Goal: Task Accomplishment & Management: Complete application form

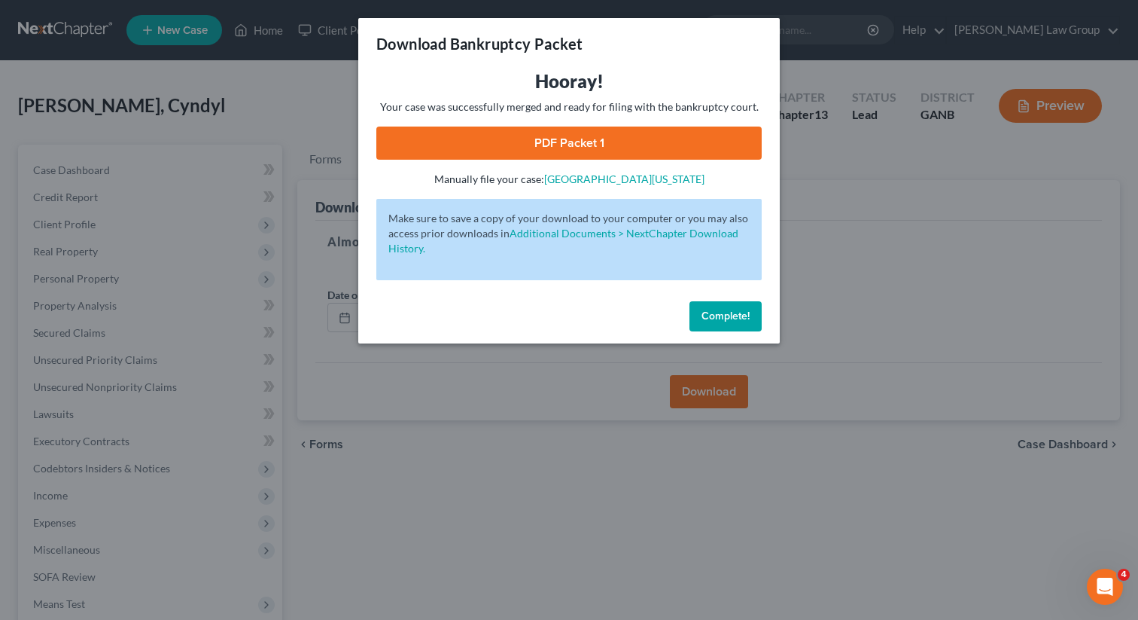
click at [717, 314] on span "Complete!" at bounding box center [726, 315] width 48 height 13
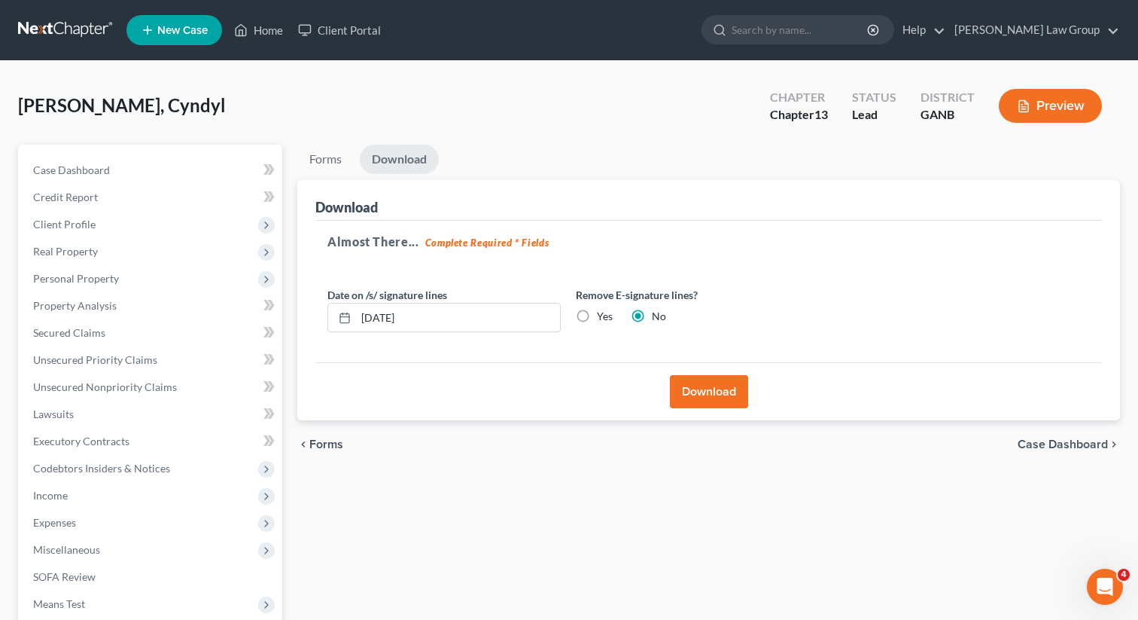
click at [637, 136] on div "[PERSON_NAME], Cyndyl Upgraded Chapter Chapter 13 Status Lead District GANB Pre…" at bounding box center [569, 111] width 1102 height 65
click at [278, 35] on link "Home" at bounding box center [259, 30] width 64 height 27
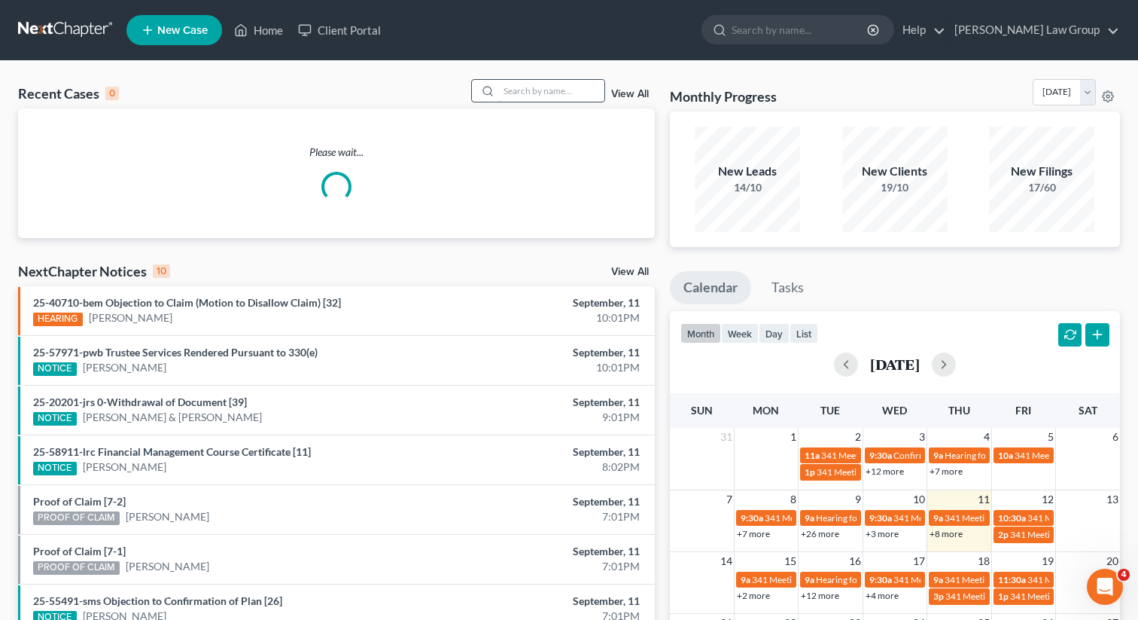
click at [578, 100] on input "search" at bounding box center [551, 91] width 105 height 22
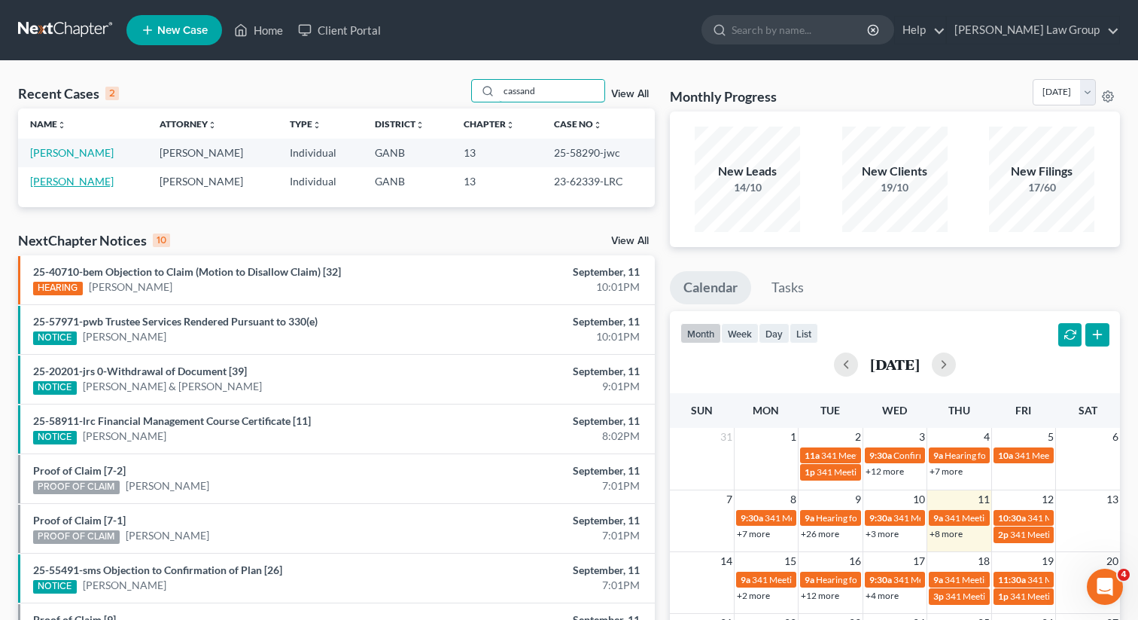
type input "cassand"
click at [53, 179] on link "[PERSON_NAME]" at bounding box center [72, 181] width 84 height 13
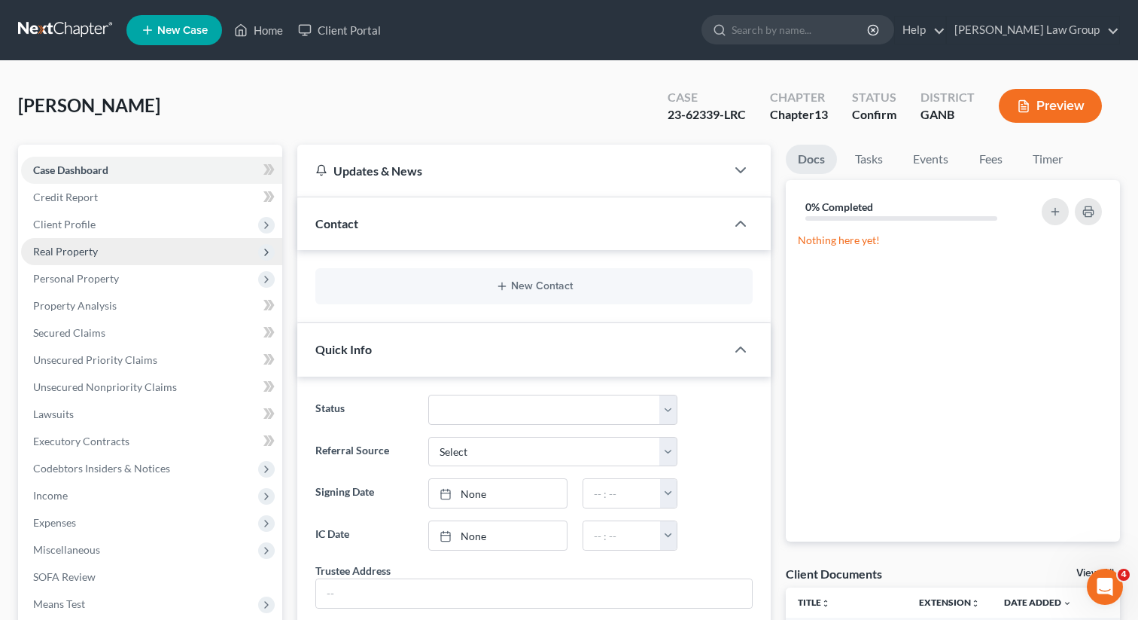
click at [70, 254] on span "Real Property" at bounding box center [65, 251] width 65 height 13
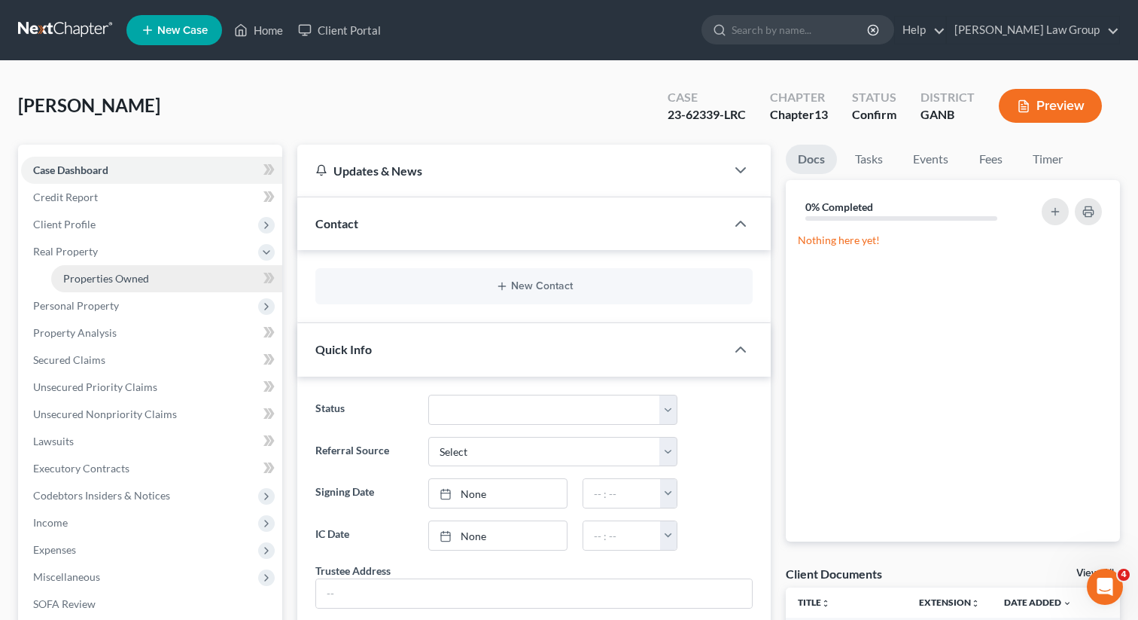
click at [73, 277] on span "Properties Owned" at bounding box center [106, 278] width 86 height 13
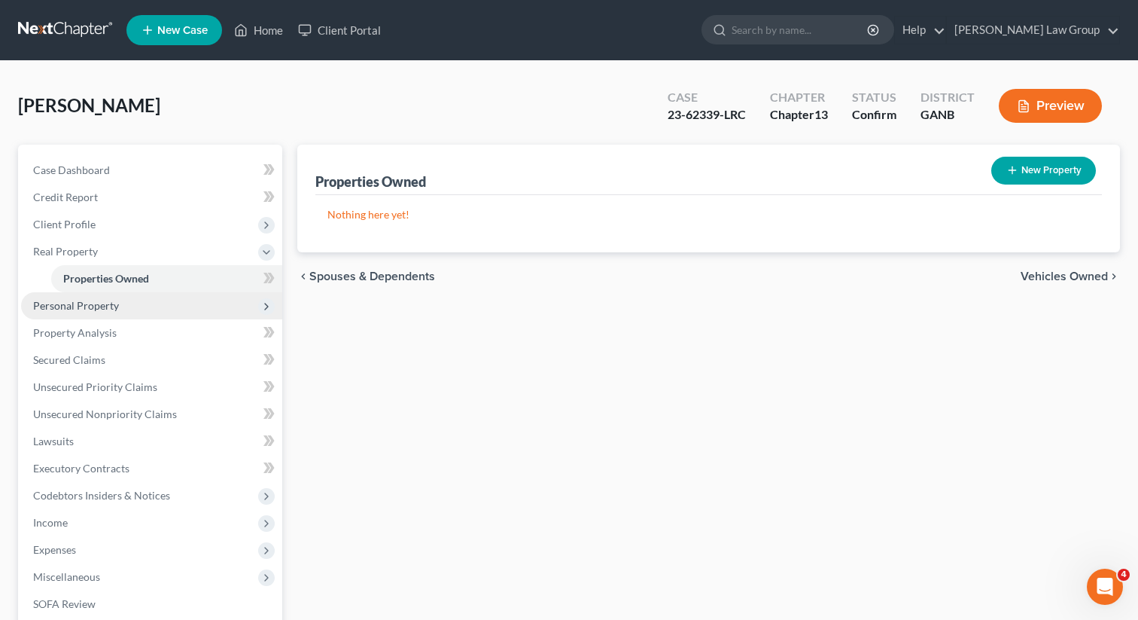
click at [71, 303] on span "Personal Property" at bounding box center [76, 305] width 86 height 13
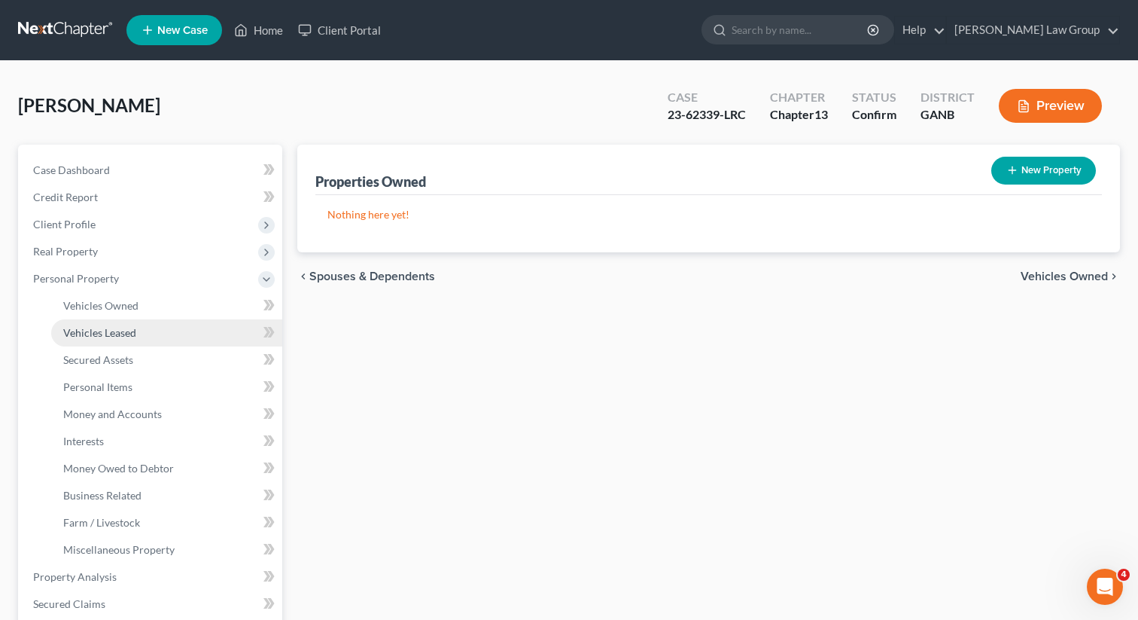
click at [69, 319] on link "Vehicles Leased" at bounding box center [166, 332] width 231 height 27
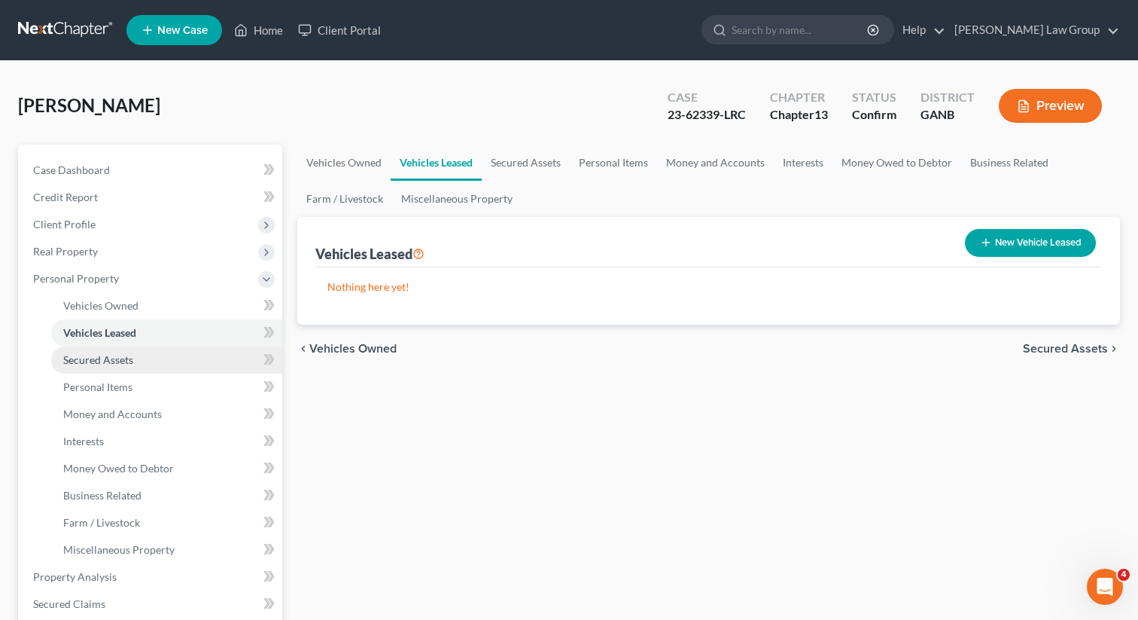
click at [61, 368] on link "Secured Assets" at bounding box center [166, 359] width 231 height 27
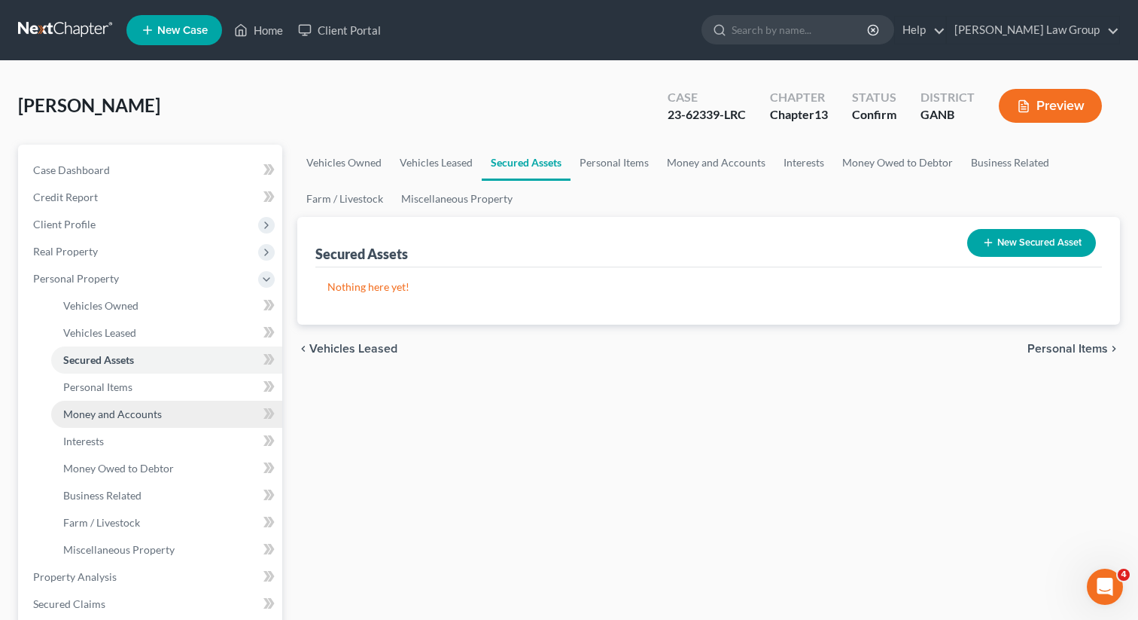
click at [65, 413] on span "Money and Accounts" at bounding box center [112, 413] width 99 height 13
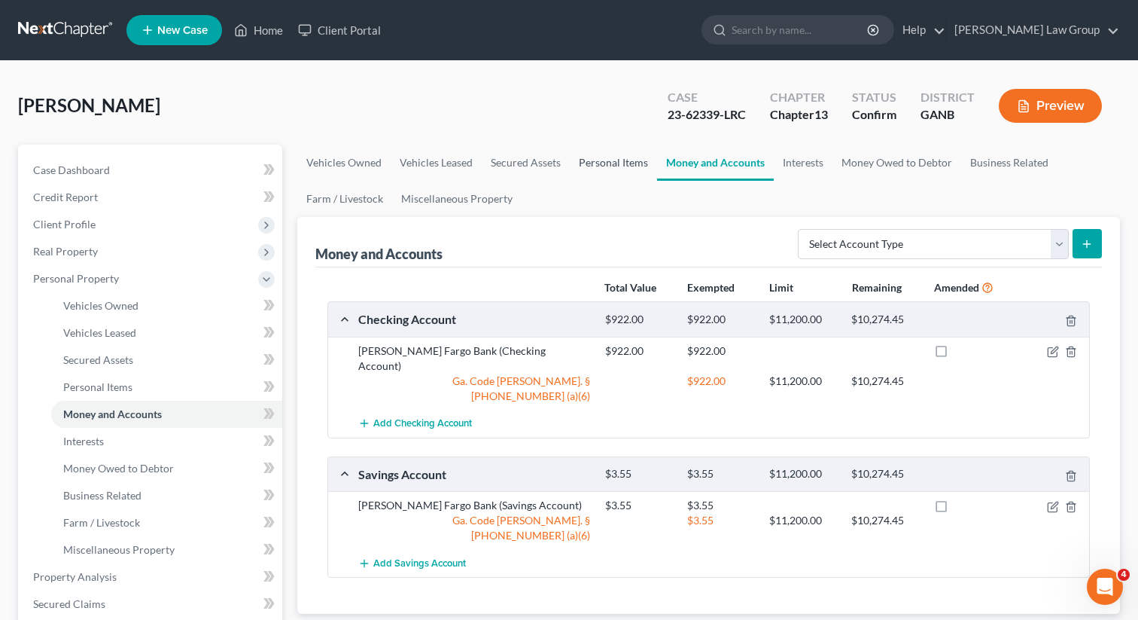
click at [577, 172] on link "Personal Items" at bounding box center [613, 163] width 87 height 36
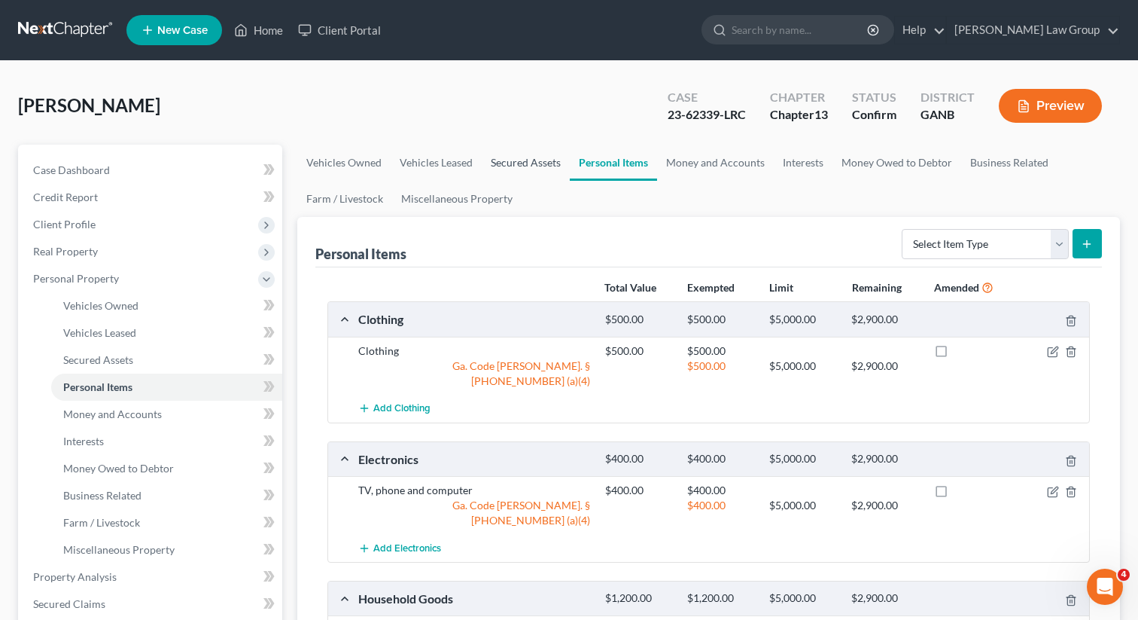
click at [525, 167] on link "Secured Assets" at bounding box center [526, 163] width 88 height 36
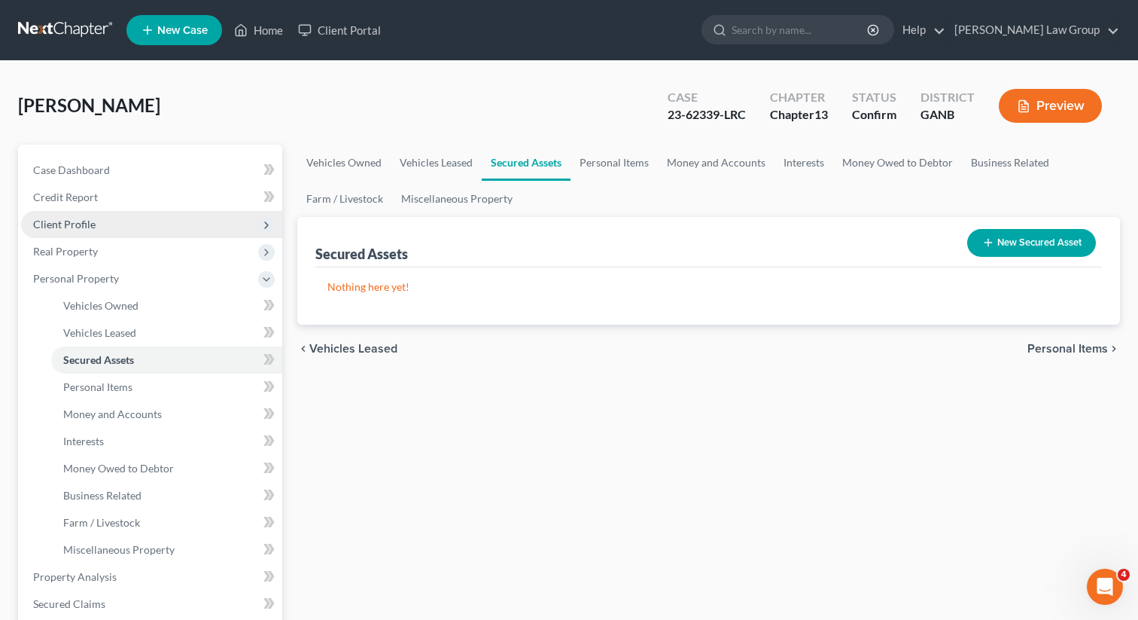
click at [90, 227] on span "Client Profile" at bounding box center [64, 224] width 62 height 13
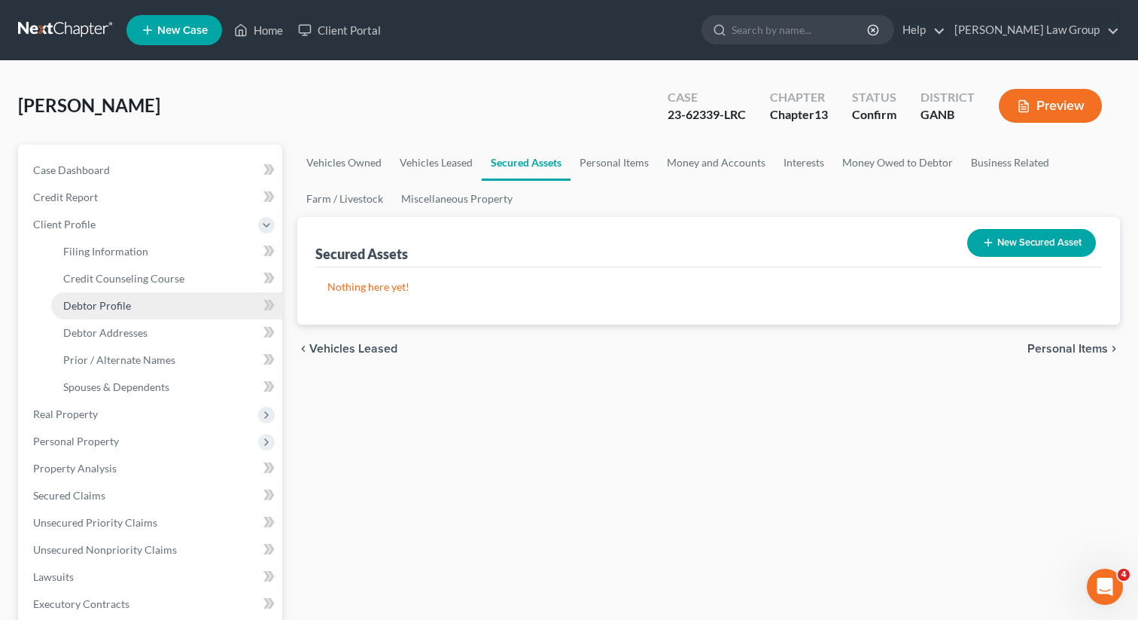
click at [90, 303] on span "Debtor Profile" at bounding box center [97, 305] width 68 height 13
select select "0"
select select "2"
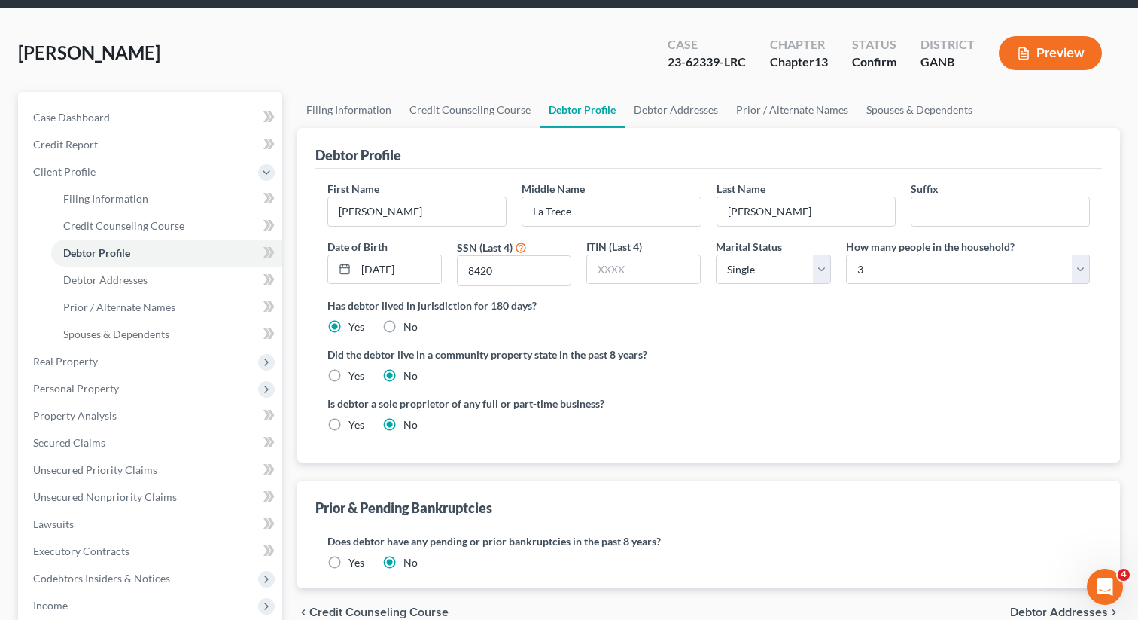
scroll to position [396, 0]
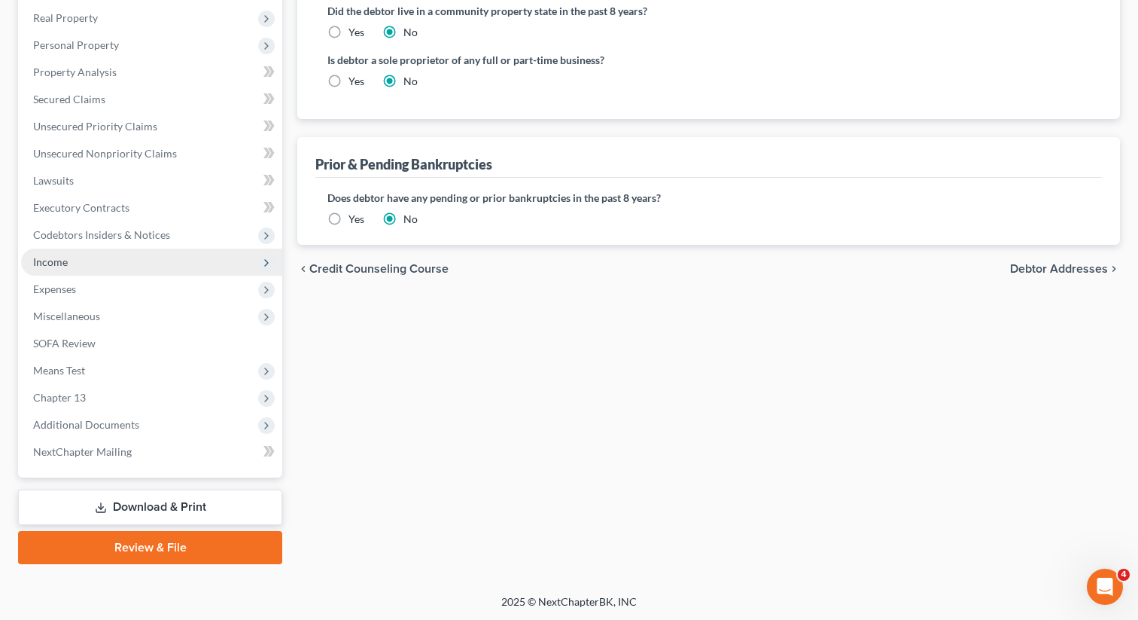
click at [62, 258] on span "Income" at bounding box center [50, 261] width 35 height 13
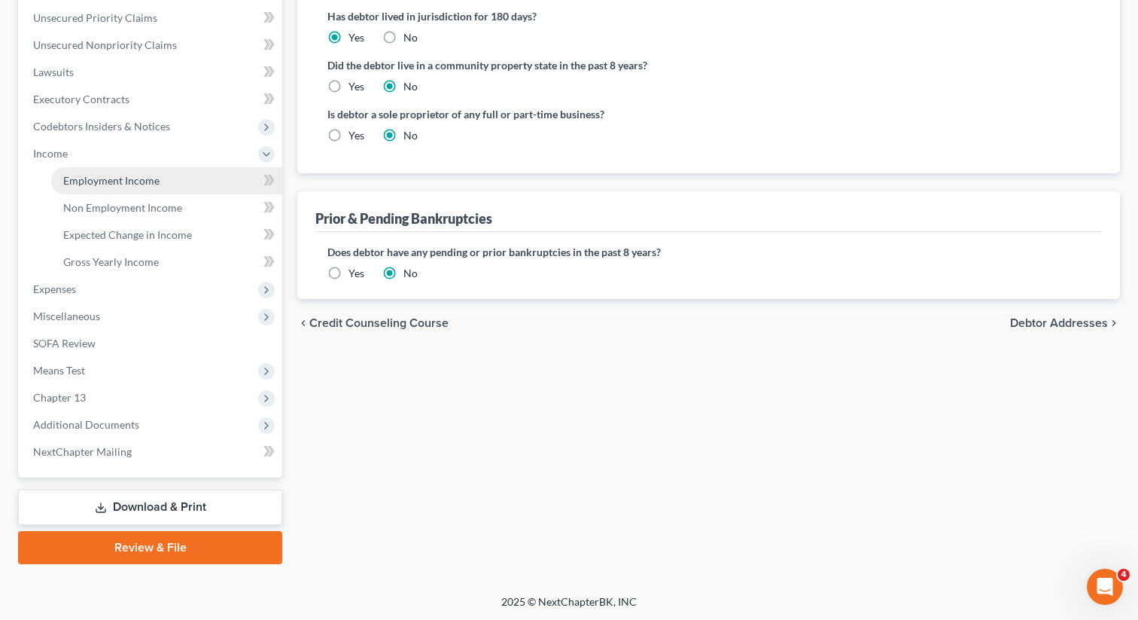
click at [130, 190] on link "Employment Income" at bounding box center [166, 180] width 231 height 27
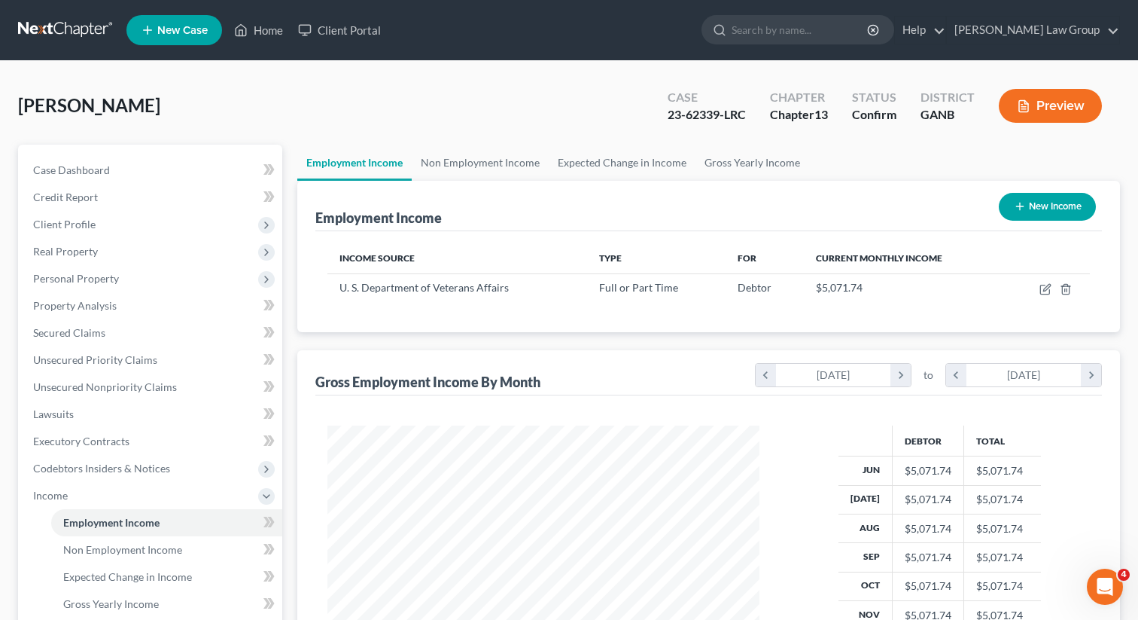
scroll to position [269, 462]
click at [462, 160] on link "Non Employment Income" at bounding box center [480, 163] width 137 height 36
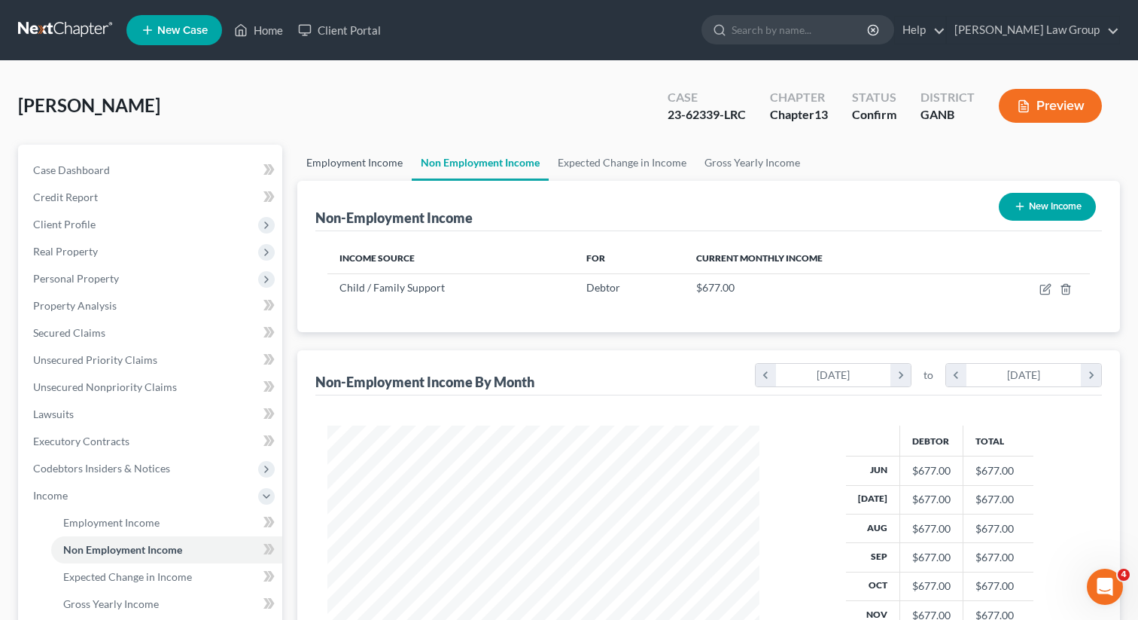
scroll to position [269, 462]
click at [338, 159] on link "Employment Income" at bounding box center [354, 163] width 114 height 36
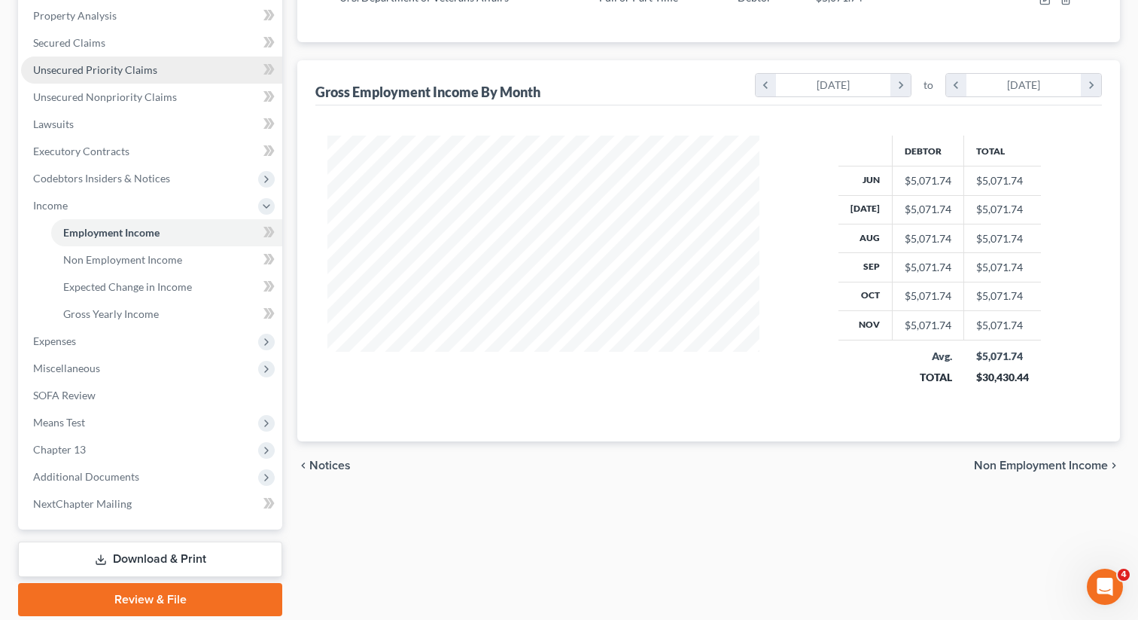
scroll to position [342, 0]
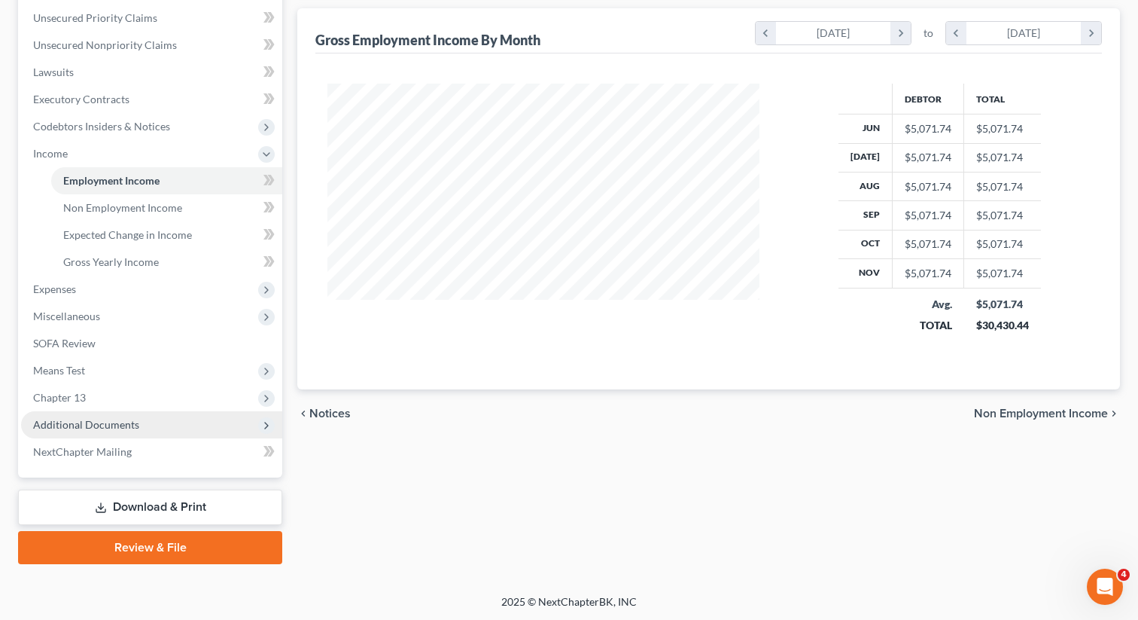
click at [91, 425] on span "Additional Documents" at bounding box center [86, 424] width 106 height 13
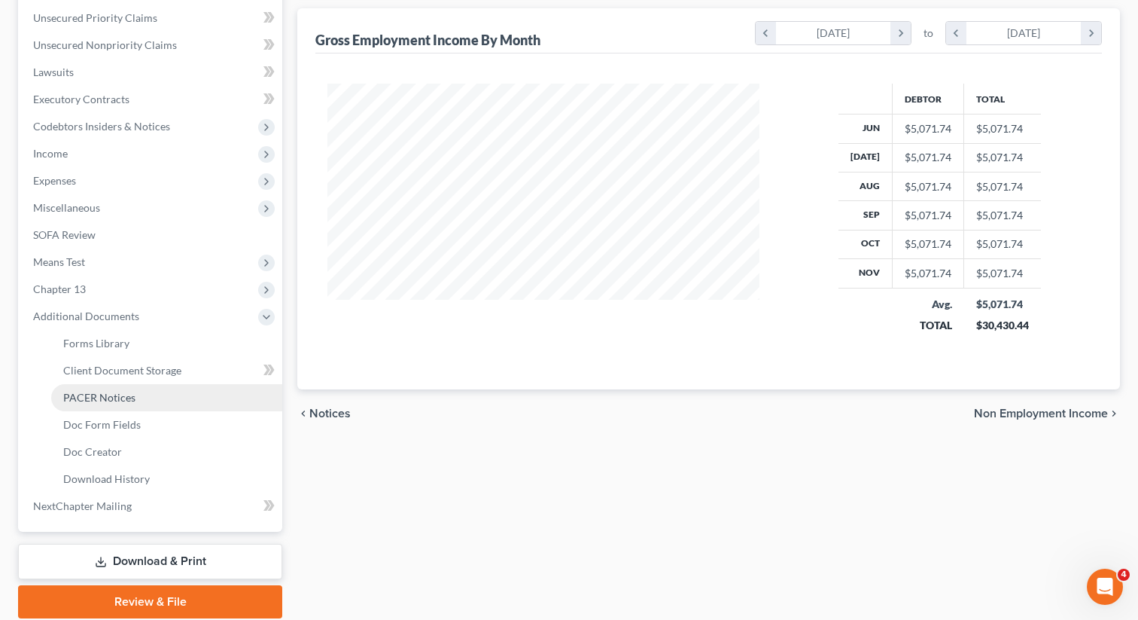
click at [93, 391] on span "PACER Notices" at bounding box center [99, 397] width 72 height 13
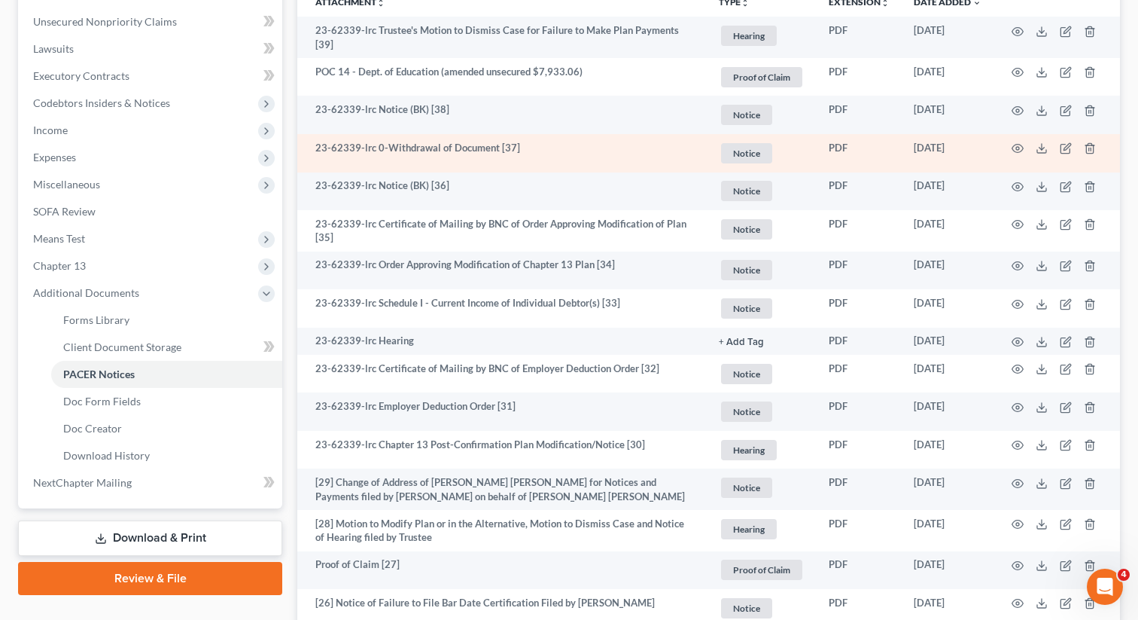
scroll to position [397, 0]
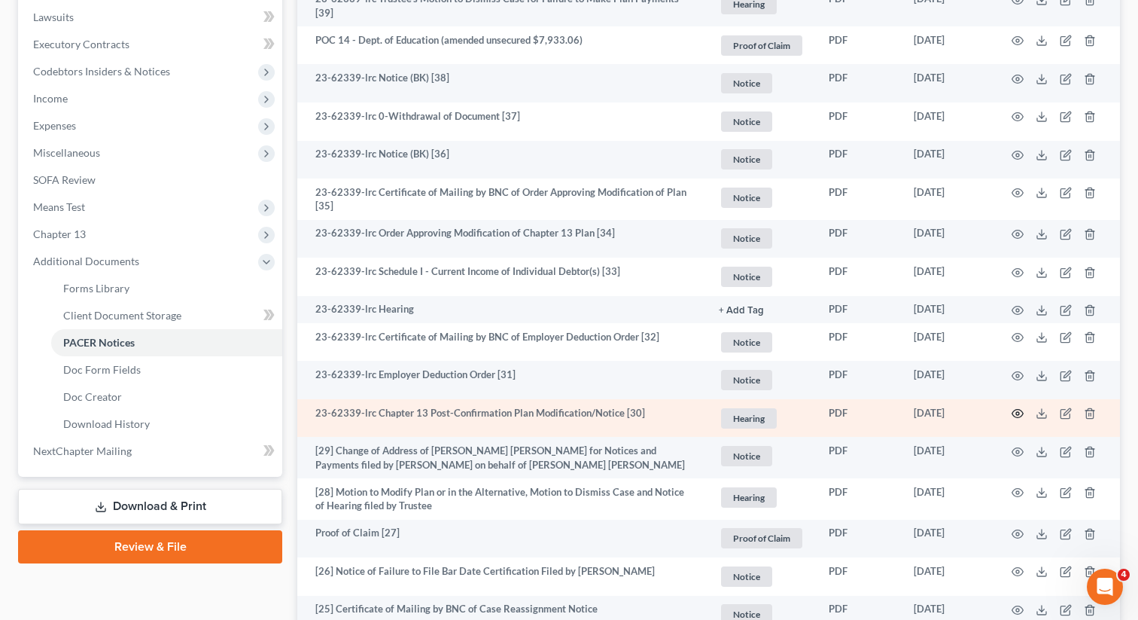
click at [1020, 410] on icon "button" at bounding box center [1017, 414] width 11 height 8
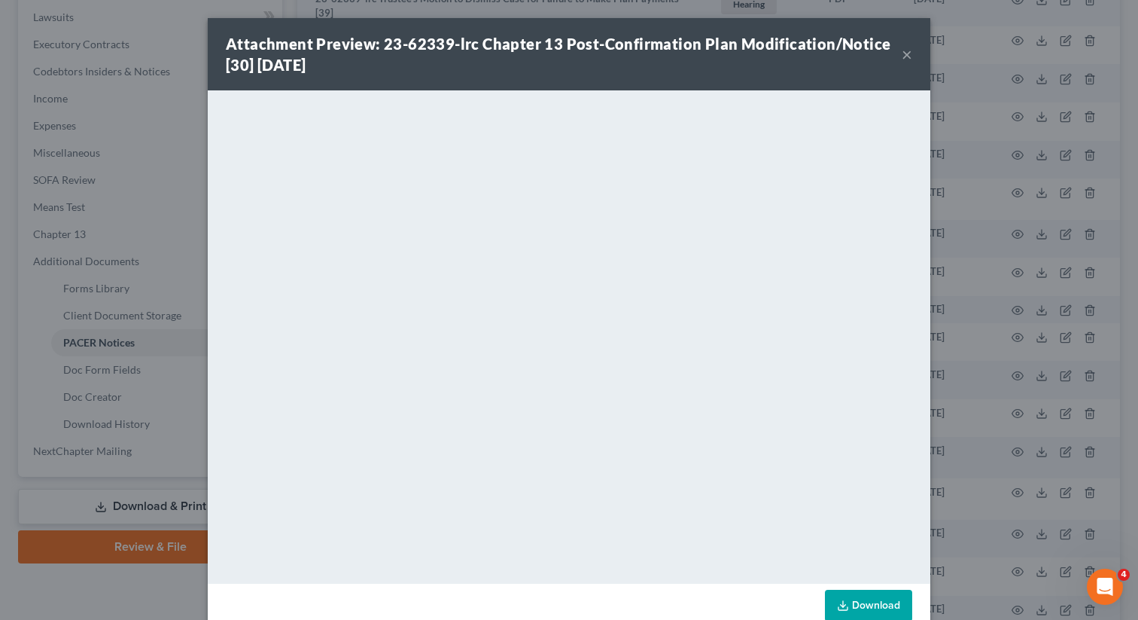
click at [906, 53] on button "×" at bounding box center [907, 54] width 11 height 18
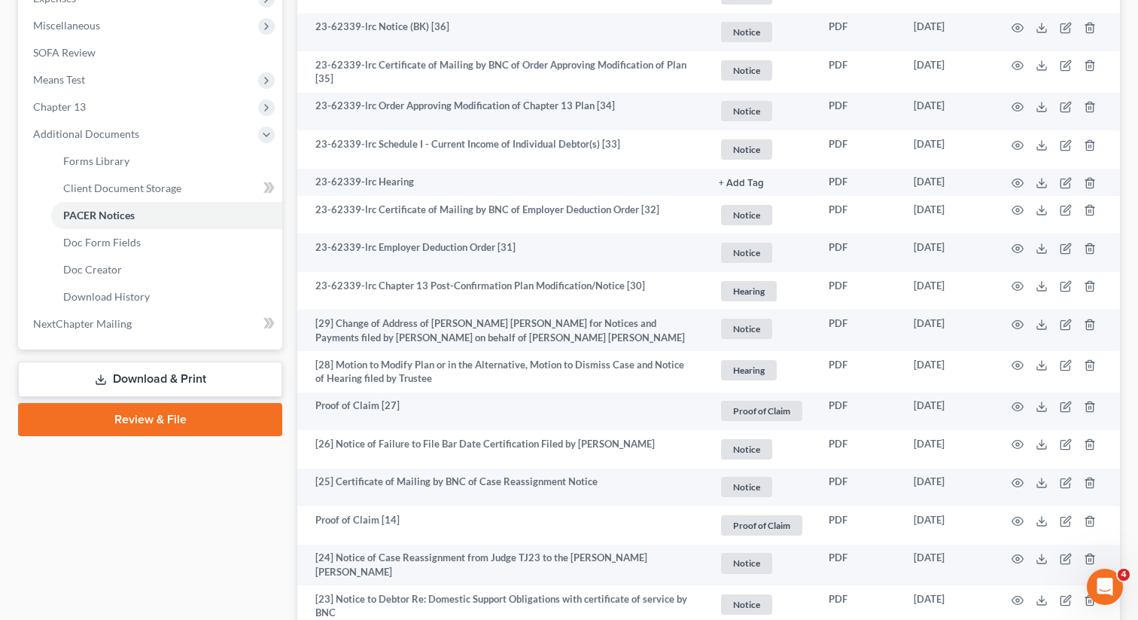
scroll to position [520, 0]
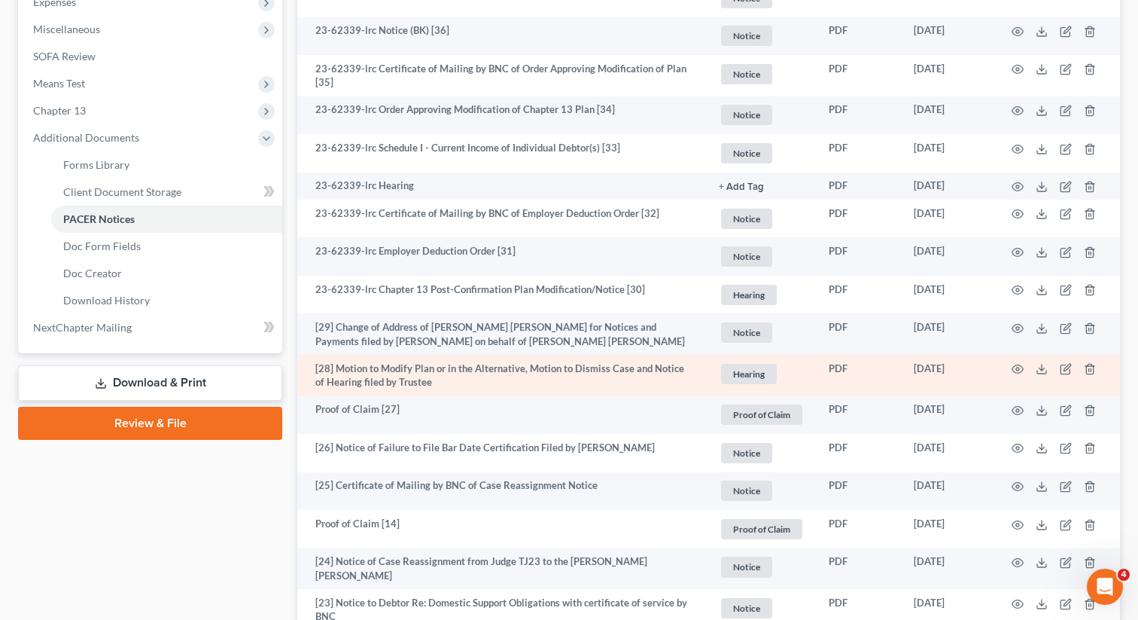
click at [1009, 362] on td at bounding box center [1057, 375] width 126 height 41
click at [1019, 364] on icon "button" at bounding box center [1018, 369] width 12 height 12
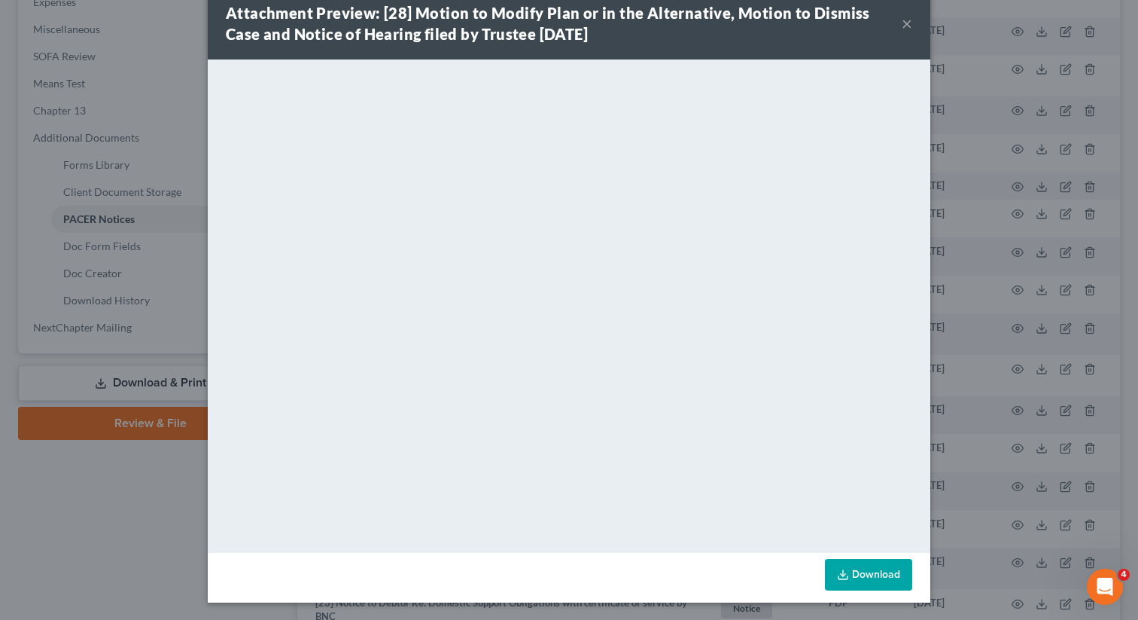
scroll to position [0, 0]
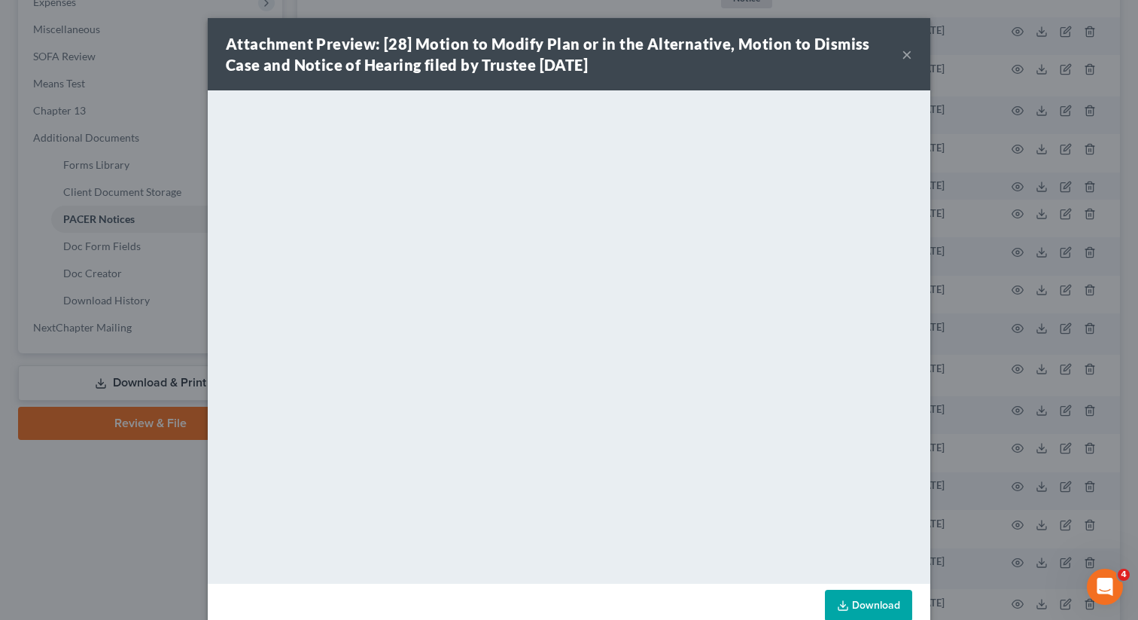
click at [909, 53] on button "×" at bounding box center [907, 54] width 11 height 18
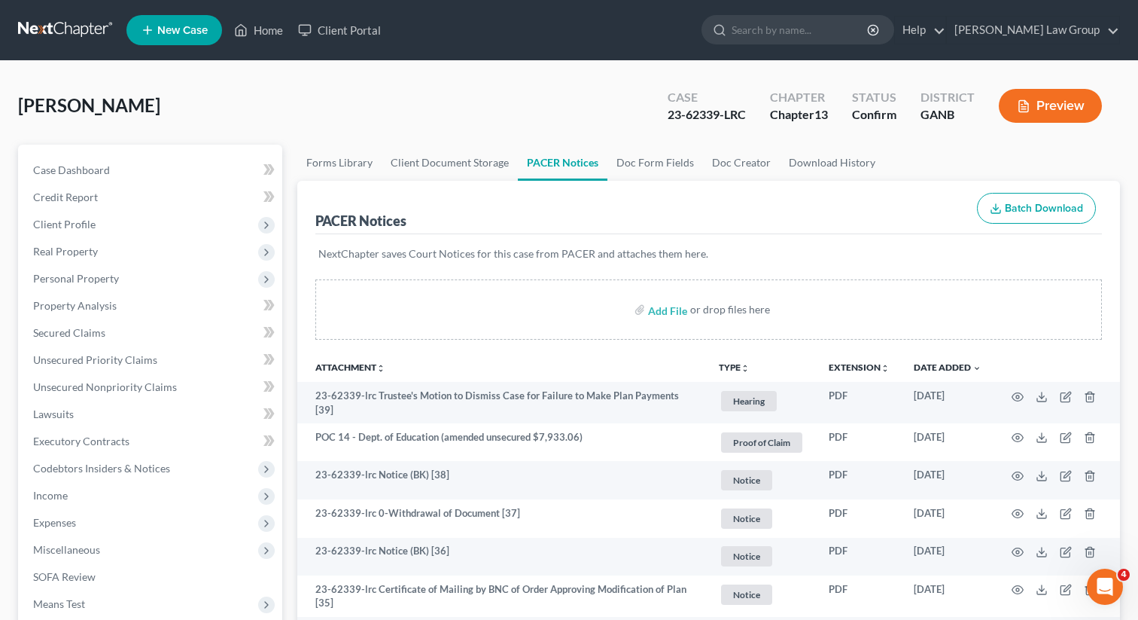
click at [257, 14] on ul "New Case Home Client Portal - No Result - See all results Or Press Enter... Hel…" at bounding box center [623, 30] width 994 height 39
click at [257, 29] on link "Home" at bounding box center [259, 30] width 64 height 27
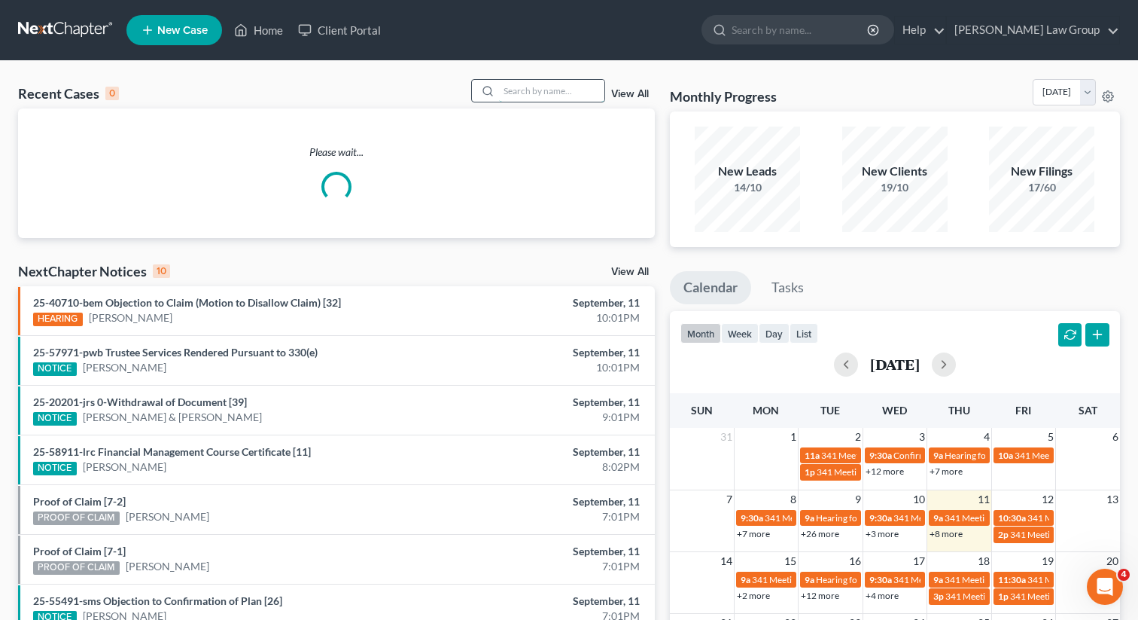
click at [537, 86] on input "search" at bounding box center [551, 91] width 105 height 22
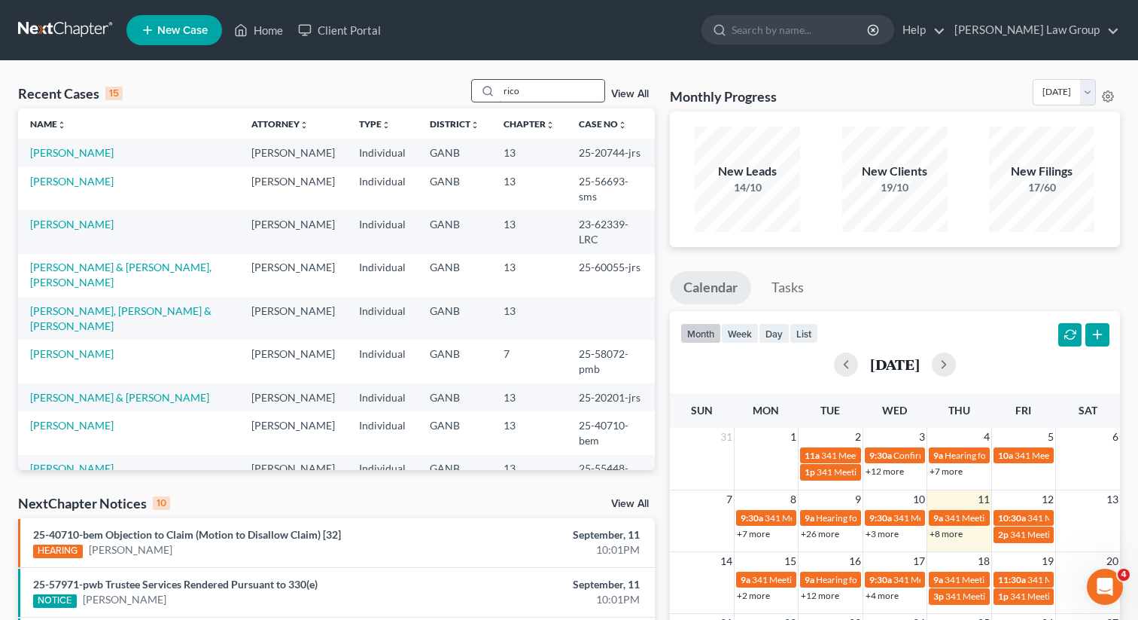
type input "rico"
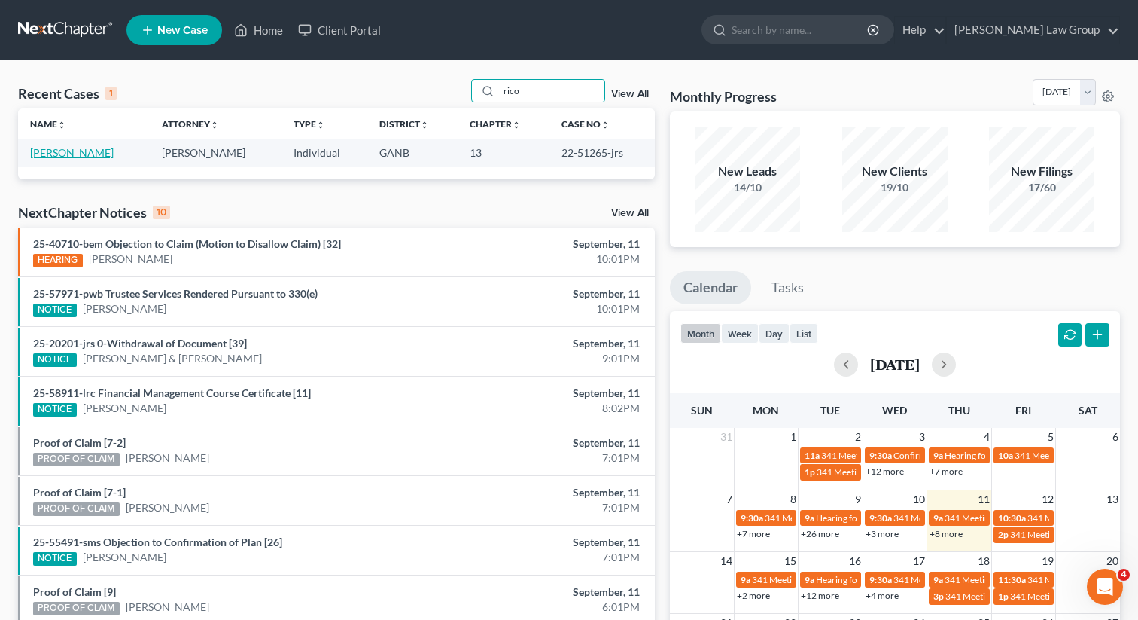
click at [68, 152] on link "[PERSON_NAME]" at bounding box center [72, 152] width 84 height 13
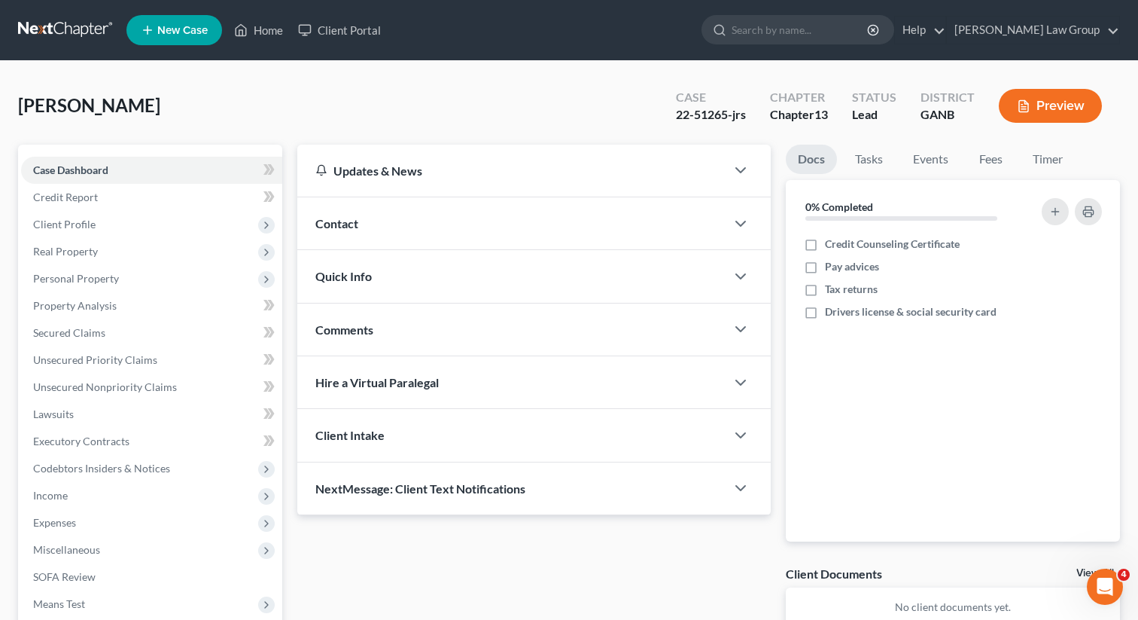
scroll to position [233, 0]
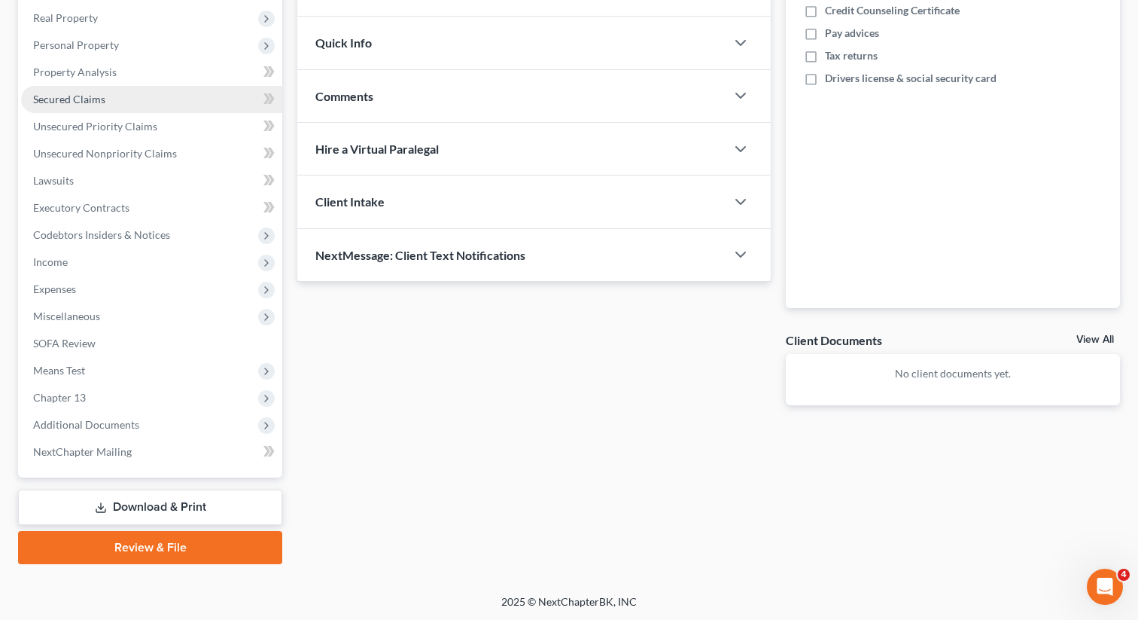
click at [83, 93] on span "Secured Claims" at bounding box center [69, 99] width 72 height 13
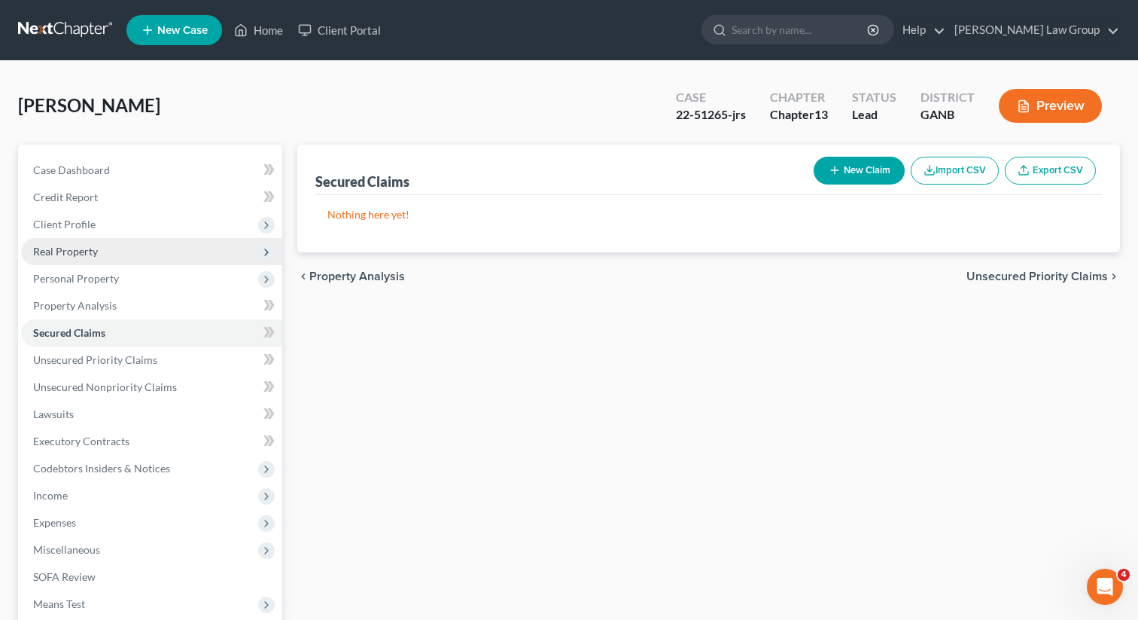
click at [98, 238] on span "Real Property" at bounding box center [151, 251] width 261 height 27
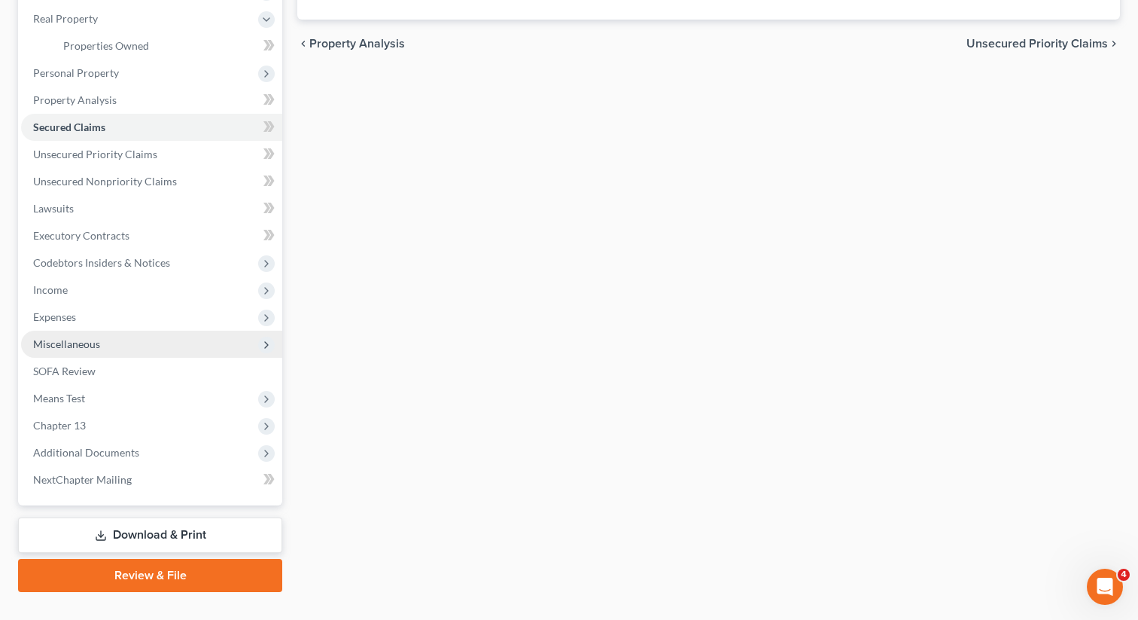
scroll to position [260, 0]
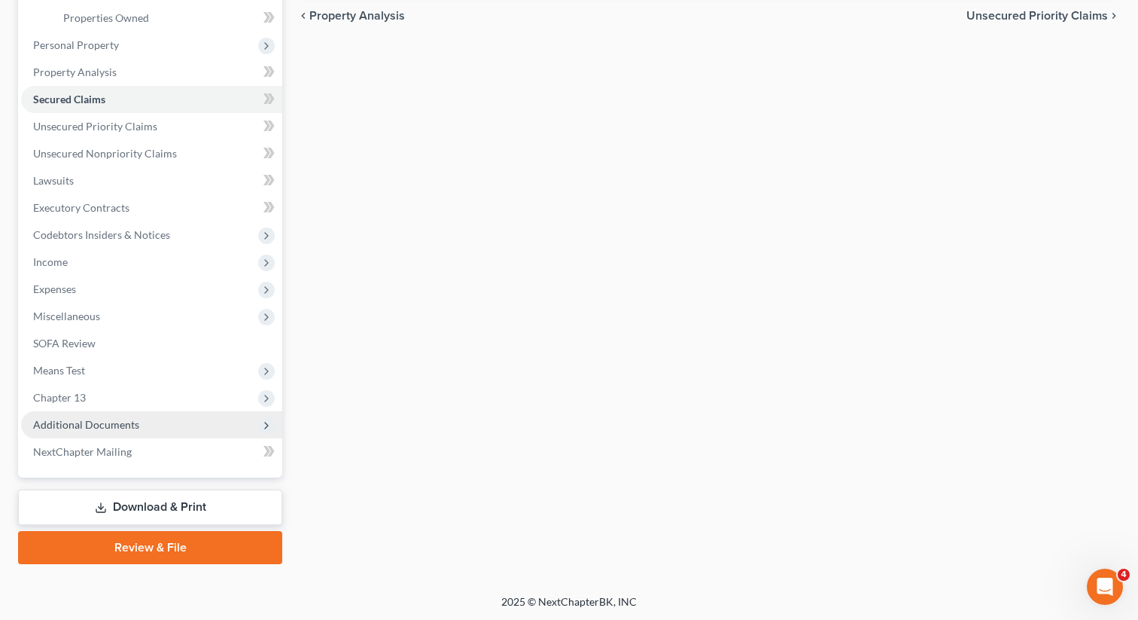
click at [152, 416] on span "Additional Documents" at bounding box center [151, 424] width 261 height 27
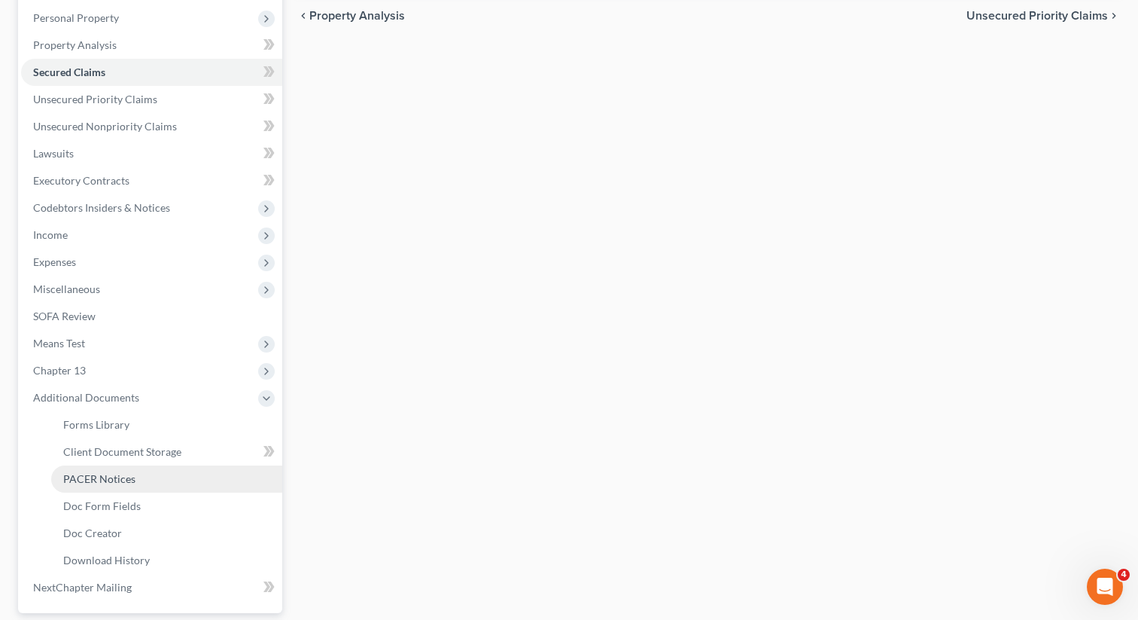
click at [132, 472] on span "PACER Notices" at bounding box center [99, 478] width 72 height 13
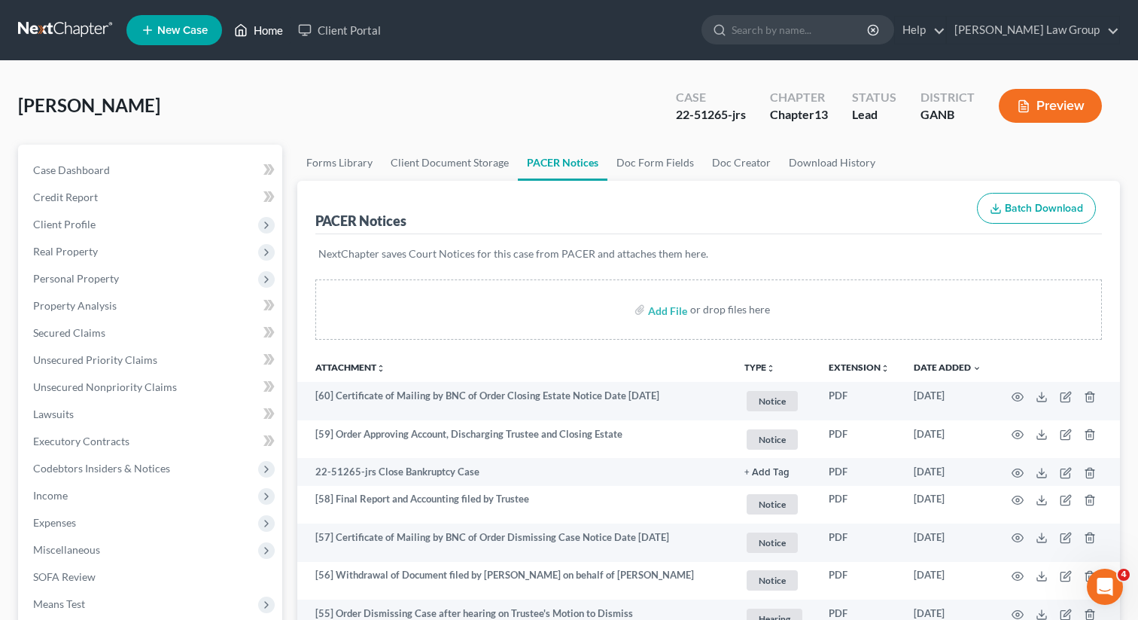
click at [247, 30] on icon at bounding box center [241, 30] width 11 height 11
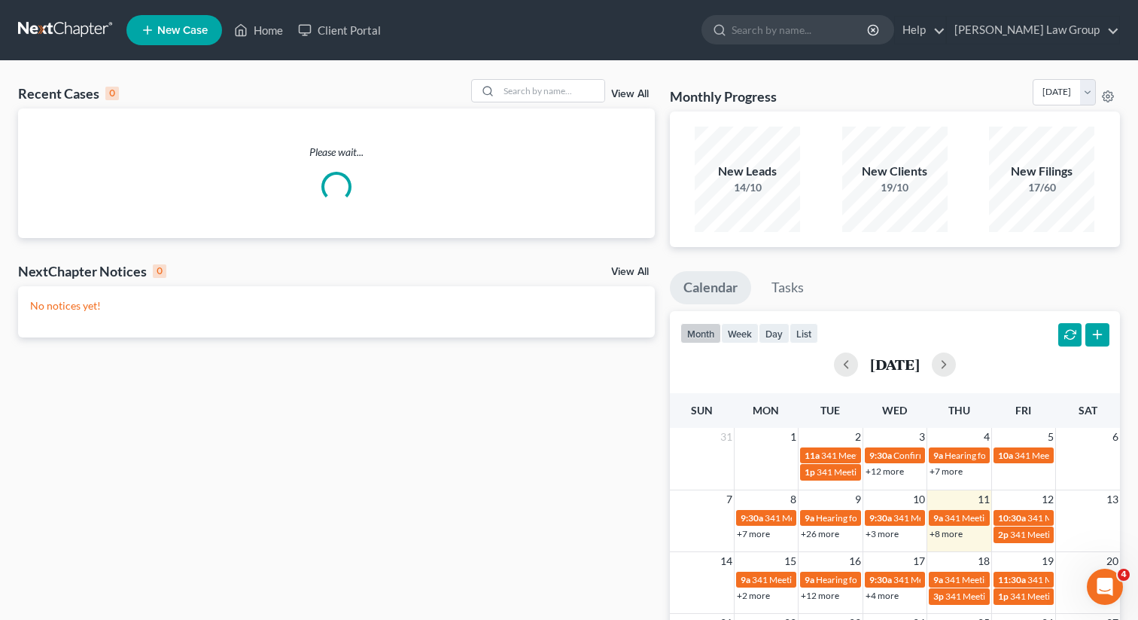
click at [525, 77] on div "Recent Cases 0 View All Please wait... NextChapter Notices 0 View All No notice…" at bounding box center [569, 451] width 1138 height 781
click at [524, 90] on input "search" at bounding box center [551, 91] width 105 height 22
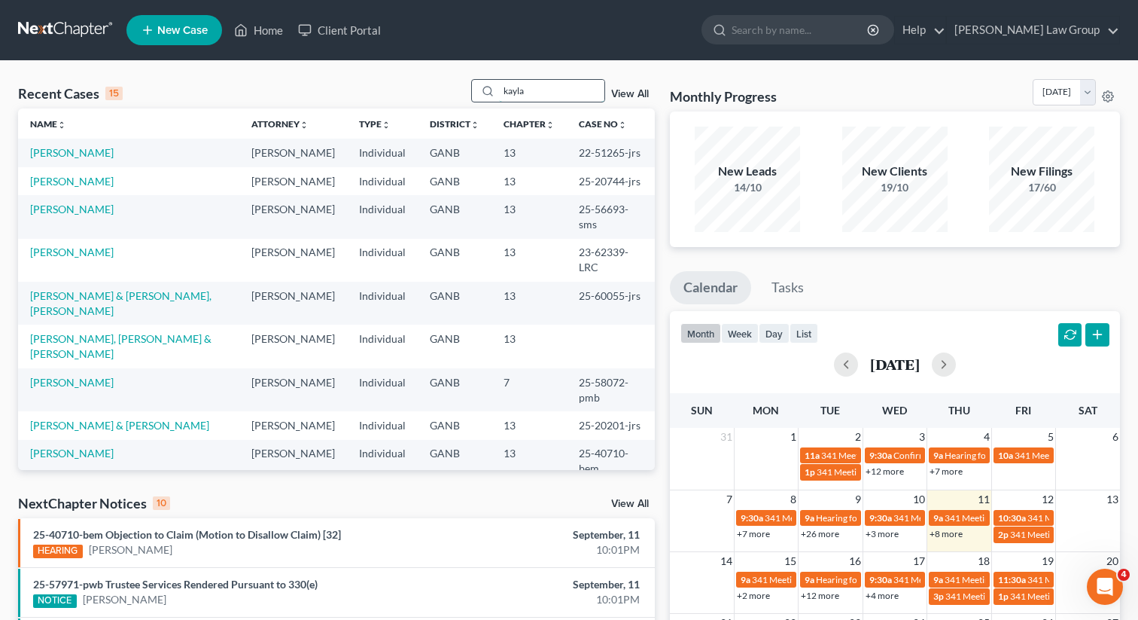
type input "kayla"
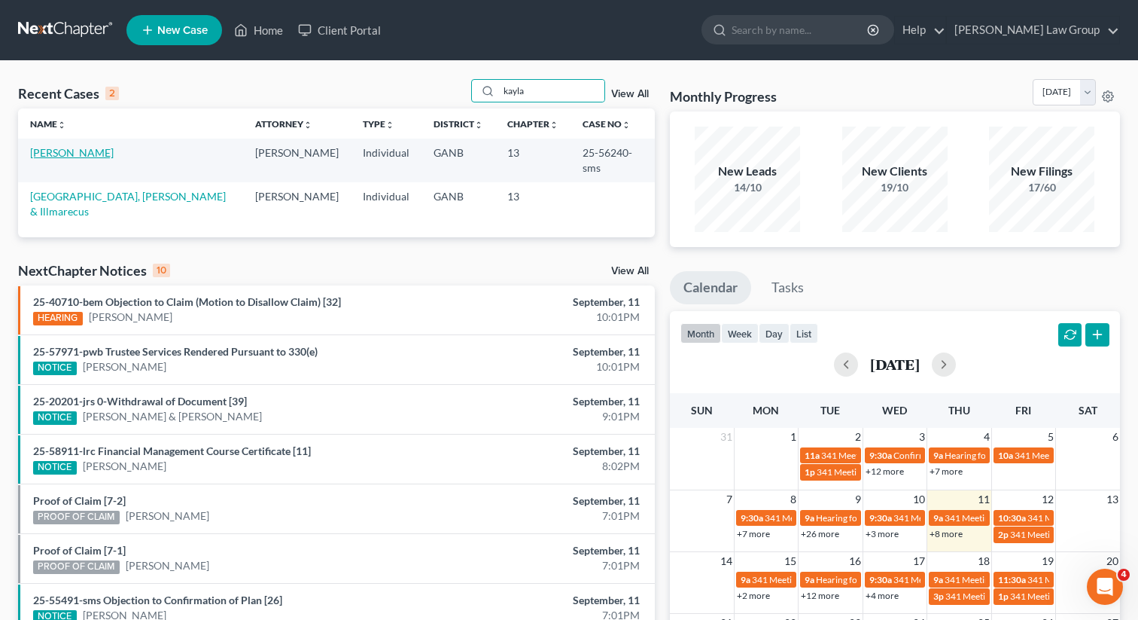
click at [62, 149] on link "[PERSON_NAME]" at bounding box center [72, 152] width 84 height 13
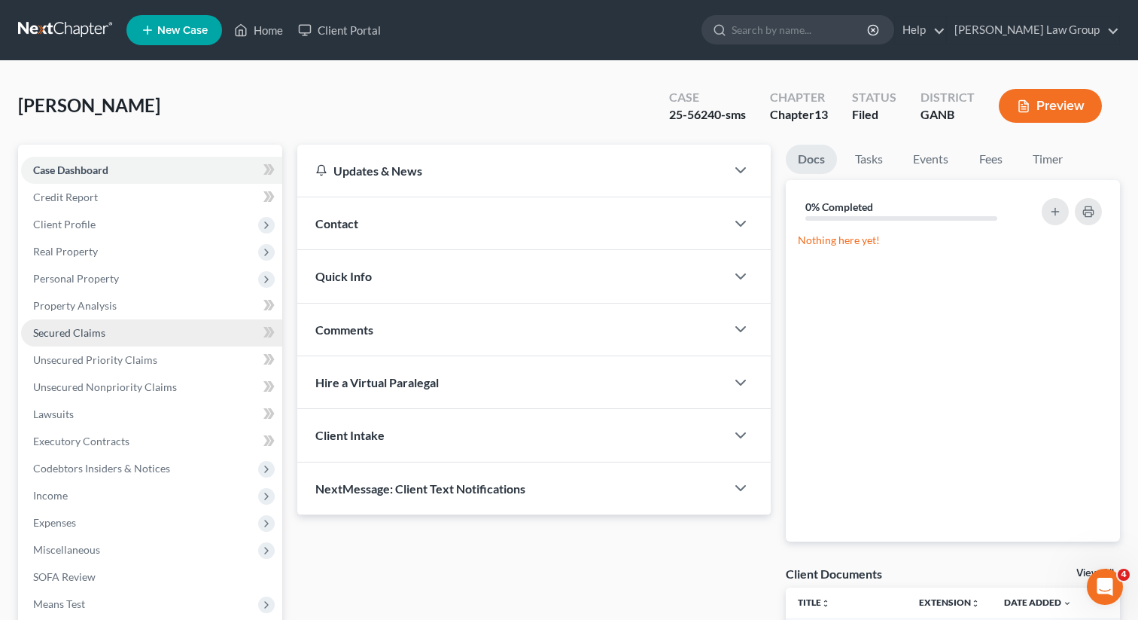
click at [66, 334] on span "Secured Claims" at bounding box center [69, 332] width 72 height 13
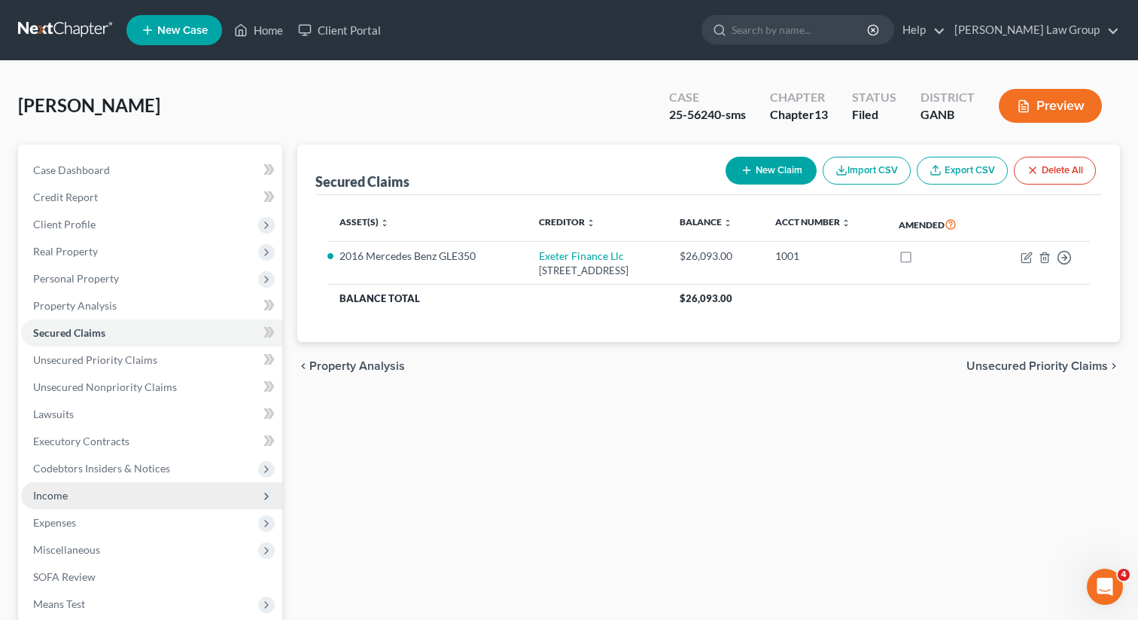
click at [78, 499] on span "Income" at bounding box center [151, 495] width 261 height 27
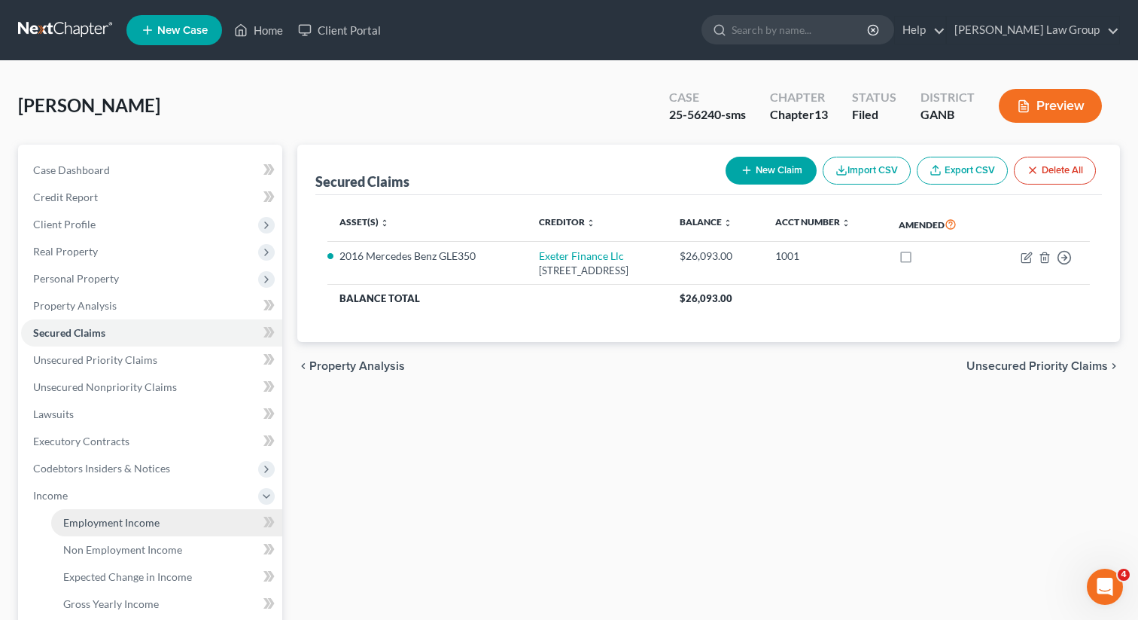
click at [96, 518] on span "Employment Income" at bounding box center [111, 522] width 96 height 13
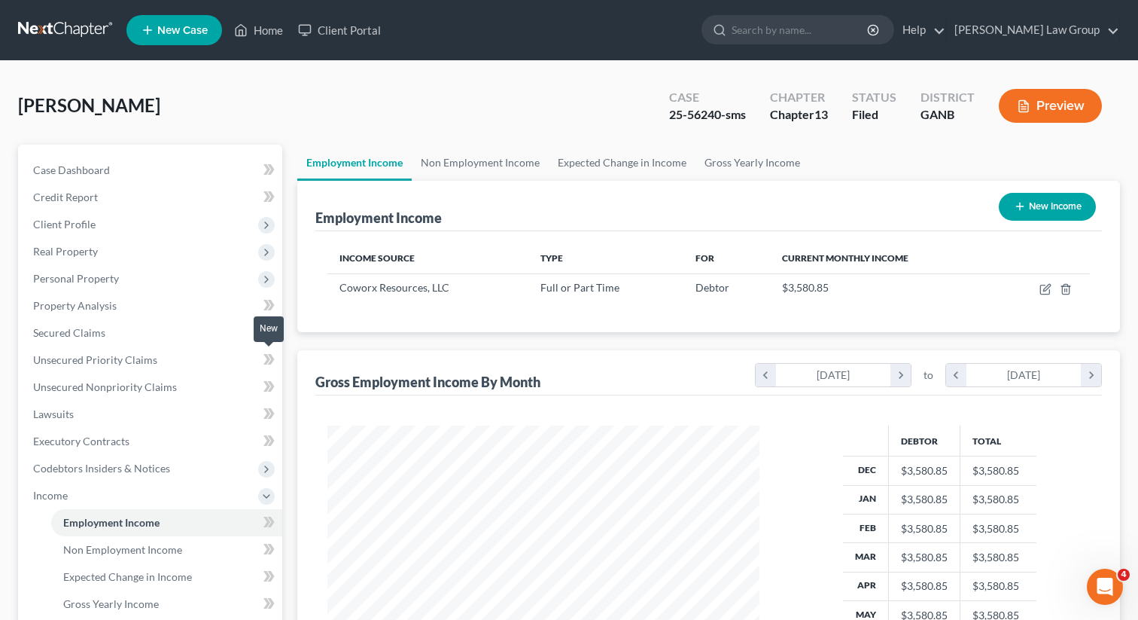
scroll to position [269, 462]
click at [65, 219] on span "Client Profile" at bounding box center [64, 224] width 62 height 13
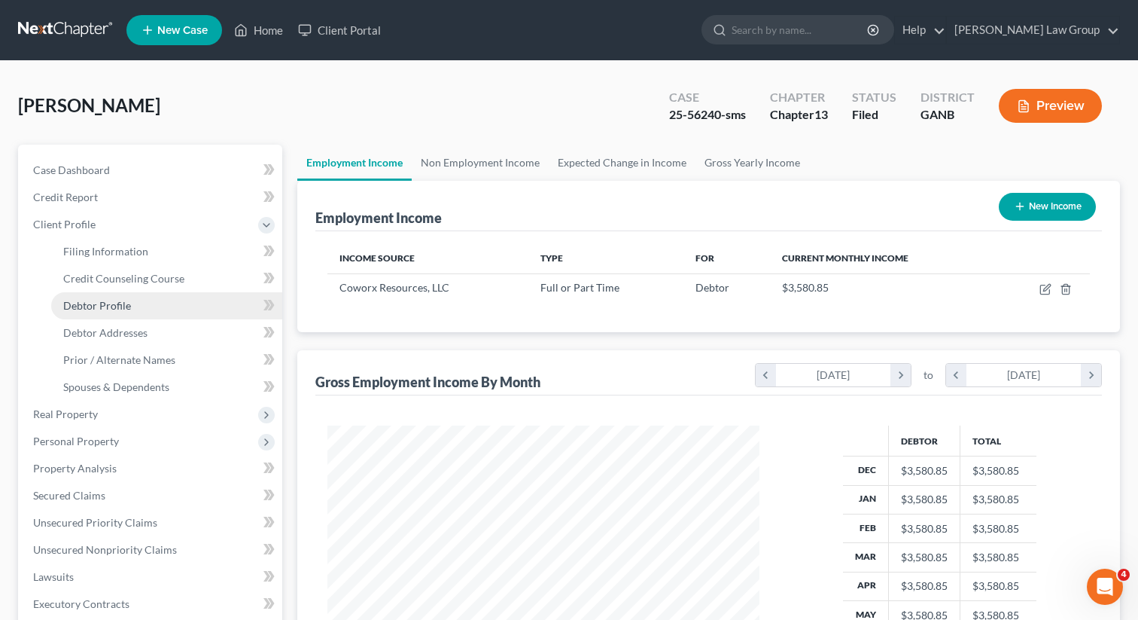
click at [72, 303] on span "Debtor Profile" at bounding box center [97, 305] width 68 height 13
select select "0"
select select "1"
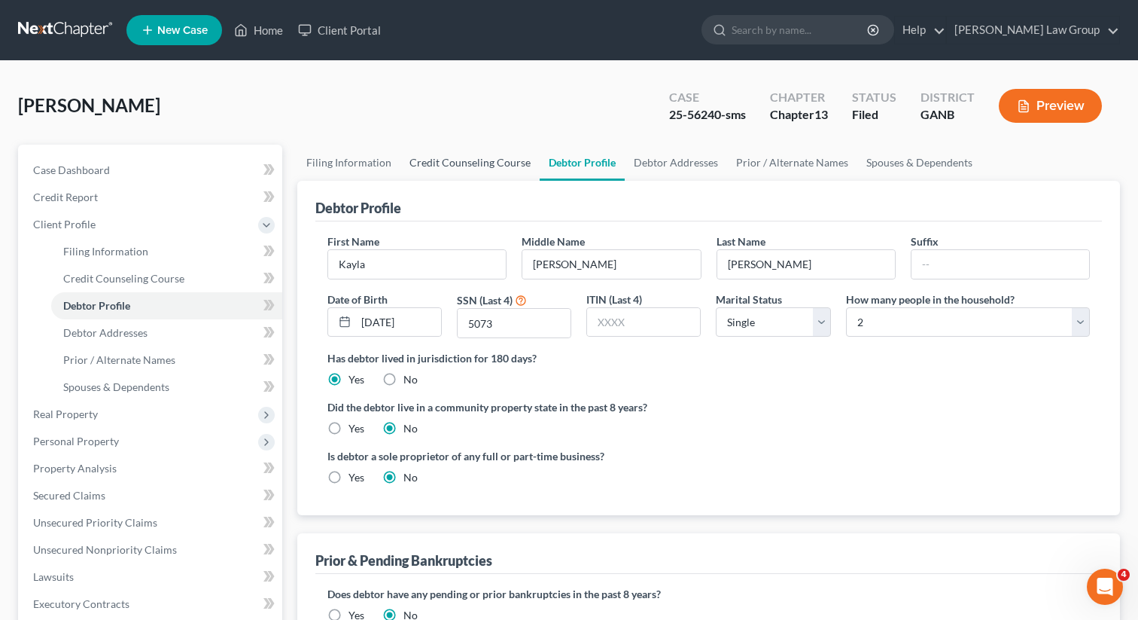
click at [430, 158] on link "Credit Counseling Course" at bounding box center [469, 163] width 139 height 36
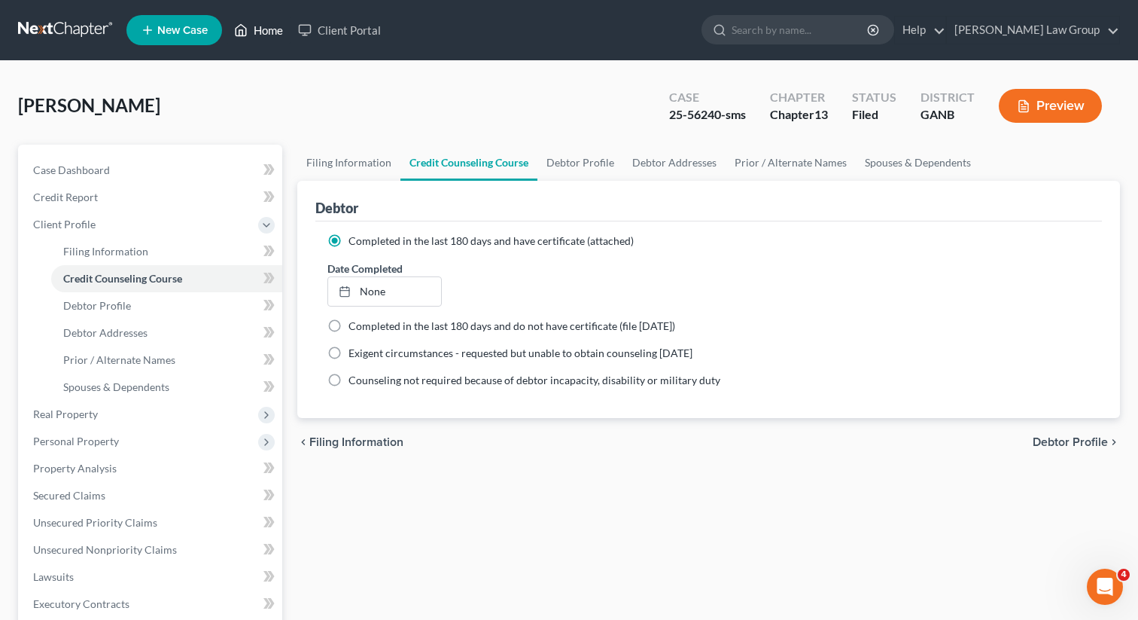
drag, startPoint x: 262, startPoint y: 34, endPoint x: 283, endPoint y: 34, distance: 21.1
click at [262, 34] on link "Home" at bounding box center [259, 30] width 64 height 27
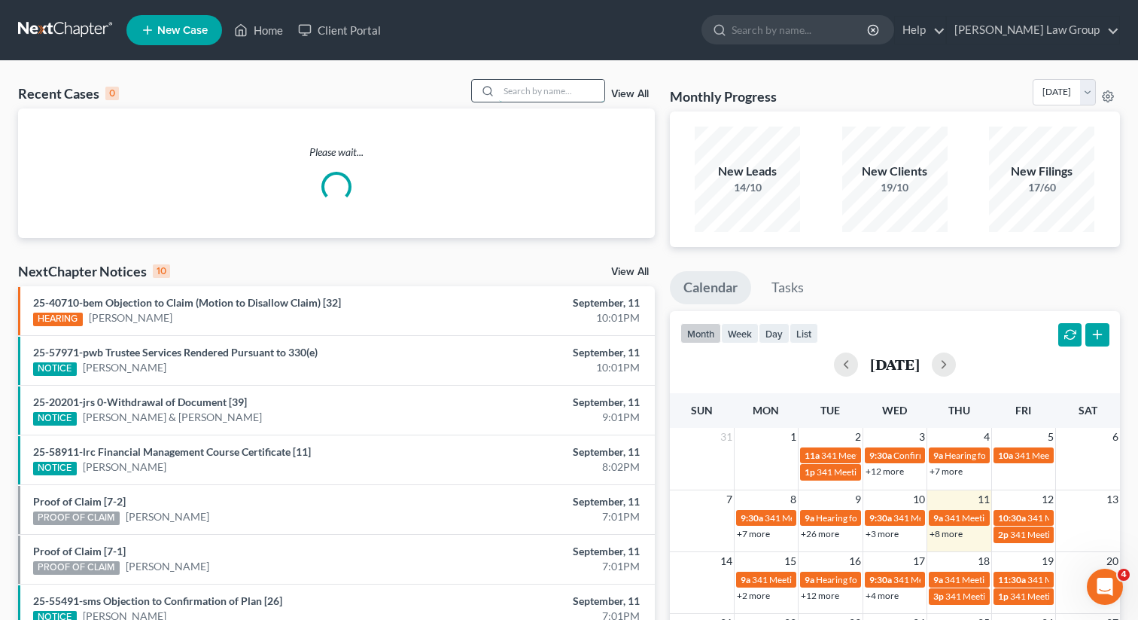
click at [513, 99] on input "search" at bounding box center [551, 91] width 105 height 22
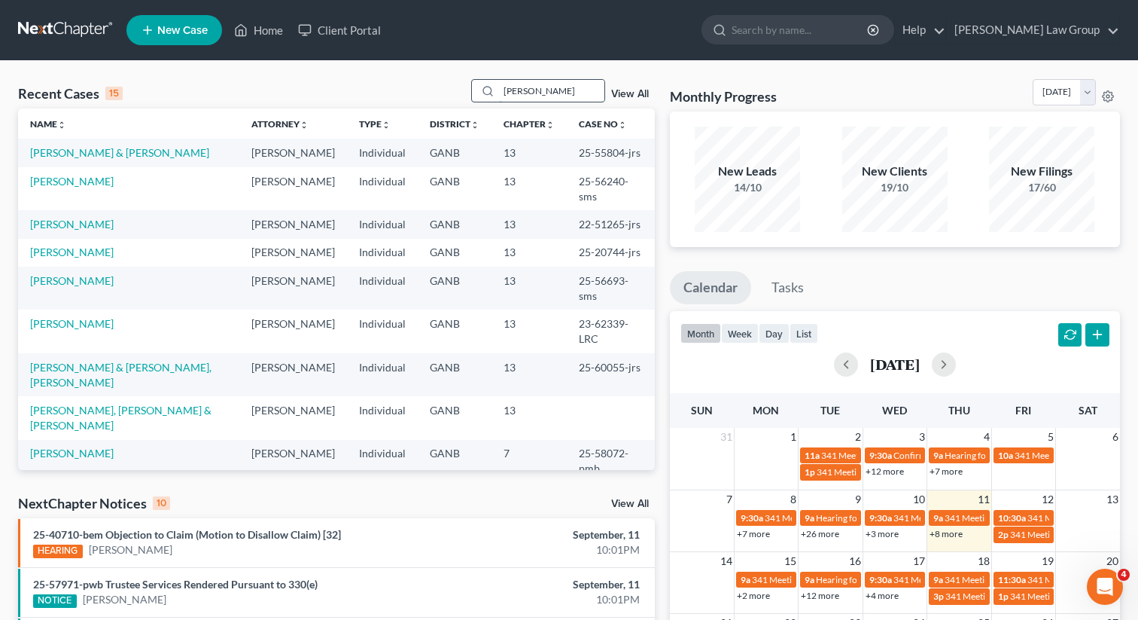
type input "[PERSON_NAME]"
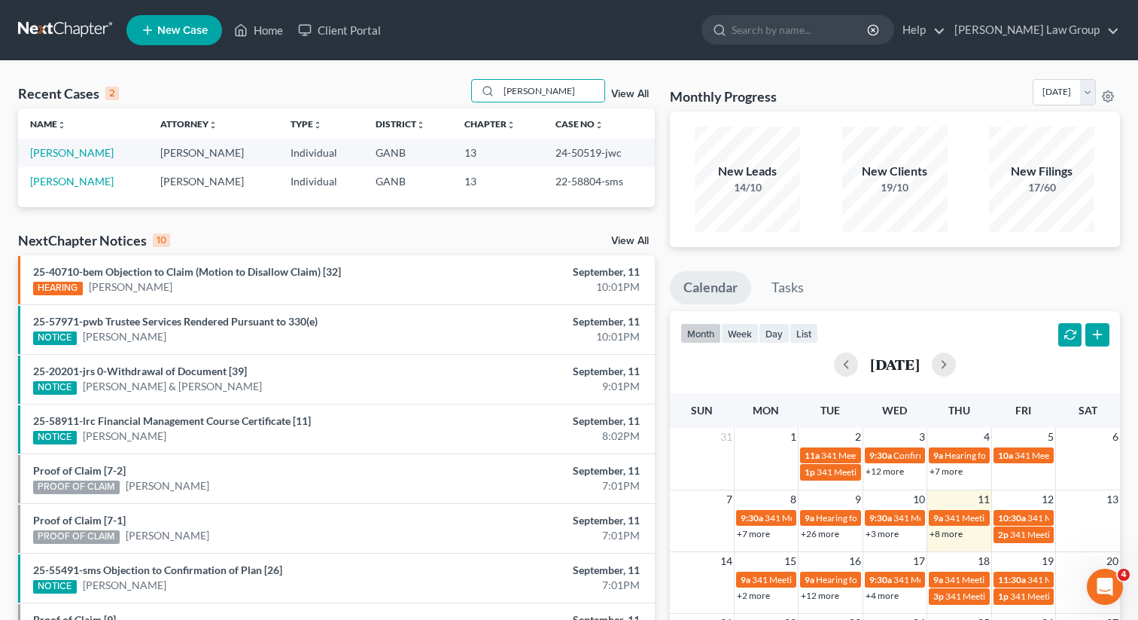
click at [177, 37] on link "New Case" at bounding box center [174, 30] width 96 height 30
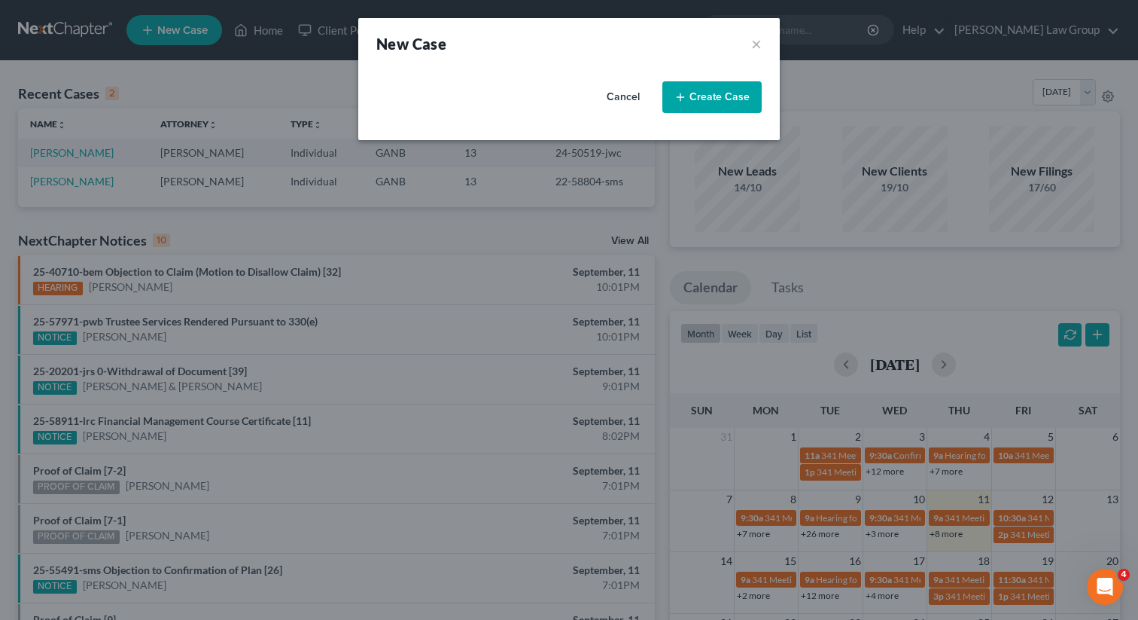
select select "19"
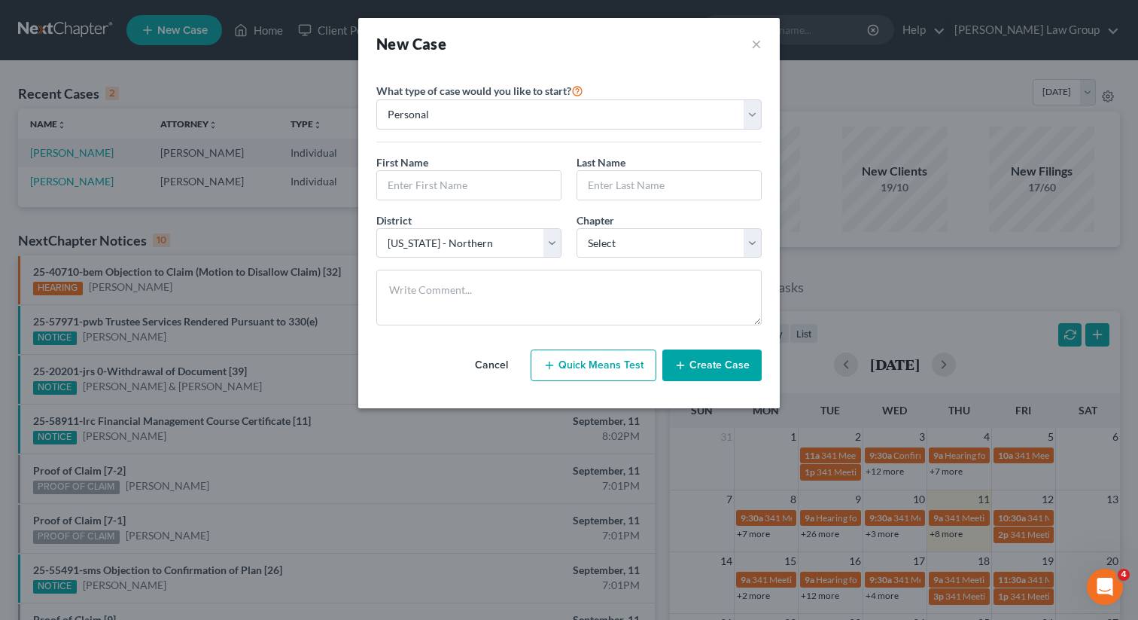
click at [565, 380] on button "Quick Means Test" at bounding box center [594, 365] width 126 height 32
select select "10"
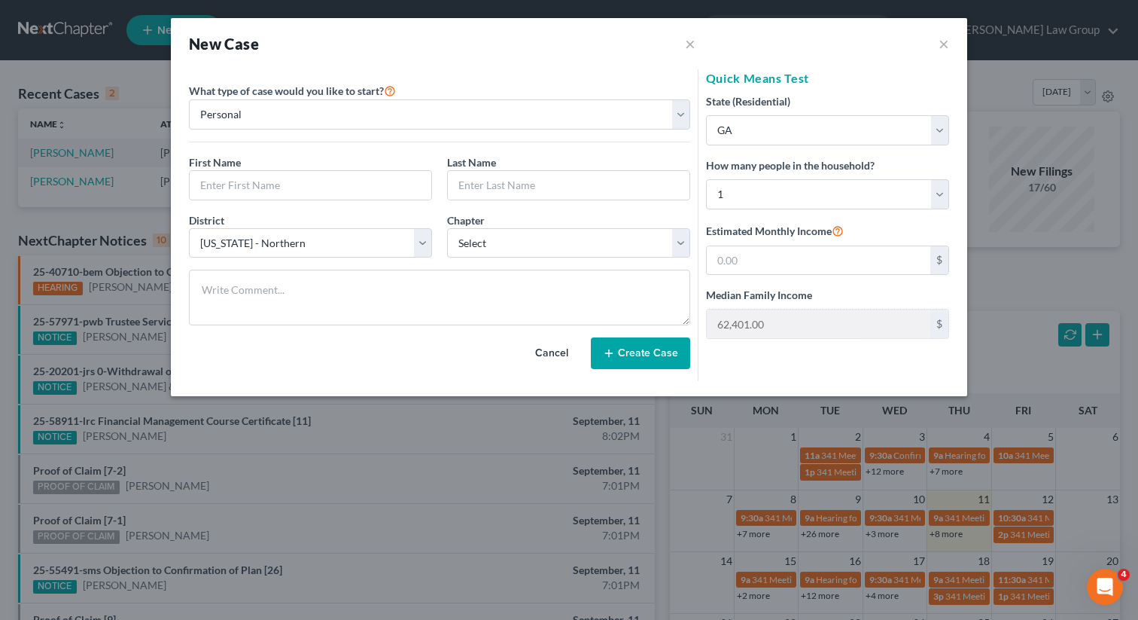
click at [763, 209] on div "State (Residential) * State [US_STATE] AK AR AZ CA CO CT DE DC [GEOGRAPHIC_DATA…" at bounding box center [827, 215] width 243 height 245
click at [761, 192] on select "Select 1 2 3 4 5 6 7 8 9 10 11 12 13 14 15 16 17 18 19 20" at bounding box center [827, 194] width 243 height 30
select select "1"
click at [706, 179] on select "Select 1 2 3 4 5 6 7 8 9 10 11 12 13 14 15 16 17 18 19 20" at bounding box center [827, 194] width 243 height 30
type input "81,309.00"
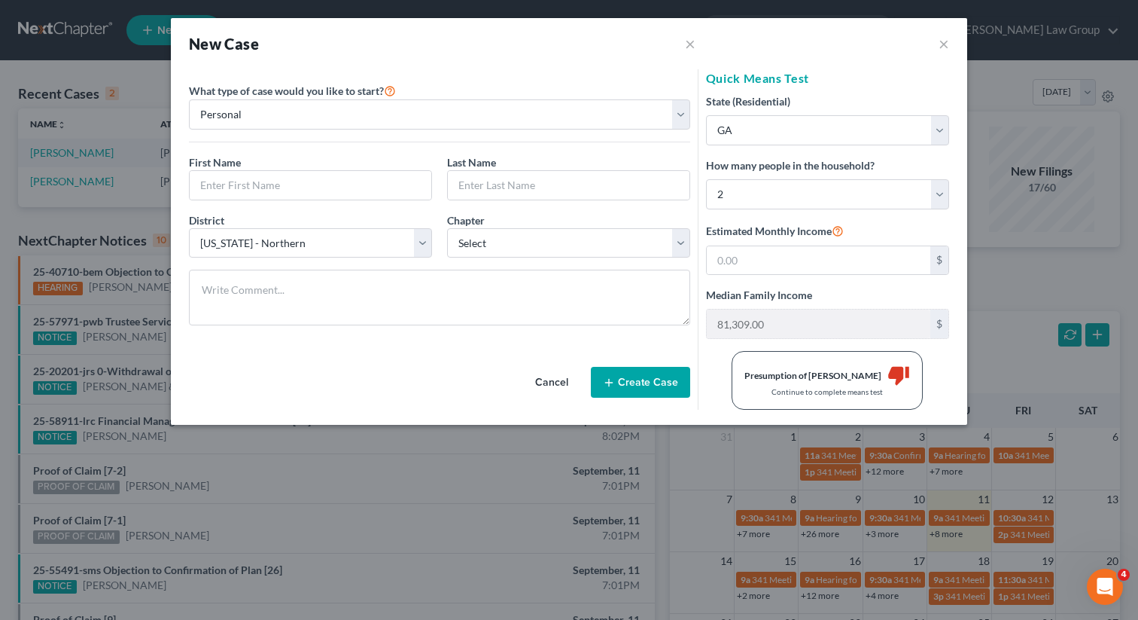
click at [953, 41] on div "New Case × ×" at bounding box center [569, 43] width 796 height 51
click at [939, 40] on button "×" at bounding box center [944, 44] width 11 height 18
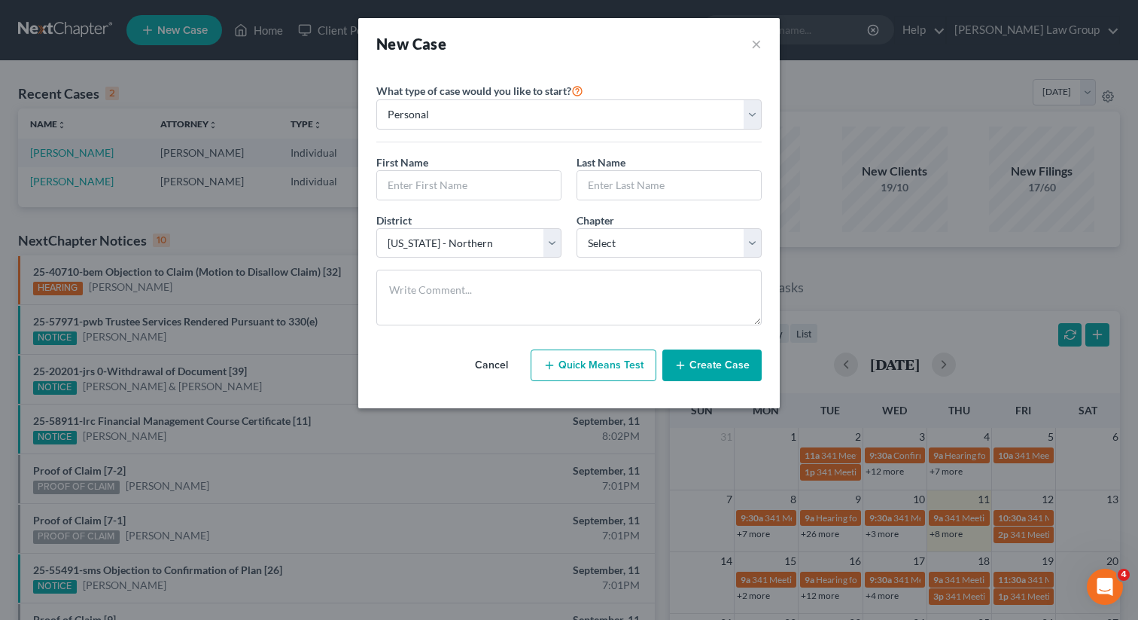
click at [762, 41] on div "New Case ×" at bounding box center [569, 43] width 422 height 51
click at [748, 45] on div "New Case ×" at bounding box center [568, 43] width 385 height 21
click at [754, 48] on button "×" at bounding box center [756, 43] width 11 height 21
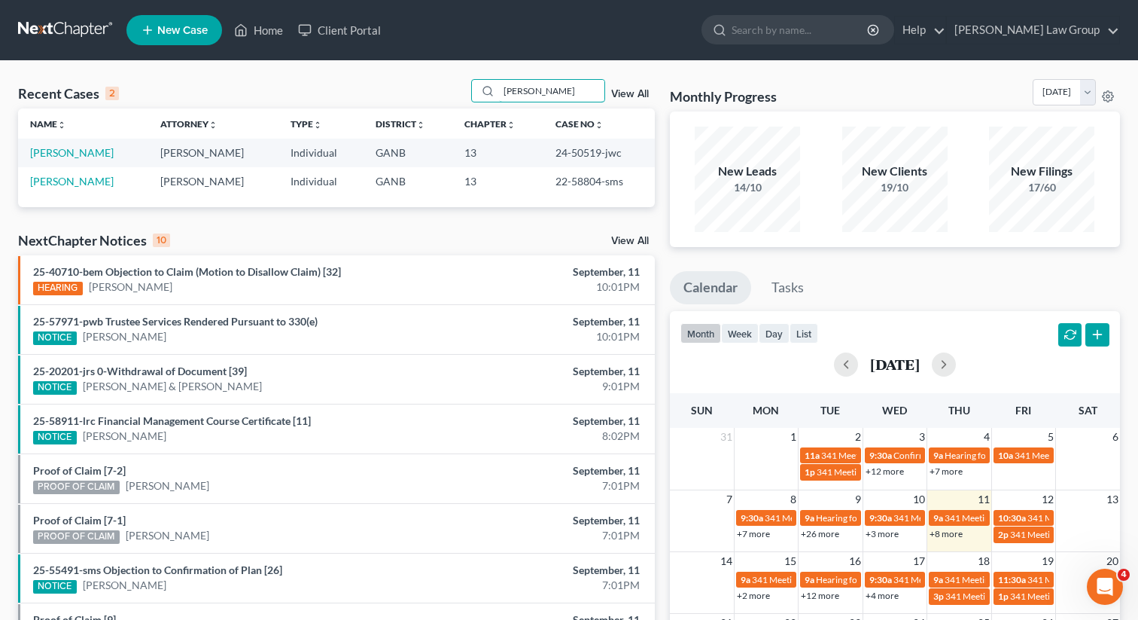
drag, startPoint x: 551, startPoint y: 86, endPoint x: 475, endPoint y: 84, distance: 76.1
click at [475, 84] on div "Recent Cases 2 [PERSON_NAME] View All" at bounding box center [336, 93] width 637 height 29
type input "[PERSON_NAME]"
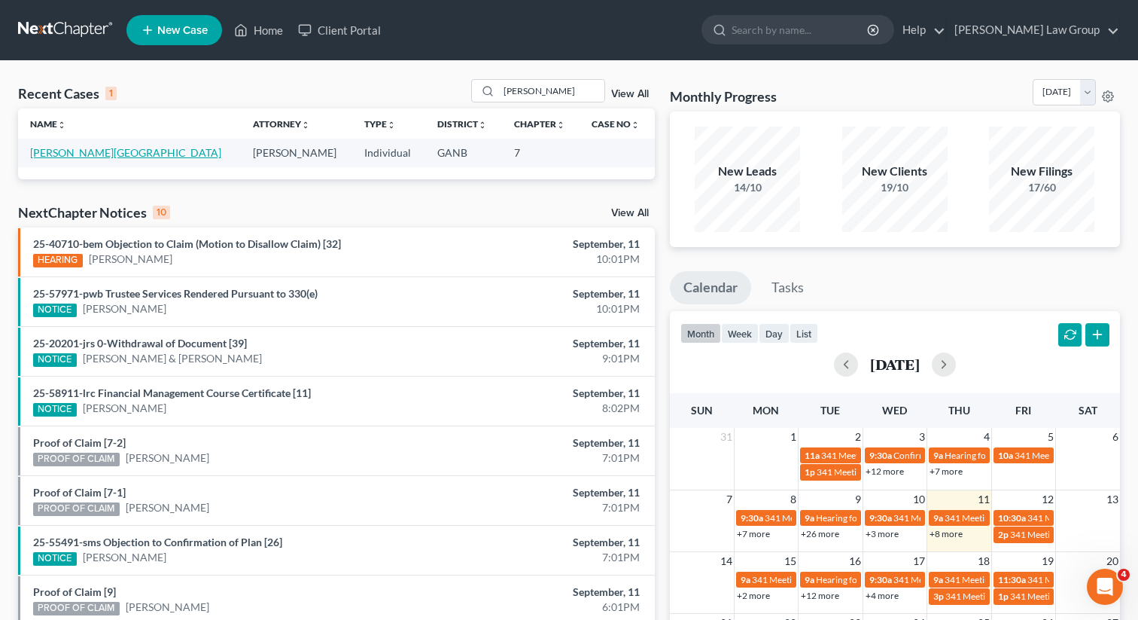
click at [62, 155] on link "[PERSON_NAME][GEOGRAPHIC_DATA]" at bounding box center [125, 152] width 191 height 13
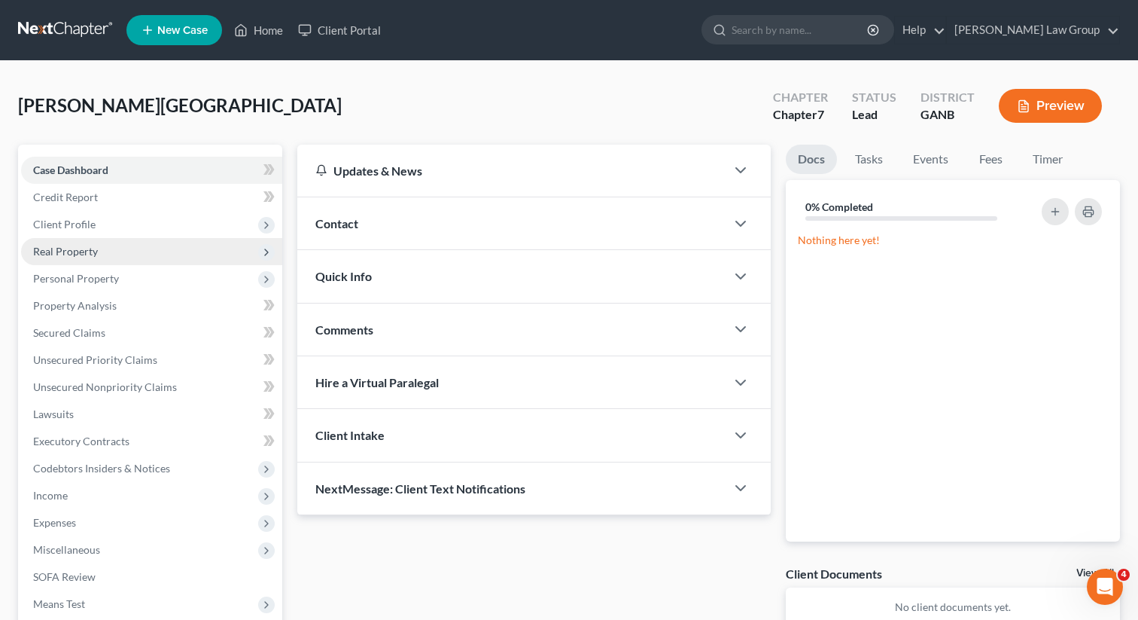
click at [72, 248] on span "Real Property" at bounding box center [65, 251] width 65 height 13
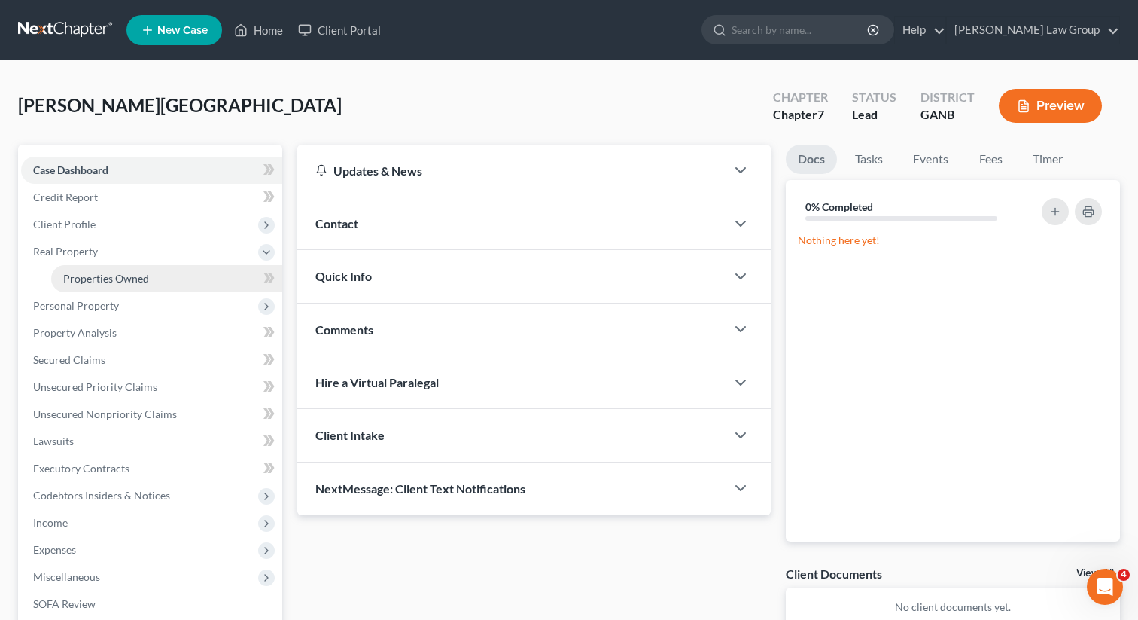
click at [81, 276] on span "Properties Owned" at bounding box center [106, 278] width 86 height 13
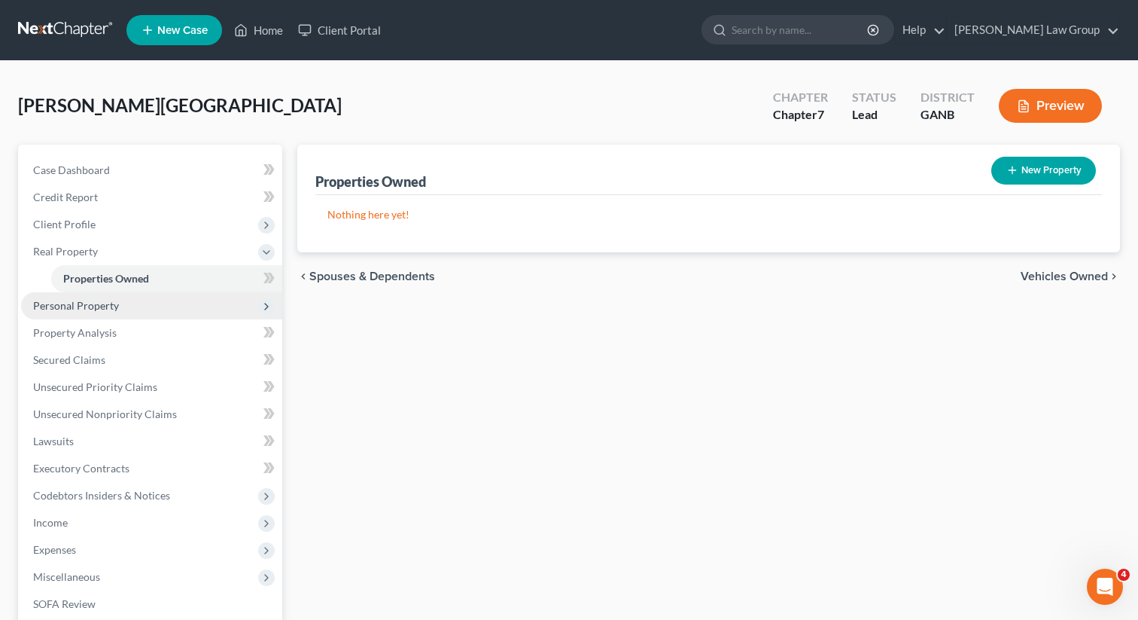
click at [78, 303] on span "Personal Property" at bounding box center [76, 305] width 86 height 13
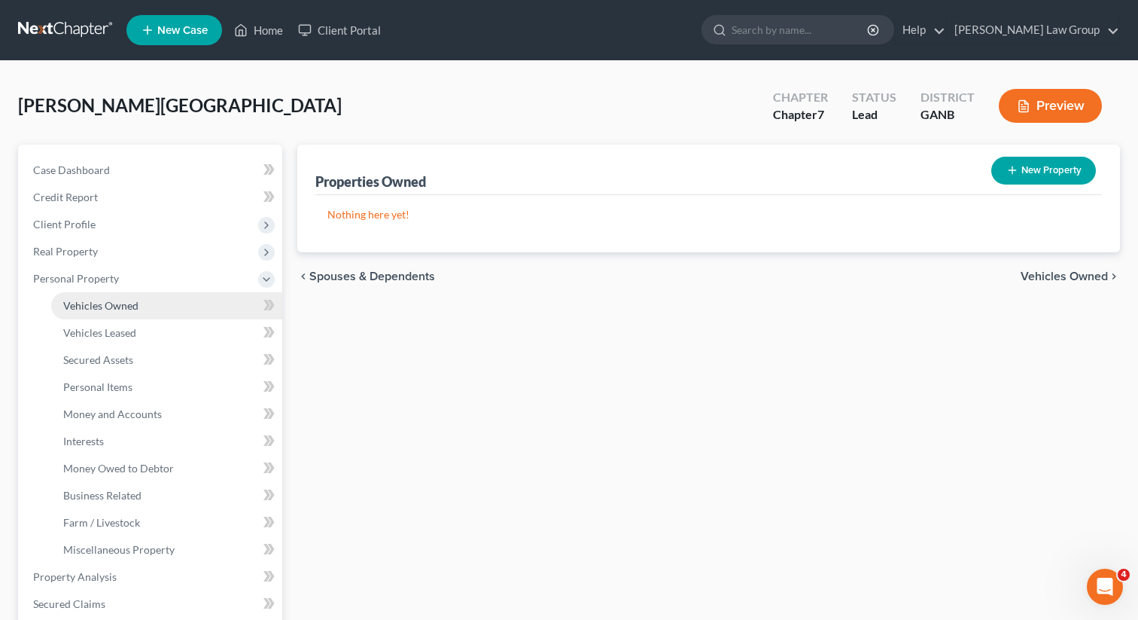
click at [102, 304] on span "Vehicles Owned" at bounding box center [100, 305] width 75 height 13
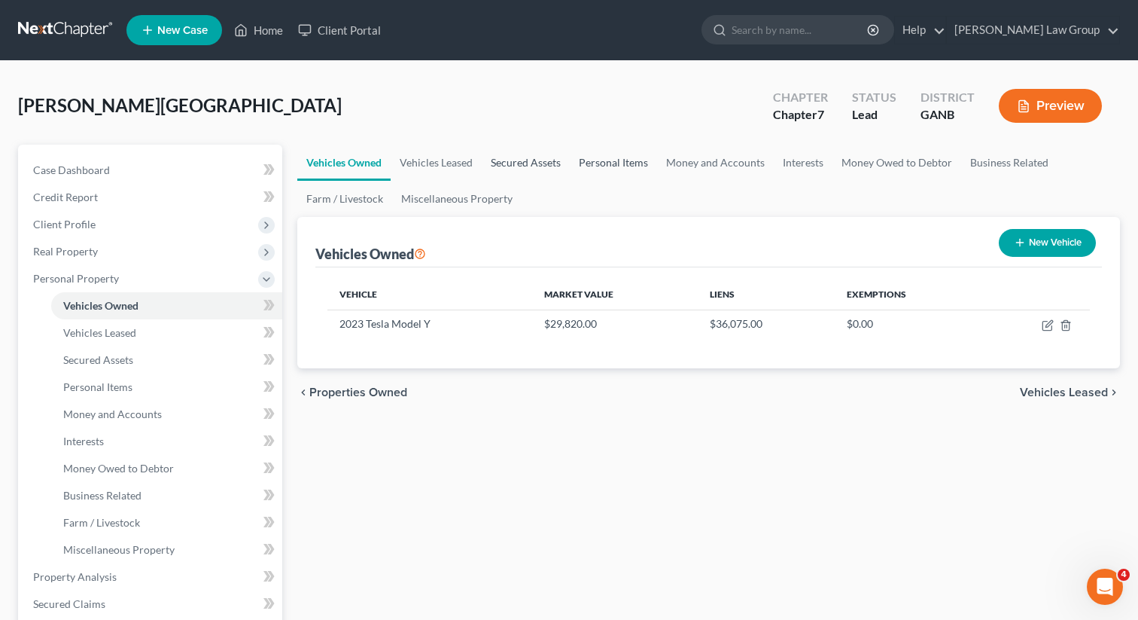
click at [534, 153] on link "Secured Assets" at bounding box center [526, 163] width 88 height 36
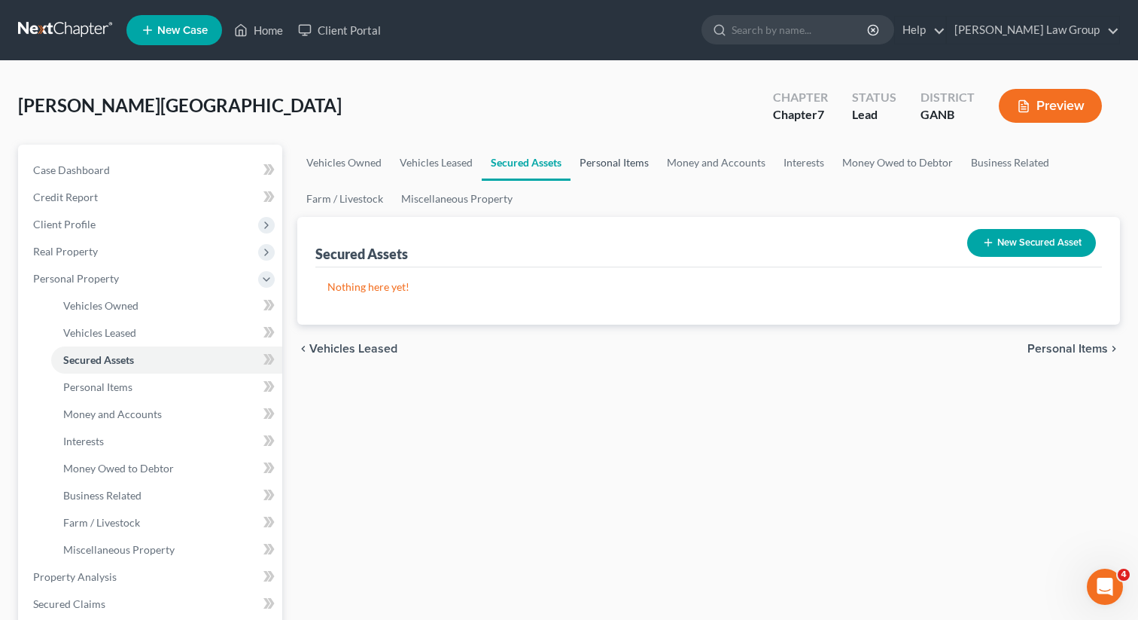
click at [623, 156] on link "Personal Items" at bounding box center [614, 163] width 87 height 36
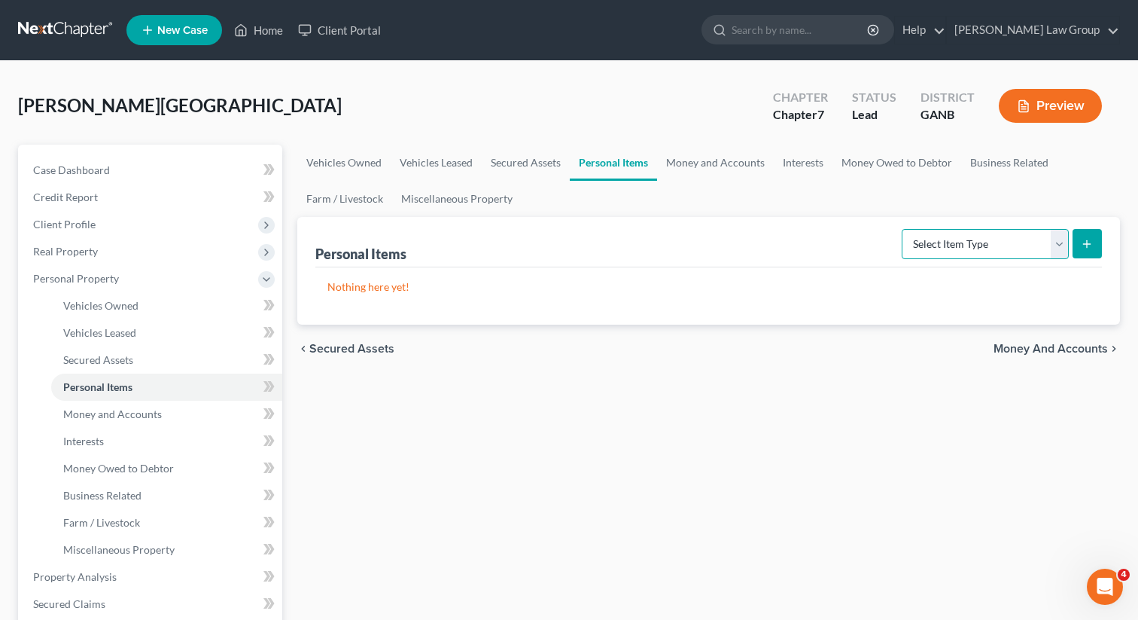
click at [1002, 245] on select "Select Item Type Clothing Collectibles Of Value Electronics Firearms Household …" at bounding box center [985, 244] width 167 height 30
select select "clothing"
click at [903, 229] on select "Select Item Type Clothing Collectibles Of Value Electronics Firearms Household …" at bounding box center [985, 244] width 167 height 30
click at [1096, 236] on button "submit" at bounding box center [1087, 243] width 29 height 29
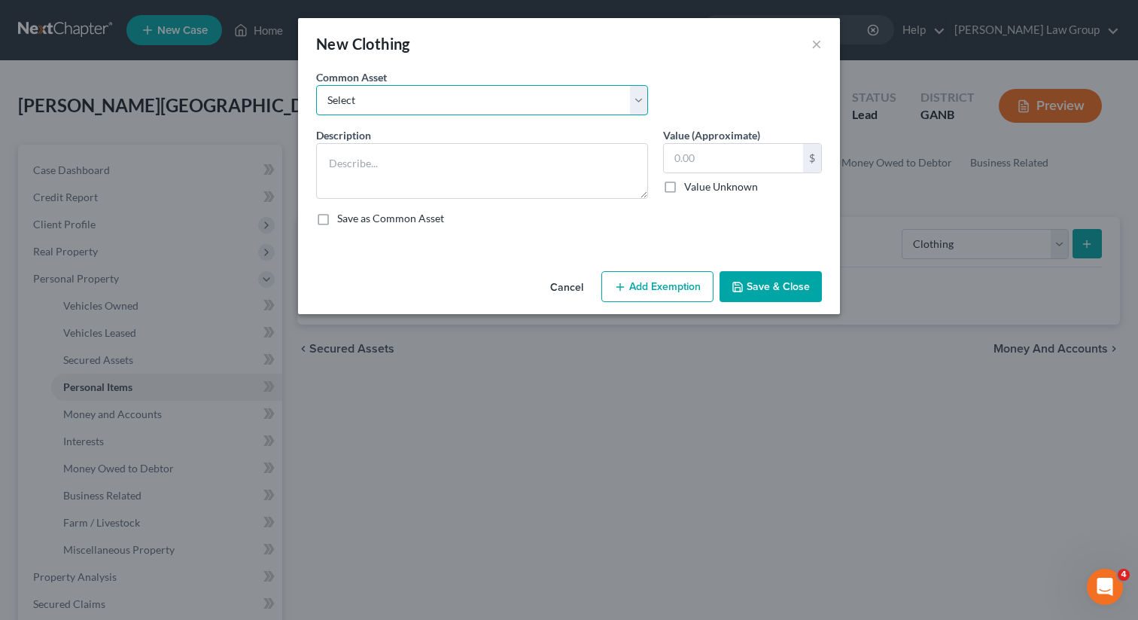
click at [440, 92] on select "Select Clothing" at bounding box center [482, 100] width 332 height 30
select select "0"
click at [316, 85] on select "Select Clothing" at bounding box center [482, 100] width 332 height 30
type textarea "Clothing"
type input "500.00"
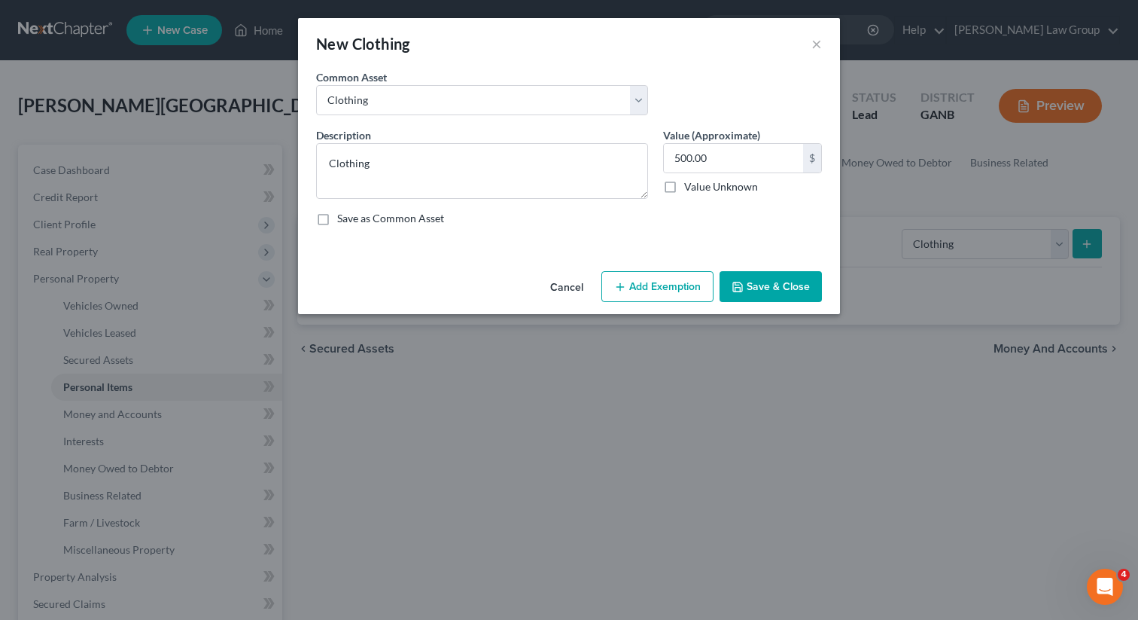
click at [636, 284] on button "Add Exemption" at bounding box center [657, 287] width 112 height 32
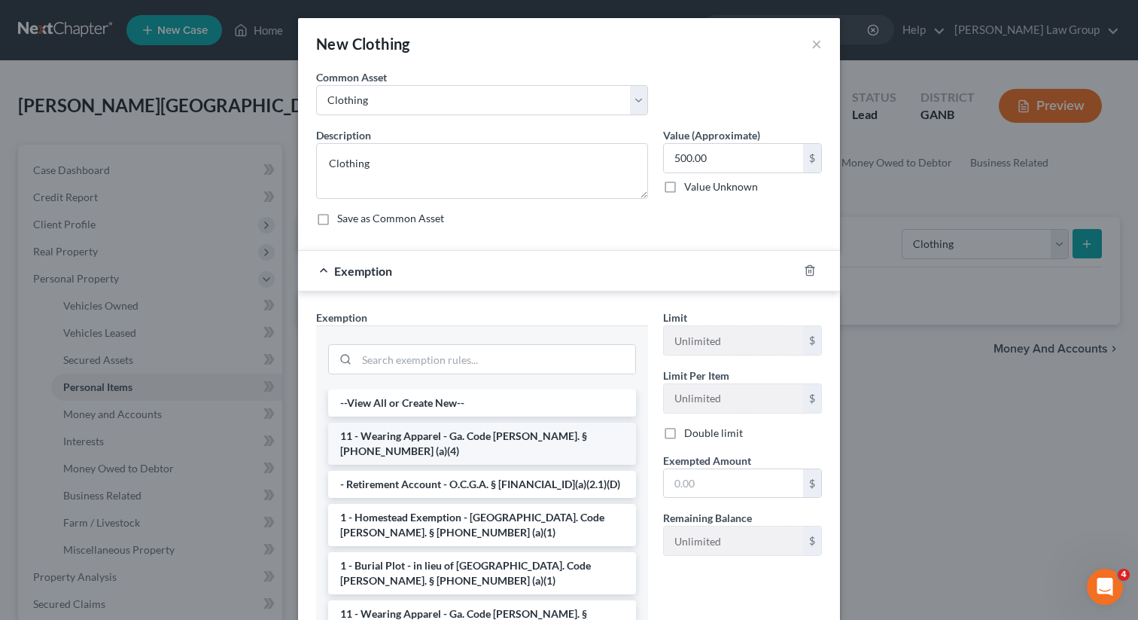
click at [396, 444] on li "11 - Wearing Apparel - Ga. Code [PERSON_NAME]. § [PHONE_NUMBER] (a)(4)" at bounding box center [482, 443] width 308 height 42
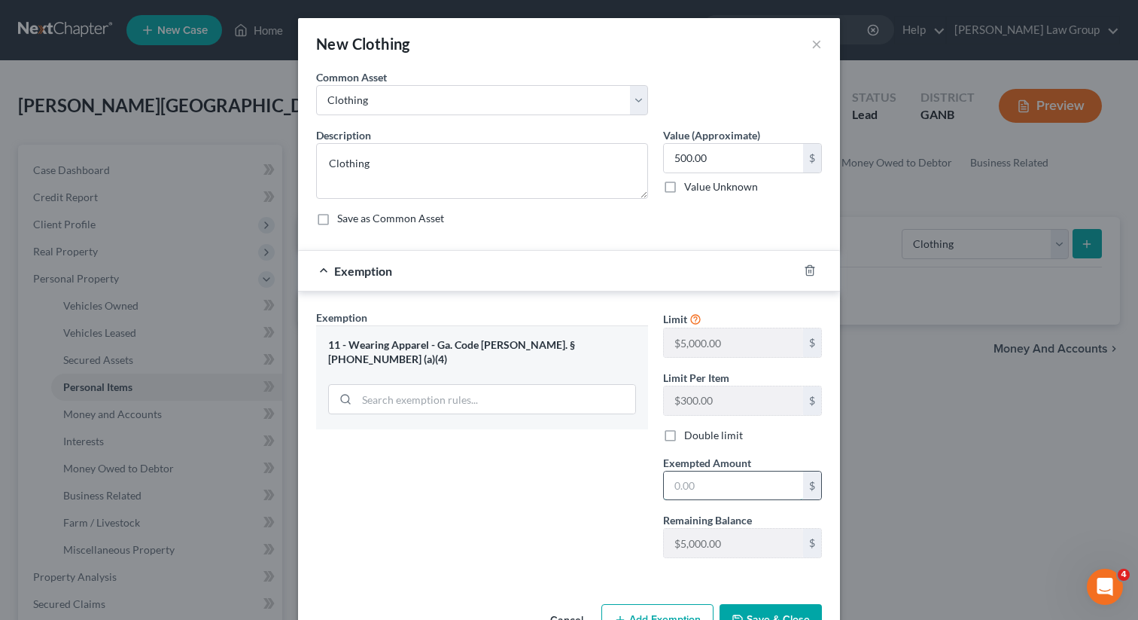
click at [681, 480] on input "text" at bounding box center [733, 485] width 139 height 29
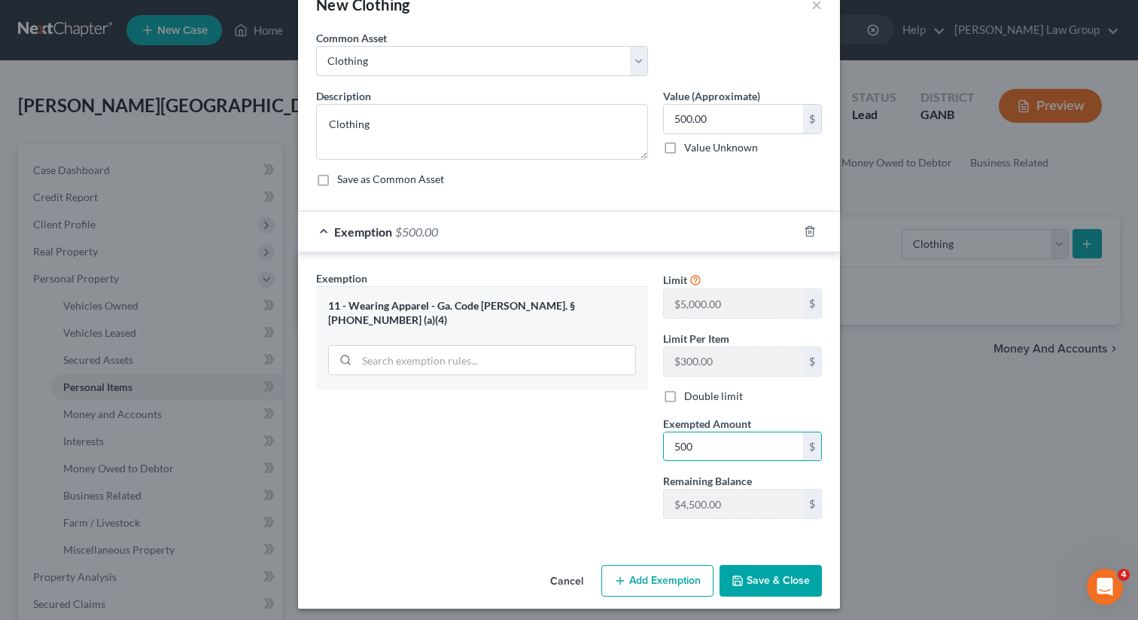
type input "500"
click at [765, 587] on button "Save & Close" at bounding box center [771, 581] width 102 height 32
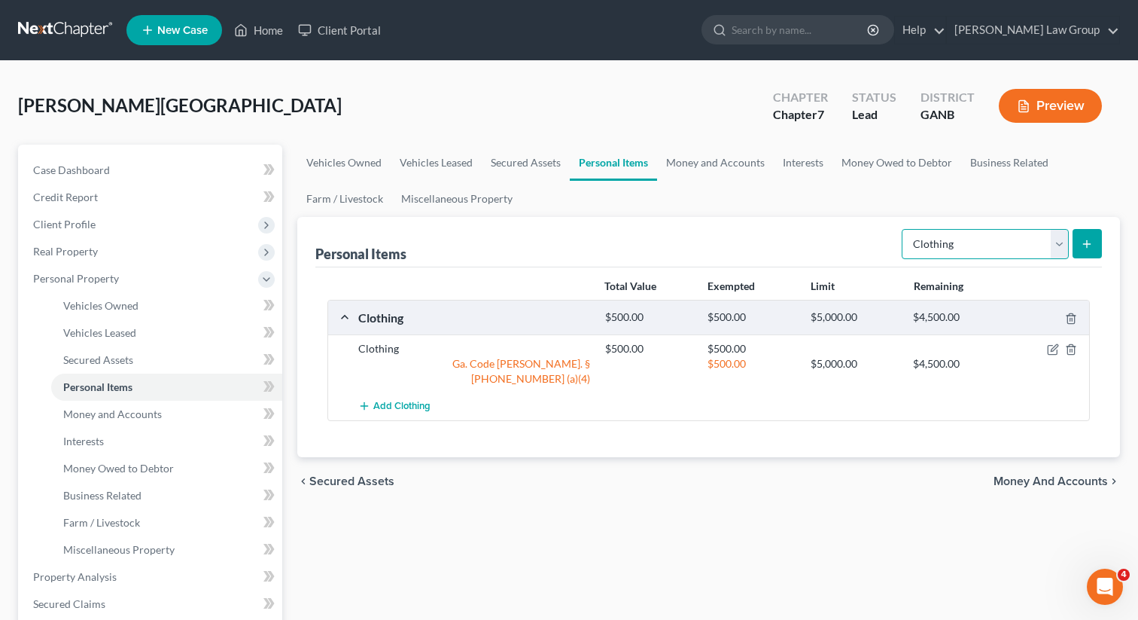
click at [930, 238] on select "Select Item Type Clothing Collectibles Of Value Electronics Firearms Household …" at bounding box center [985, 244] width 167 height 30
select select "electronics"
click at [903, 229] on select "Select Item Type Clothing Collectibles Of Value Electronics Firearms Household …" at bounding box center [985, 244] width 167 height 30
click at [1092, 247] on button "submit" at bounding box center [1087, 243] width 29 height 29
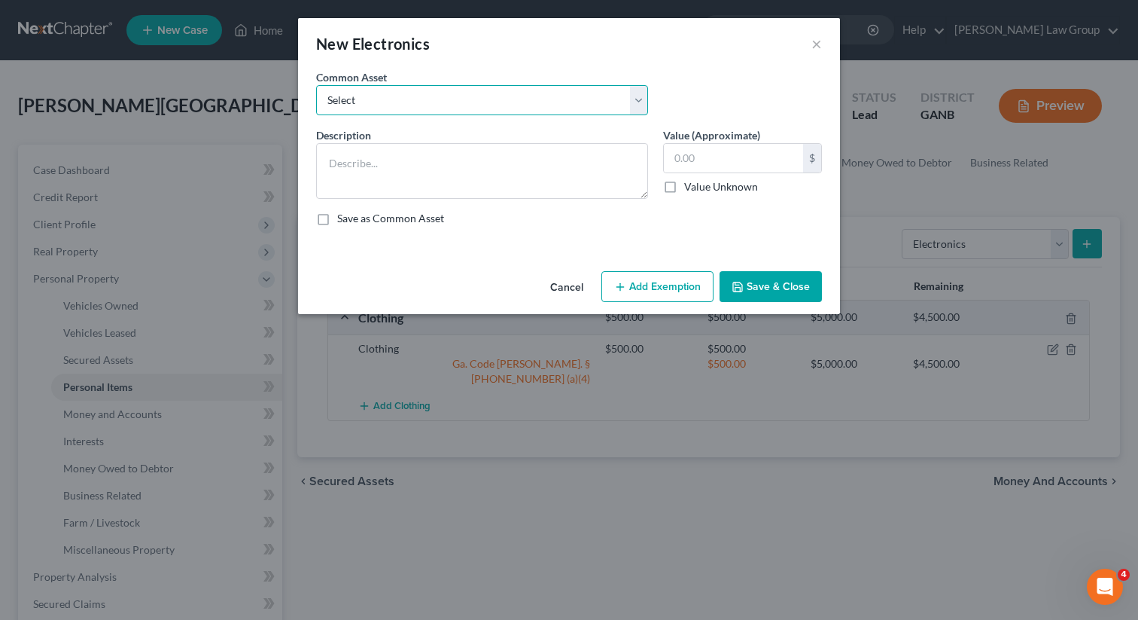
click at [449, 96] on select "Select TV, phone and computer Electronics" at bounding box center [482, 100] width 332 height 30
select select "1"
click at [316, 85] on select "Select TV, phone and computer Electronics" at bounding box center [482, 100] width 332 height 30
type textarea "Electronics"
type input "500.00"
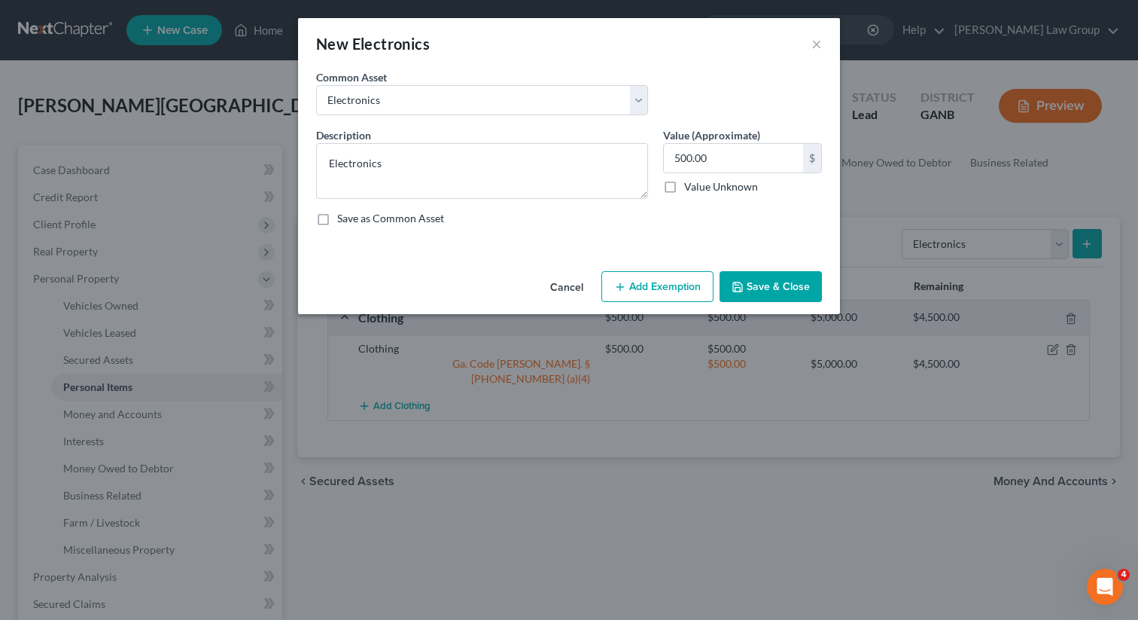
click at [641, 292] on button "Add Exemption" at bounding box center [657, 287] width 112 height 32
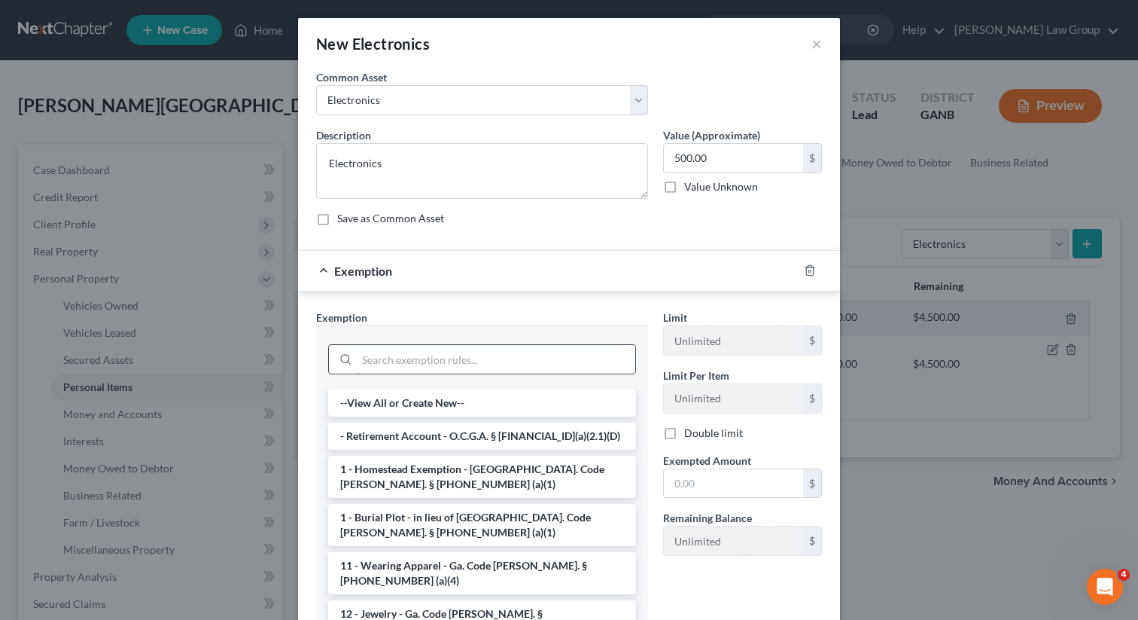
click at [396, 360] on input "search" at bounding box center [496, 359] width 279 height 29
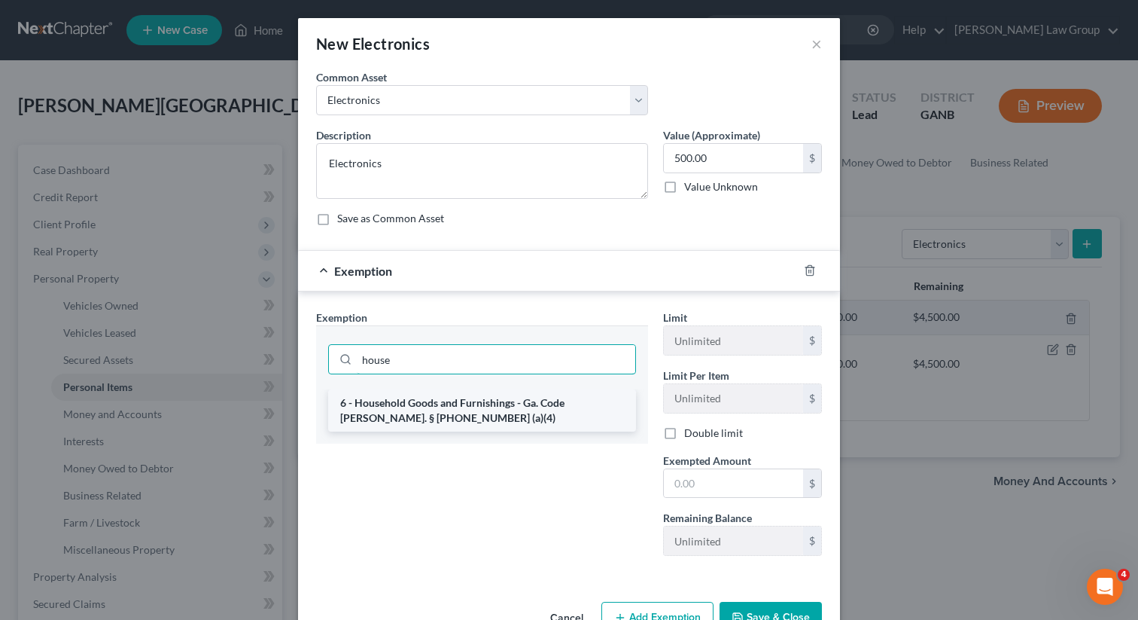
type input "house"
click at [382, 412] on li "6 - Household Goods and Furnishings - Ga. Code [PERSON_NAME]. § [PHONE_NUMBER] …" at bounding box center [482, 410] width 308 height 42
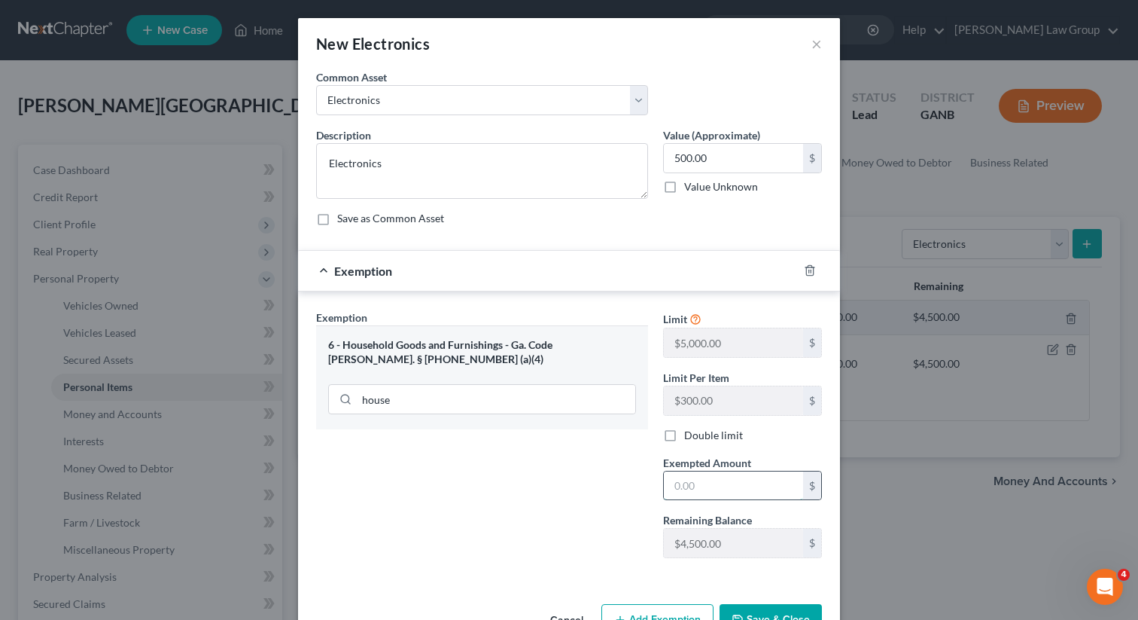
click at [688, 482] on input "text" at bounding box center [733, 485] width 139 height 29
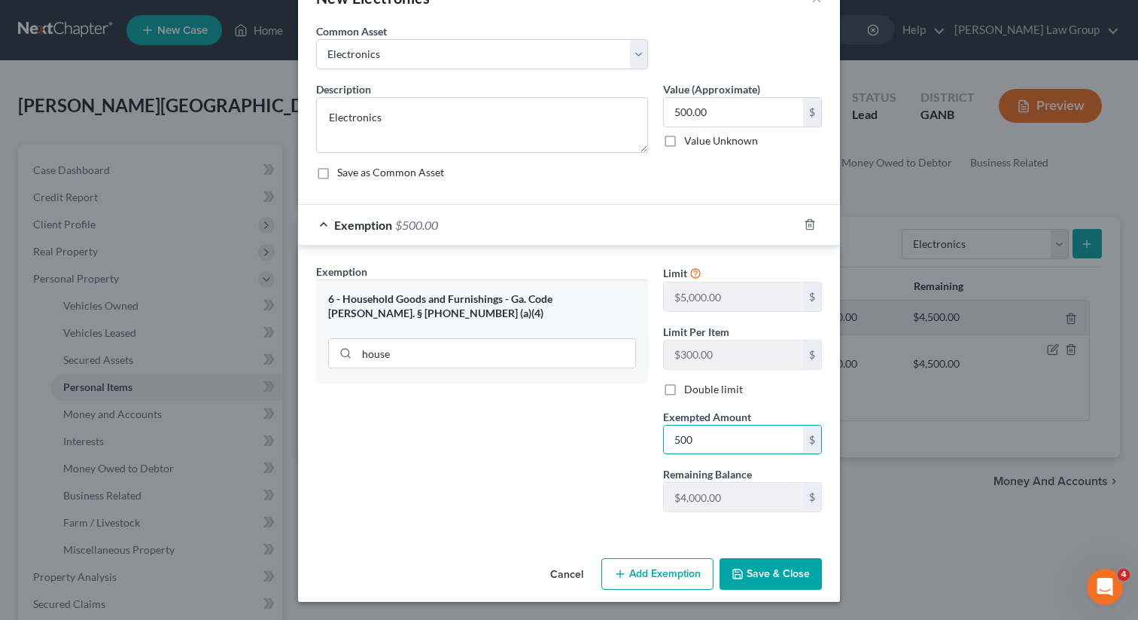
type input "500"
click at [753, 574] on button "Save & Close" at bounding box center [771, 574] width 102 height 32
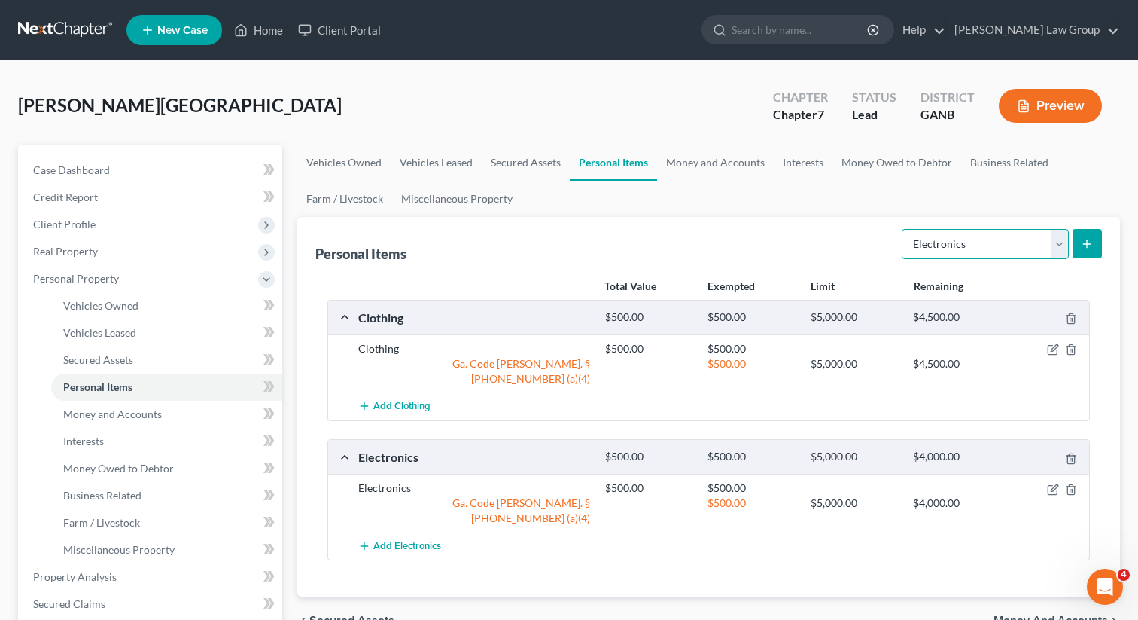
click at [925, 249] on select "Select Item Type Clothing Collectibles Of Value Electronics Firearms Household …" at bounding box center [985, 244] width 167 height 30
click at [903, 229] on select "Select Item Type Clothing Collectibles Of Value Electronics Firearms Household …" at bounding box center [985, 244] width 167 height 30
click at [947, 239] on select "Select Item Type Clothing Collectibles Of Value Electronics Firearms Household …" at bounding box center [985, 244] width 167 height 30
select select "household_goods"
click at [903, 229] on select "Select Item Type Clothing Collectibles Of Value Electronics Firearms Household …" at bounding box center [985, 244] width 167 height 30
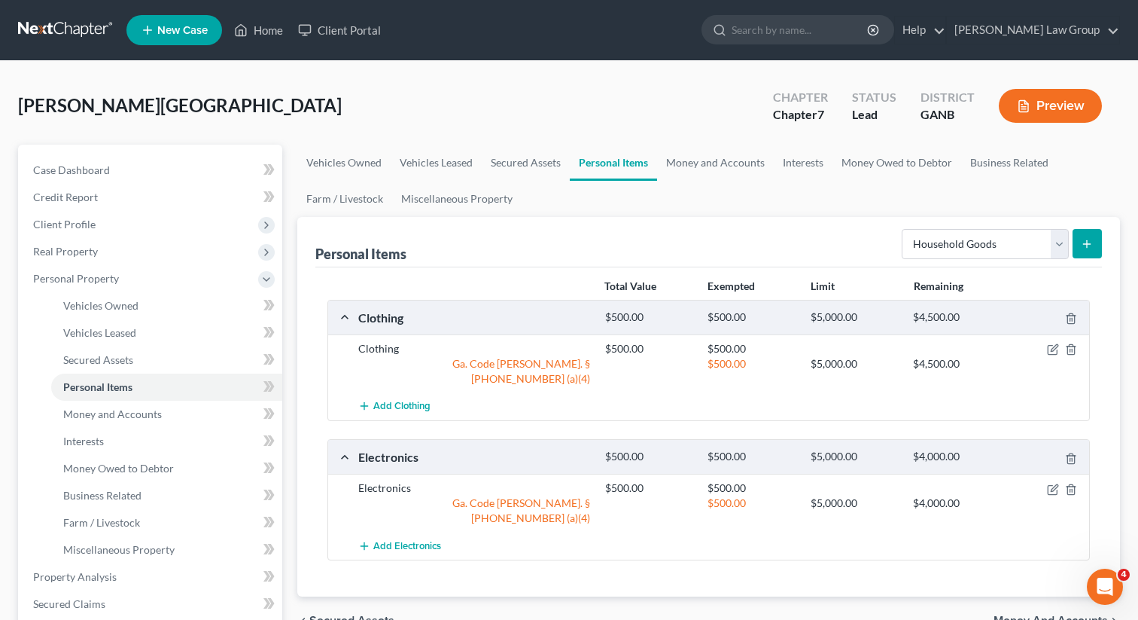
click at [1084, 238] on icon "submit" at bounding box center [1087, 244] width 12 height 12
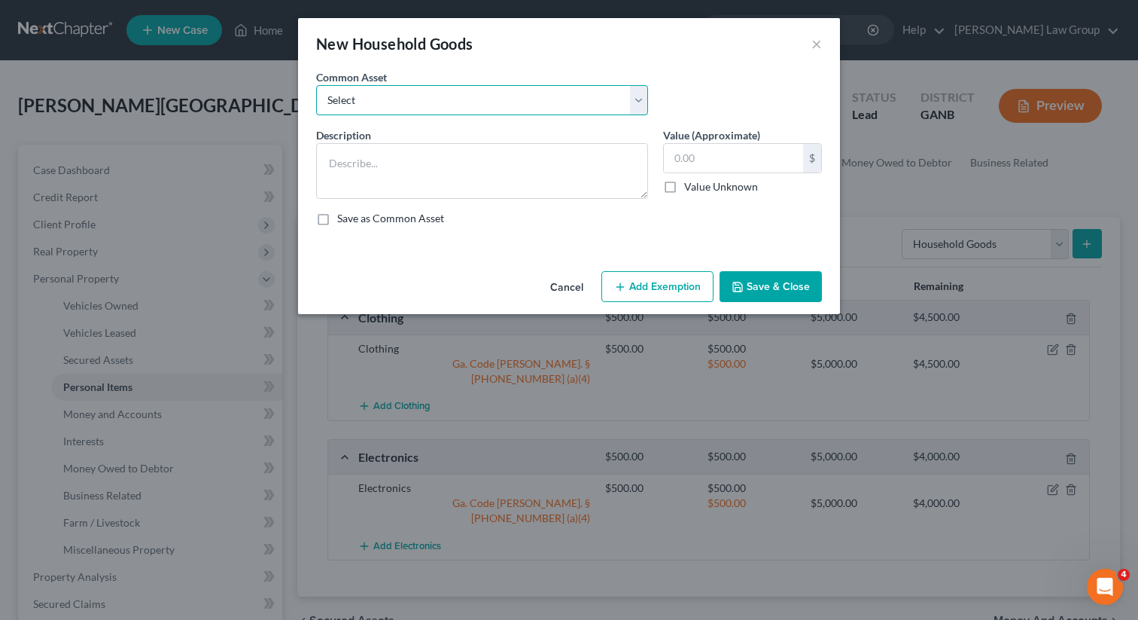
click at [535, 100] on select "Select Household goods" at bounding box center [482, 100] width 332 height 30
select select "0"
click at [316, 85] on select "Select Household goods" at bounding box center [482, 100] width 332 height 30
type textarea "Household goods"
type input "1,200.00"
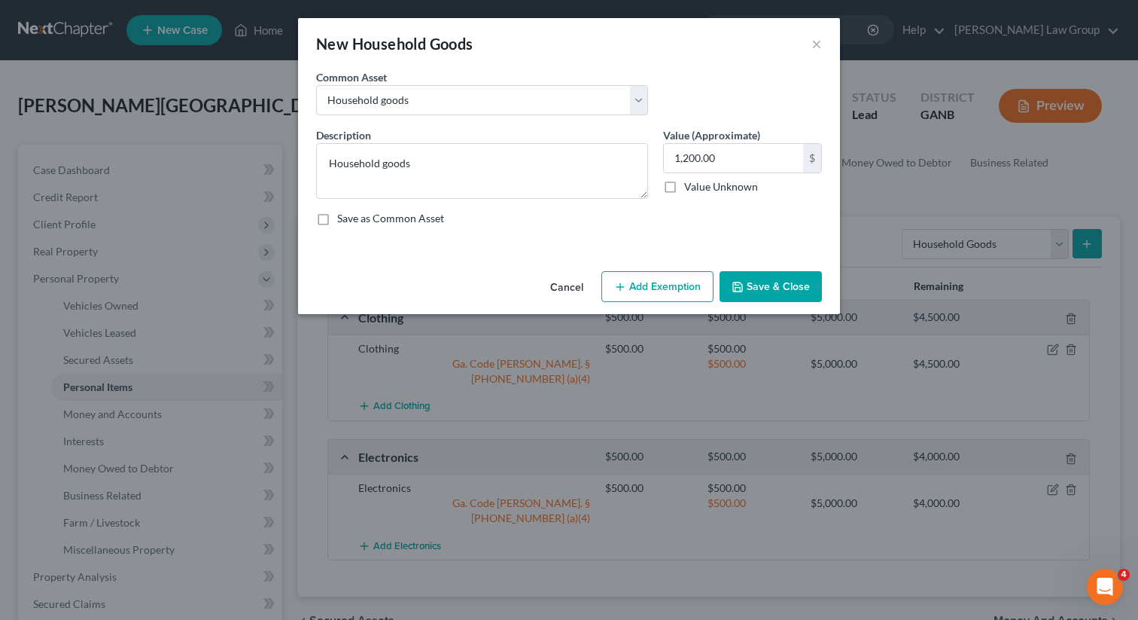
click at [665, 287] on button "Add Exemption" at bounding box center [657, 287] width 112 height 32
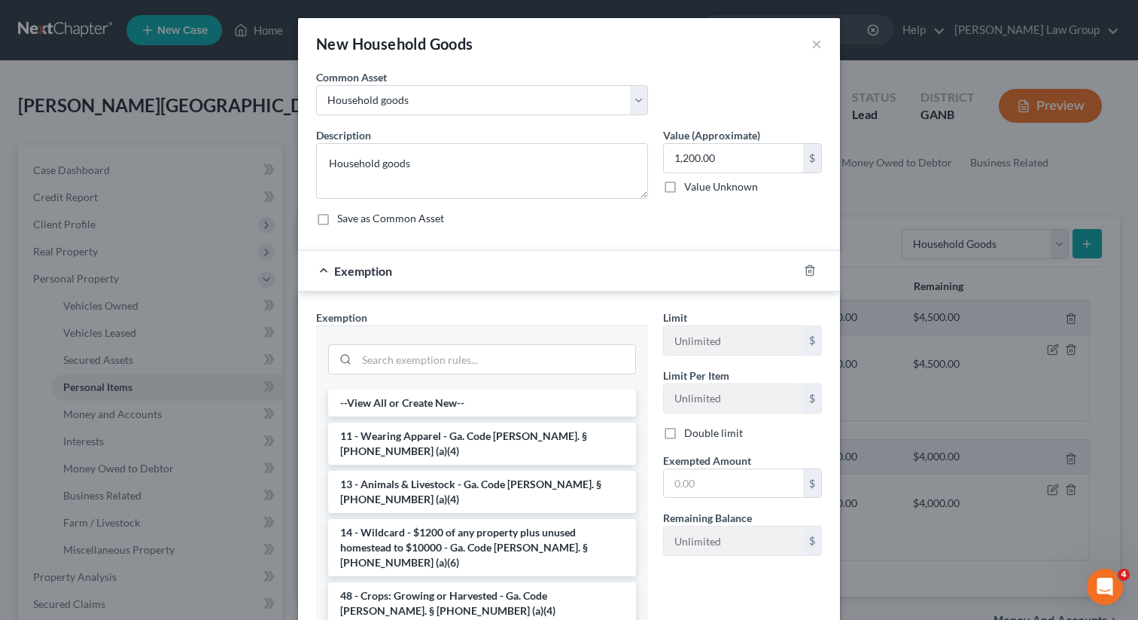
click at [413, 376] on div at bounding box center [482, 357] width 308 height 39
click at [397, 364] on input "search" at bounding box center [496, 359] width 279 height 29
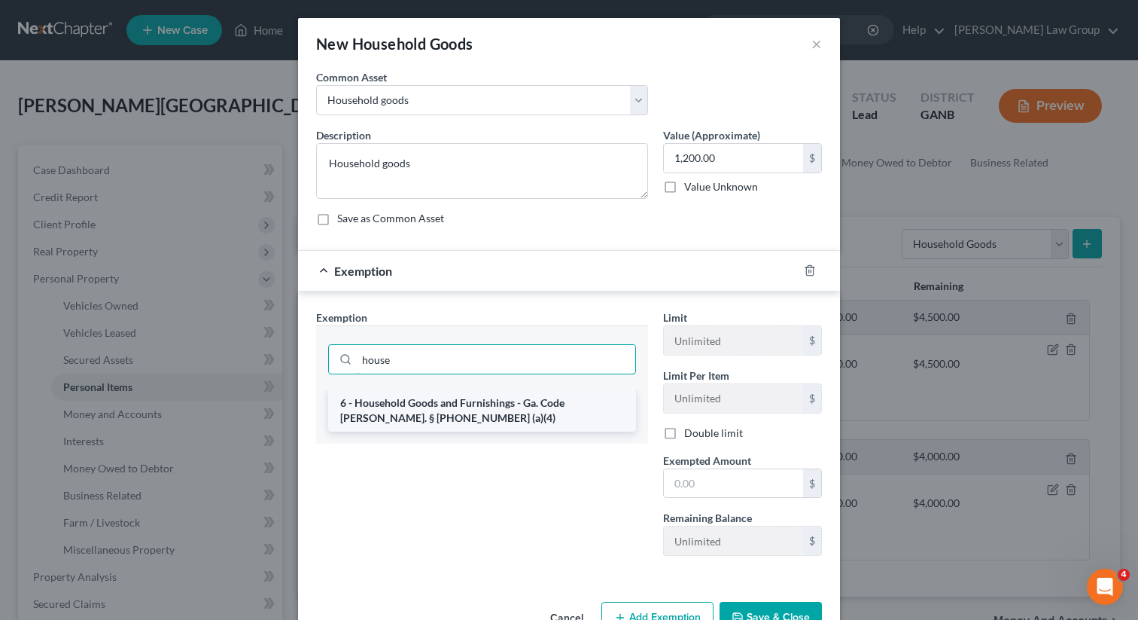
type input "house"
click at [400, 419] on li "6 - Household Goods and Furnishings - Ga. Code [PERSON_NAME]. § [PHONE_NUMBER] …" at bounding box center [482, 410] width 308 height 42
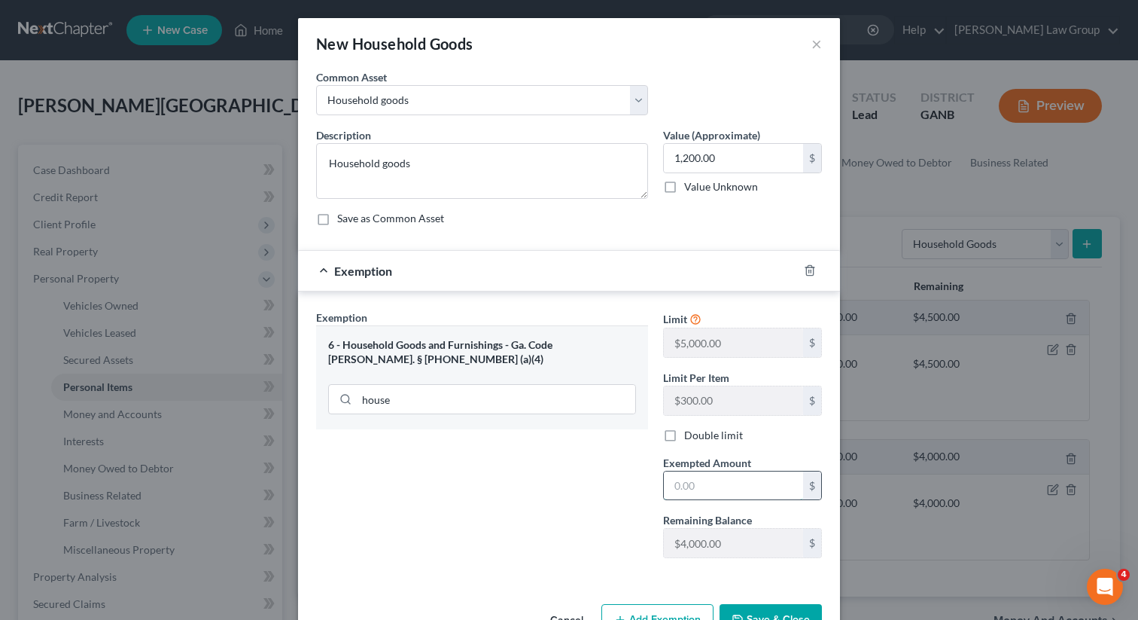
click at [750, 488] on input "text" at bounding box center [733, 485] width 139 height 29
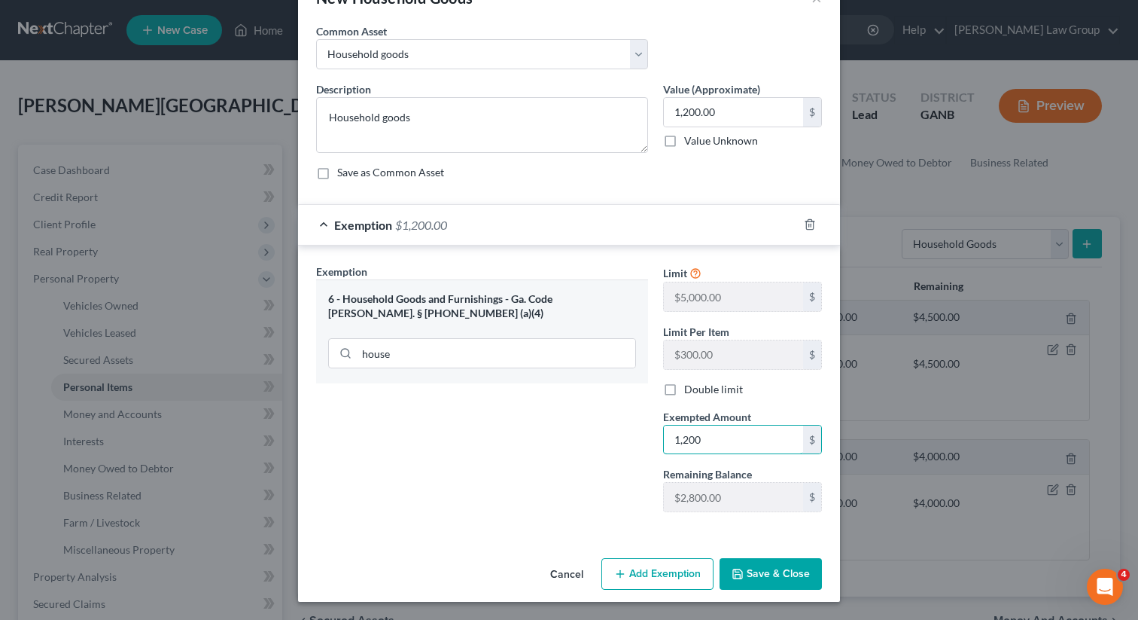
type input "1,200"
click at [779, 550] on div "An exemption set must first be selected from the Filing Information section. Co…" at bounding box center [569, 287] width 542 height 528
click at [758, 565] on button "Save & Close" at bounding box center [771, 574] width 102 height 32
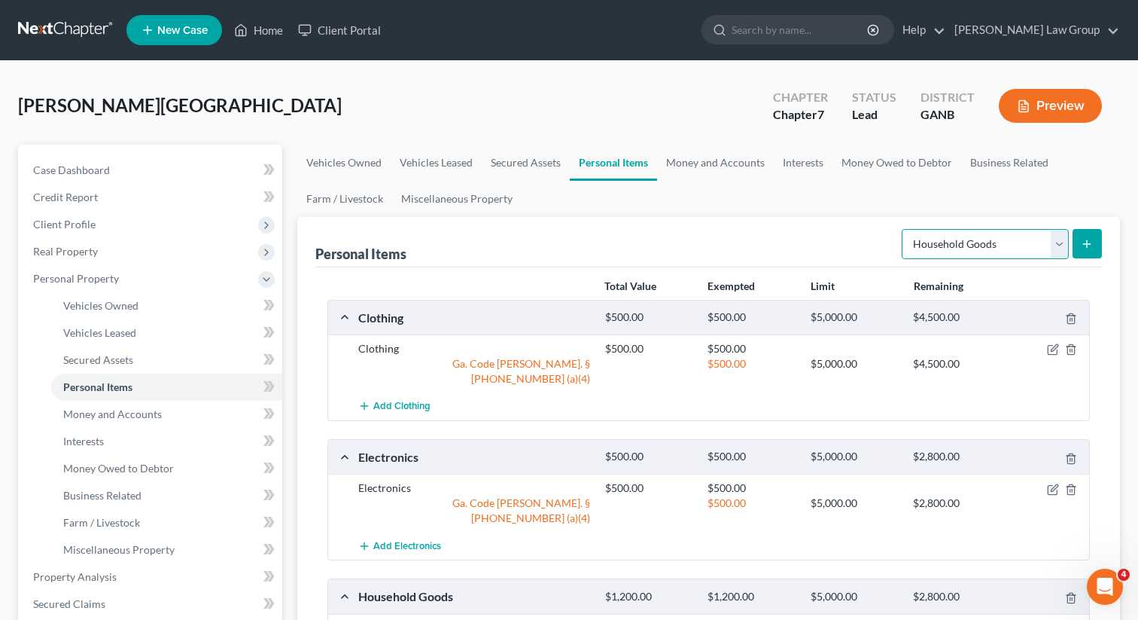
click at [974, 236] on select "Select Item Type Clothing Collectibles Of Value Electronics Firearms Household …" at bounding box center [985, 244] width 167 height 30
select select "jewelry"
click at [903, 229] on select "Select Item Type Clothing Collectibles Of Value Electronics Firearms Household …" at bounding box center [985, 244] width 167 height 30
click at [699, 148] on link "Money and Accounts" at bounding box center [715, 163] width 117 height 36
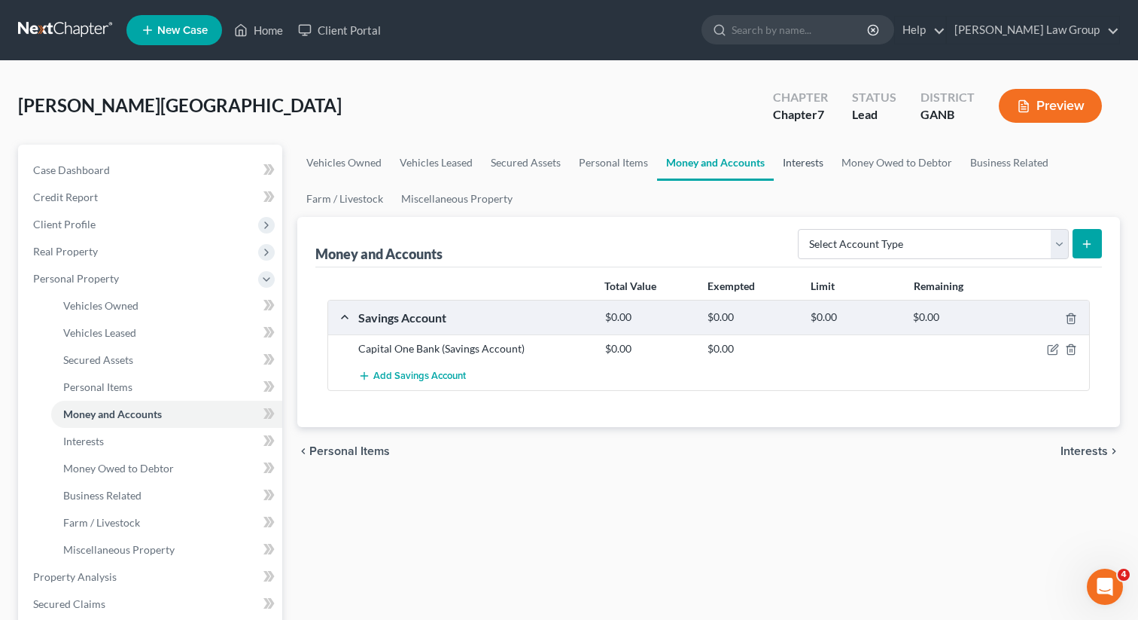
click at [809, 155] on link "Interests" at bounding box center [803, 163] width 59 height 36
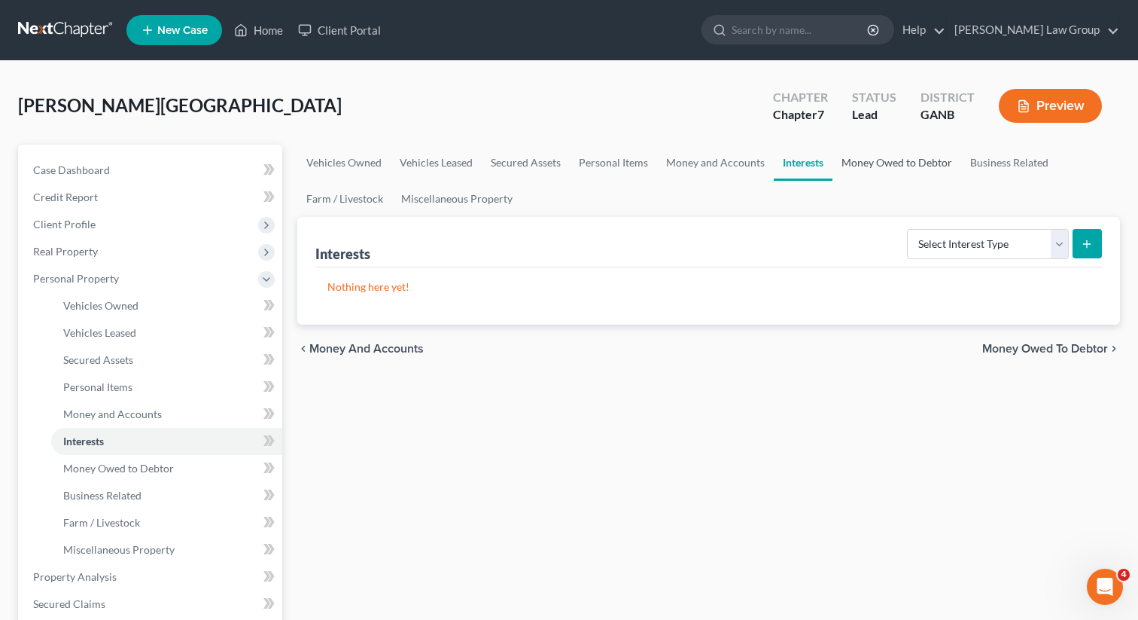
click at [894, 163] on link "Money Owed to Debtor" at bounding box center [897, 163] width 129 height 36
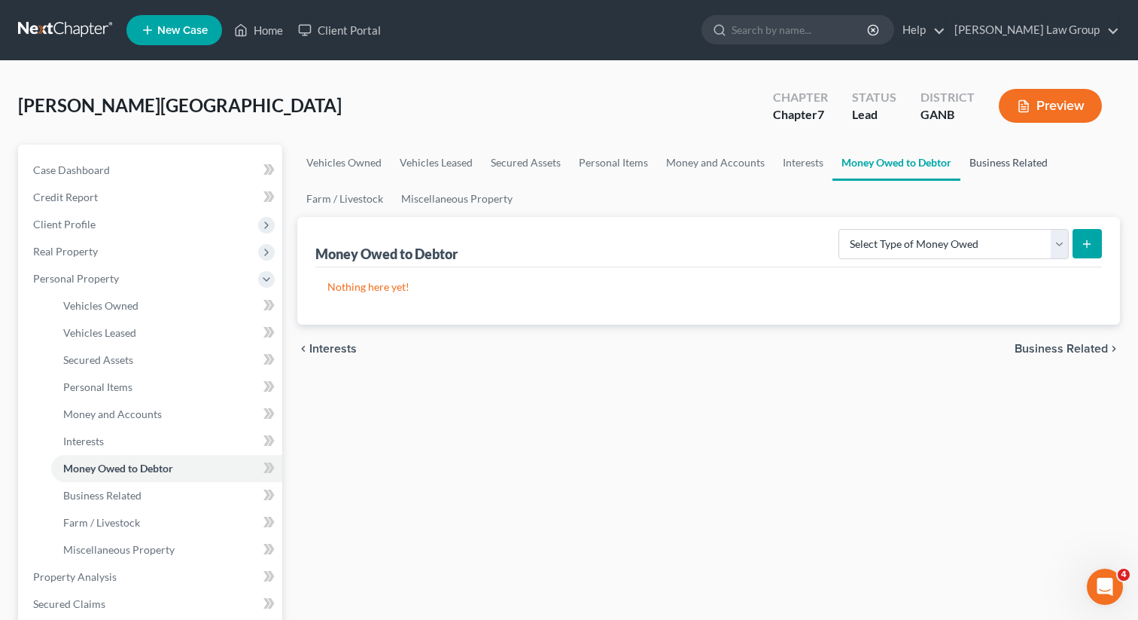
click at [994, 162] on link "Business Related" at bounding box center [1009, 163] width 96 height 36
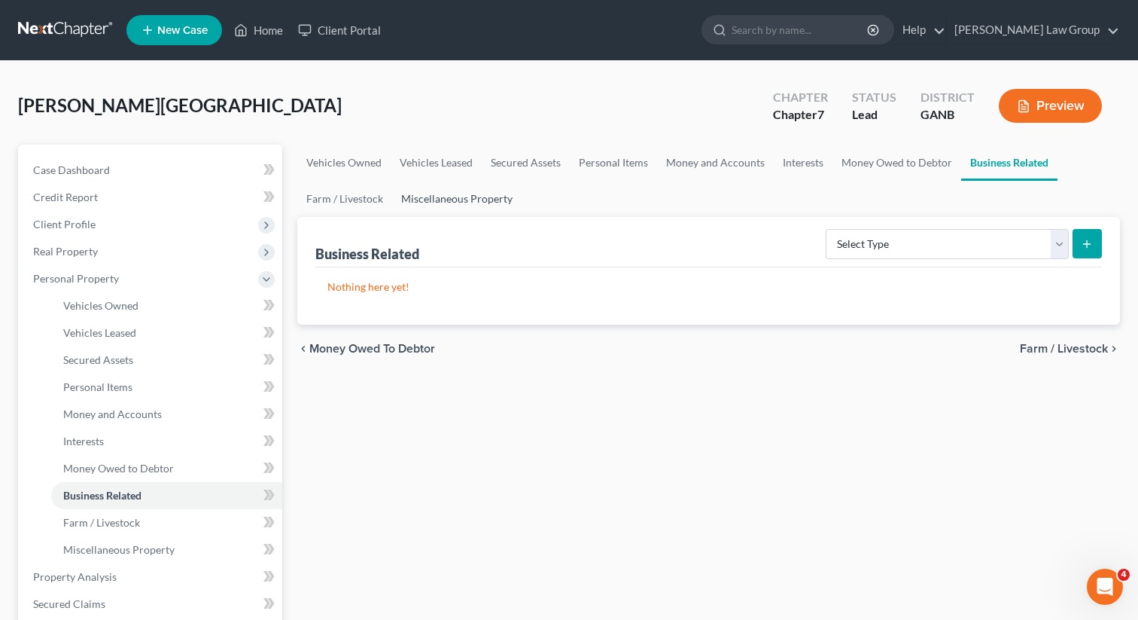
click at [429, 202] on link "Miscellaneous Property" at bounding box center [456, 199] width 129 height 36
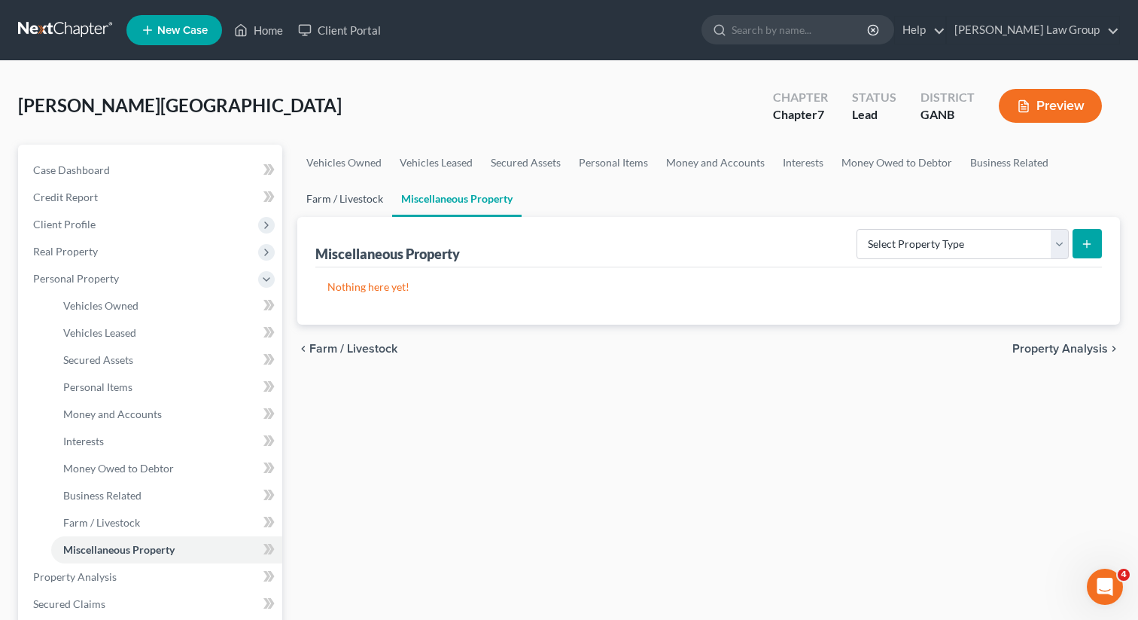
click at [345, 199] on link "Farm / Livestock" at bounding box center [344, 199] width 95 height 36
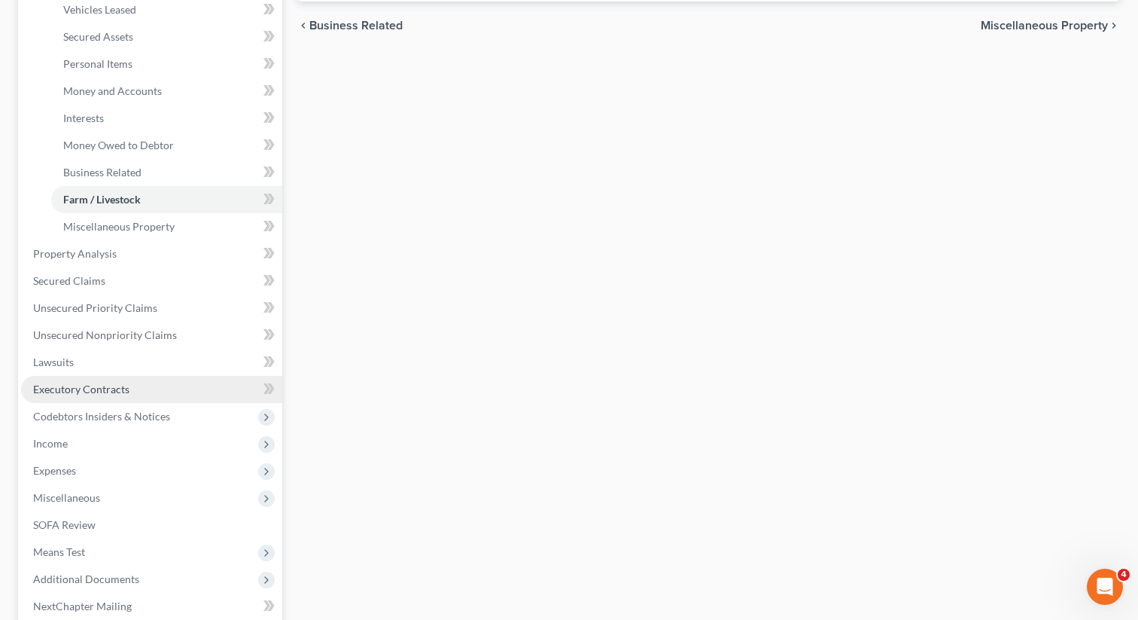
scroll to position [425, 0]
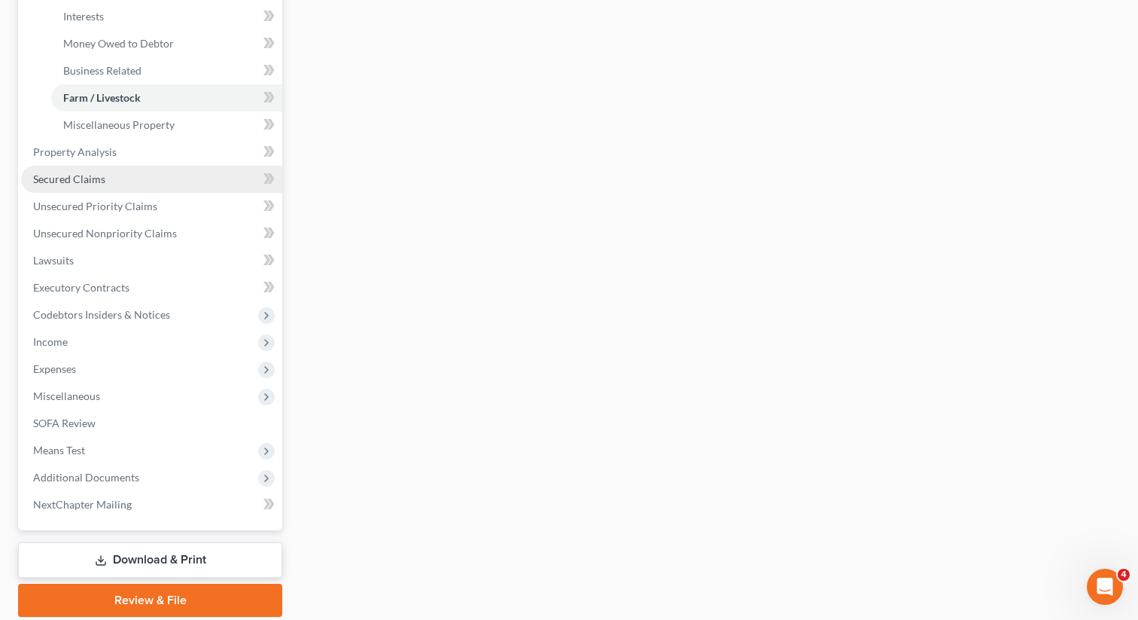
click at [124, 183] on link "Secured Claims" at bounding box center [151, 179] width 261 height 27
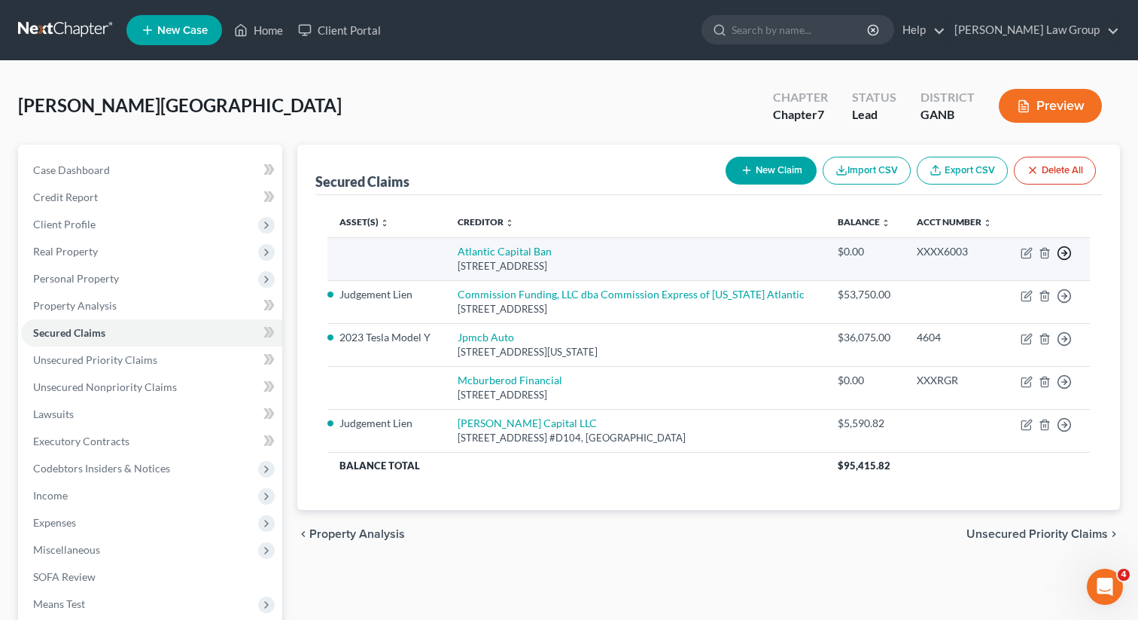
click at [1064, 247] on circle "button" at bounding box center [1064, 253] width 13 height 13
click at [979, 294] on link "Move to F" at bounding box center [996, 290] width 126 height 26
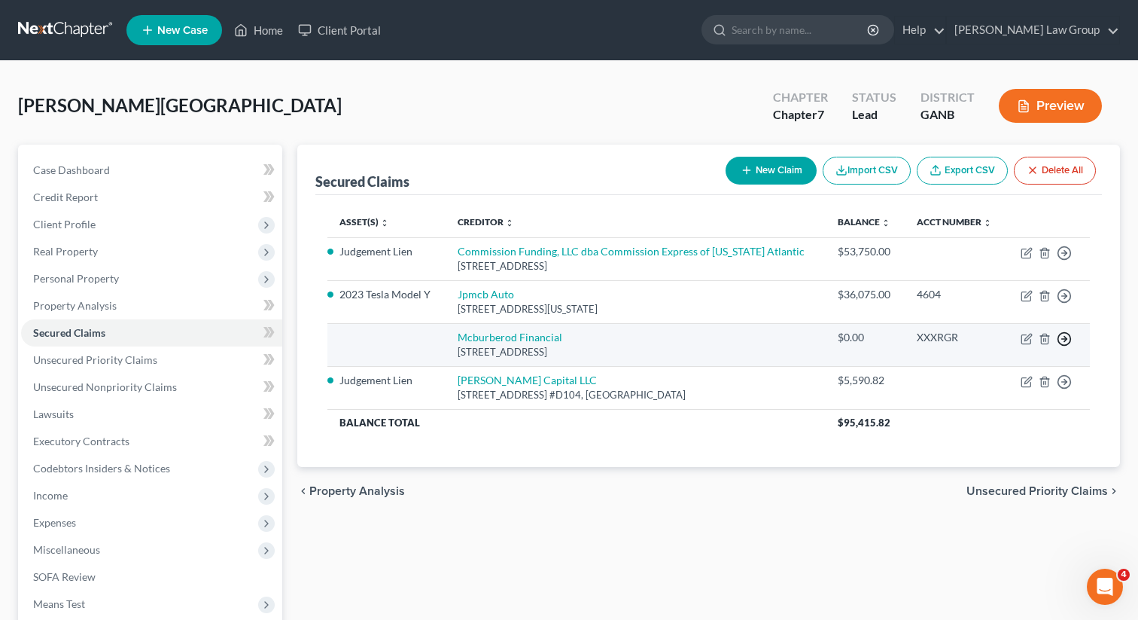
click at [1063, 345] on circle "button" at bounding box center [1064, 339] width 13 height 13
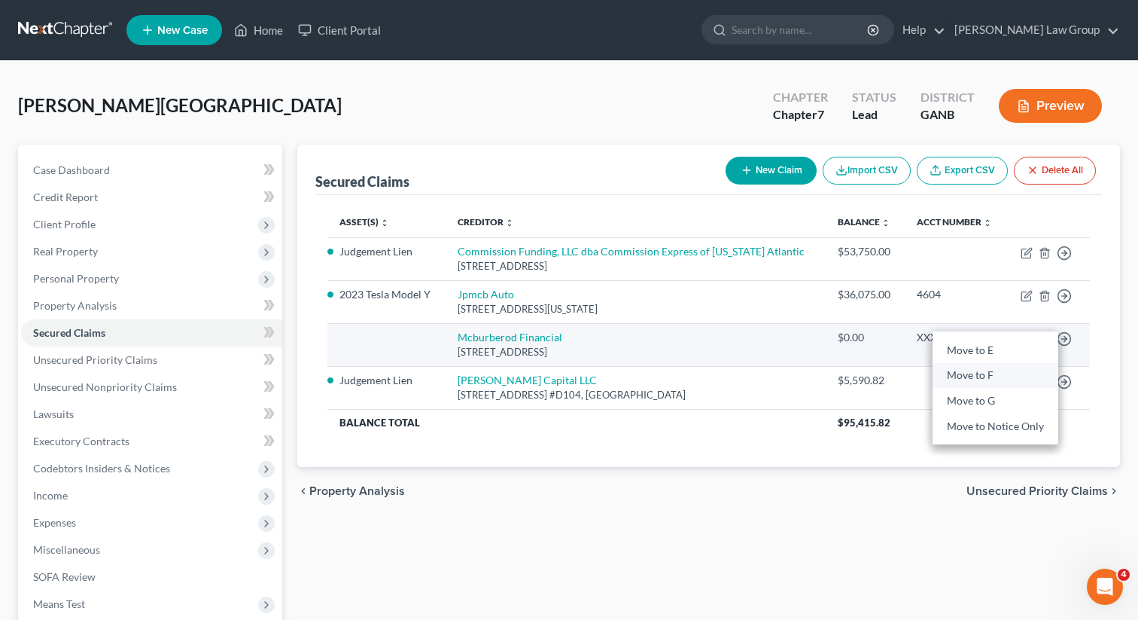
click at [994, 374] on link "Move to F" at bounding box center [996, 376] width 126 height 26
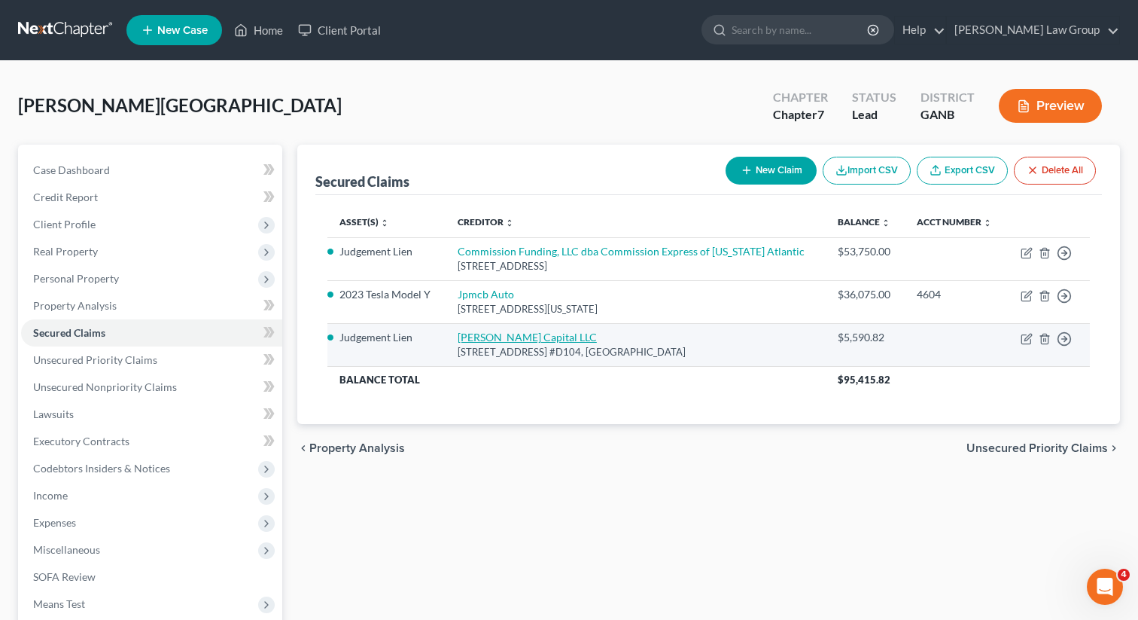
click at [500, 332] on link "[PERSON_NAME] Capital LLC" at bounding box center [527, 336] width 139 height 13
select select "31"
select select "0"
select select "3"
select select "0"
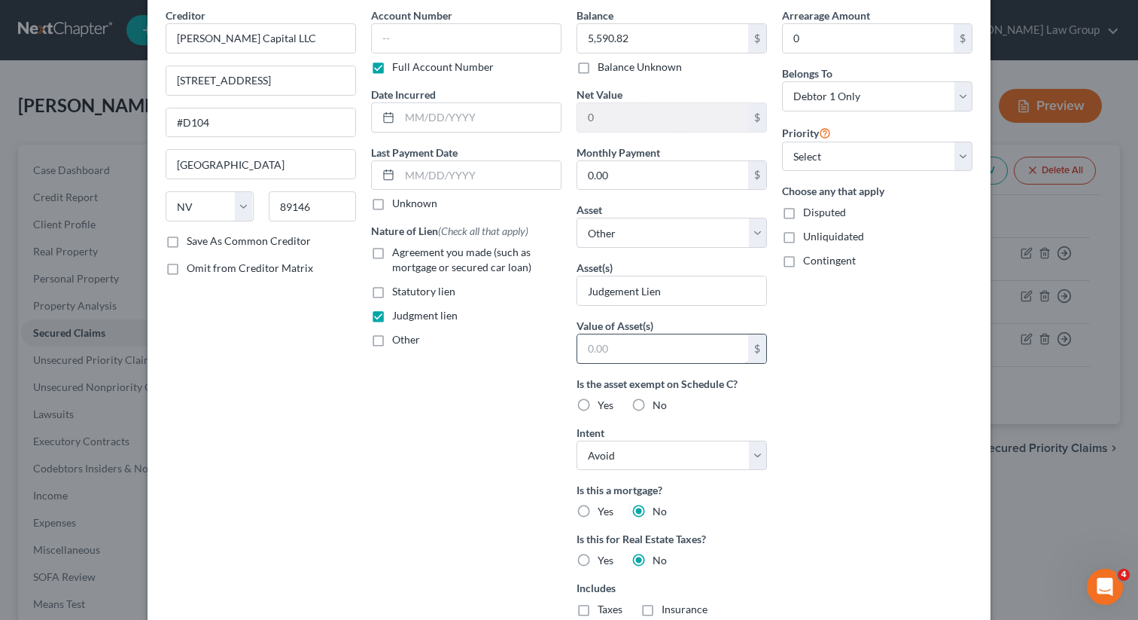
scroll to position [129, 0]
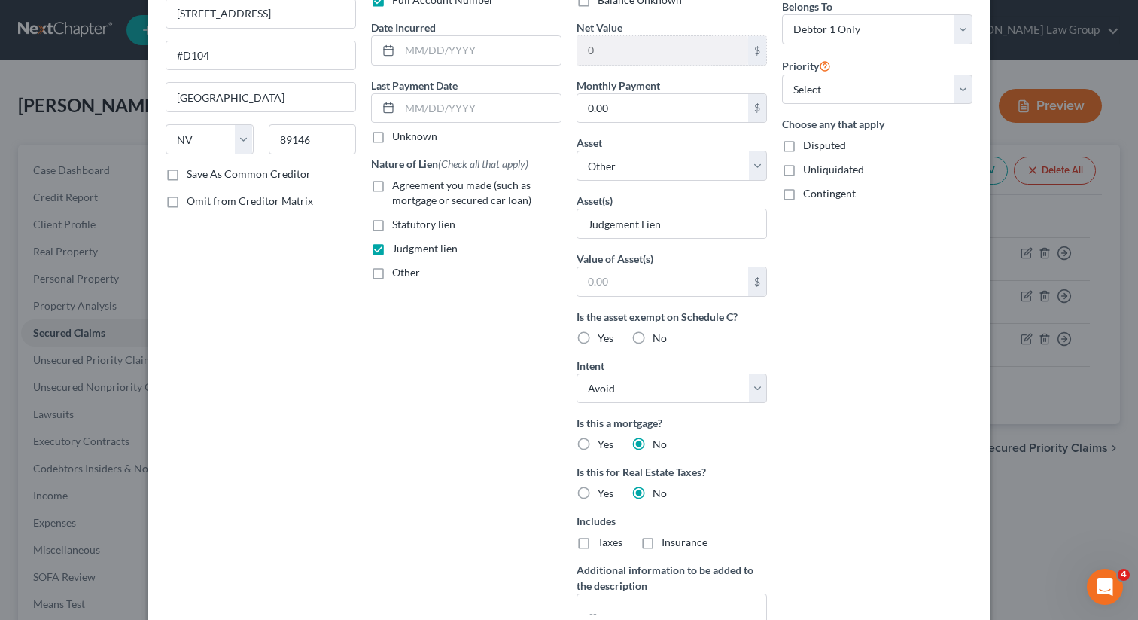
click at [598, 332] on label "Yes" at bounding box center [606, 337] width 16 height 15
click at [604, 332] on input "Yes" at bounding box center [609, 335] width 10 height 10
radio input "true"
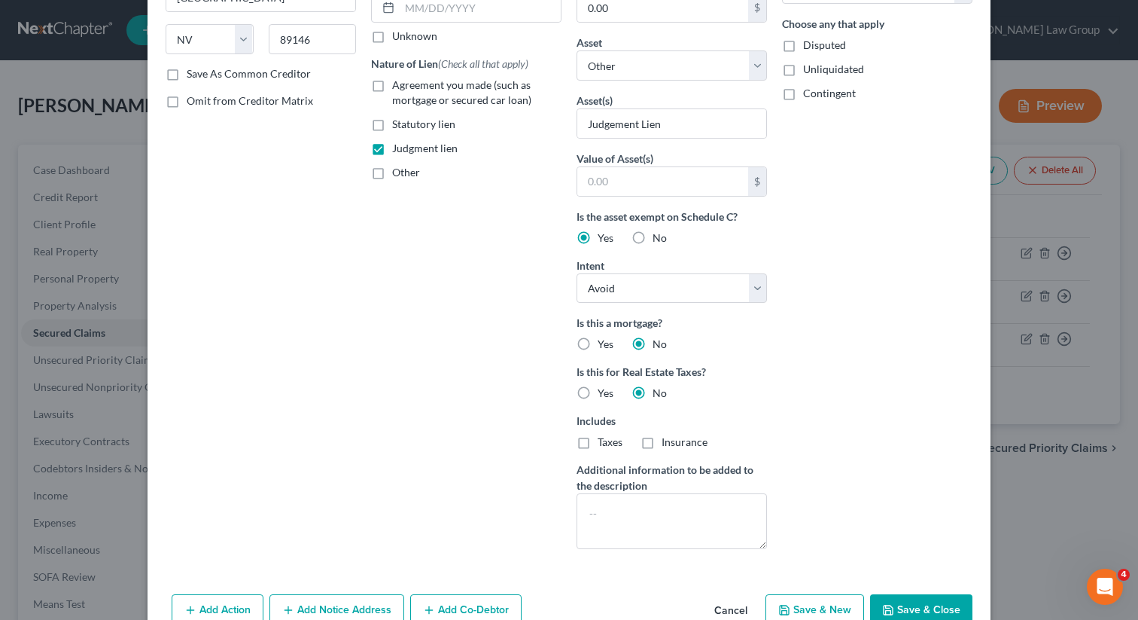
scroll to position [309, 0]
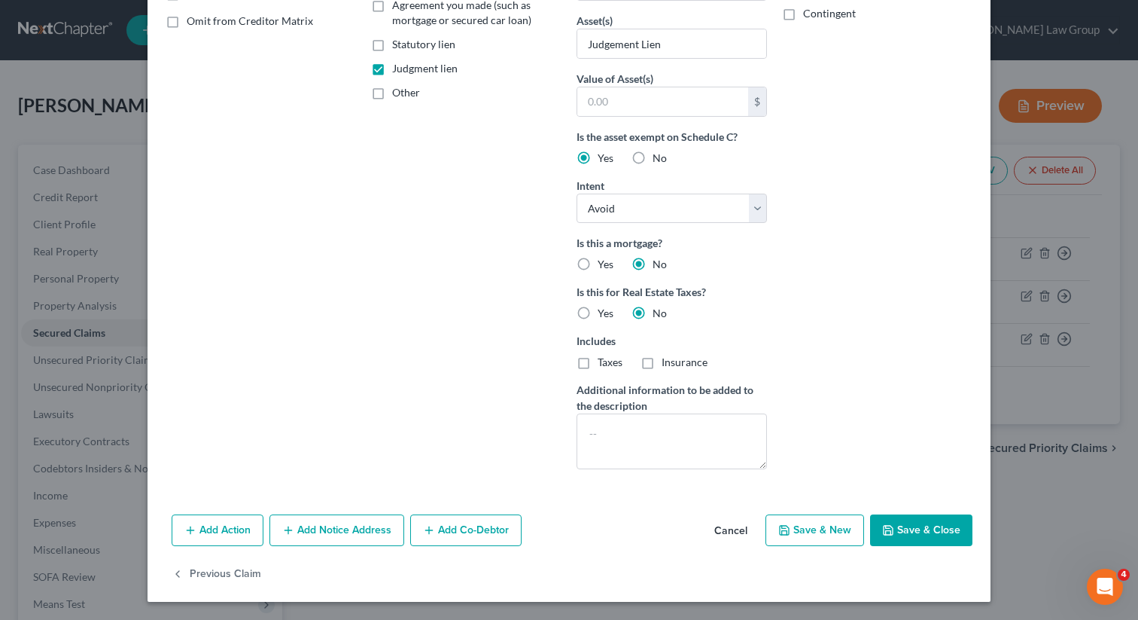
click at [900, 516] on button "Save & Close" at bounding box center [921, 530] width 102 height 32
select select
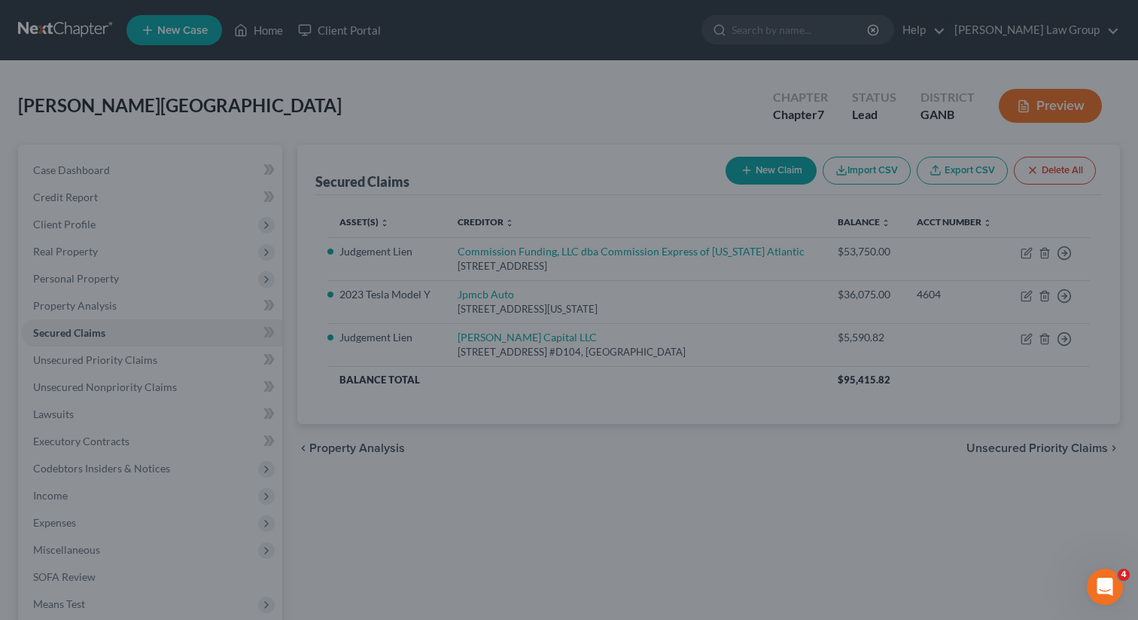
scroll to position [0, 0]
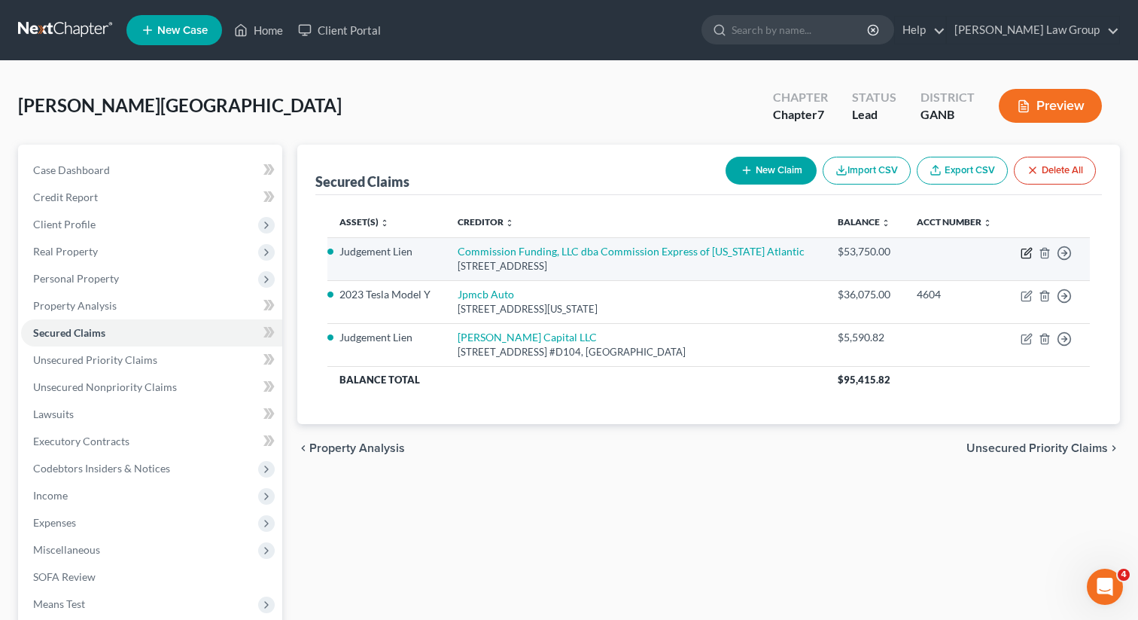
click at [1023, 252] on icon "button" at bounding box center [1027, 253] width 12 height 12
select select "9"
select select "0"
select select "3"
select select "0"
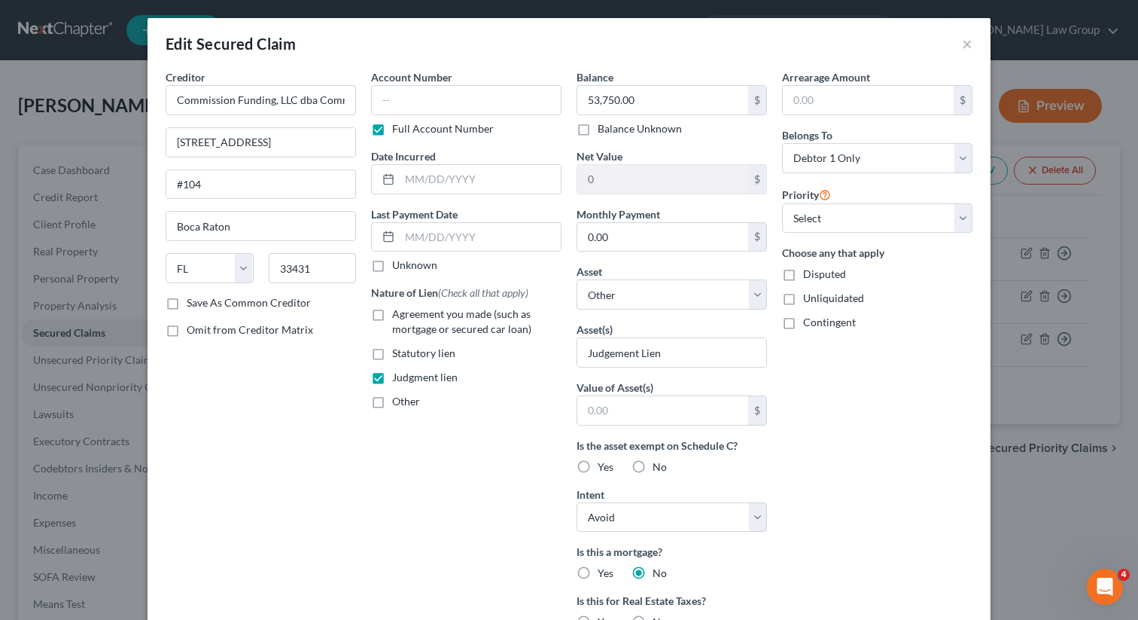
click at [598, 462] on label "Yes" at bounding box center [606, 466] width 16 height 15
click at [604, 462] on input "Yes" at bounding box center [609, 464] width 10 height 10
radio input "true"
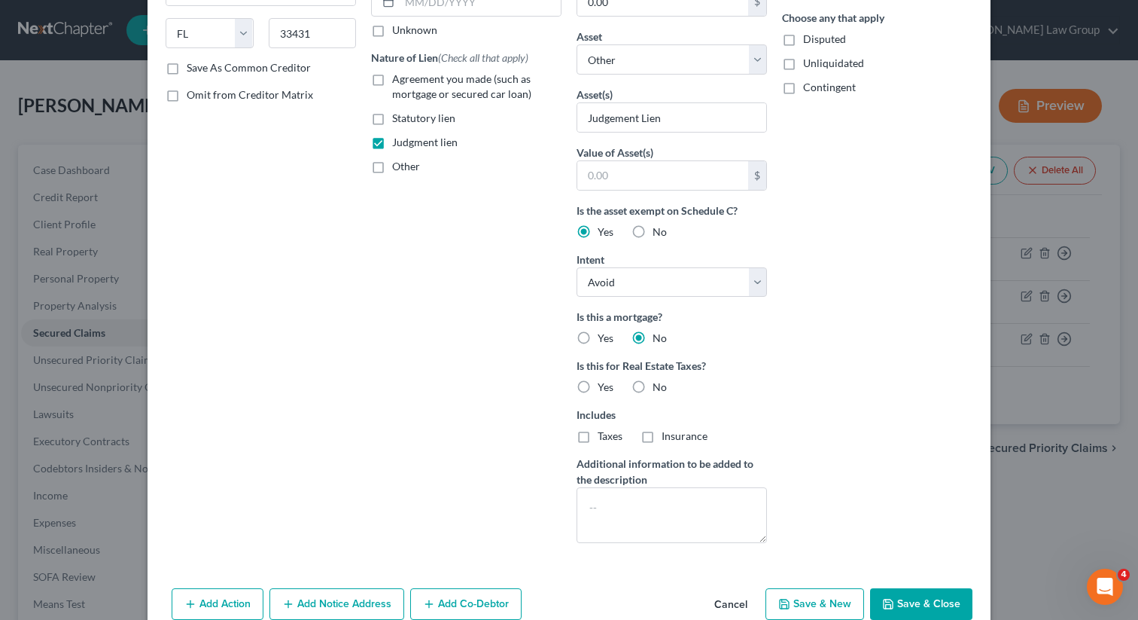
scroll to position [309, 0]
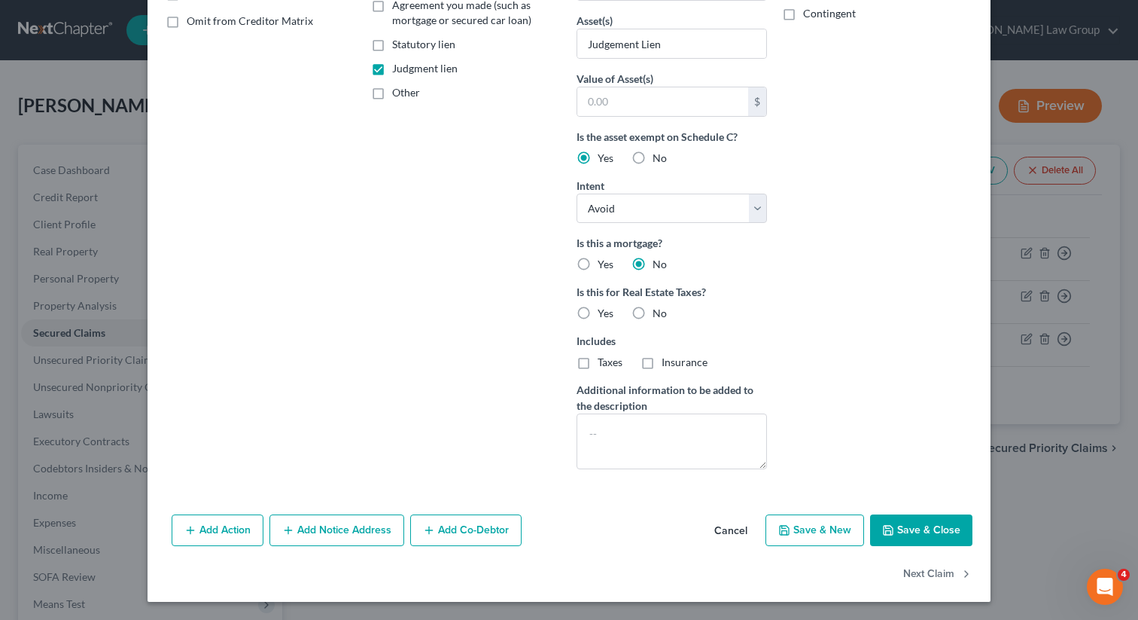
click at [908, 535] on button "Save & Close" at bounding box center [921, 530] width 102 height 32
select select
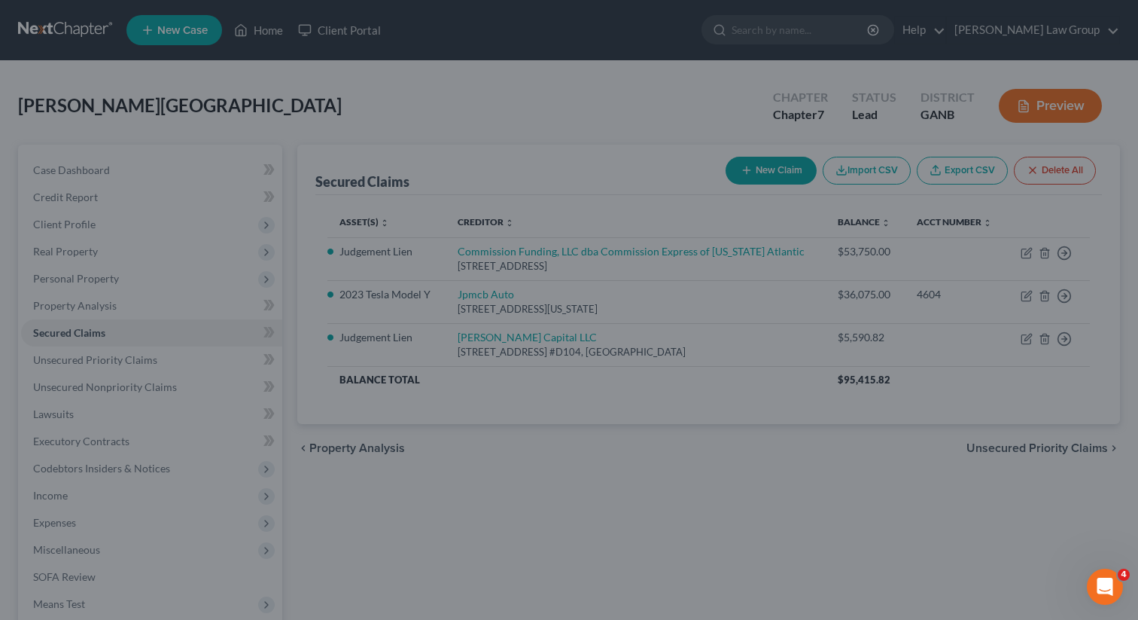
type input "0"
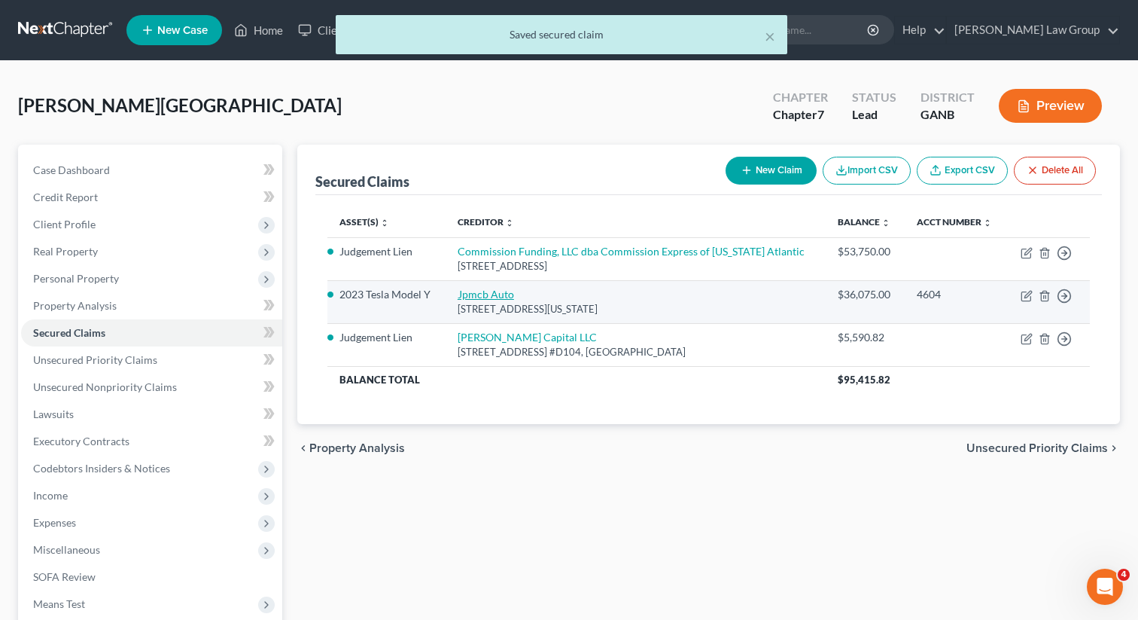
click at [477, 293] on link "Jpmcb Auto" at bounding box center [486, 294] width 56 height 13
select select "19"
select select "5"
select select "2"
select select "0"
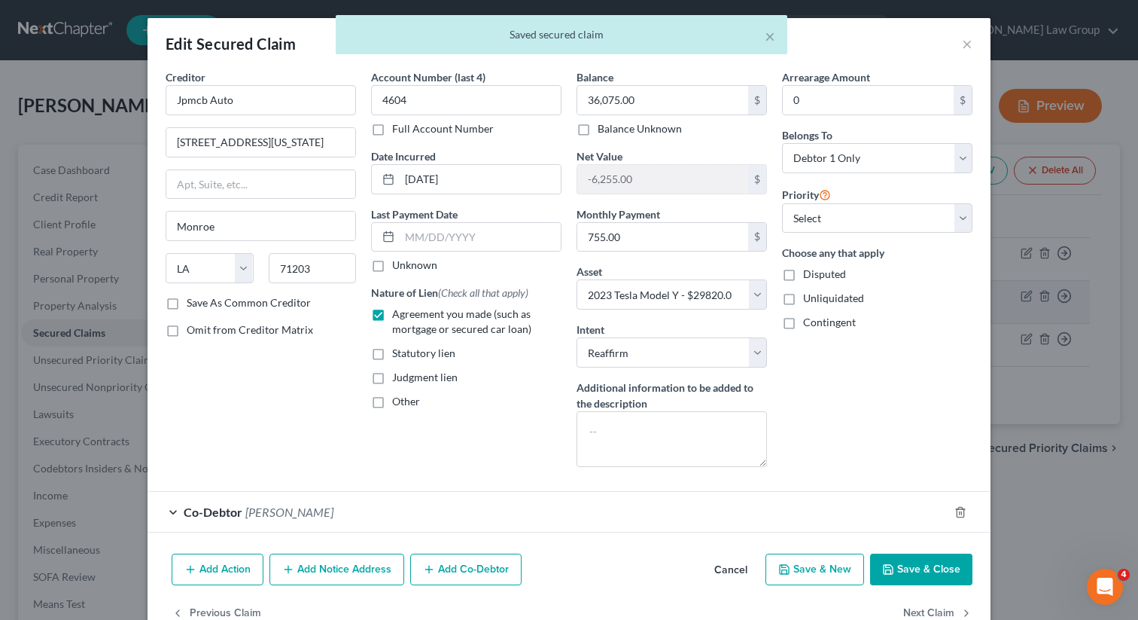
scroll to position [38, 0]
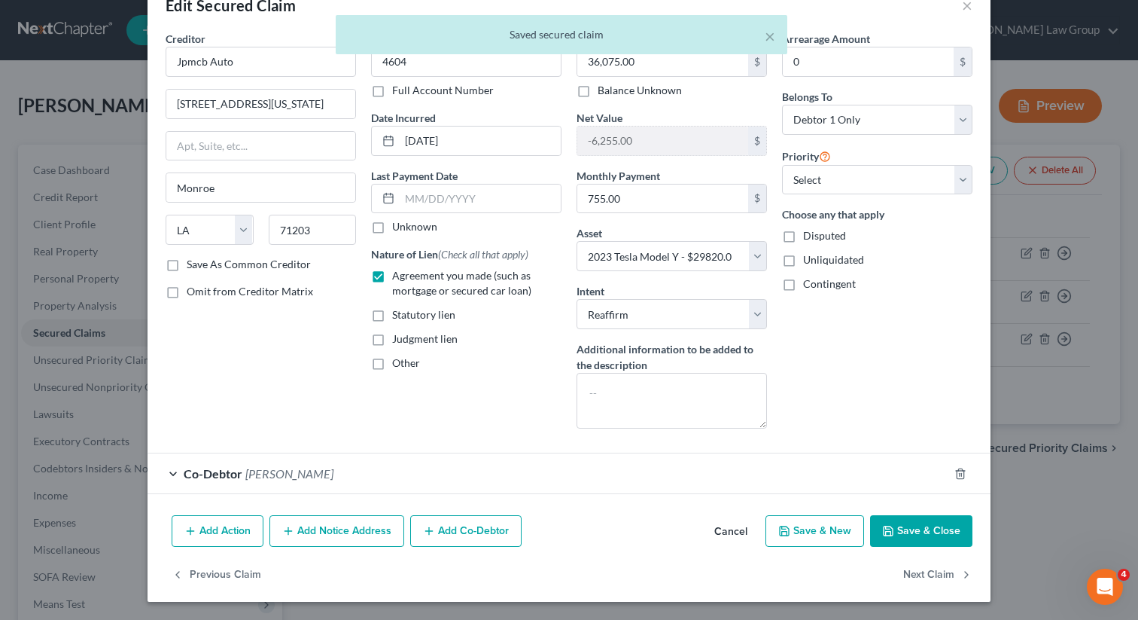
click at [924, 538] on button "Save & Close" at bounding box center [921, 531] width 102 height 32
select select
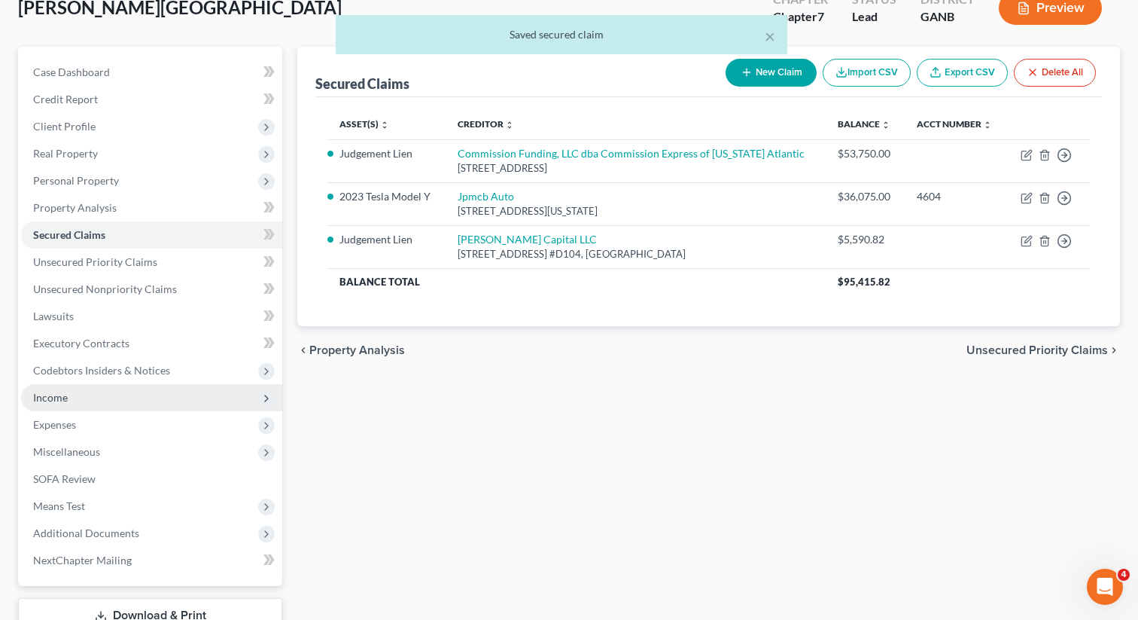
scroll to position [180, 0]
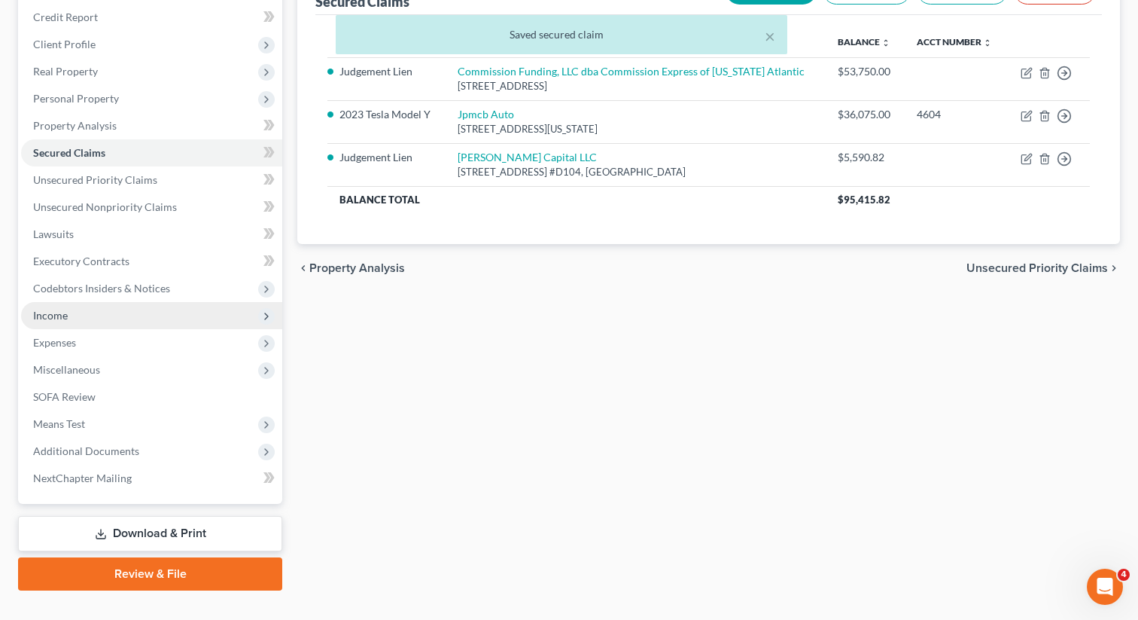
click at [78, 318] on span "Income" at bounding box center [151, 315] width 261 height 27
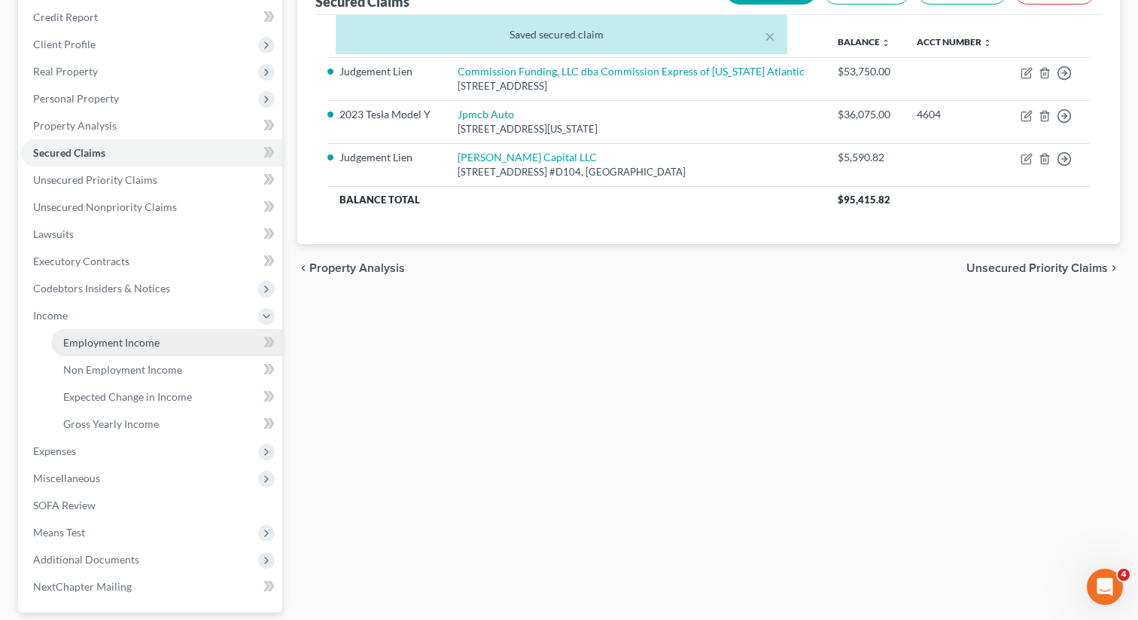
click at [106, 346] on span "Employment Income" at bounding box center [111, 342] width 96 height 13
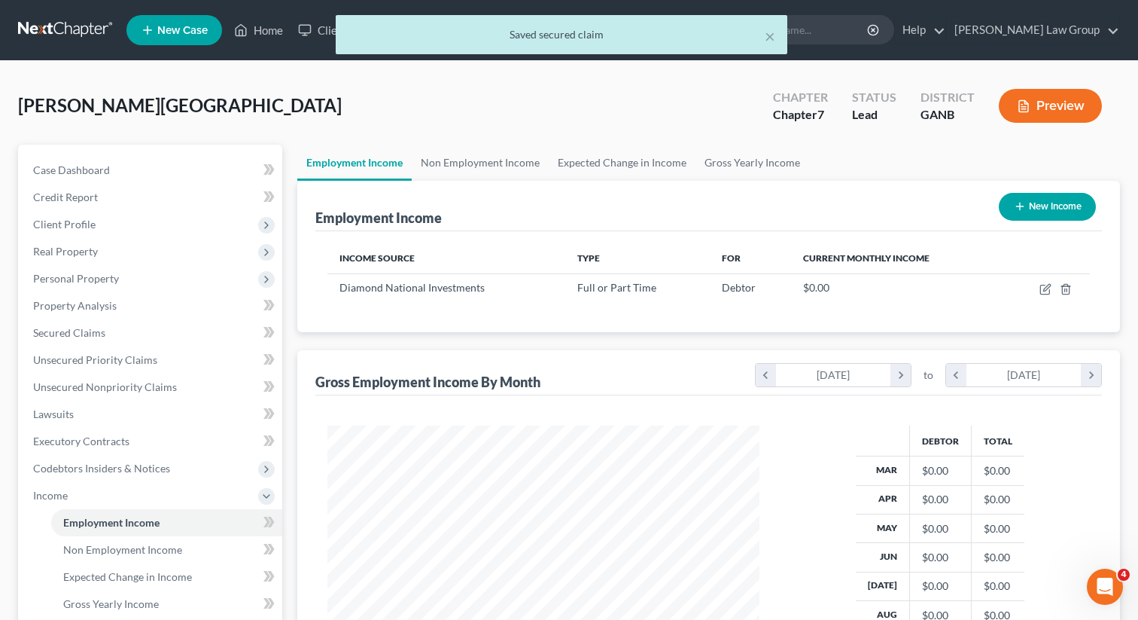
scroll to position [269, 462]
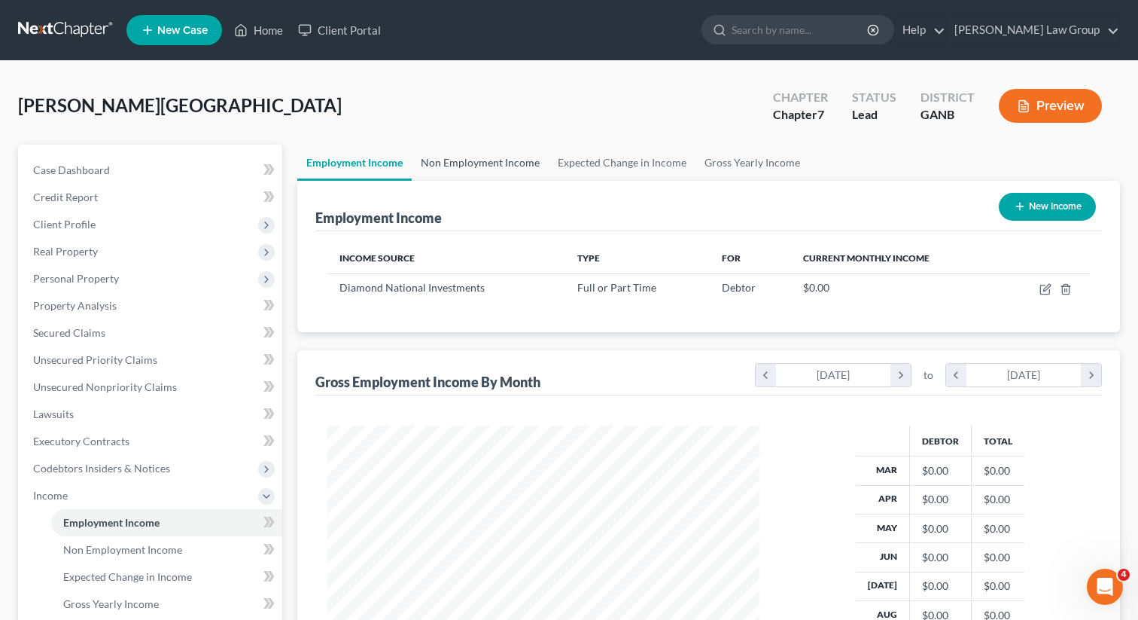
click at [495, 167] on link "Non Employment Income" at bounding box center [480, 163] width 137 height 36
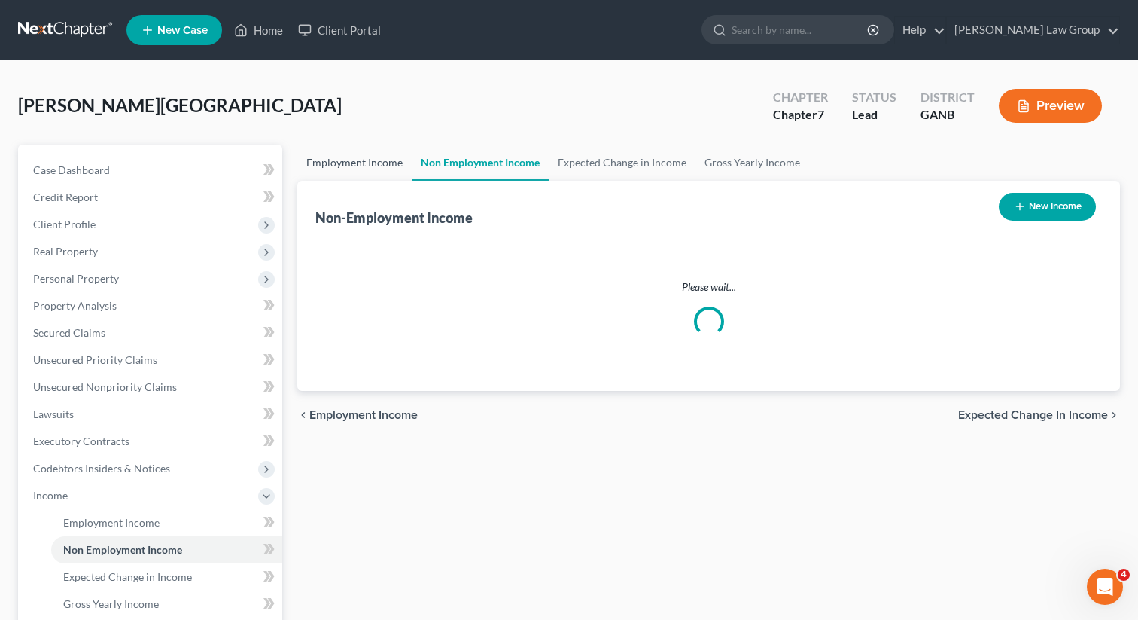
click at [360, 165] on link "Employment Income" at bounding box center [354, 163] width 114 height 36
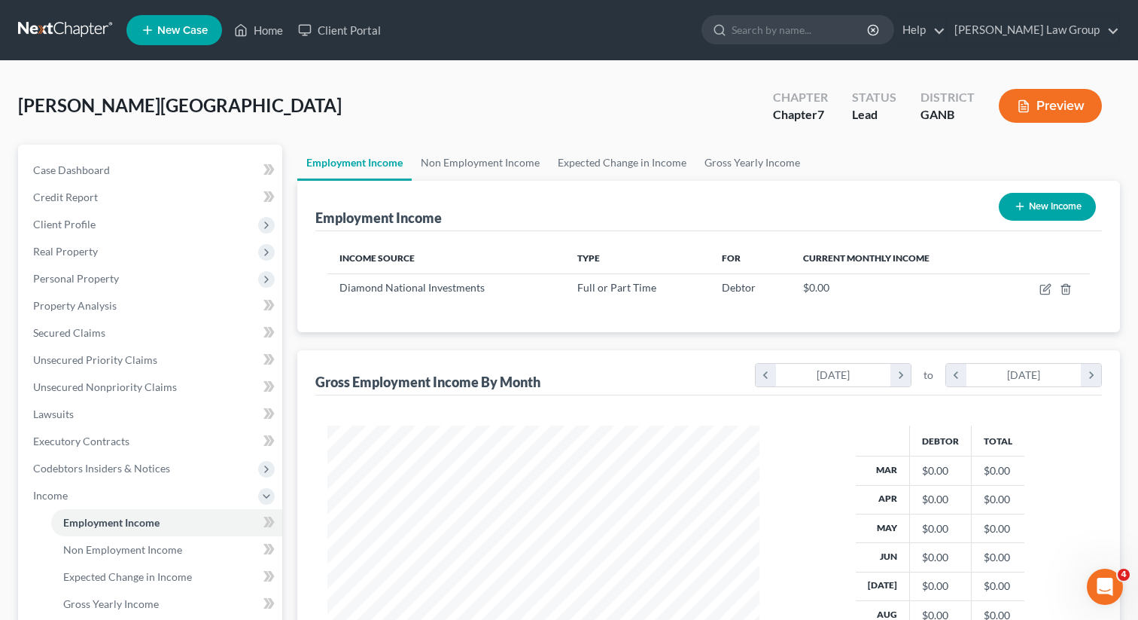
scroll to position [269, 462]
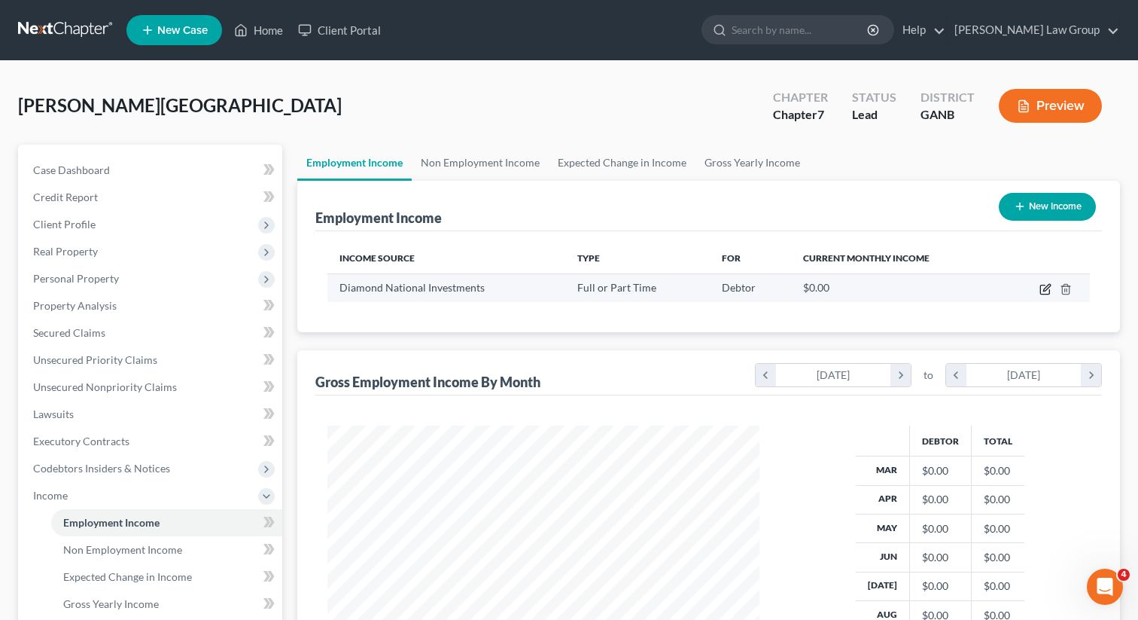
click at [1049, 293] on icon "button" at bounding box center [1046, 289] width 12 height 12
select select "0"
select select "10"
select select "0"
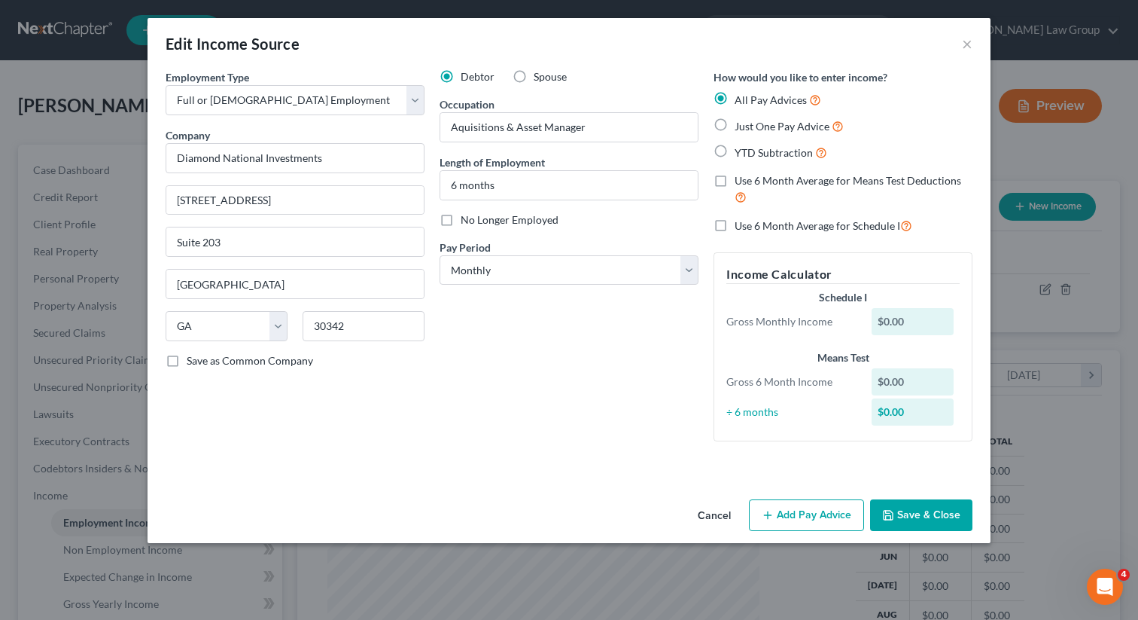
click at [735, 128] on label "Just One Pay Advice" at bounding box center [789, 125] width 109 height 17
click at [741, 127] on input "Just One Pay Advice" at bounding box center [746, 122] width 10 height 10
radio input "true"
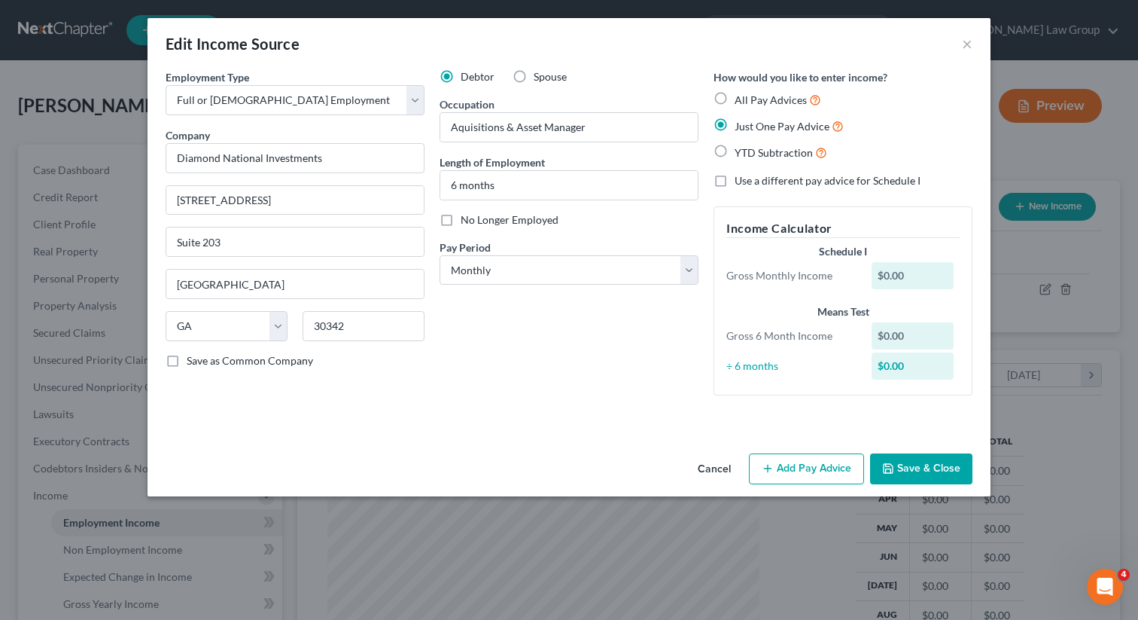
click at [903, 472] on button "Save & Close" at bounding box center [921, 469] width 102 height 32
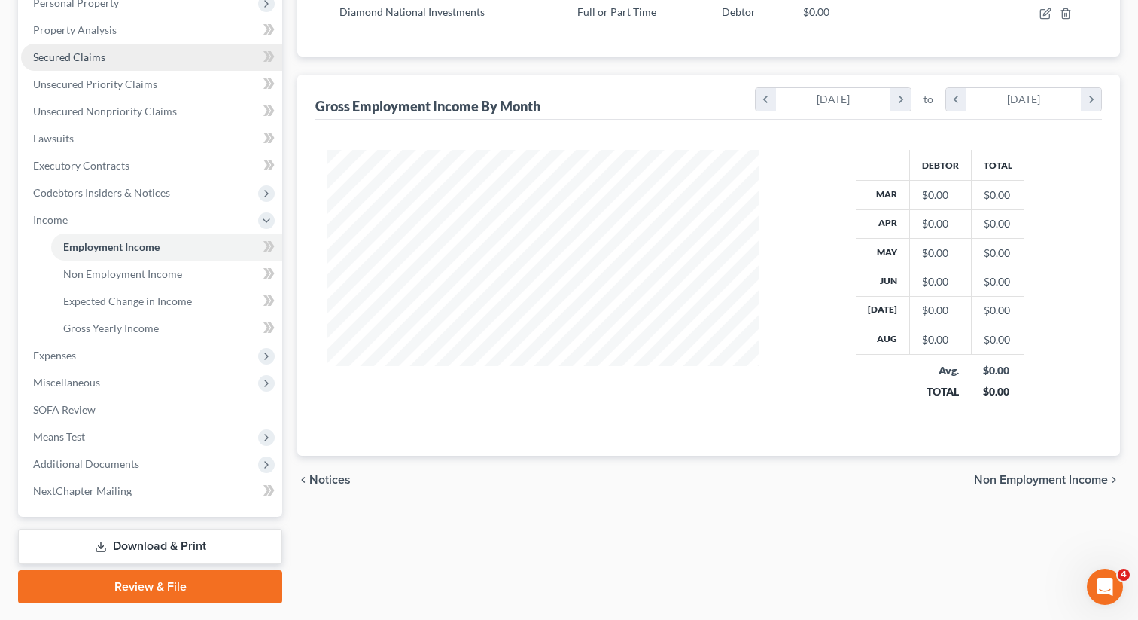
scroll to position [315, 0]
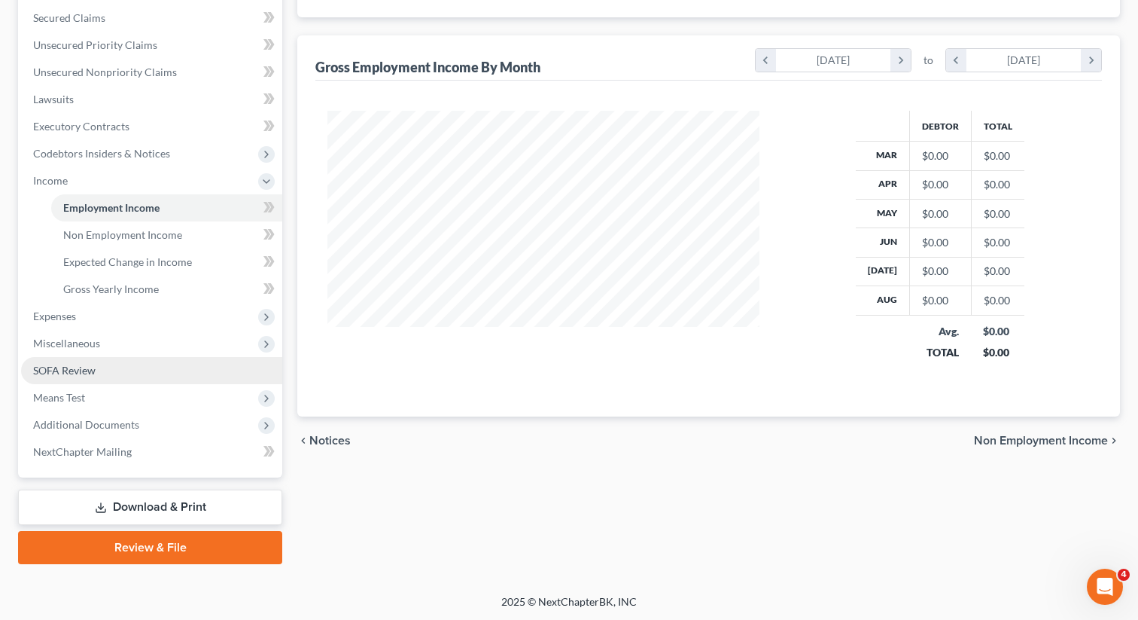
click at [97, 358] on link "SOFA Review" at bounding box center [151, 370] width 261 height 27
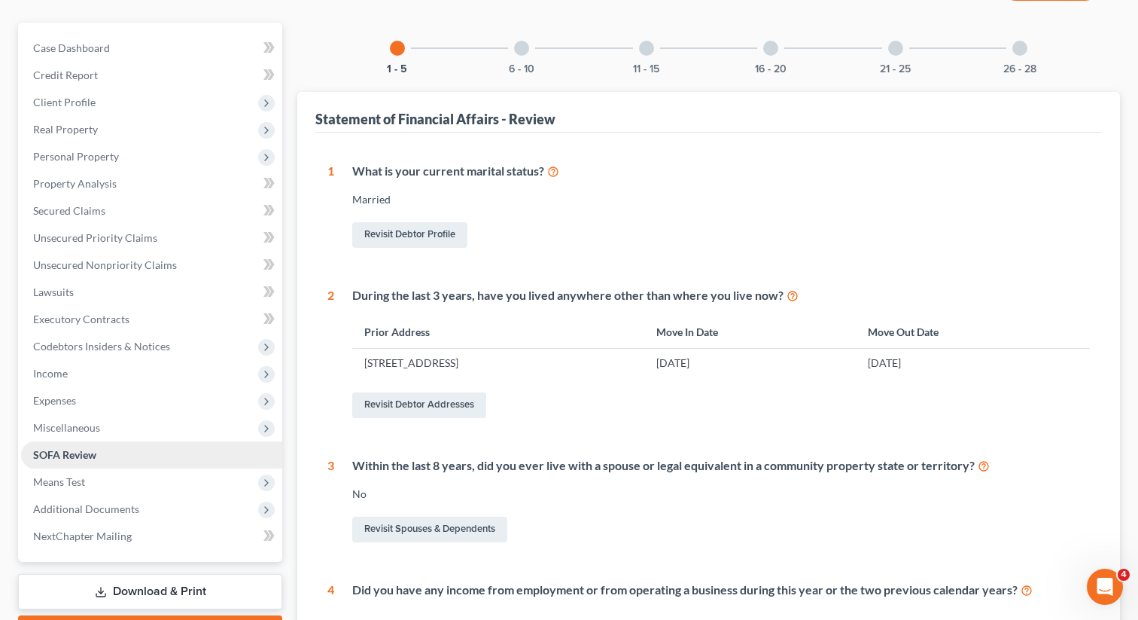
scroll to position [166, 0]
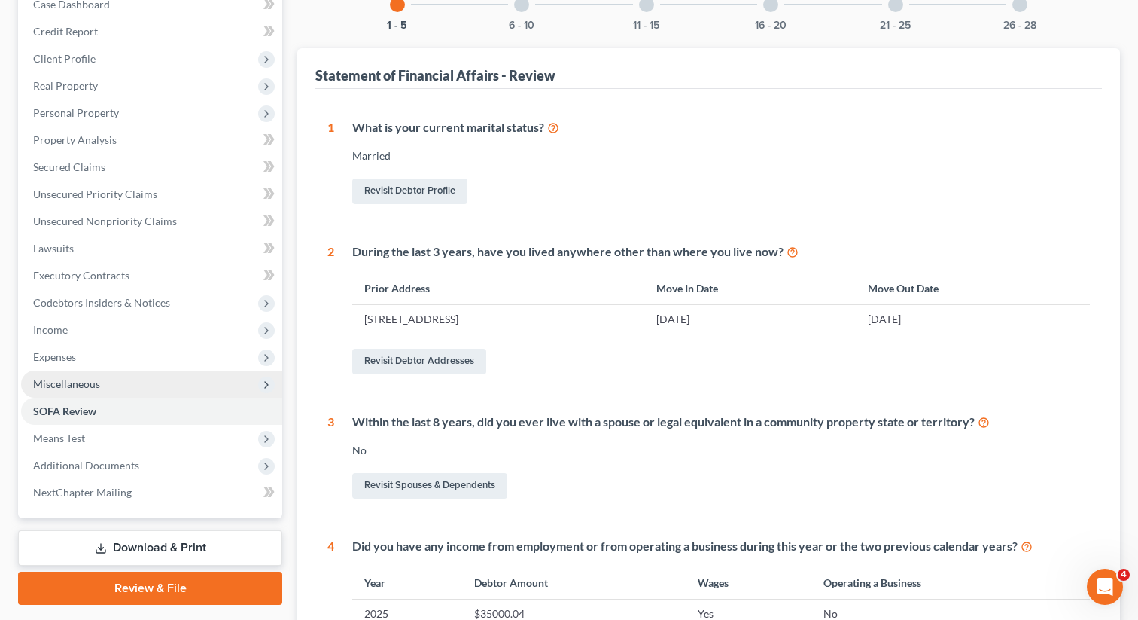
click at [79, 393] on span "Miscellaneous" at bounding box center [151, 383] width 261 height 27
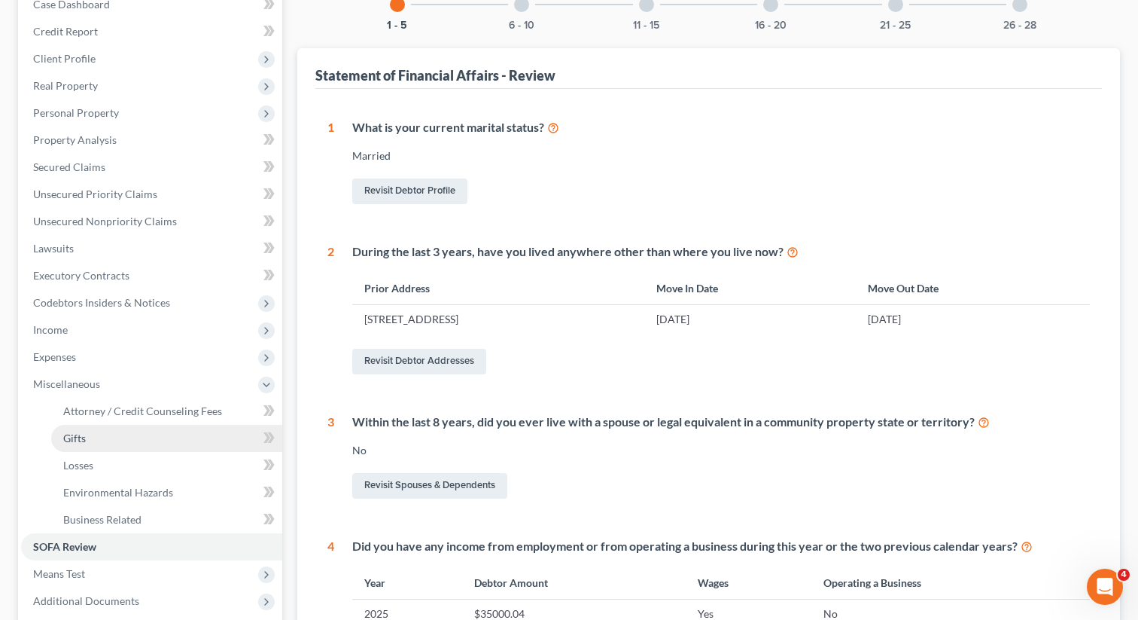
click at [126, 426] on link "Gifts" at bounding box center [166, 438] width 231 height 27
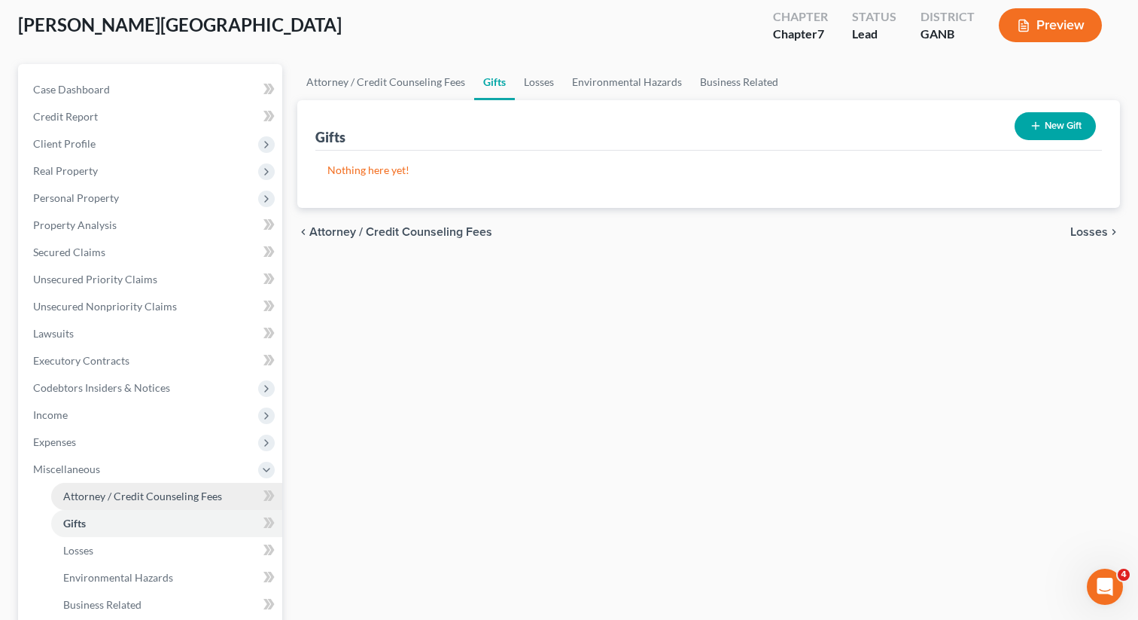
click at [94, 486] on link "Attorney / Credit Counseling Fees" at bounding box center [166, 496] width 231 height 27
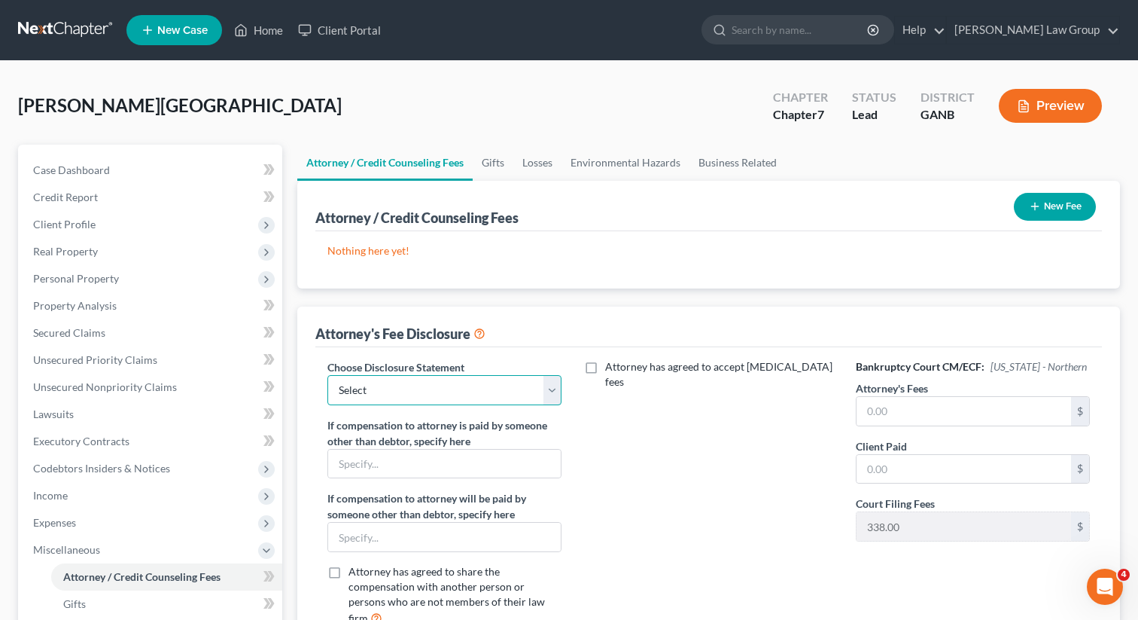
click at [480, 386] on select "Select Attorney Disclosure Statement Chapter 7 Attorney Fee Disclosure Statement" at bounding box center [444, 390] width 234 height 30
select select "0"
click at [327, 375] on select "Select Attorney Disclosure Statement Chapter 7 Attorney Fee Disclosure Statement" at bounding box center [444, 390] width 234 height 30
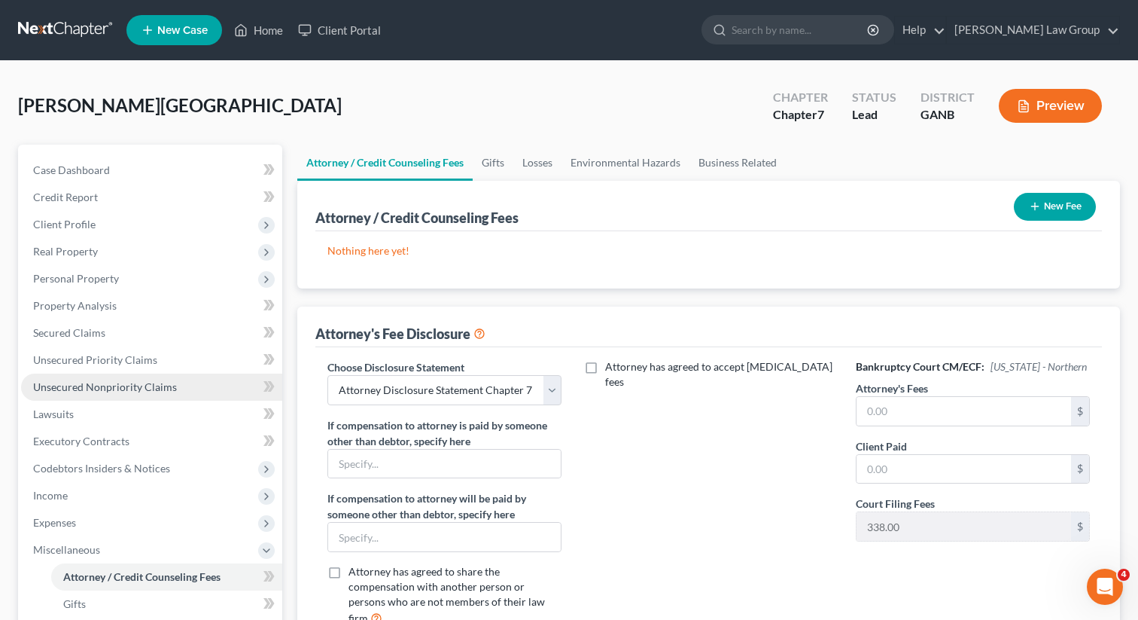
click at [72, 392] on link "Unsecured Nonpriority Claims" at bounding box center [151, 386] width 261 height 27
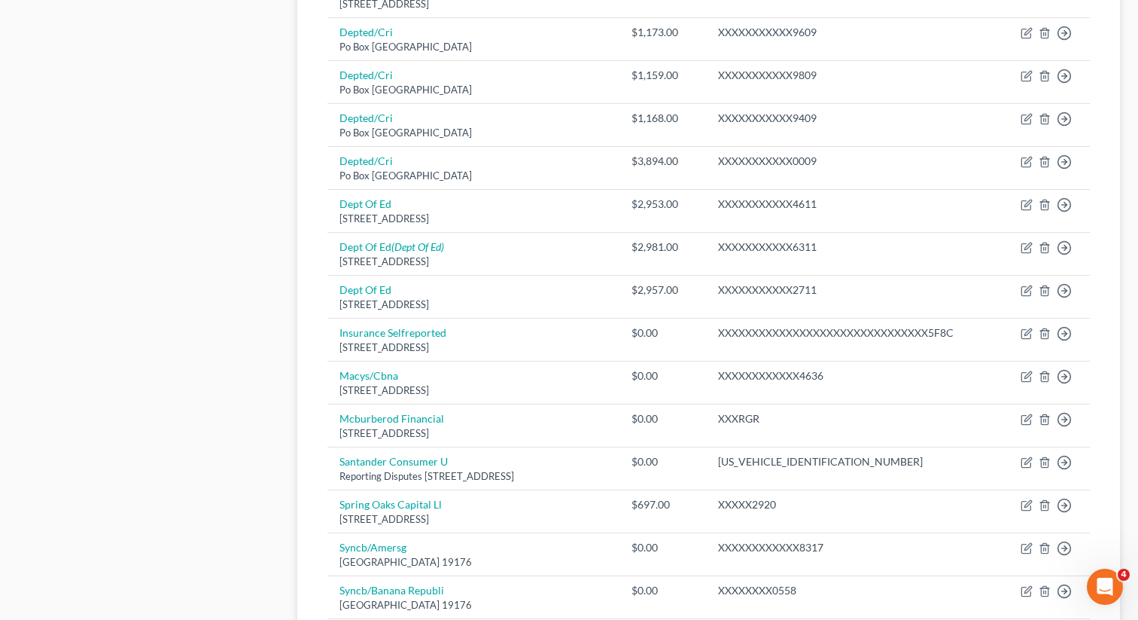
scroll to position [1118, 0]
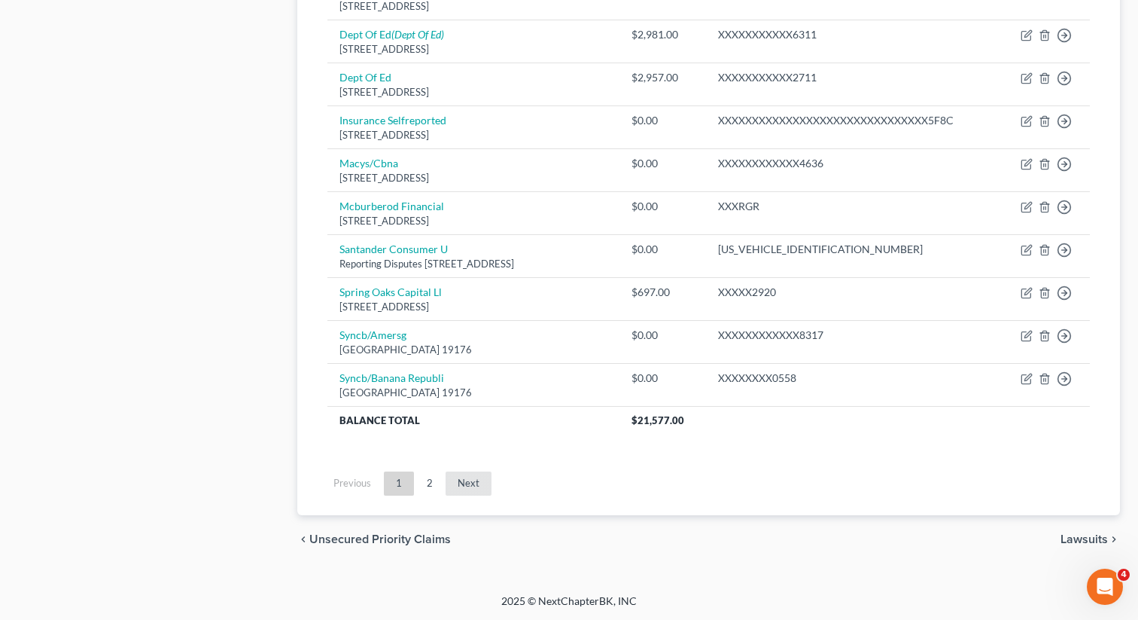
click at [474, 481] on link "Next" at bounding box center [469, 483] width 46 height 24
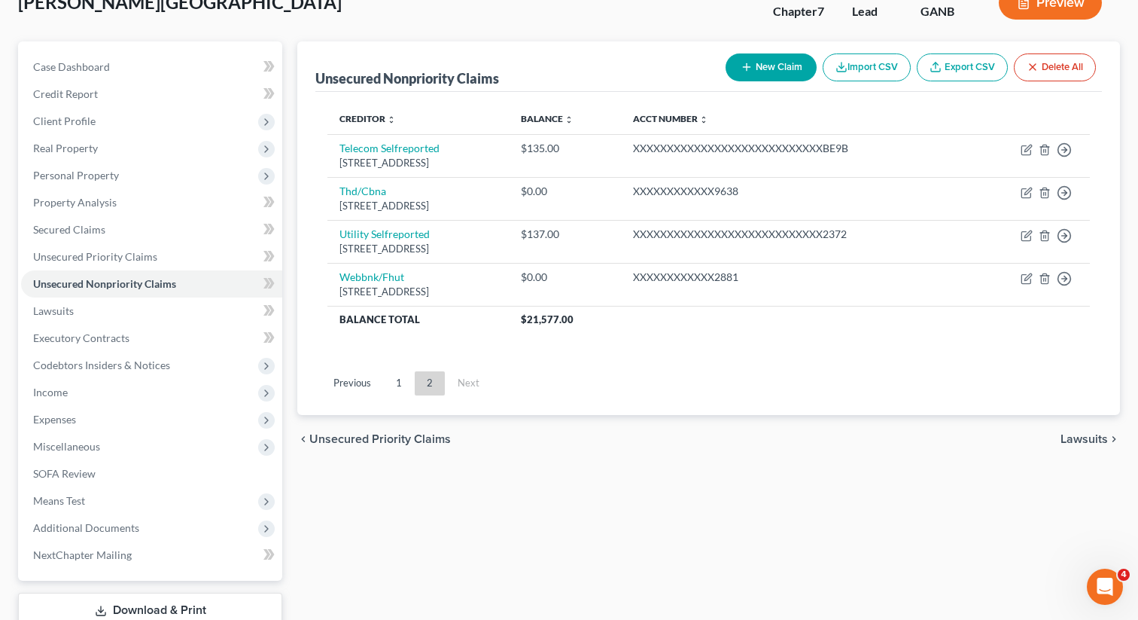
scroll to position [49, 0]
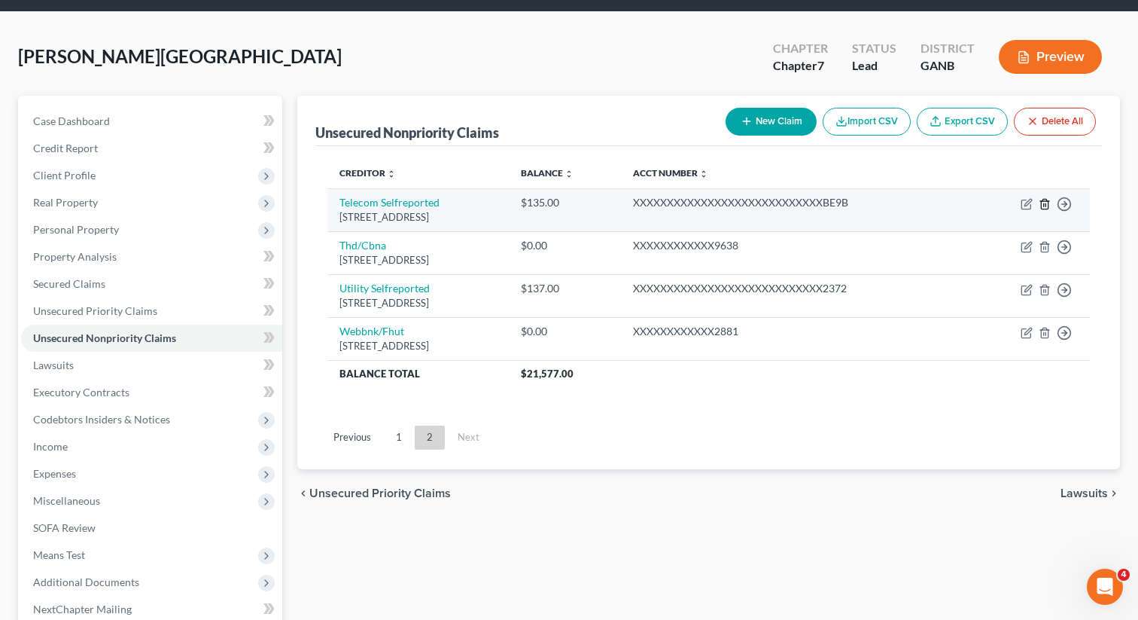
click at [1044, 202] on icon "button" at bounding box center [1045, 204] width 12 height 12
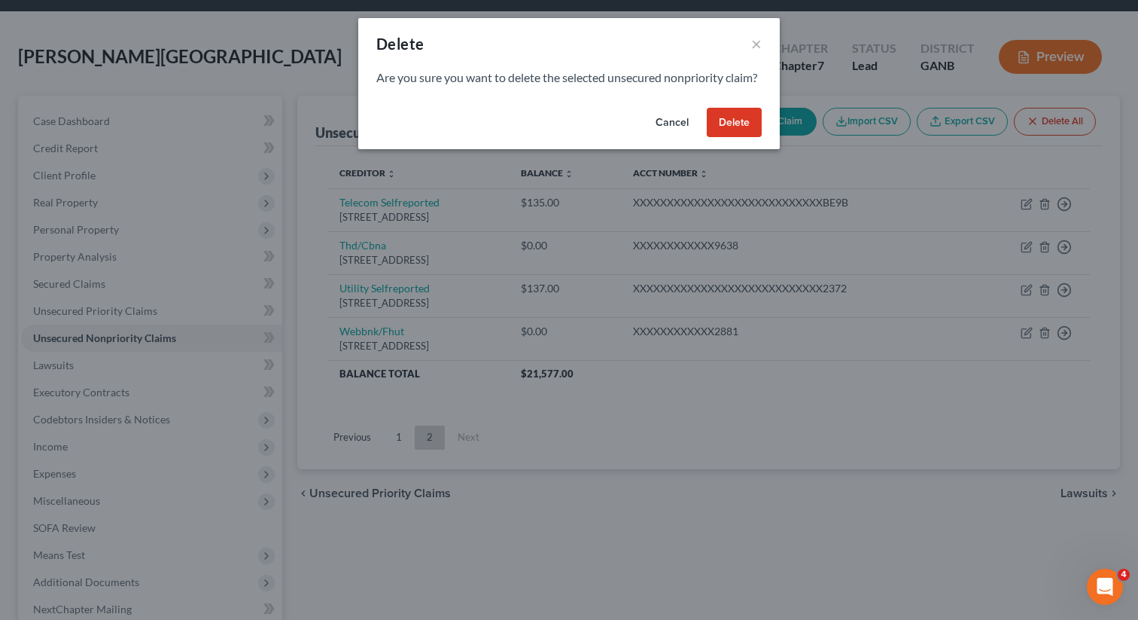
click at [731, 138] on button "Delete" at bounding box center [734, 123] width 55 height 30
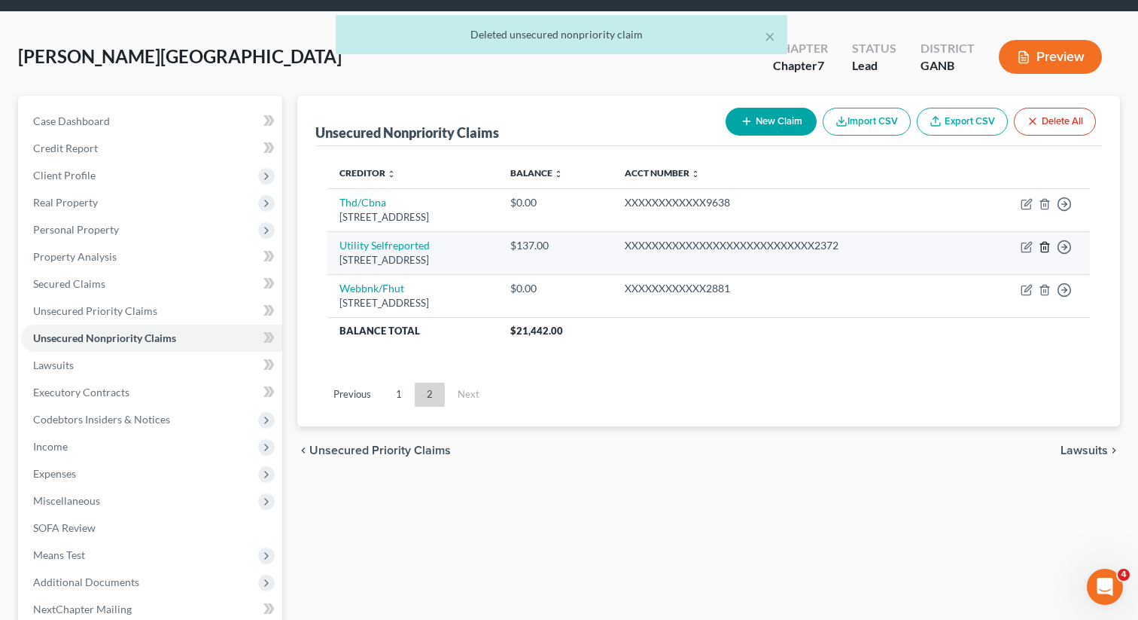
click at [1045, 245] on icon "button" at bounding box center [1045, 247] width 12 height 12
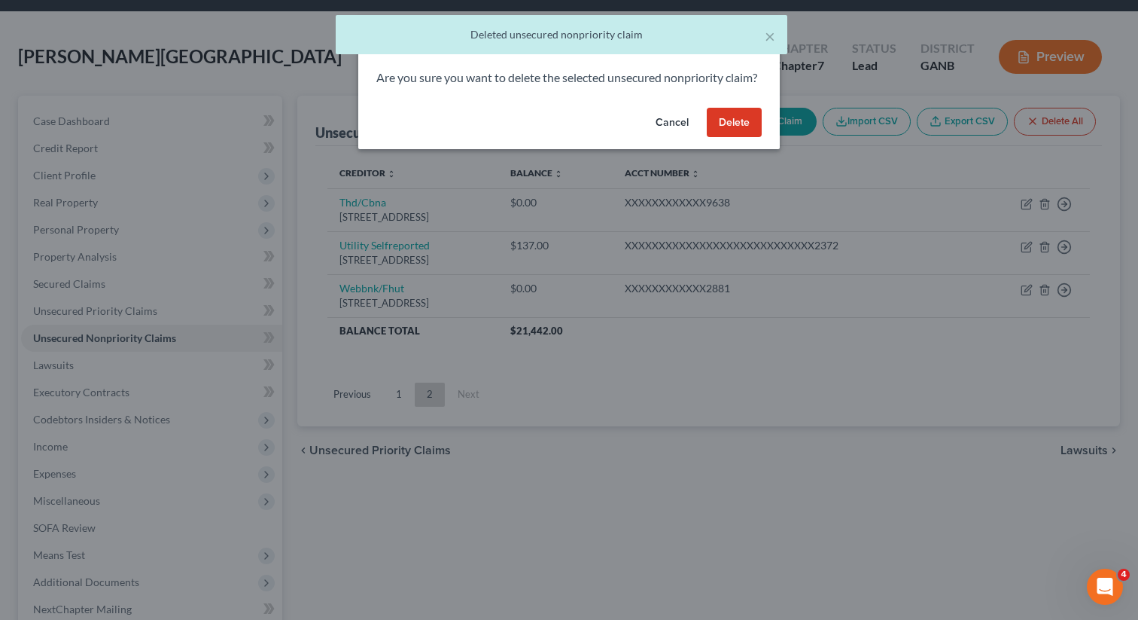
click at [735, 125] on button "Delete" at bounding box center [734, 123] width 55 height 30
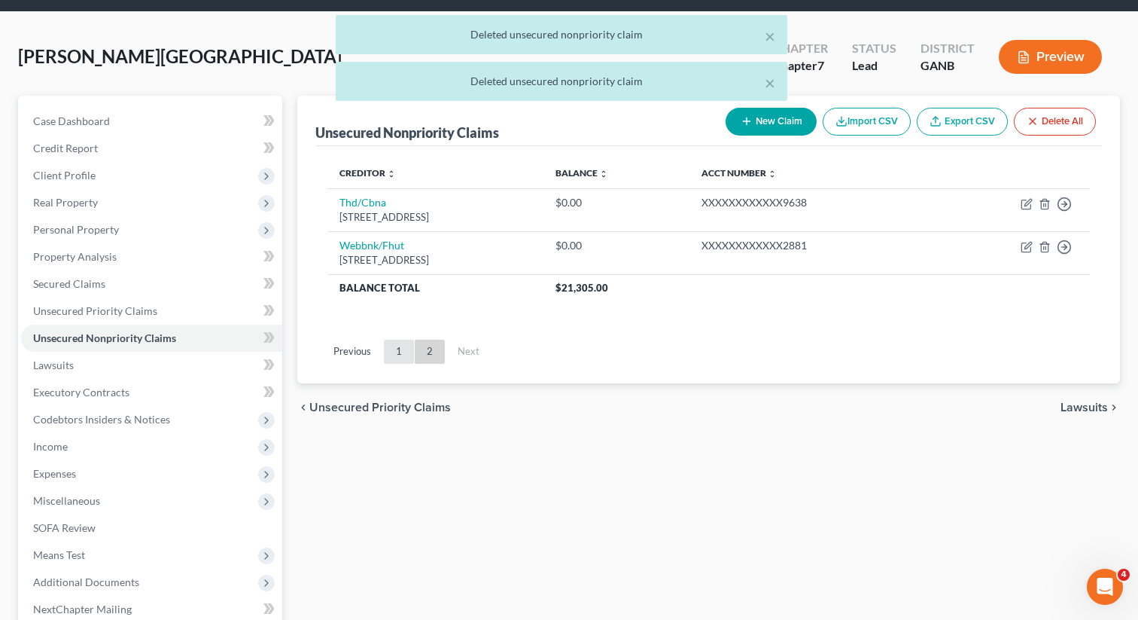
click at [397, 344] on link "1" at bounding box center [399, 352] width 30 height 24
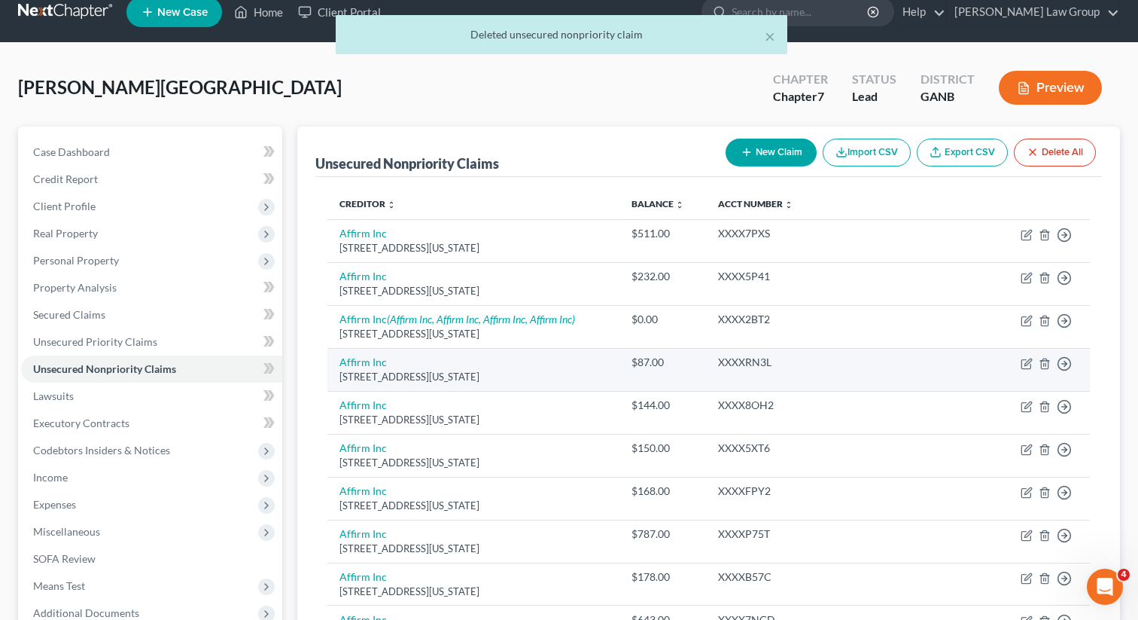
scroll to position [0, 0]
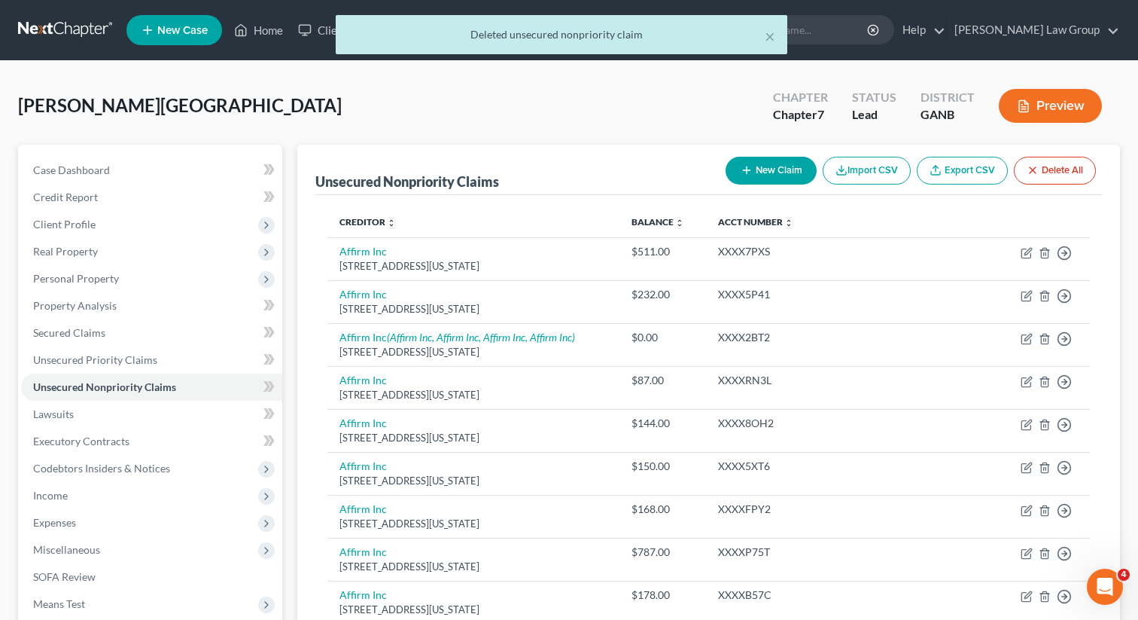
click at [753, 166] on button "New Claim" at bounding box center [771, 171] width 91 height 28
select select "0"
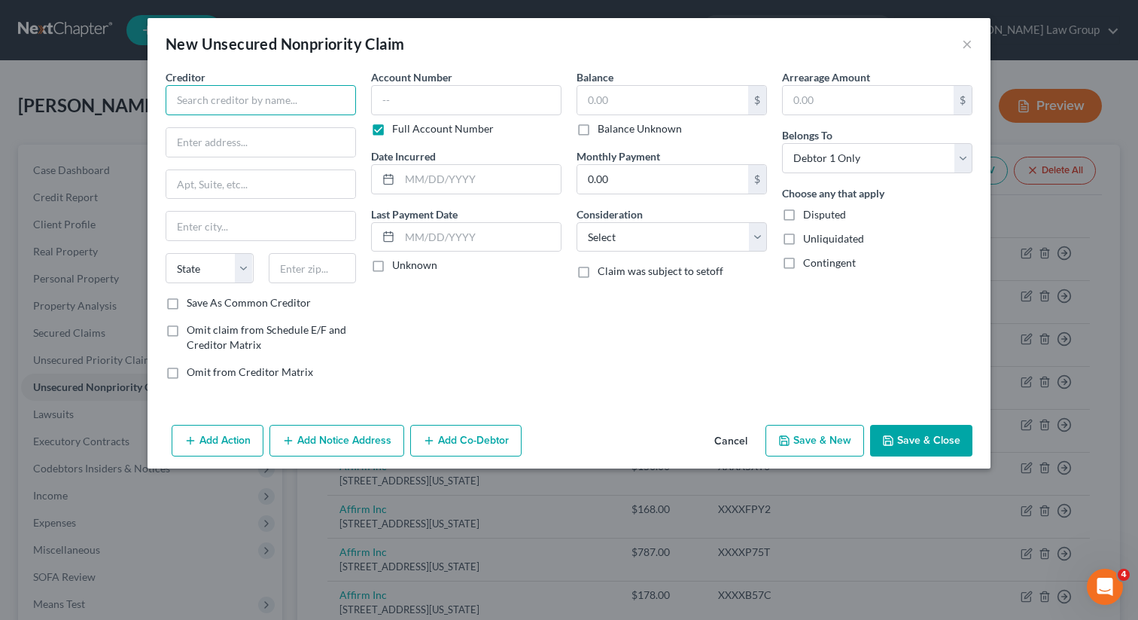
click at [223, 104] on input "text" at bounding box center [261, 100] width 190 height 30
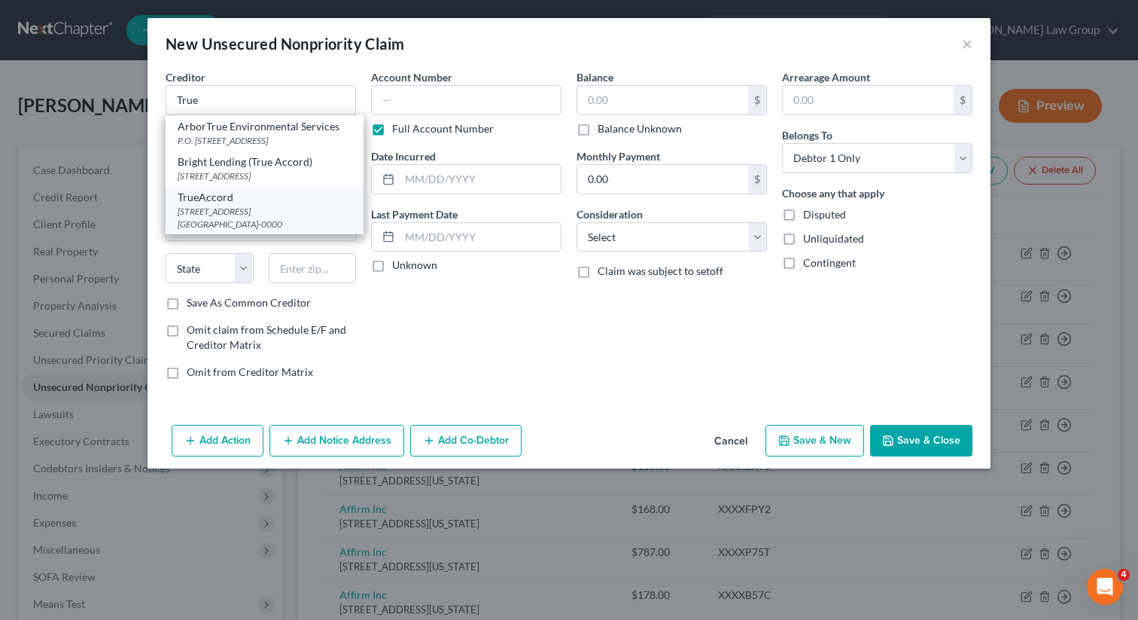
click at [206, 226] on div "[STREET_ADDRESS] [GEOGRAPHIC_DATA]-0000" at bounding box center [265, 218] width 174 height 26
type input "TrueAccord"
type input "[STREET_ADDRESS]"
type input "Suite 130"
type input "Lenexa"
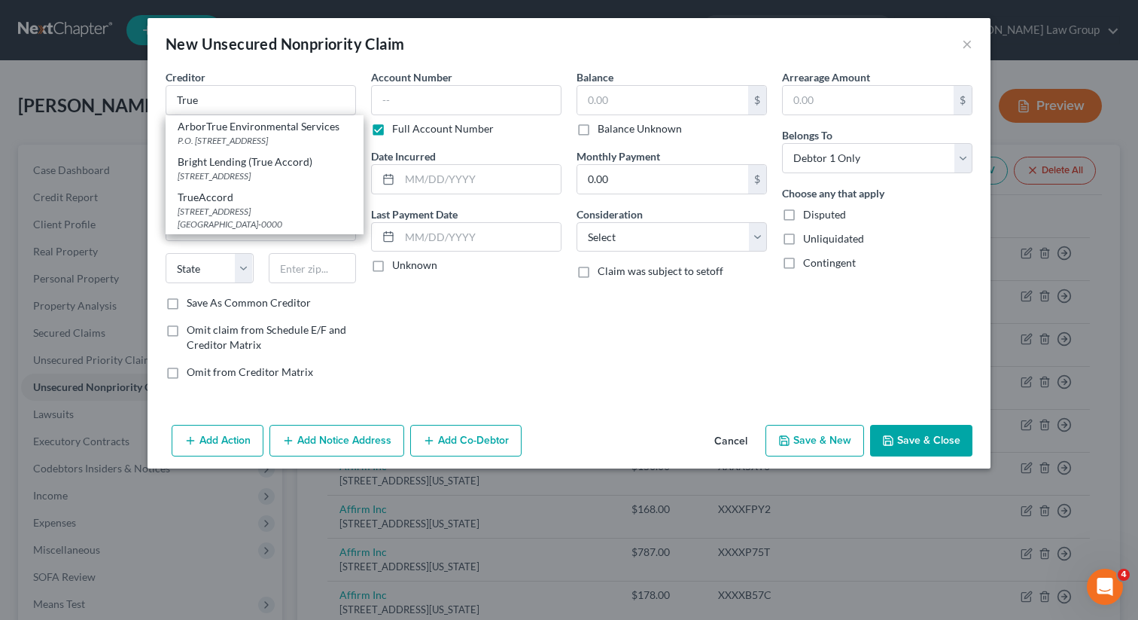
select select "17"
type input "66219-0000"
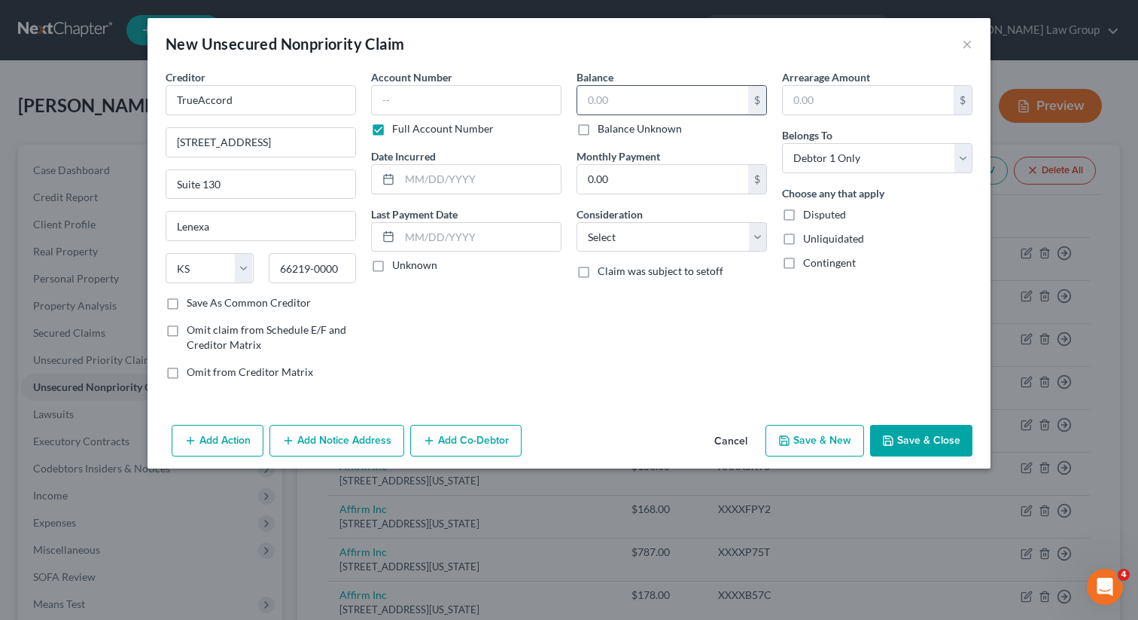
click at [664, 90] on input "text" at bounding box center [662, 100] width 171 height 29
paste input "1,106"
type input "1,106"
click at [920, 434] on button "Save & Close" at bounding box center [921, 441] width 102 height 32
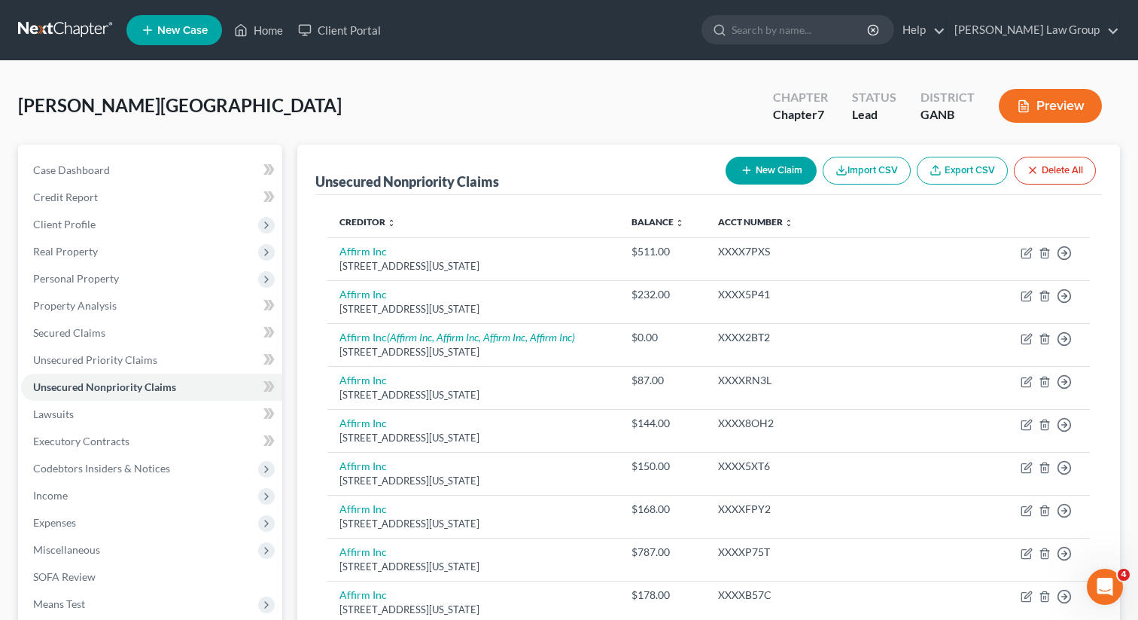
click at [748, 180] on button "New Claim" at bounding box center [771, 171] width 91 height 28
select select "0"
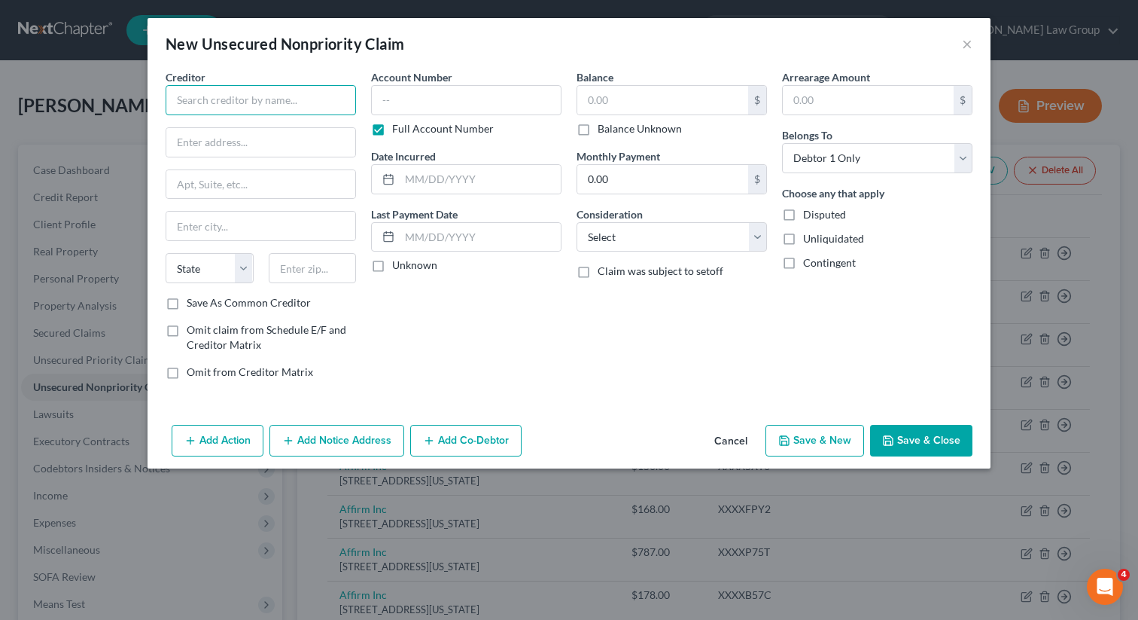
click at [277, 103] on input "text" at bounding box center [261, 100] width 190 height 30
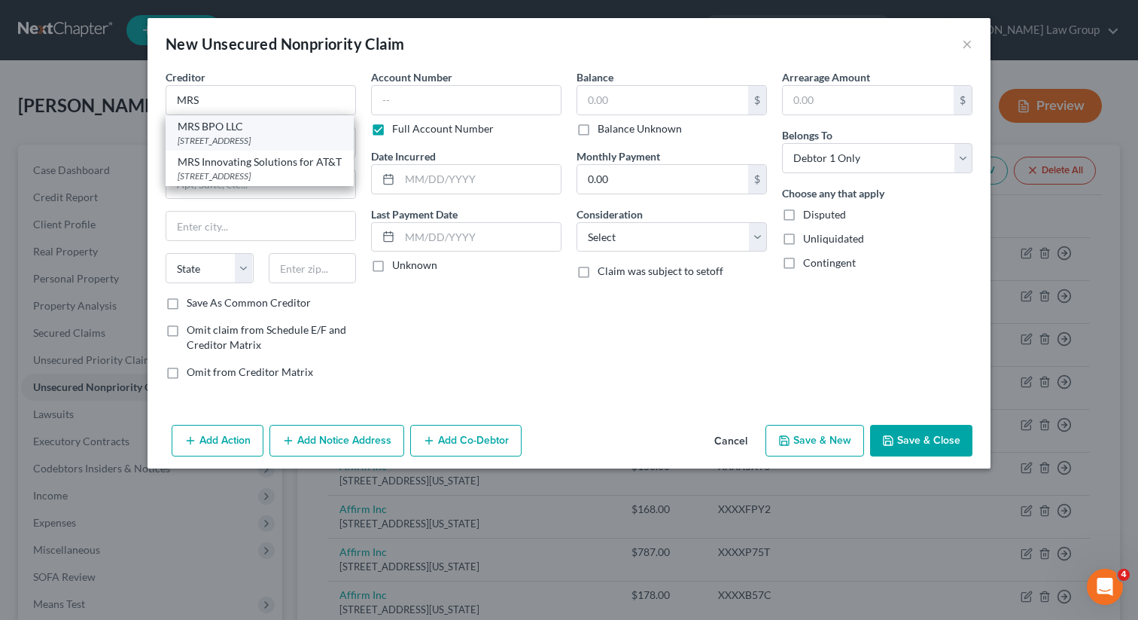
click at [276, 123] on div "MRS BPO LLC" at bounding box center [260, 126] width 164 height 15
type input "MRS BPO LLC"
type input "[STREET_ADDRESS]"
type input "[GEOGRAPHIC_DATA]"
select select "33"
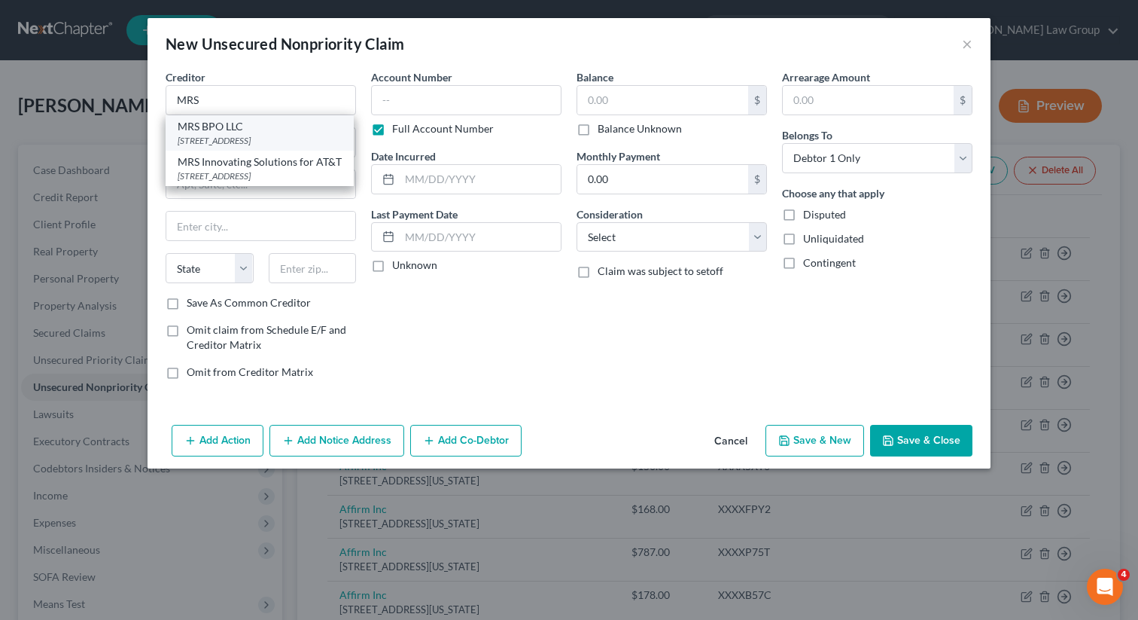
type input "08003-0000"
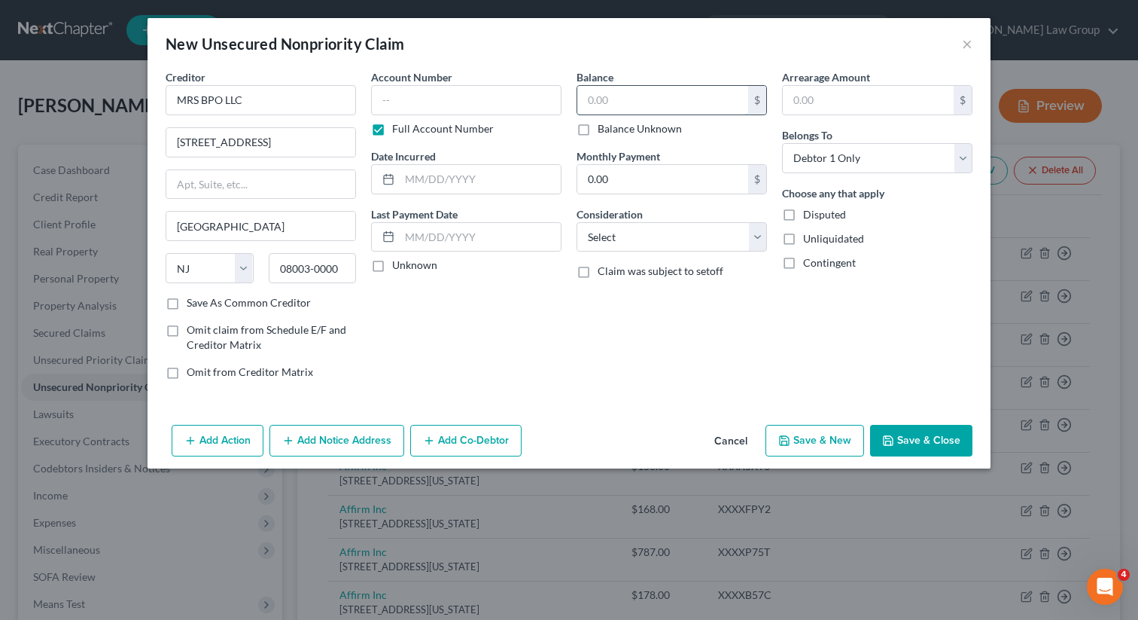
click at [647, 114] on input "text" at bounding box center [662, 100] width 171 height 29
paste input "MRS BPO"
drag, startPoint x: 899, startPoint y: 447, endPoint x: 785, endPoint y: 350, distance: 149.5
click at [785, 350] on div "New Unsecured Nonpriority Claim × Creditor * MRS BPO LLC 1930 [GEOGRAPHIC_DATA]…" at bounding box center [569, 243] width 843 height 450
type input "323"
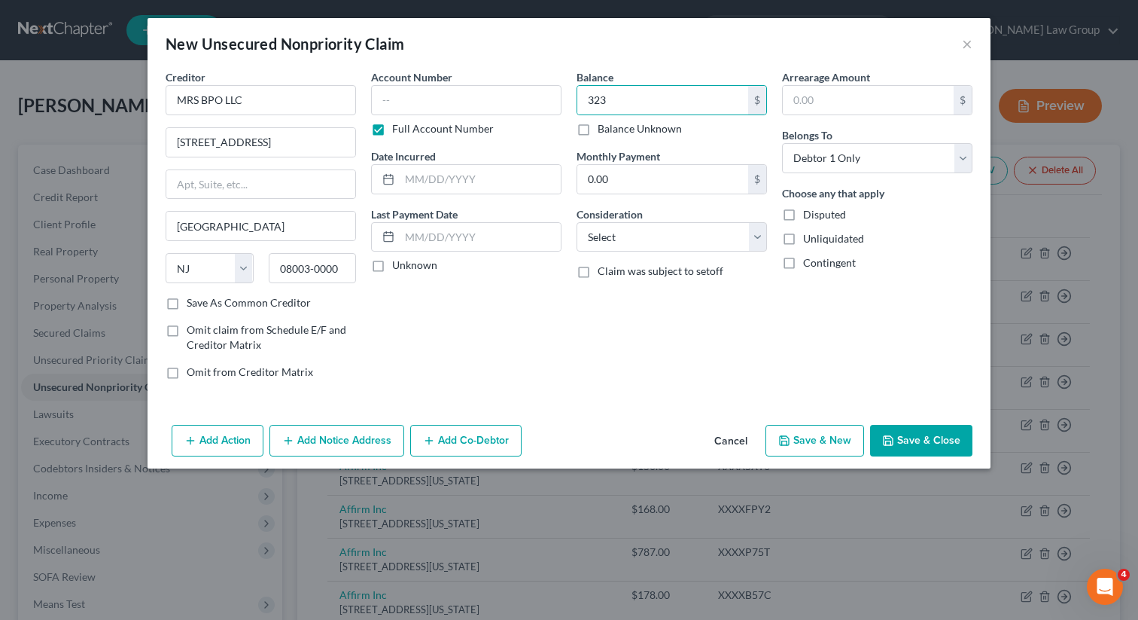
click at [893, 446] on button "Save & Close" at bounding box center [921, 441] width 102 height 32
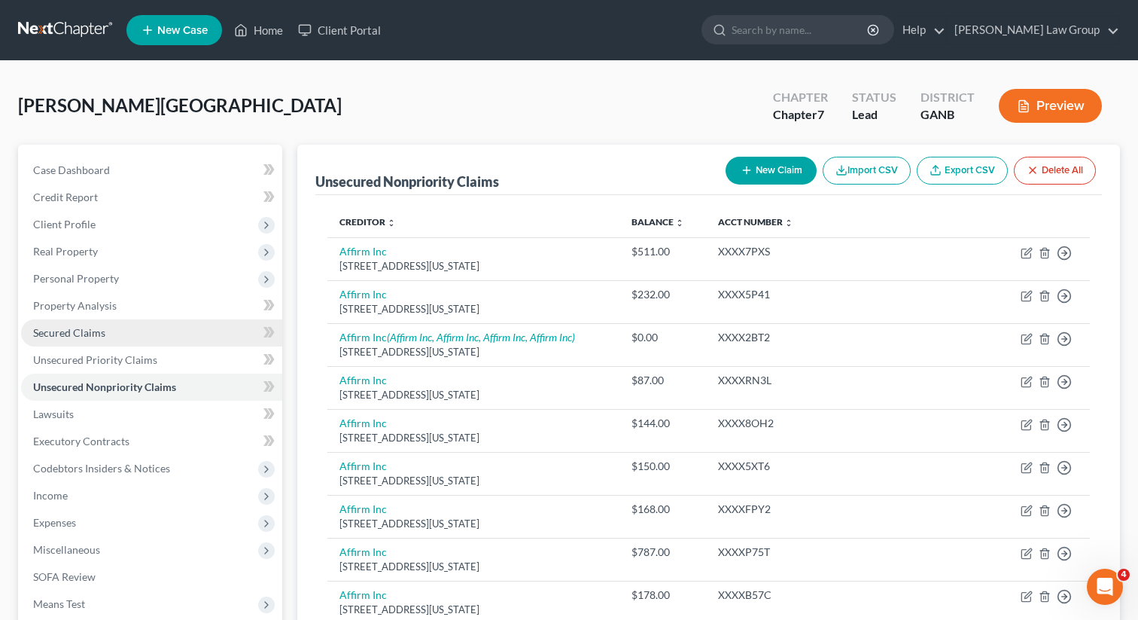
click at [59, 328] on span "Secured Claims" at bounding box center [69, 332] width 72 height 13
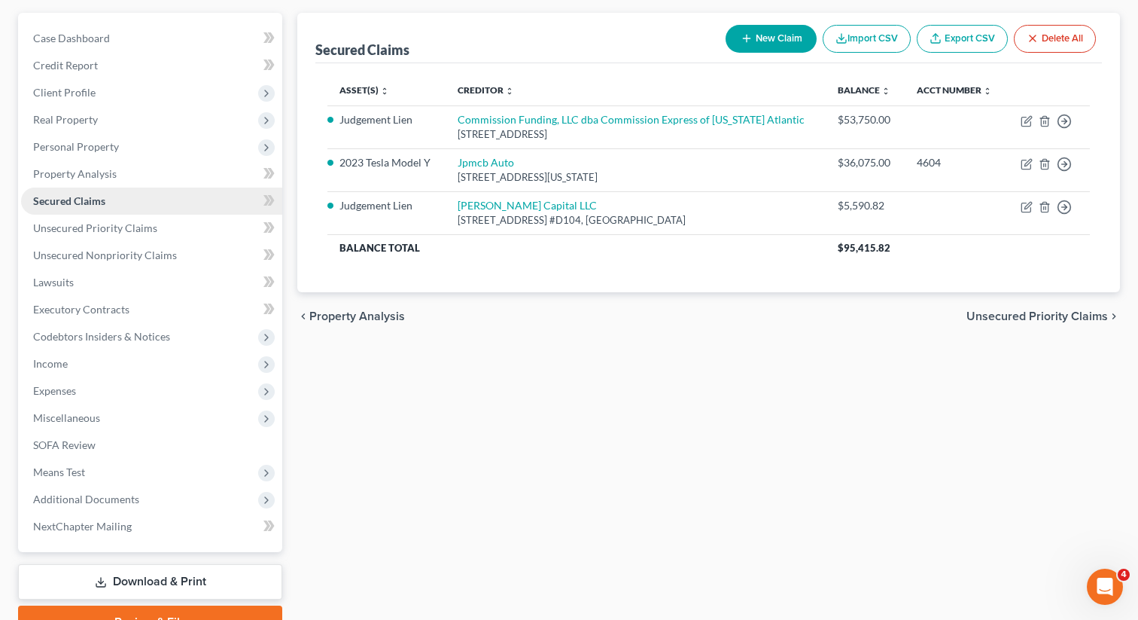
scroll to position [206, 0]
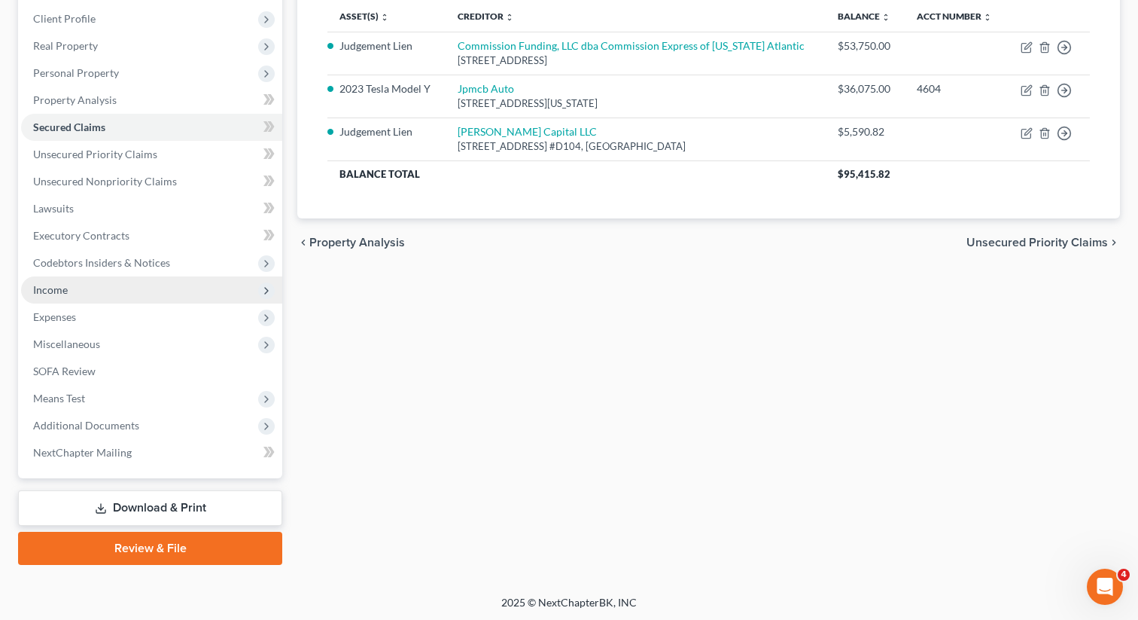
click at [130, 283] on span "Income" at bounding box center [151, 289] width 261 height 27
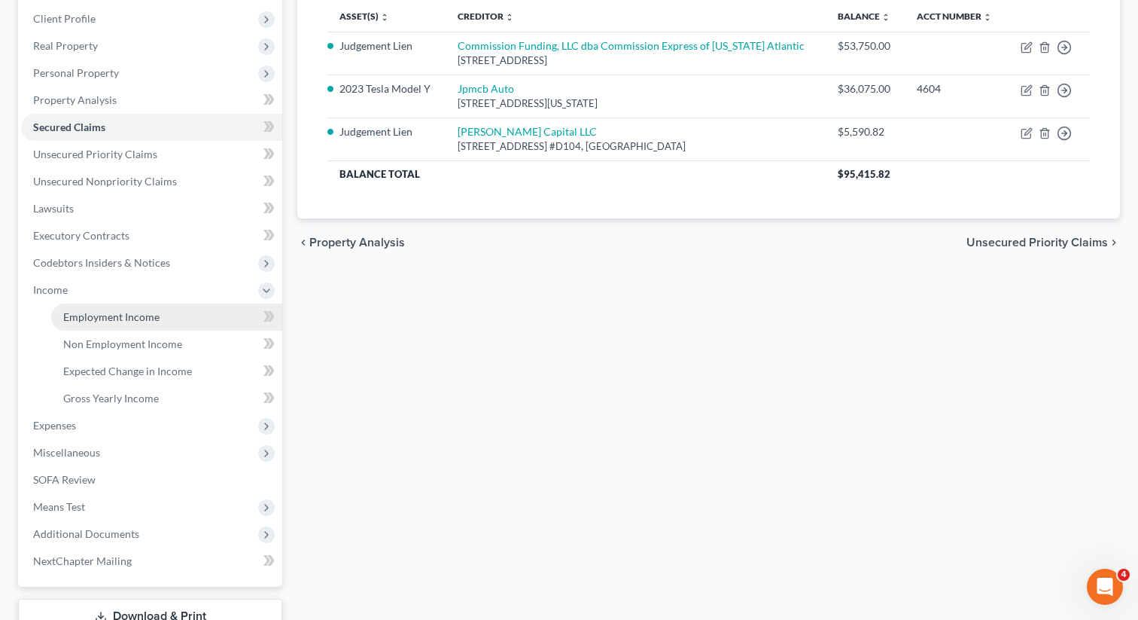
click at [123, 313] on span "Employment Income" at bounding box center [111, 316] width 96 height 13
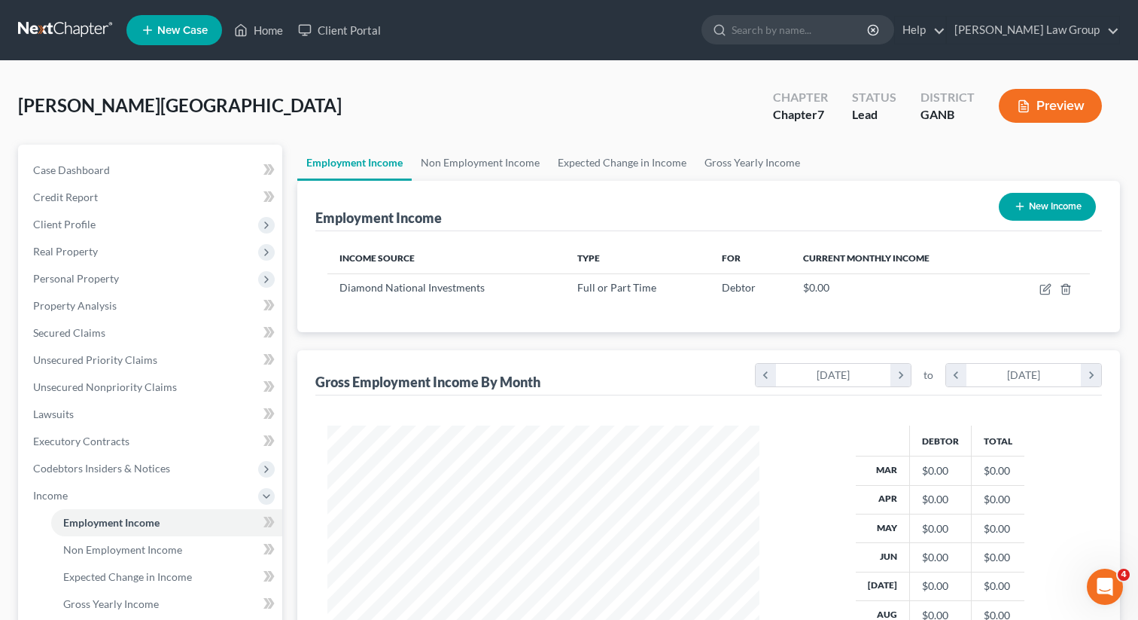
scroll to position [269, 462]
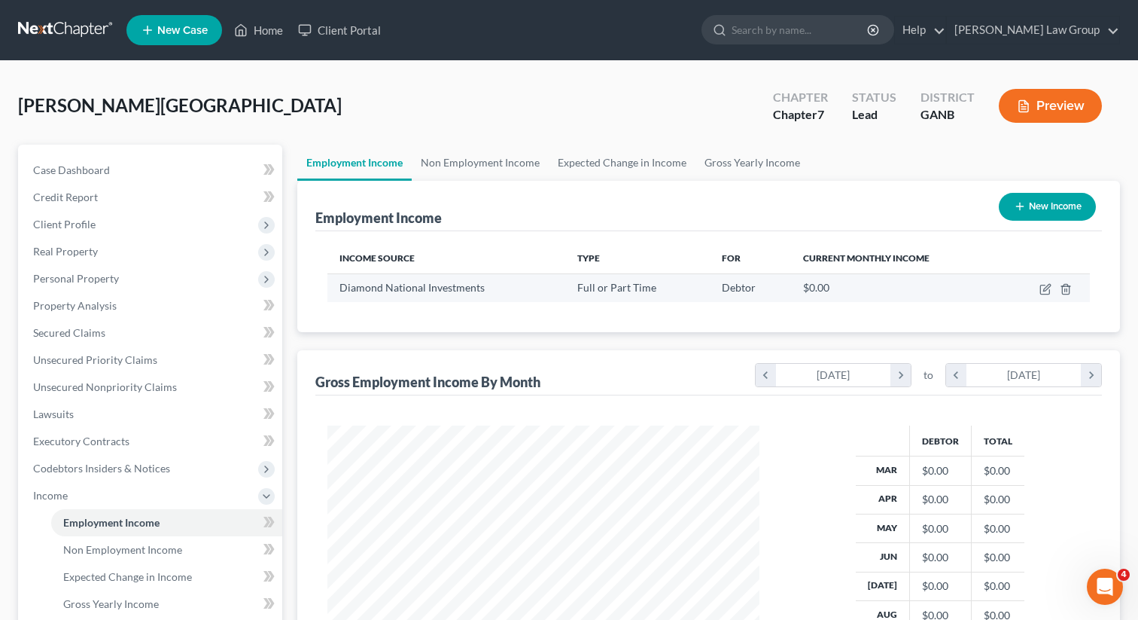
click at [1039, 291] on td at bounding box center [1046, 287] width 87 height 29
click at [1045, 289] on icon "button" at bounding box center [1046, 289] width 12 height 12
select select "0"
select select "10"
select select "0"
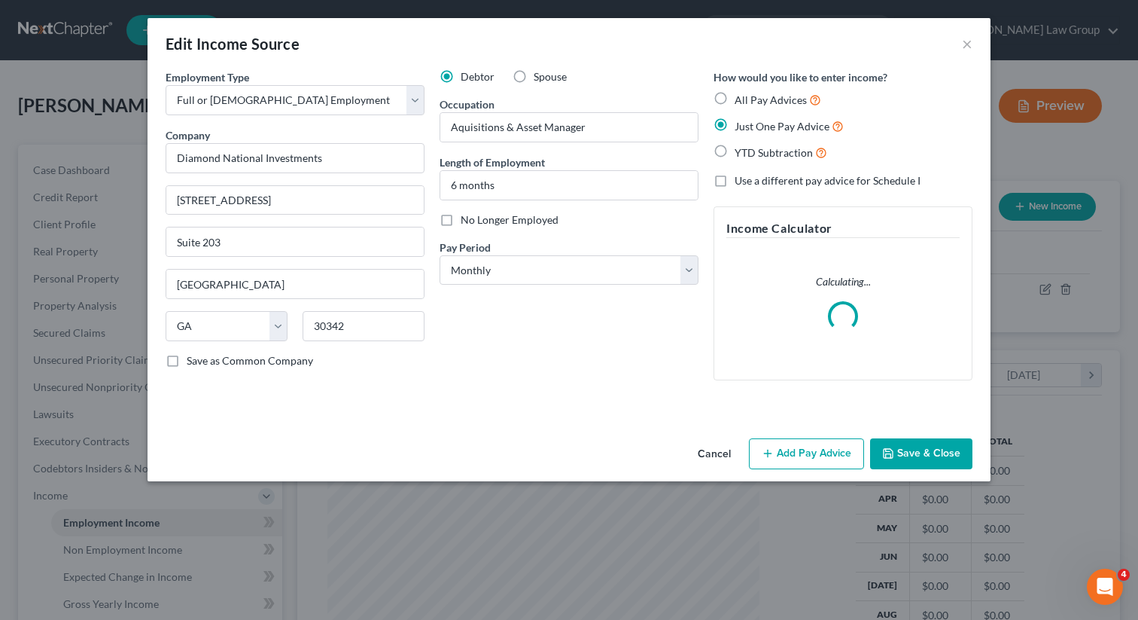
click at [810, 454] on button "Add Pay Advice" at bounding box center [806, 454] width 115 height 32
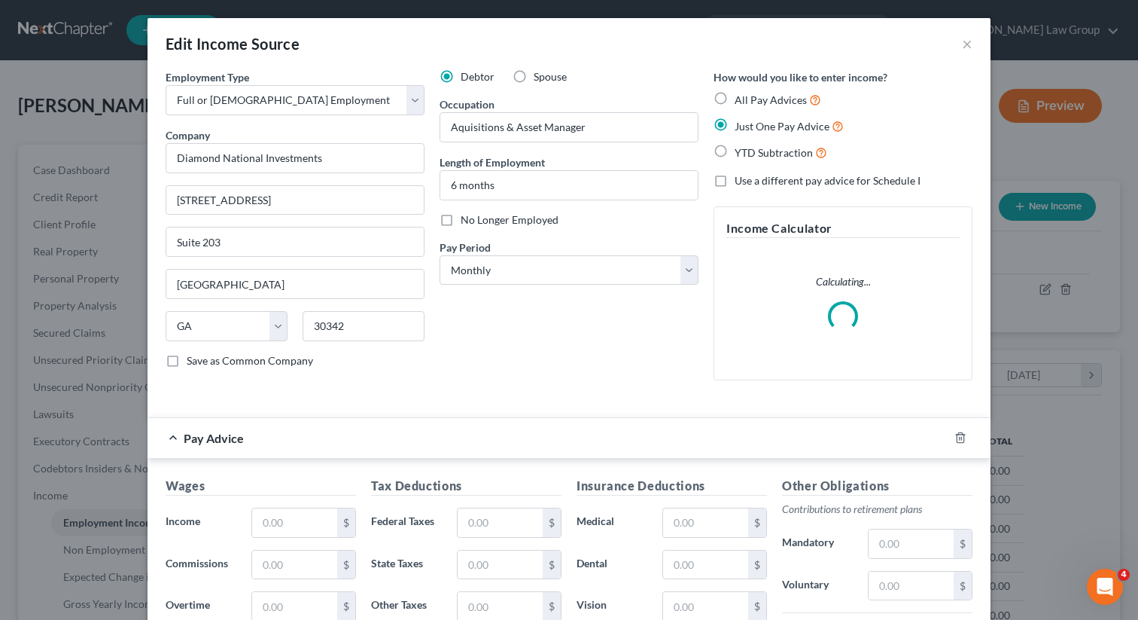
scroll to position [186, 0]
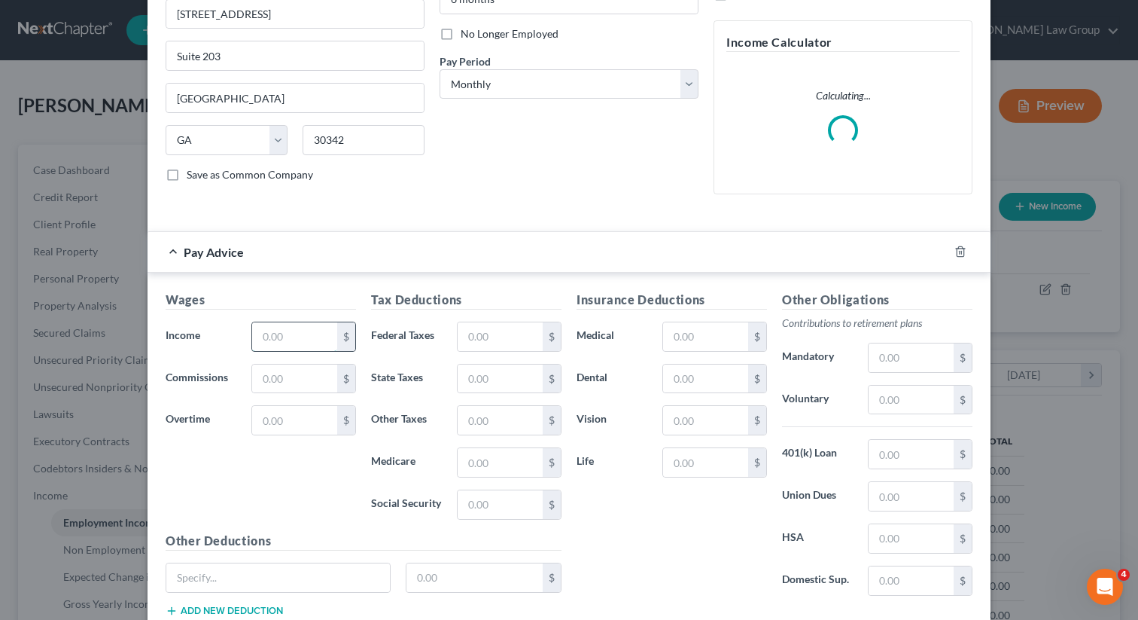
click at [282, 341] on input "text" at bounding box center [294, 336] width 85 height 29
paste input "2,916.67"
type input "2,916.67"
click at [475, 87] on select "Select Monthly Twice Monthly Every Other Week Weekly" at bounding box center [569, 84] width 259 height 30
select select "1"
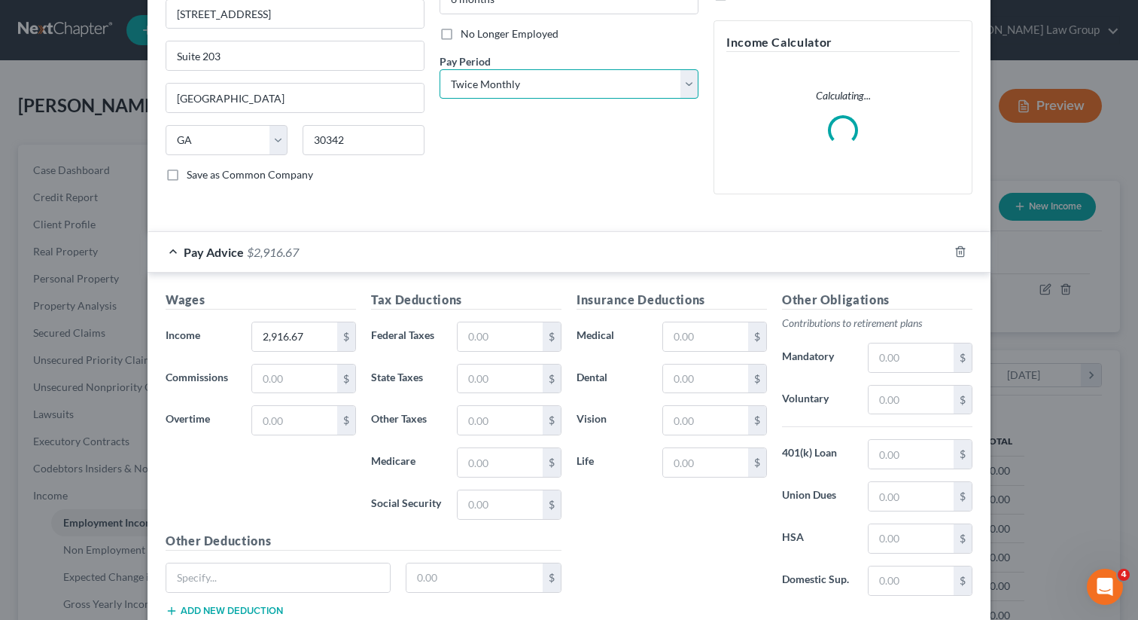
click at [440, 69] on select "Select Monthly Twice Monthly Every Other Week Weekly" at bounding box center [569, 84] width 259 height 30
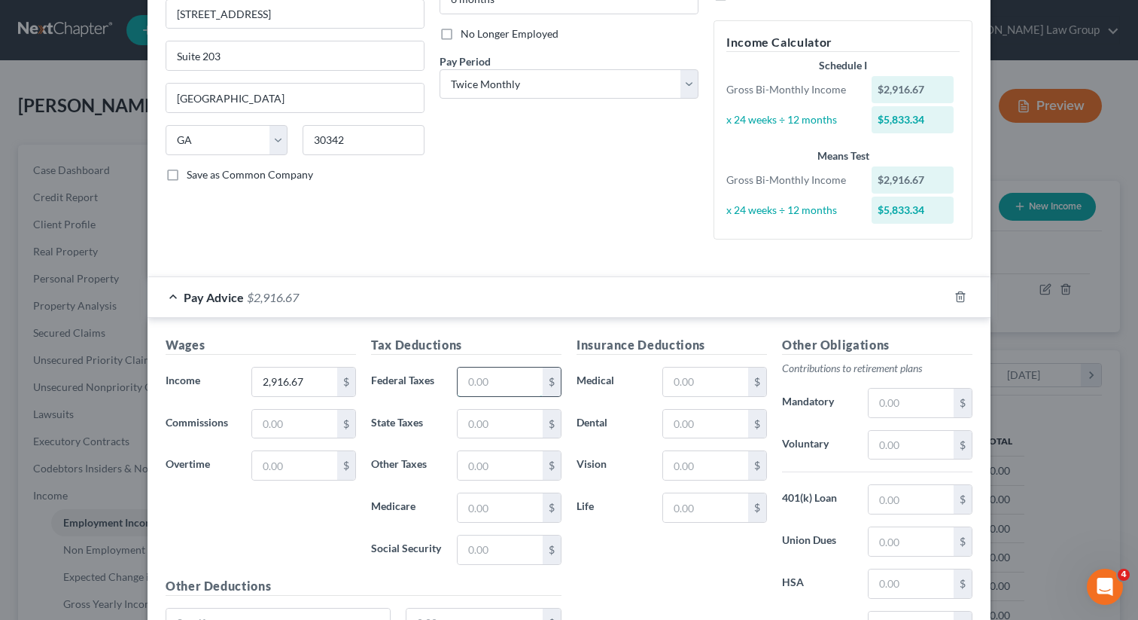
click at [498, 367] on input "text" at bounding box center [500, 381] width 85 height 29
paste input "412.79"
type input "412.79"
click at [893, 451] on input "text" at bounding box center [911, 445] width 85 height 29
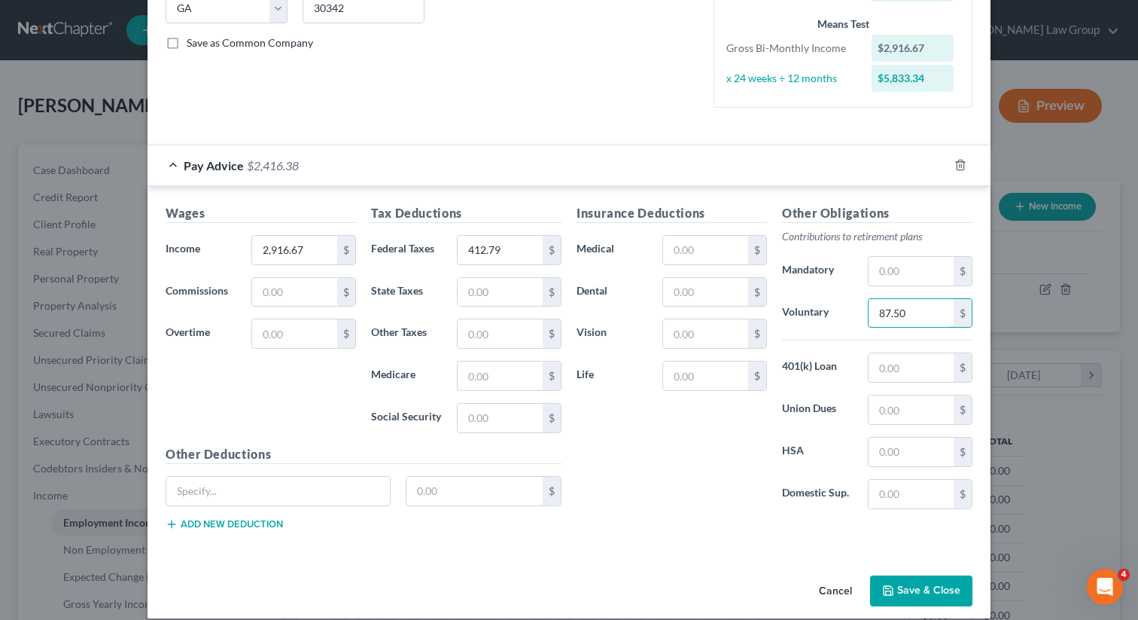
scroll to position [334, 0]
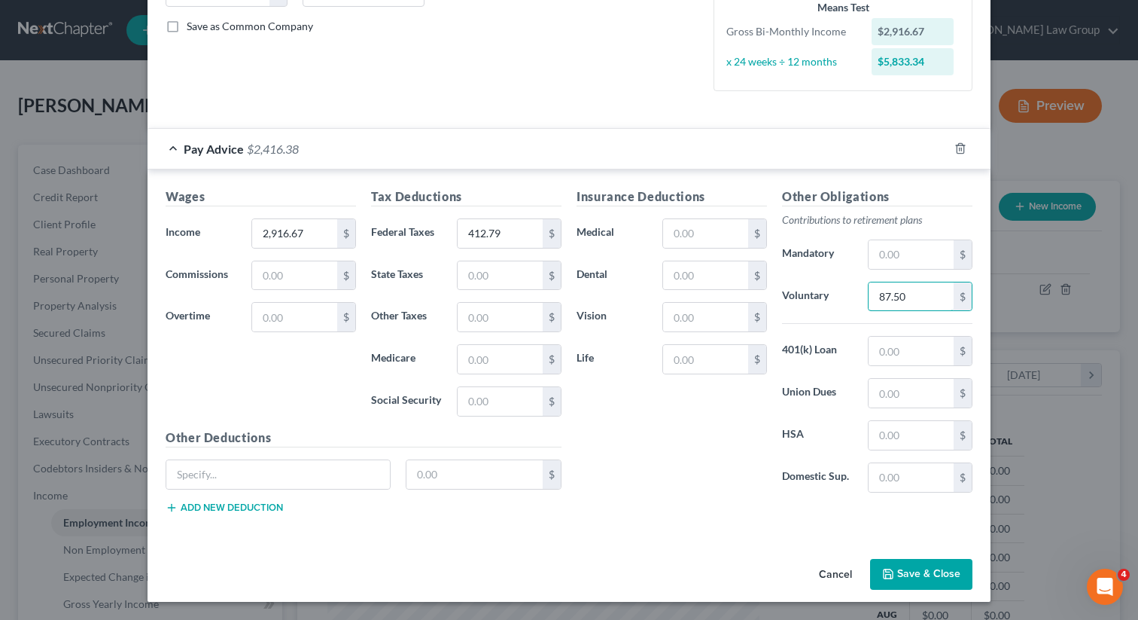
type input "87.50"
click at [930, 571] on button "Save & Close" at bounding box center [921, 575] width 102 height 32
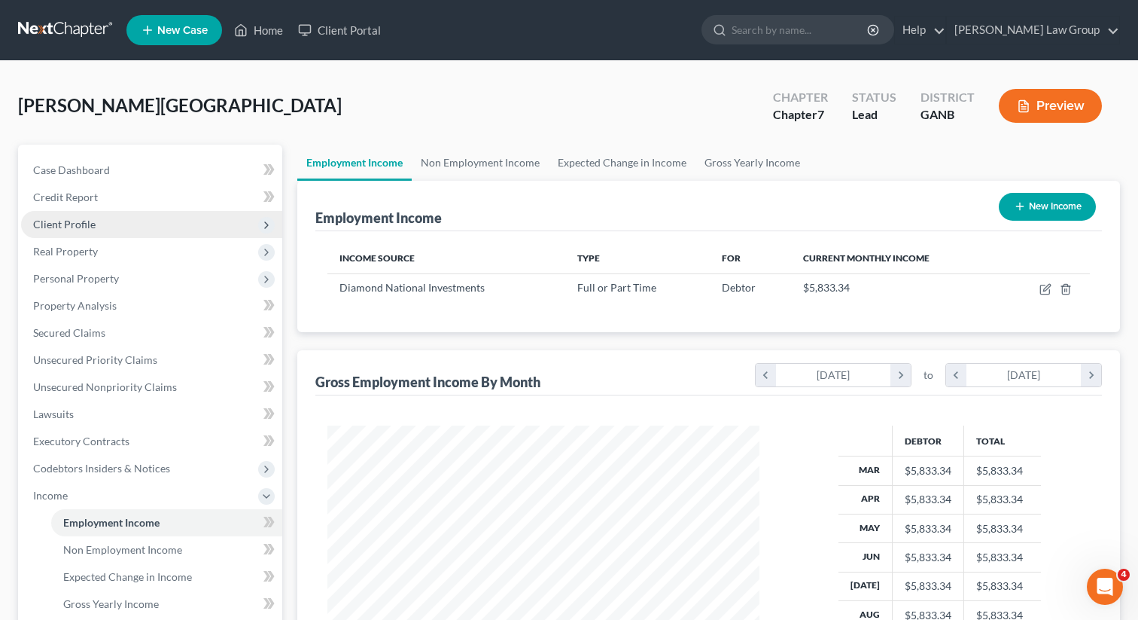
click at [41, 229] on span "Client Profile" at bounding box center [64, 224] width 62 height 13
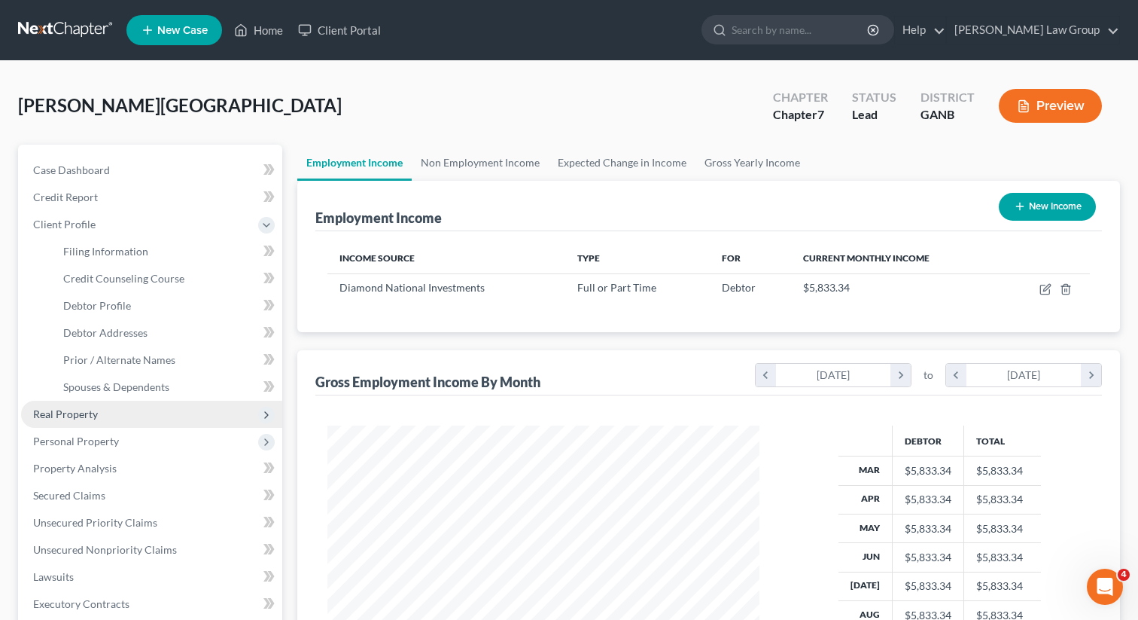
click at [116, 401] on span "Real Property" at bounding box center [151, 413] width 261 height 27
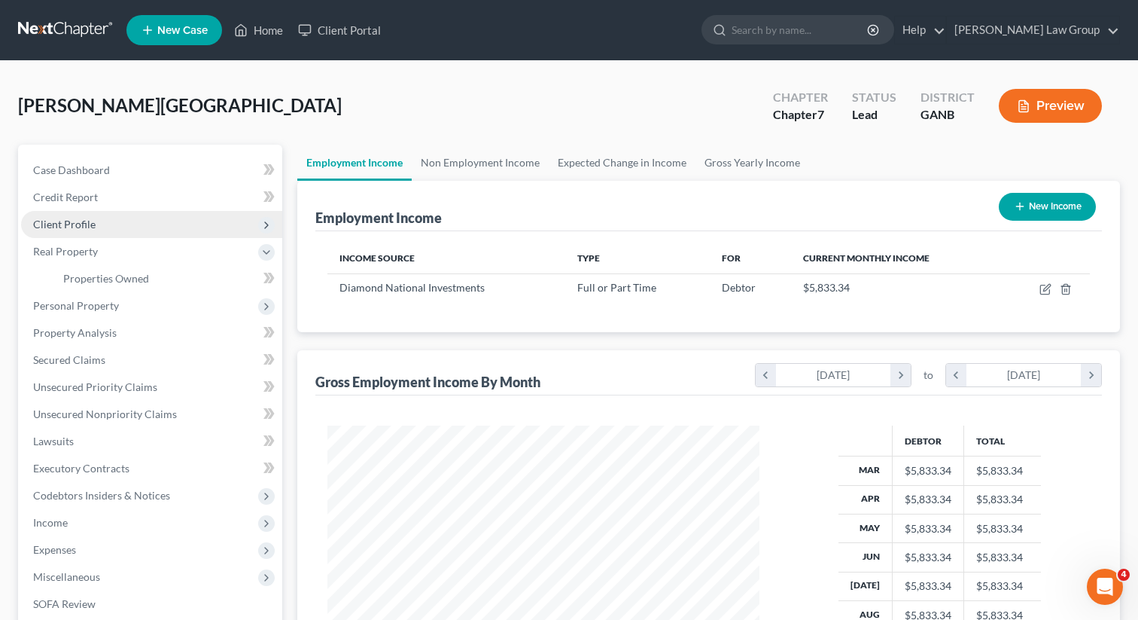
click at [84, 215] on span "Client Profile" at bounding box center [151, 224] width 261 height 27
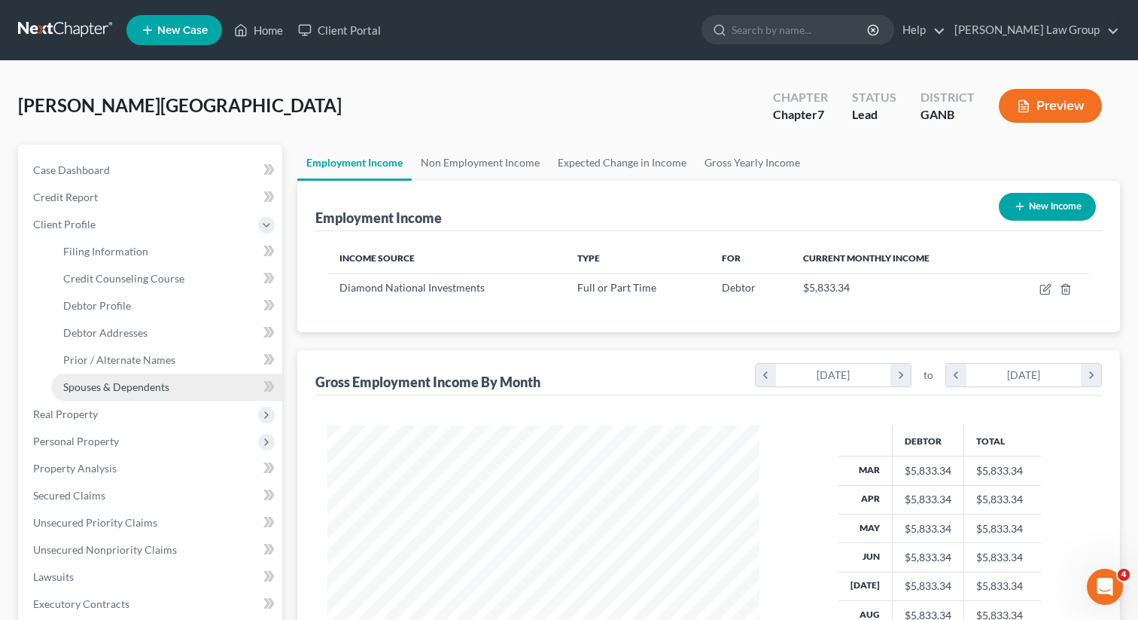
click at [132, 380] on span "Spouses & Dependents" at bounding box center [116, 386] width 106 height 13
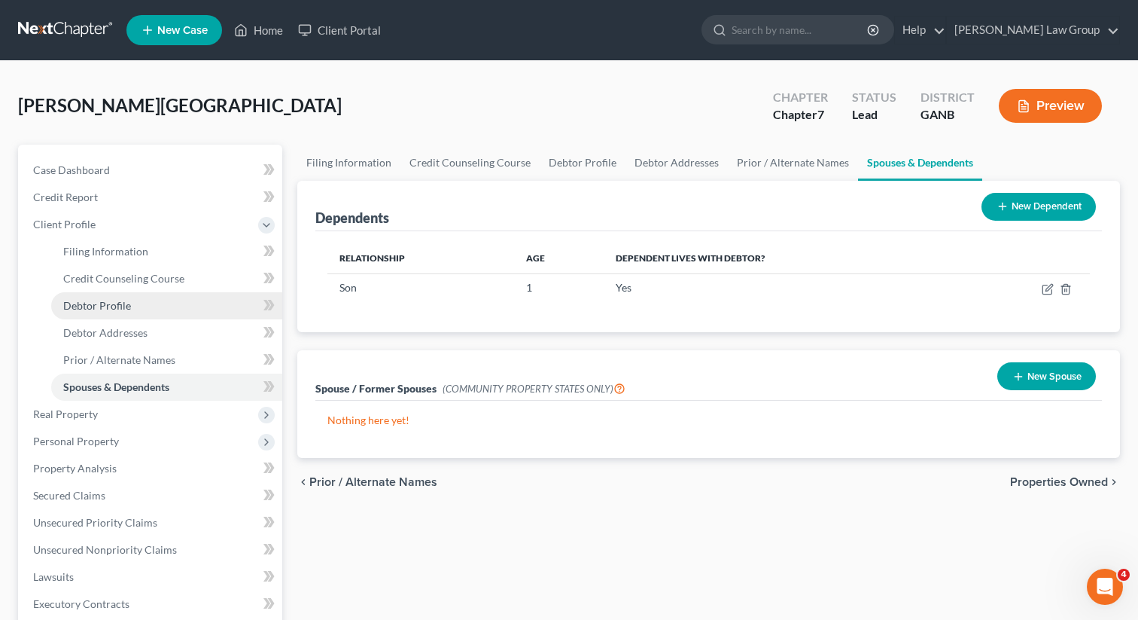
click at [159, 298] on link "Debtor Profile" at bounding box center [166, 305] width 231 height 27
select select "1"
select select "2"
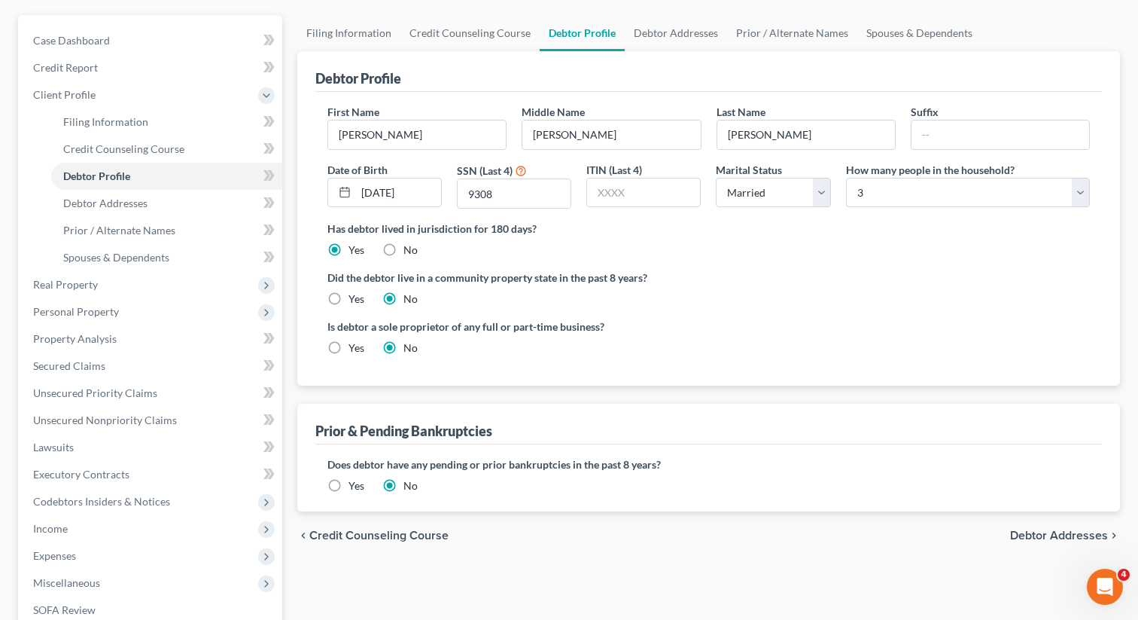
scroll to position [369, 0]
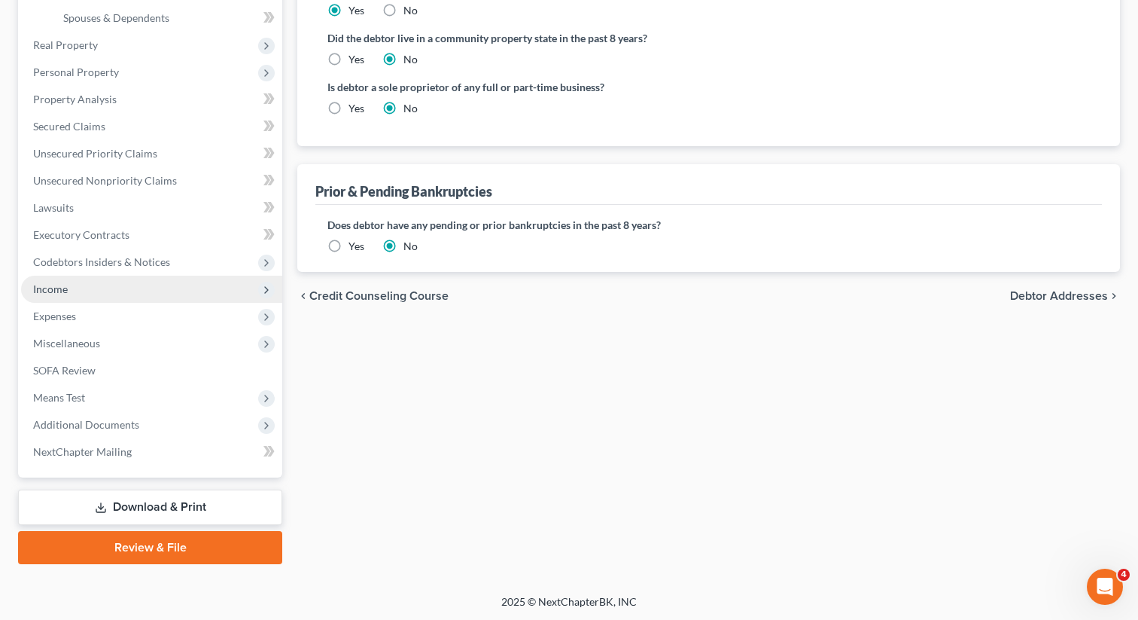
click at [131, 285] on span "Income" at bounding box center [151, 289] width 261 height 27
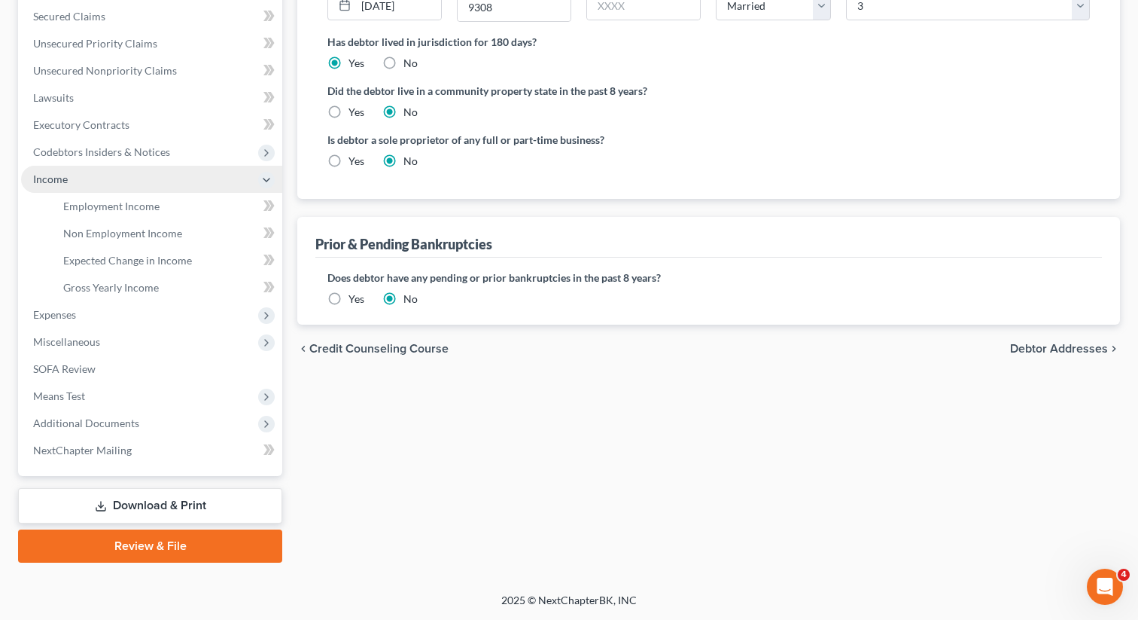
scroll to position [315, 0]
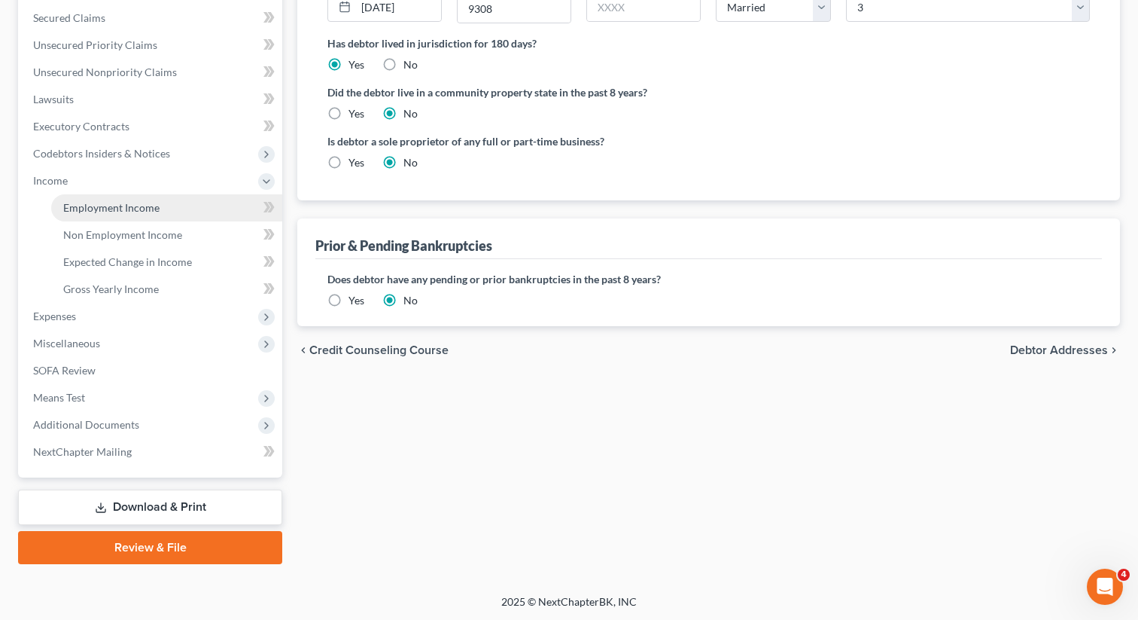
click at [177, 201] on link "Employment Income" at bounding box center [166, 207] width 231 height 27
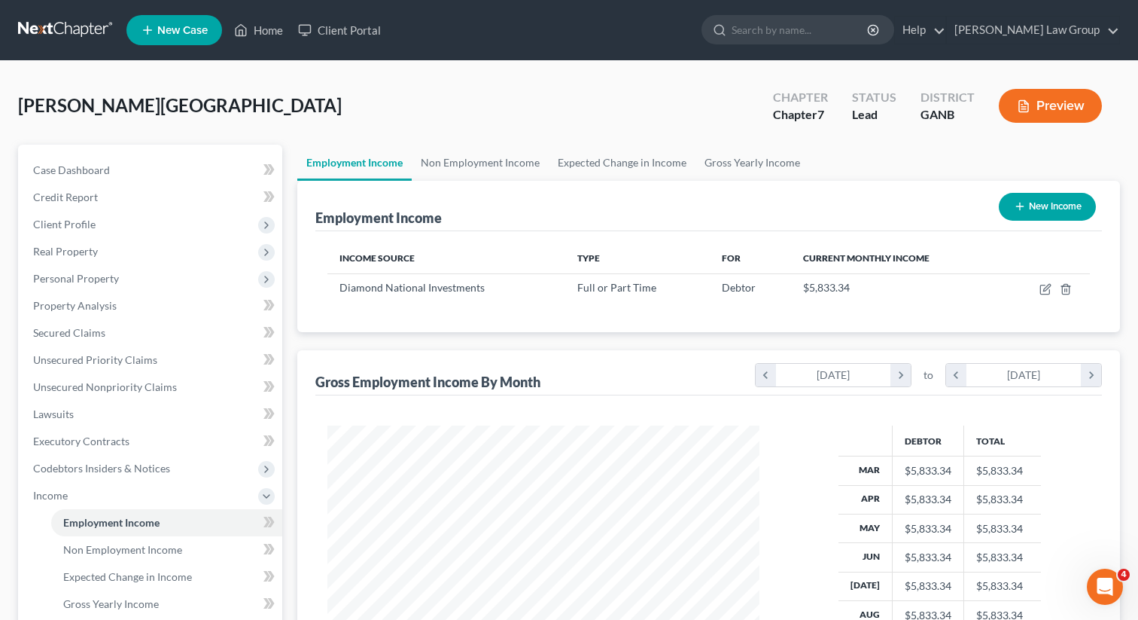
click at [1020, 209] on icon "button" at bounding box center [1020, 206] width 12 height 12
select select "0"
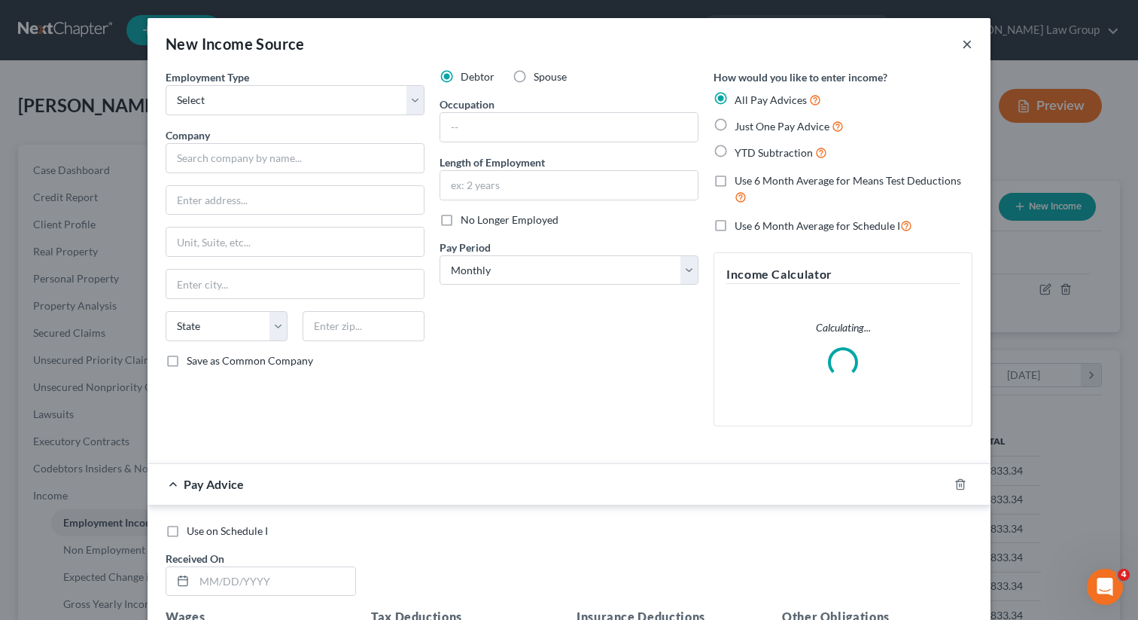
click at [968, 46] on button "×" at bounding box center [967, 44] width 11 height 18
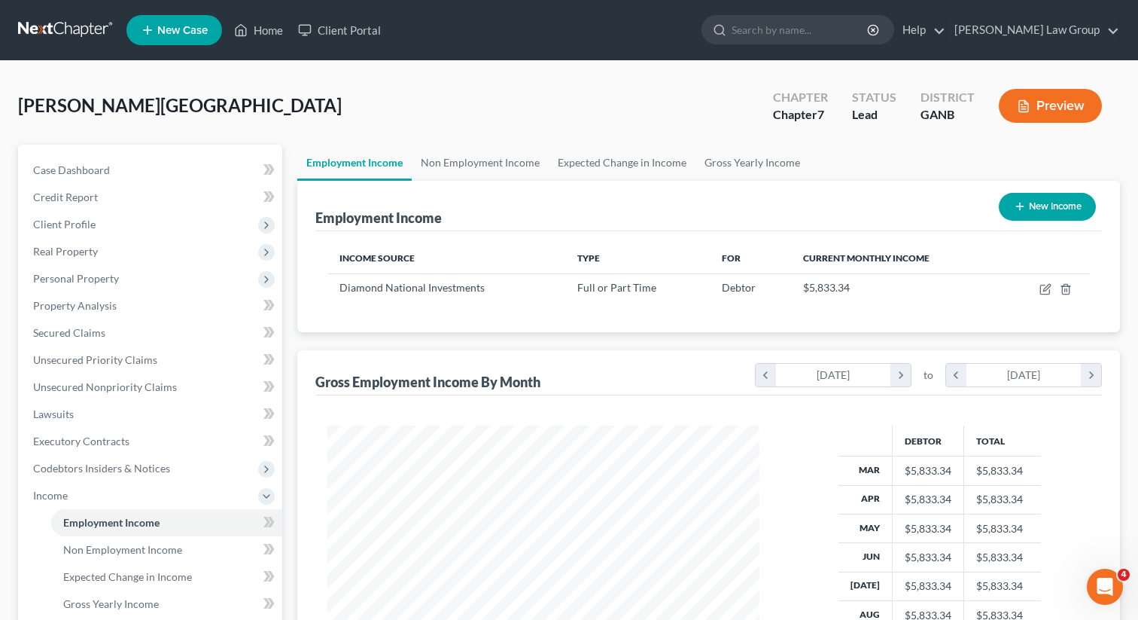
click at [1054, 207] on button "New Income" at bounding box center [1047, 207] width 97 height 28
select select "0"
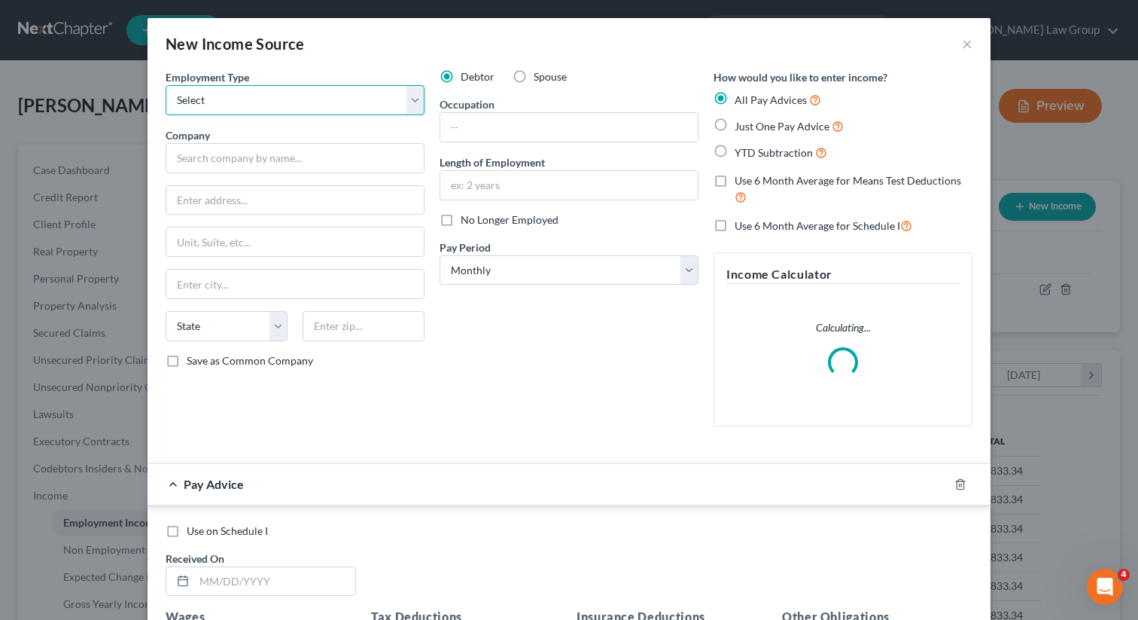
click at [285, 95] on select "Select Full or [DEMOGRAPHIC_DATA] Employment Self Employment" at bounding box center [295, 100] width 259 height 30
select select "0"
click at [166, 85] on select "Select Full or [DEMOGRAPHIC_DATA] Employment Self Employment" at bounding box center [295, 100] width 259 height 30
click at [534, 77] on label "Spouse" at bounding box center [550, 76] width 33 height 15
click at [540, 77] on input "Spouse" at bounding box center [545, 74] width 10 height 10
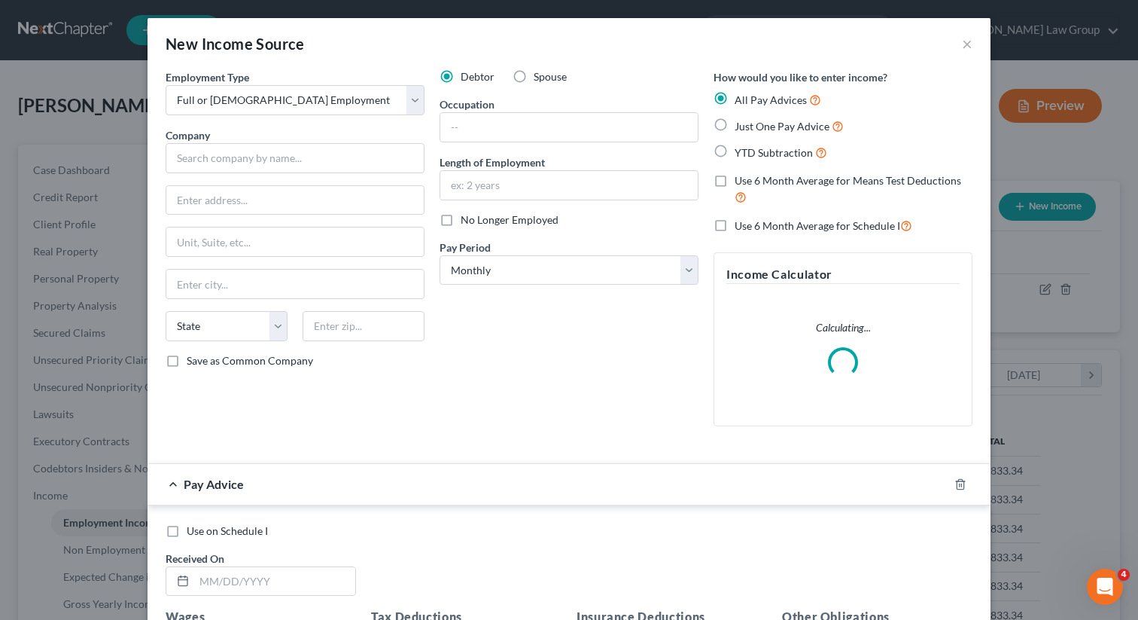
radio input "true"
click at [255, 160] on input "text" at bounding box center [295, 158] width 259 height 30
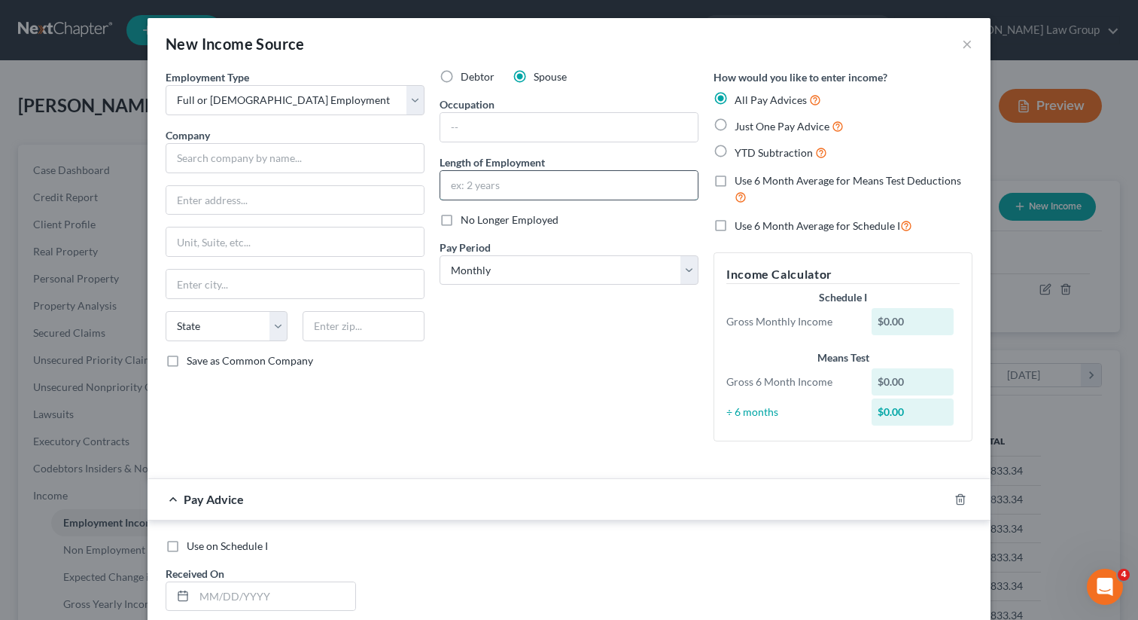
click at [477, 184] on input "text" at bounding box center [568, 185] width 257 height 29
type input "1 week"
click at [536, 117] on input "text" at bounding box center [568, 127] width 257 height 29
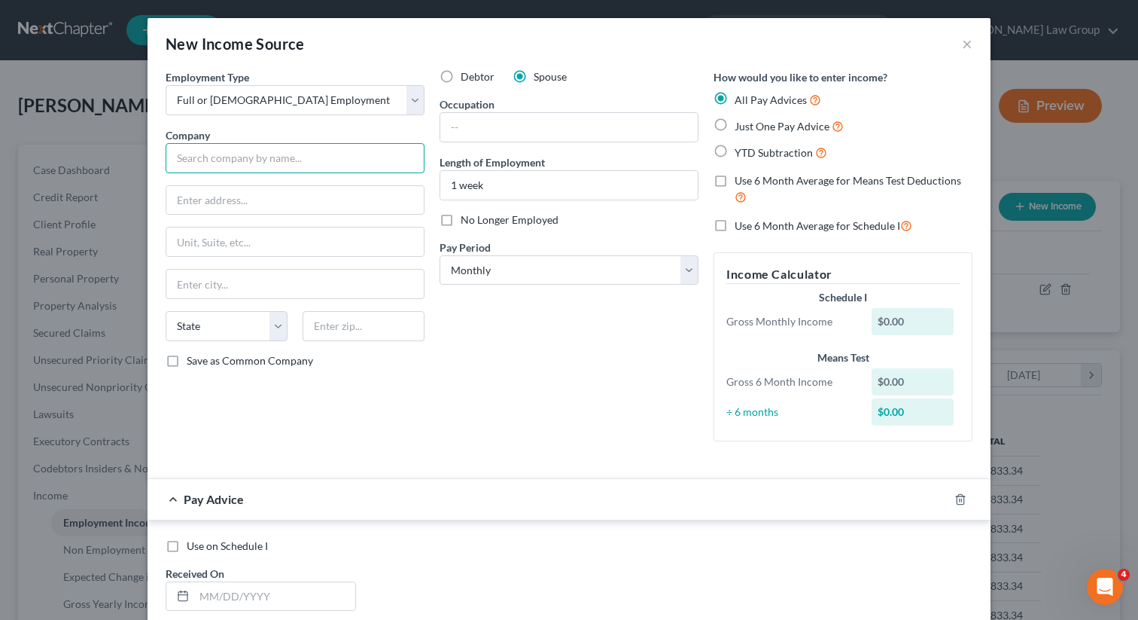
click at [310, 151] on input "text" at bounding box center [295, 158] width 259 height 30
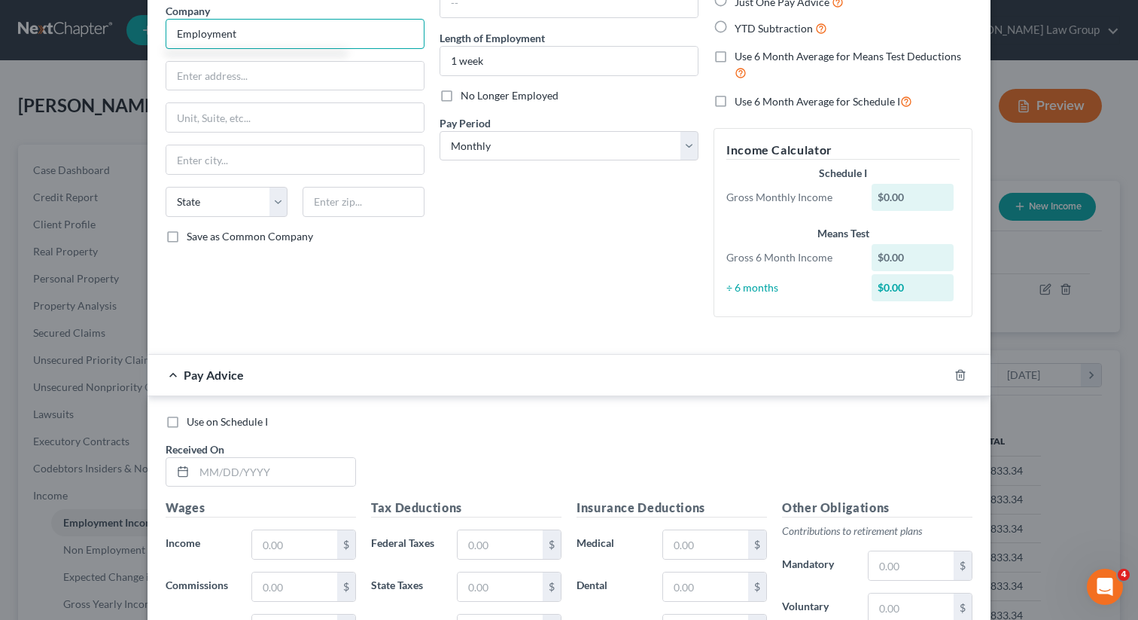
scroll to position [204, 0]
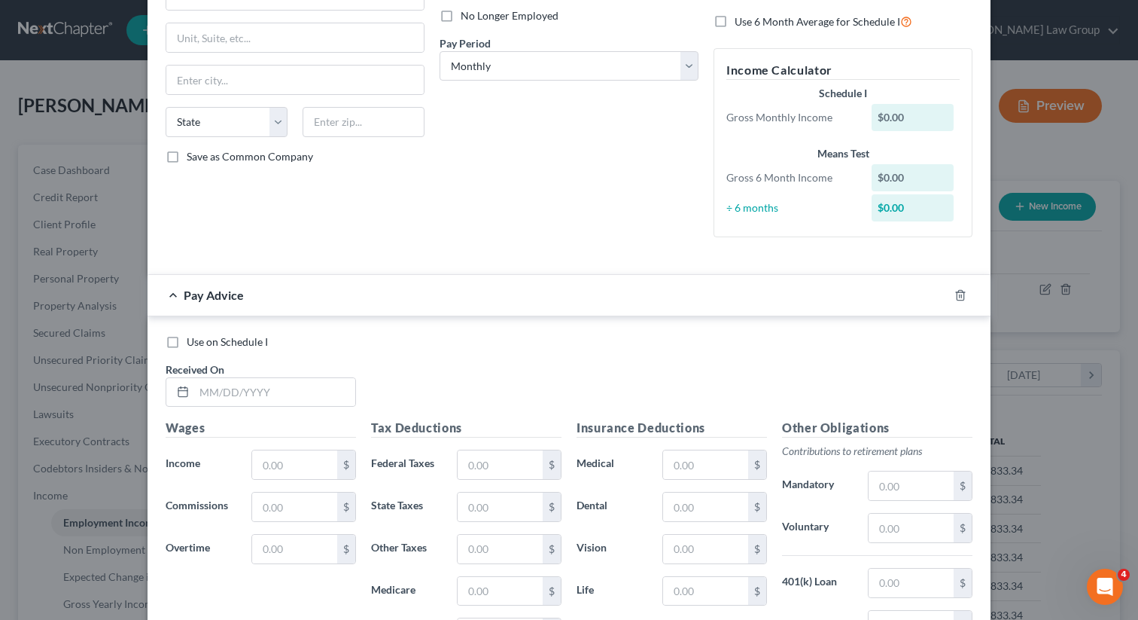
type input "Employment"
click at [187, 341] on label "Use on Schedule I" at bounding box center [227, 341] width 81 height 15
click at [193, 341] on input "Use on Schedule I" at bounding box center [198, 339] width 10 height 10
click at [187, 345] on label "Use on Schedule I" at bounding box center [227, 341] width 81 height 15
click at [193, 344] on input "Use on Schedule I" at bounding box center [198, 339] width 10 height 10
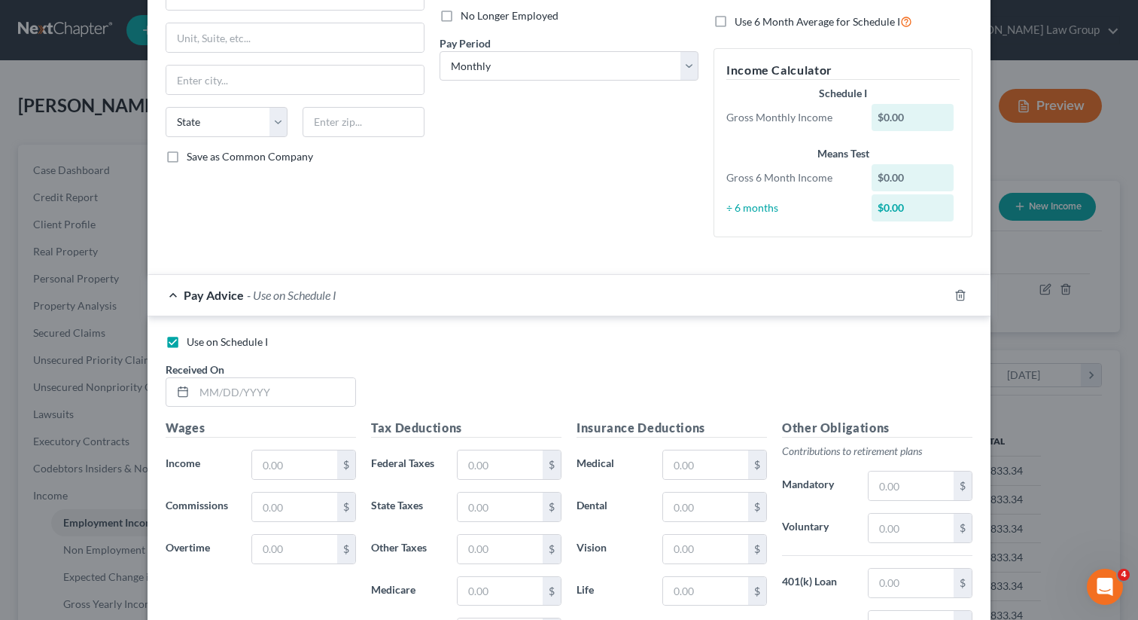
checkbox input "false"
click at [212, 394] on input "text" at bounding box center [274, 392] width 161 height 29
type input "[DATE]"
click at [279, 461] on input "text" at bounding box center [294, 464] width 85 height 29
paste input "$4,270"
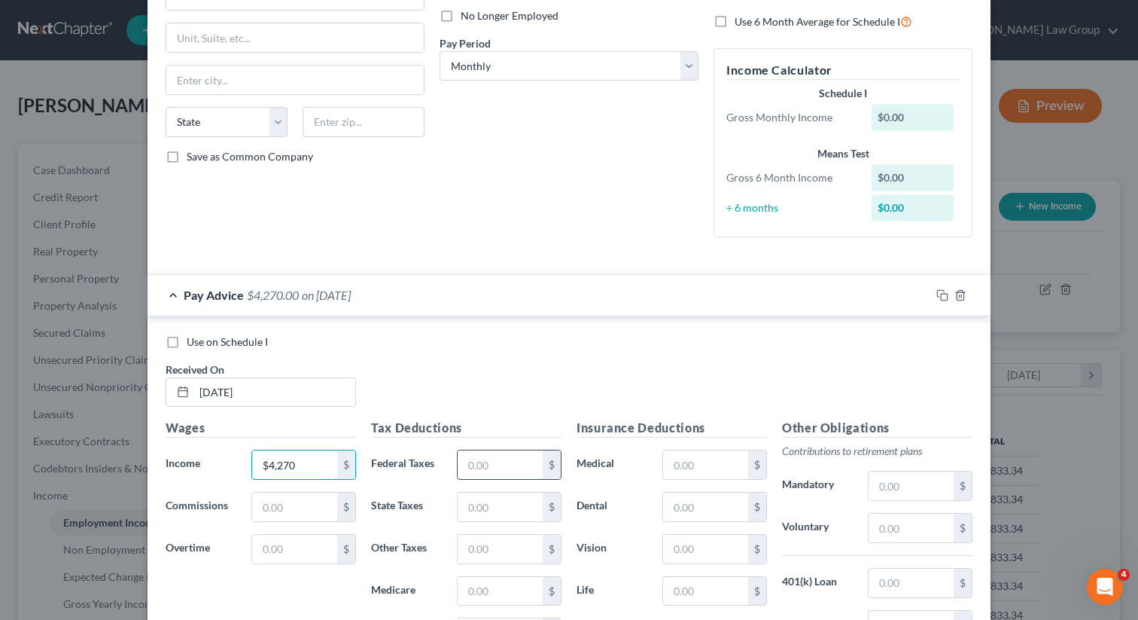
type input "$4,270"
click at [504, 467] on input "text" at bounding box center [500, 464] width 85 height 29
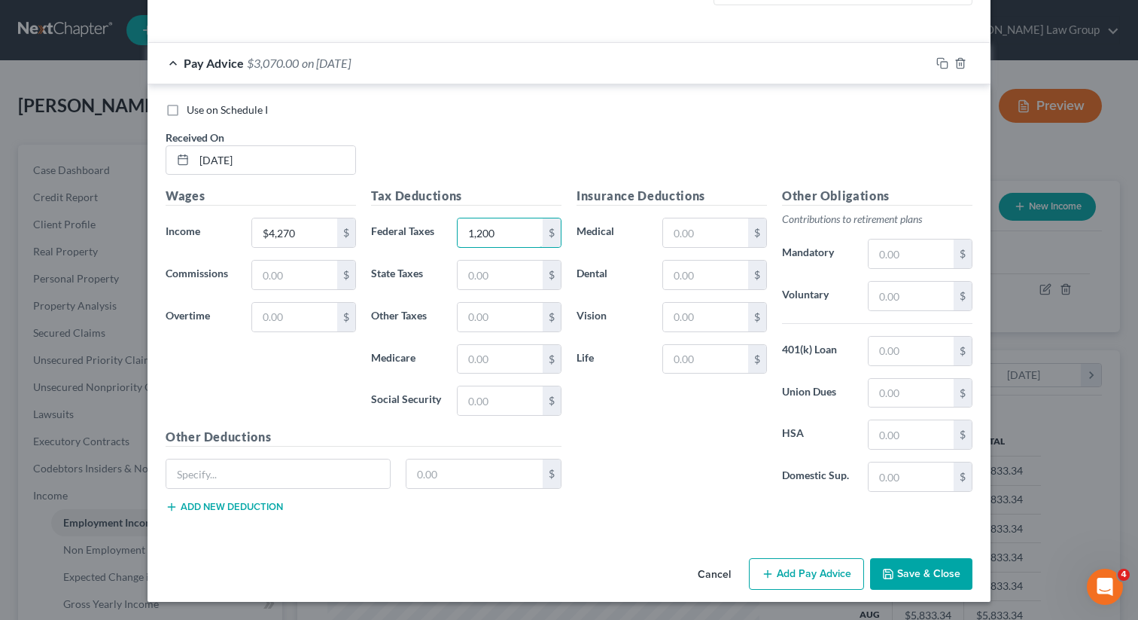
type input "1,200"
click at [888, 560] on button "Save & Close" at bounding box center [921, 574] width 102 height 32
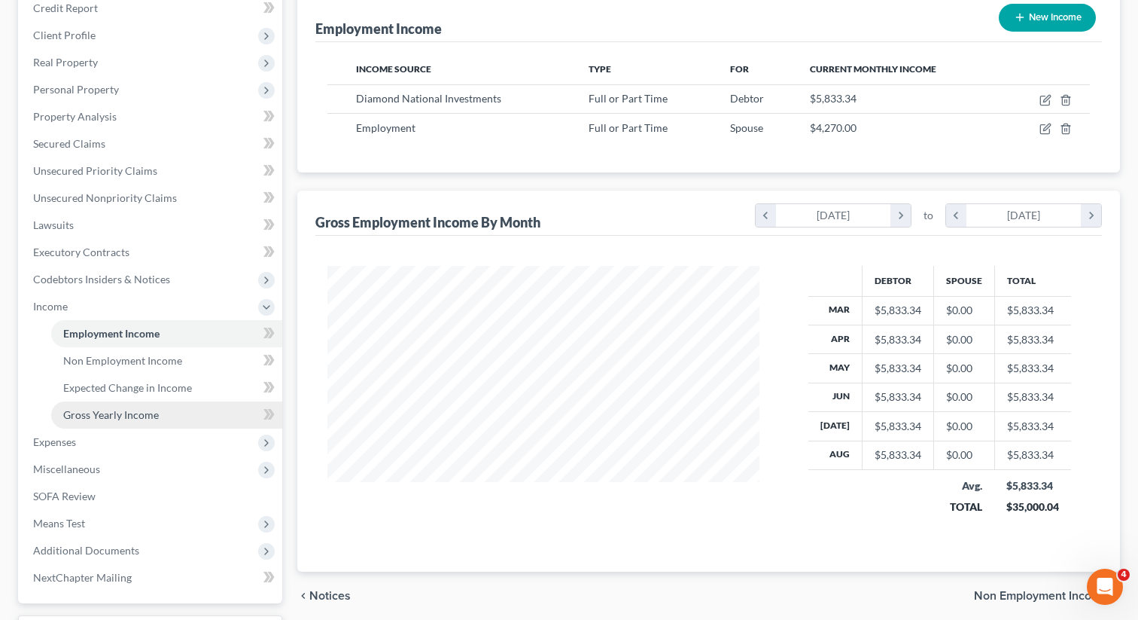
scroll to position [272, 0]
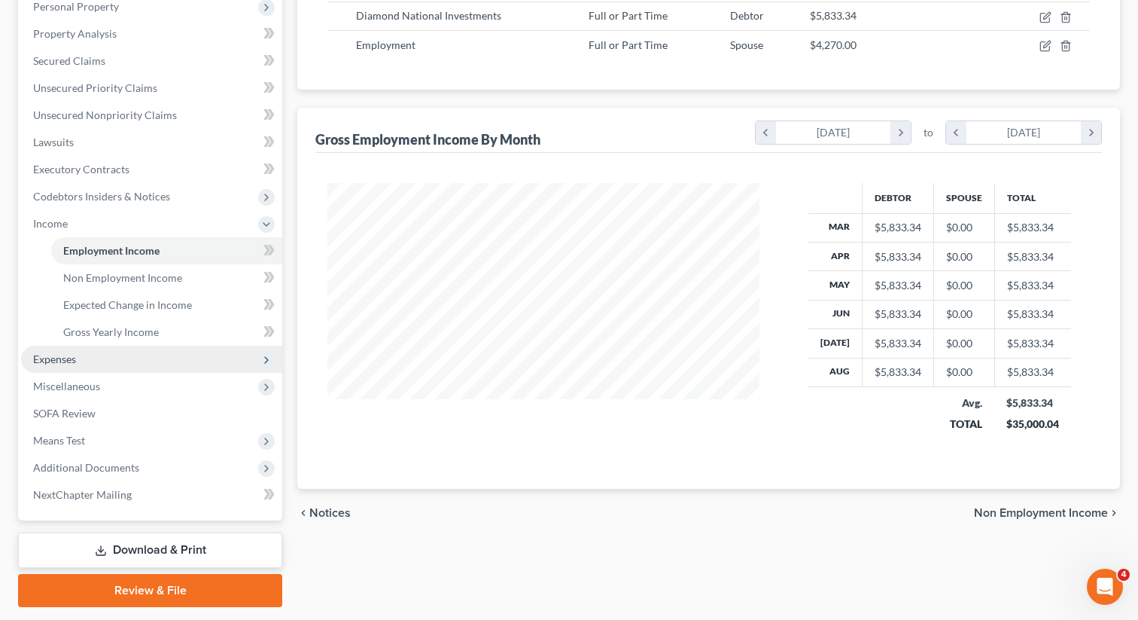
click at [78, 367] on span "Expenses" at bounding box center [151, 359] width 261 height 27
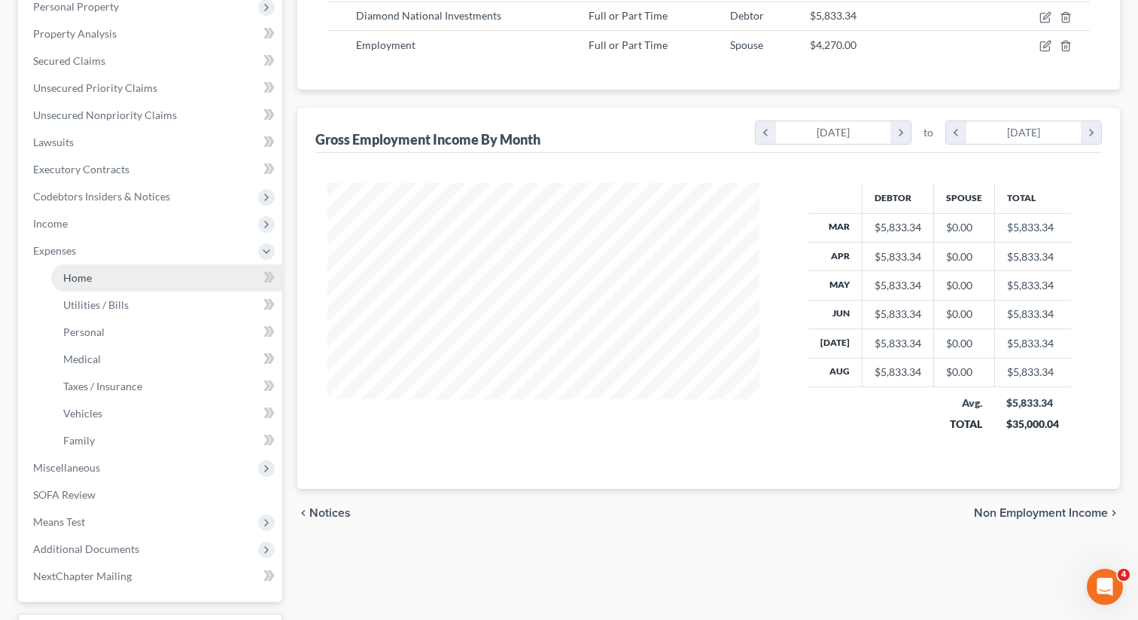
click at [136, 279] on link "Home" at bounding box center [166, 277] width 231 height 27
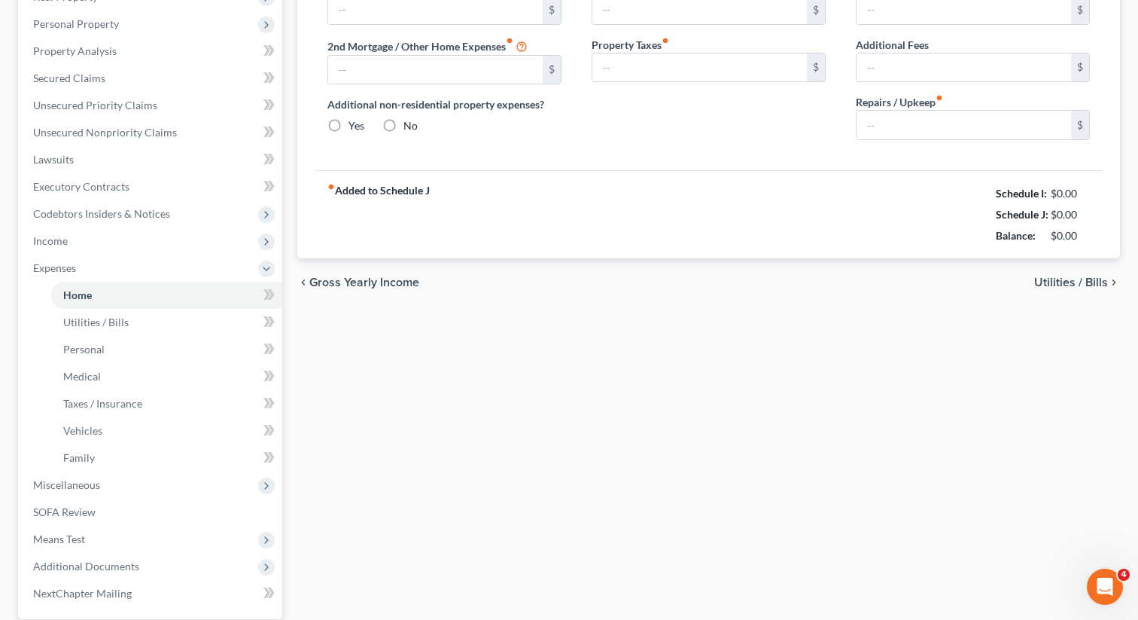
type input "2,600.00"
type input "0.00"
radio input "true"
type input "0.00"
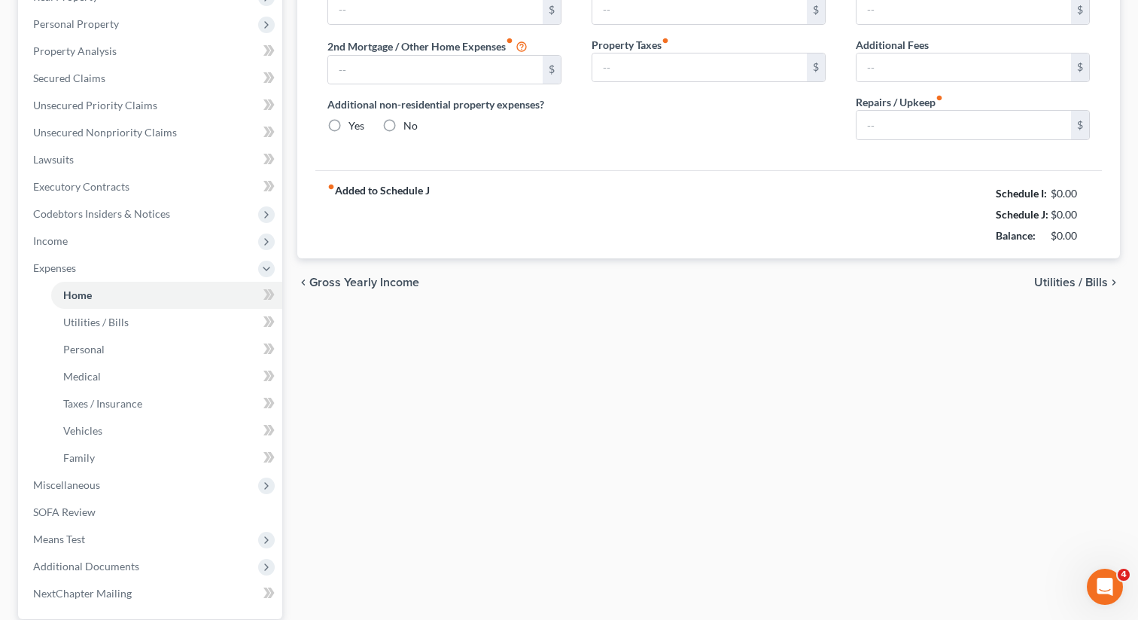
type input "0.00"
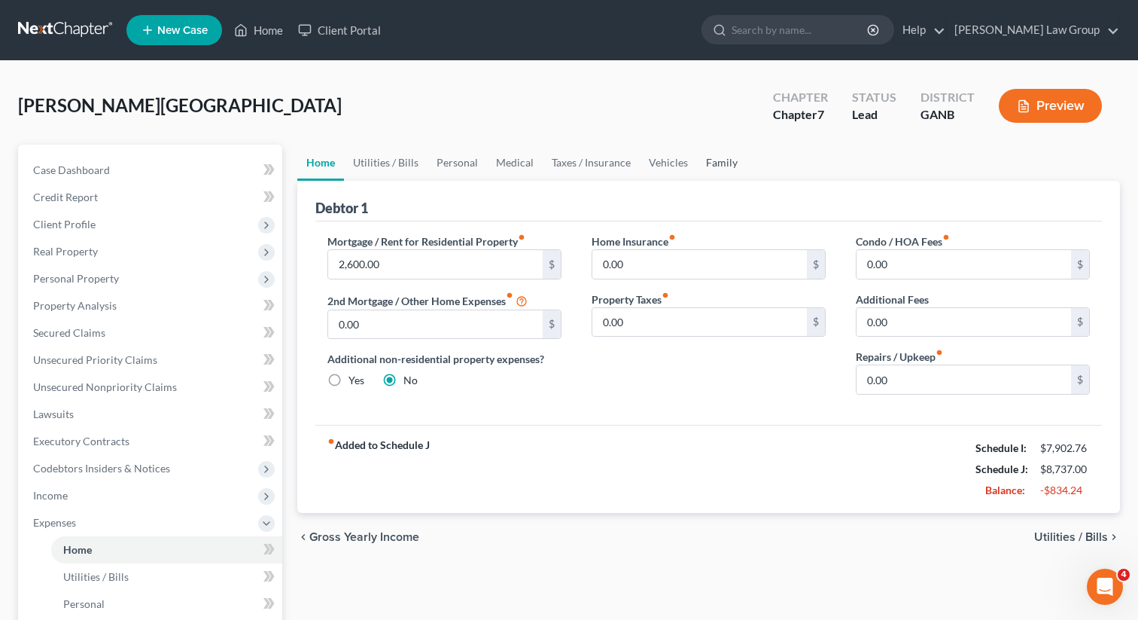
click at [728, 160] on link "Family" at bounding box center [722, 163] width 50 height 36
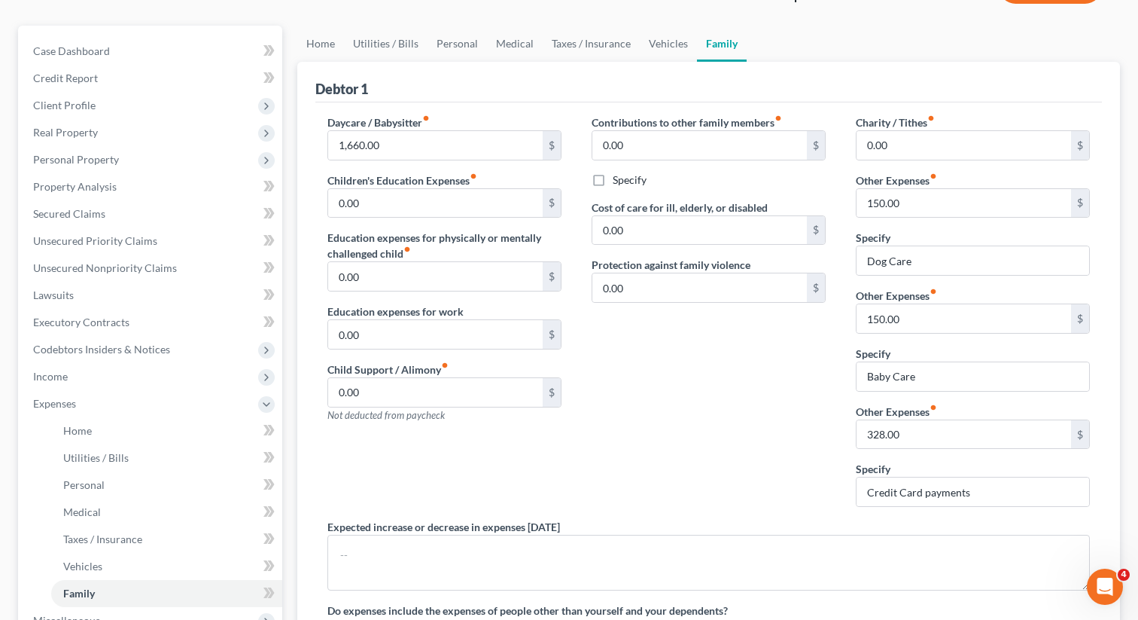
scroll to position [120, 0]
click at [919, 436] on input "328.00" at bounding box center [964, 433] width 215 height 29
drag, startPoint x: 1002, startPoint y: 494, endPoint x: 806, endPoint y: 464, distance: 197.9
click at [806, 464] on div "Daycare / Babysitter fiber_manual_record 1,660.00 $ Children's Education Expens…" at bounding box center [708, 381] width 793 height 537
click at [725, 386] on div "Contributions to other family members fiber_manual_record 0.00 $ Specify Cost o…" at bounding box center [709, 315] width 264 height 404
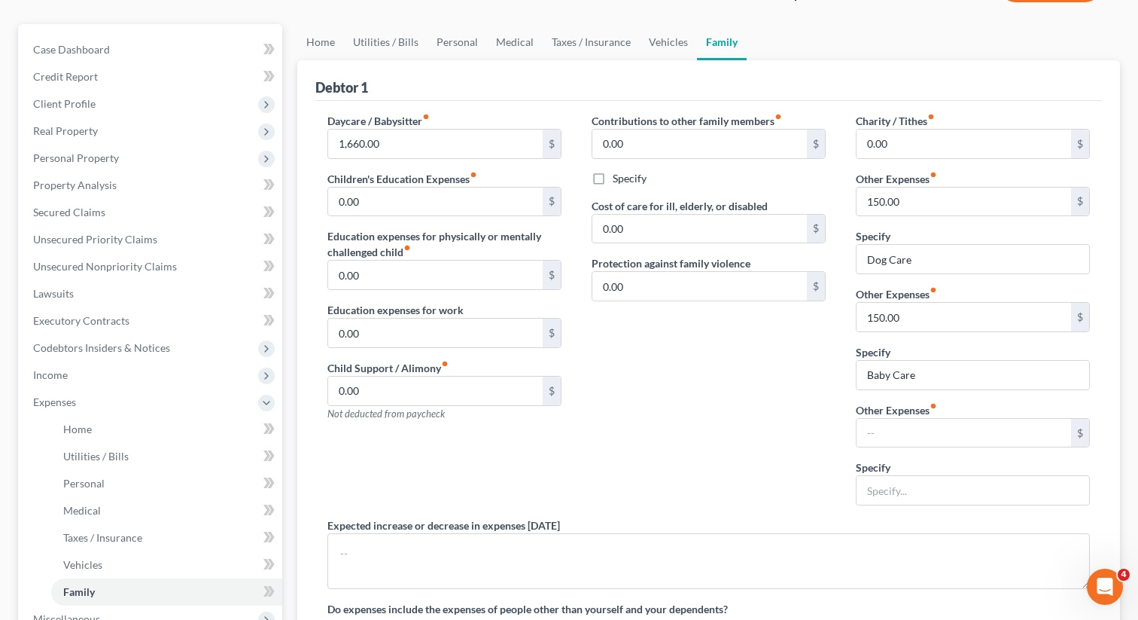
scroll to position [129, 0]
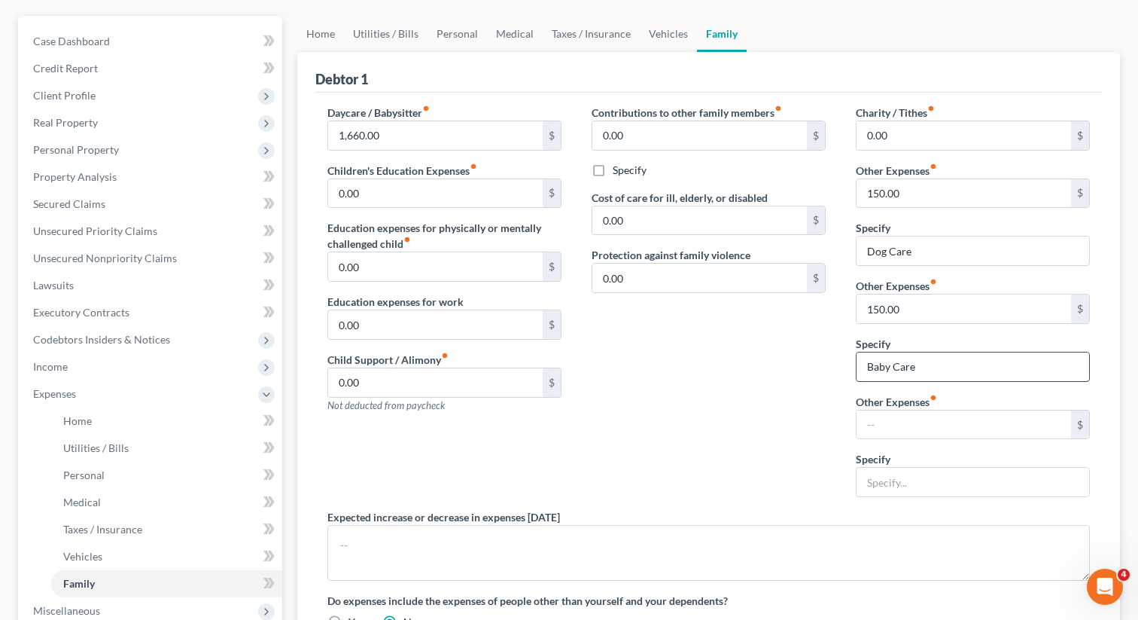
click at [939, 363] on input "Baby Care" at bounding box center [973, 366] width 233 height 29
type input "B"
drag, startPoint x: 924, startPoint y: 314, endPoint x: 842, endPoint y: 309, distance: 82.2
click at [842, 309] on div "Charity / Tithes fiber_manual_record 0.00 $ Other Expenses fiber_manual_record …" at bounding box center [973, 307] width 264 height 404
drag, startPoint x: 872, startPoint y: 314, endPoint x: 982, endPoint y: 311, distance: 109.2
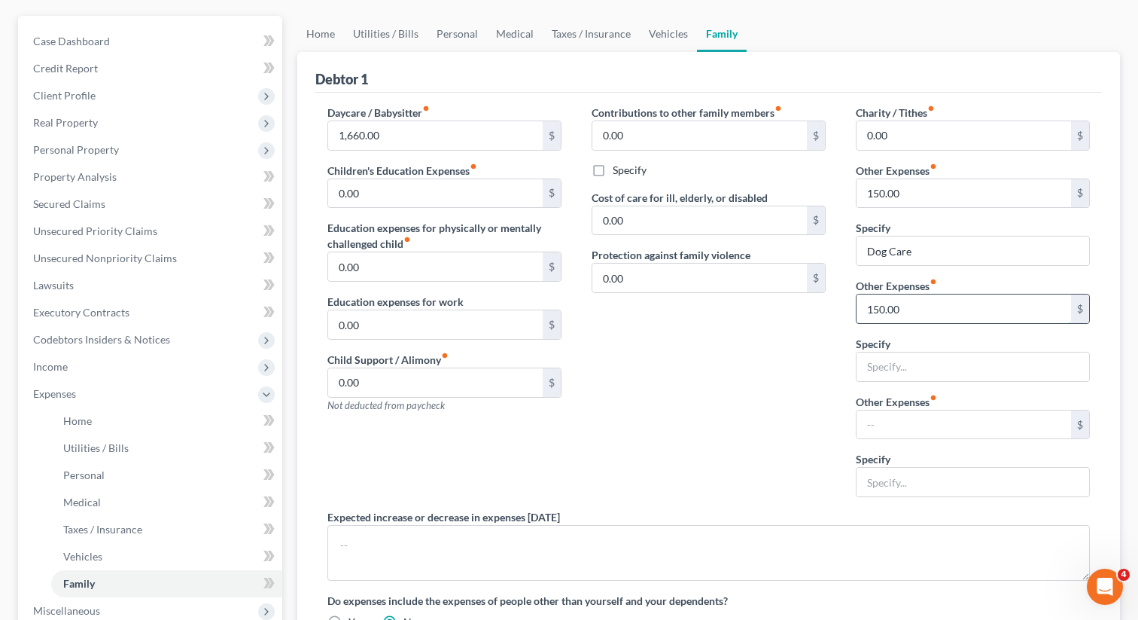
click at [970, 311] on input "150.00" at bounding box center [964, 308] width 215 height 29
type input "1"
click at [782, 343] on div "Contributions to other family members fiber_manual_record 0.00 $ Specify Cost o…" at bounding box center [709, 307] width 264 height 404
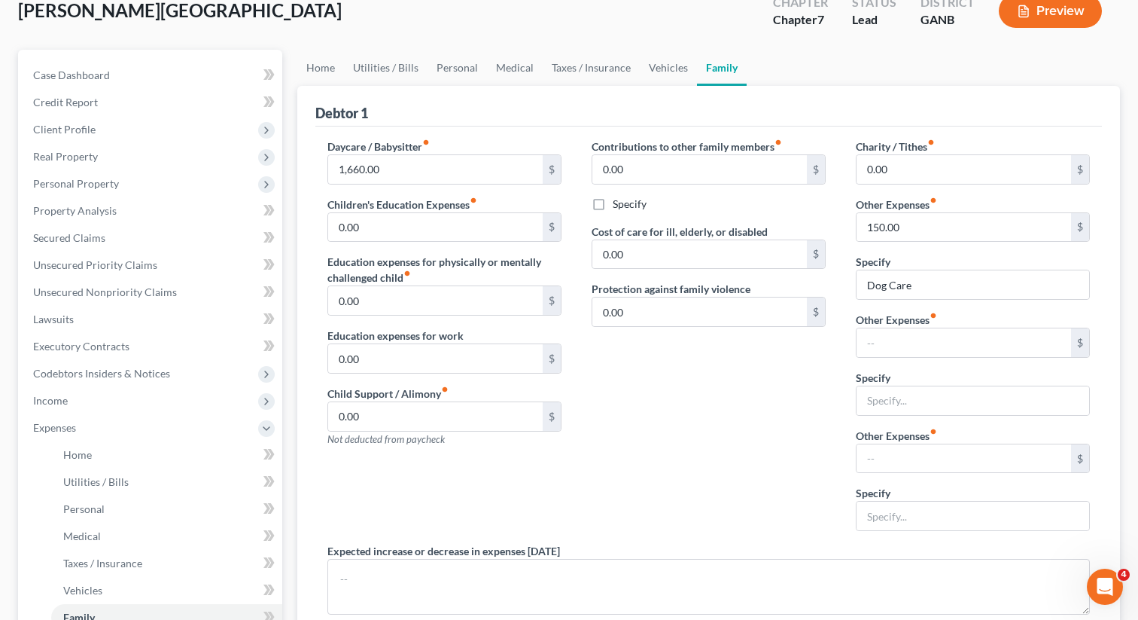
click at [739, 349] on div "Contributions to other family members fiber_manual_record 0.00 $ Specify Cost o…" at bounding box center [709, 341] width 264 height 404
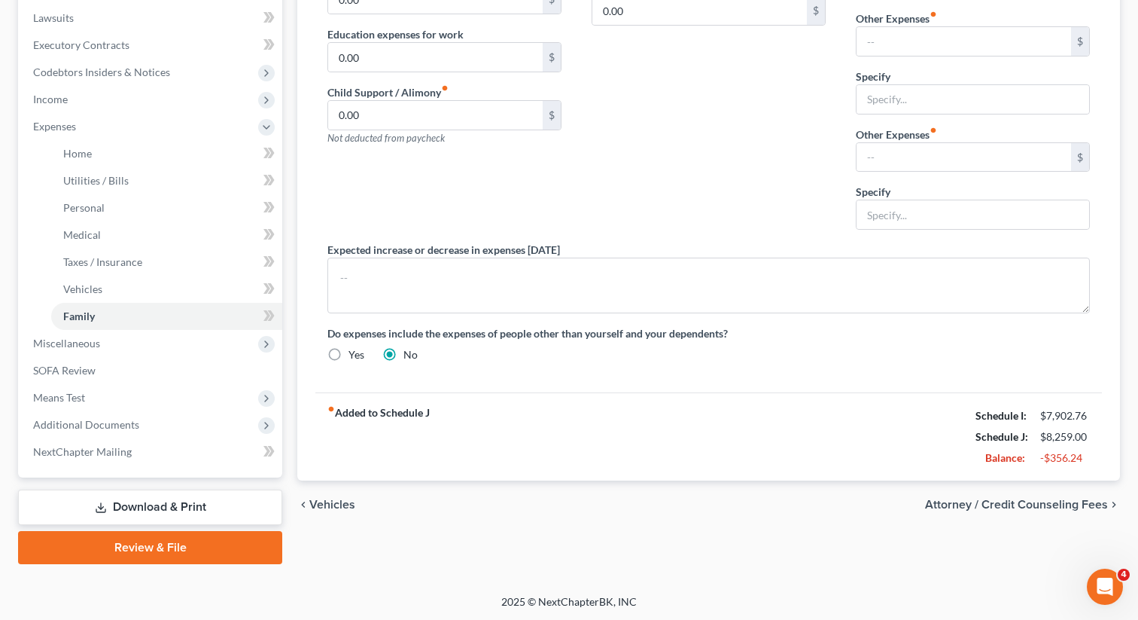
scroll to position [0, 0]
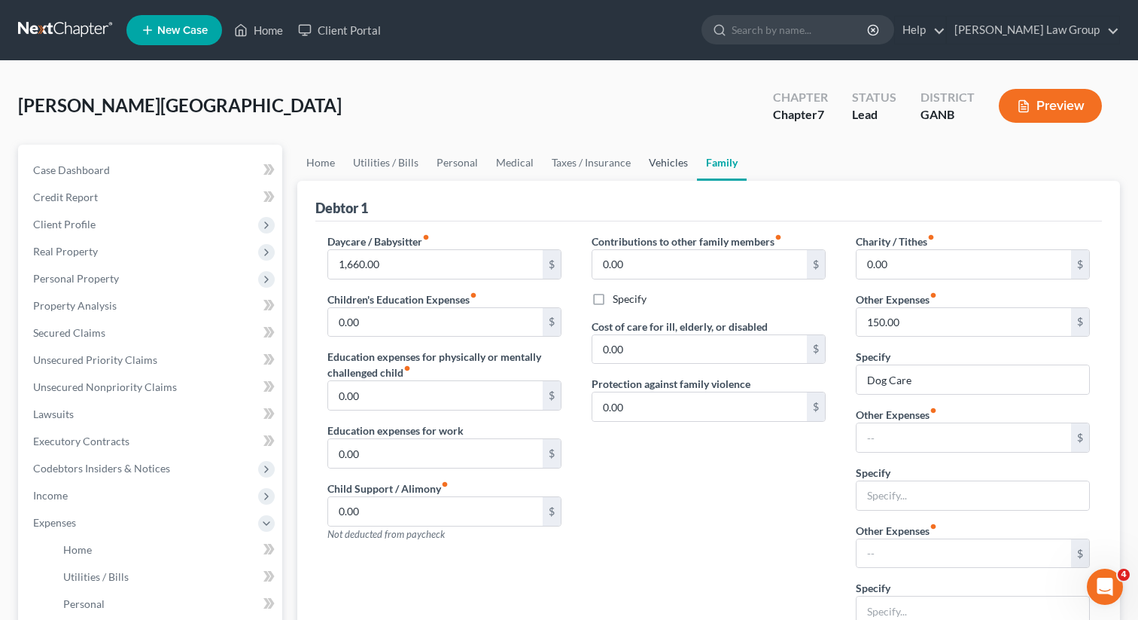
click at [660, 170] on link "Vehicles" at bounding box center [668, 163] width 57 height 36
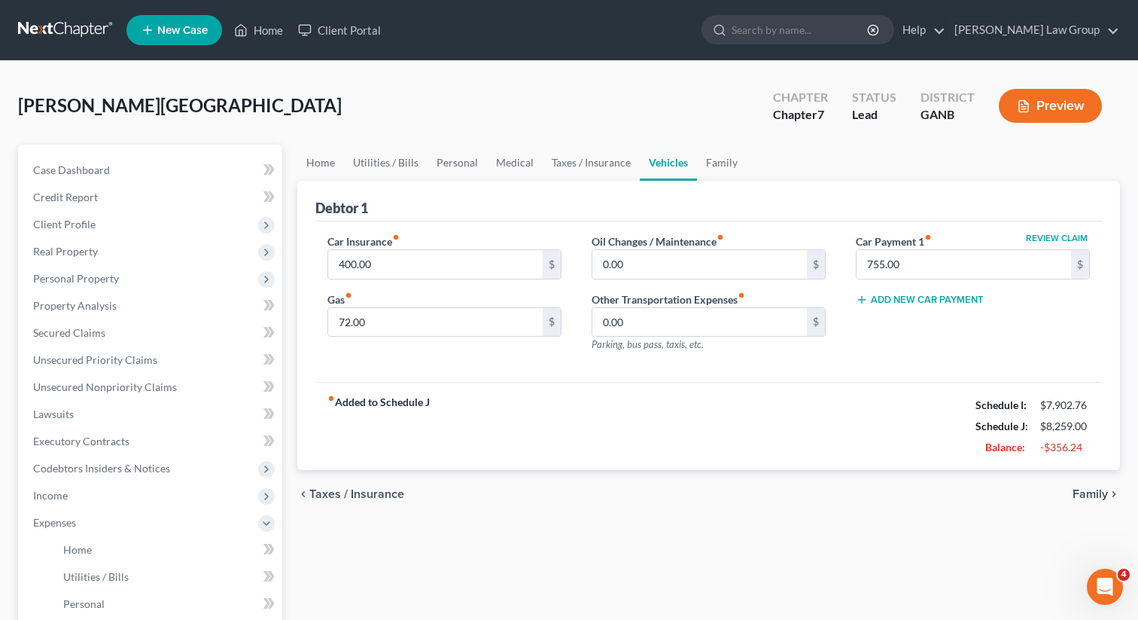
click at [324, 320] on div "Car Insurance fiber_manual_record 400.00 $ Gas fiber_manual_record 72.00 $" at bounding box center [444, 298] width 264 height 131
click at [342, 320] on input "72.00" at bounding box center [435, 322] width 215 height 29
click at [340, 320] on input "72.00" at bounding box center [435, 322] width 215 height 29
type input "272.00"
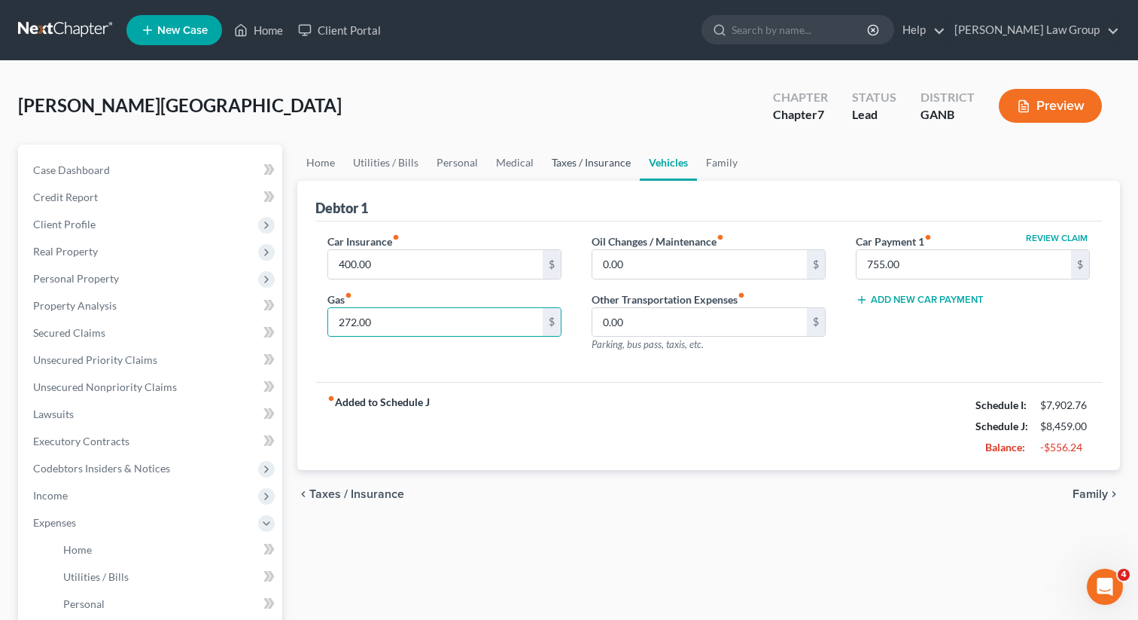
click at [596, 157] on link "Taxes / Insurance" at bounding box center [591, 163] width 97 height 36
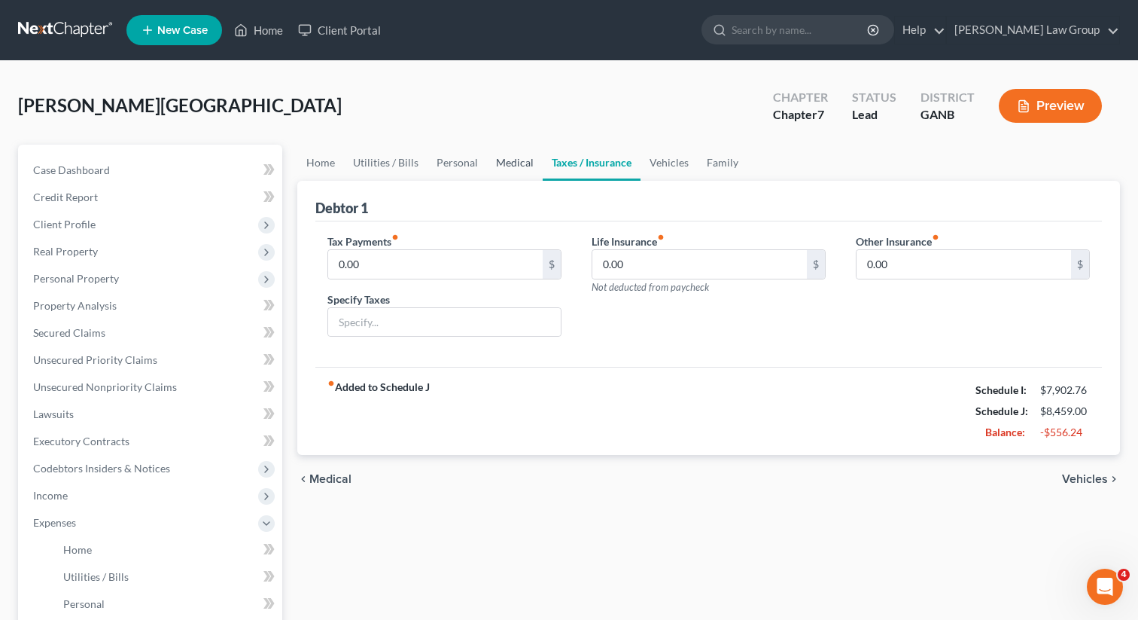
click at [491, 152] on link "Medical" at bounding box center [515, 163] width 56 height 36
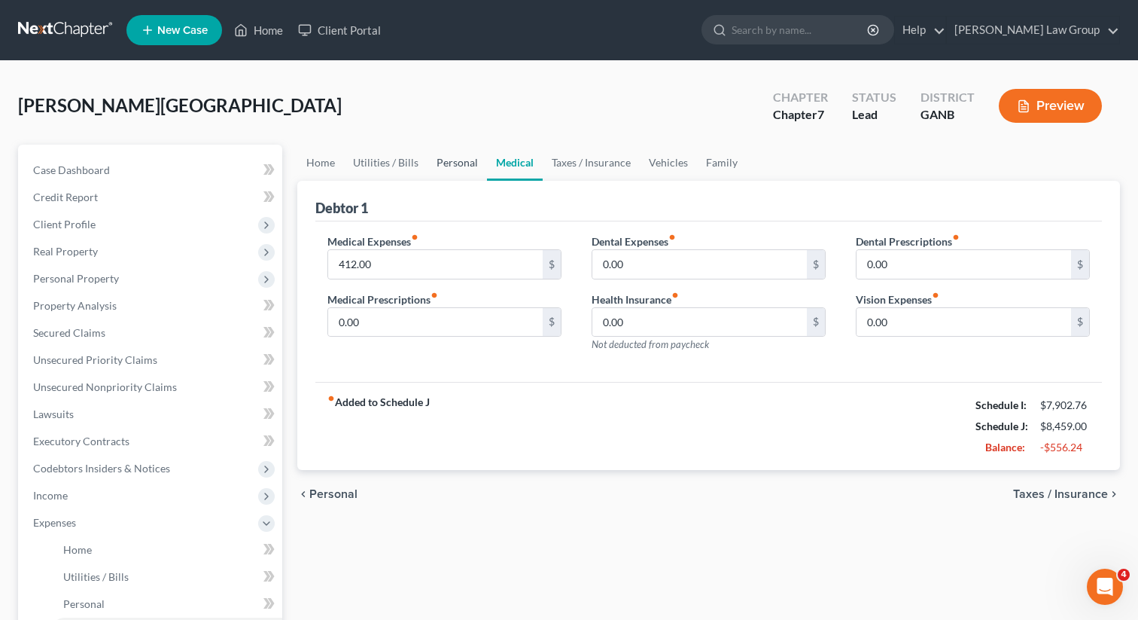
click at [444, 169] on link "Personal" at bounding box center [457, 163] width 59 height 36
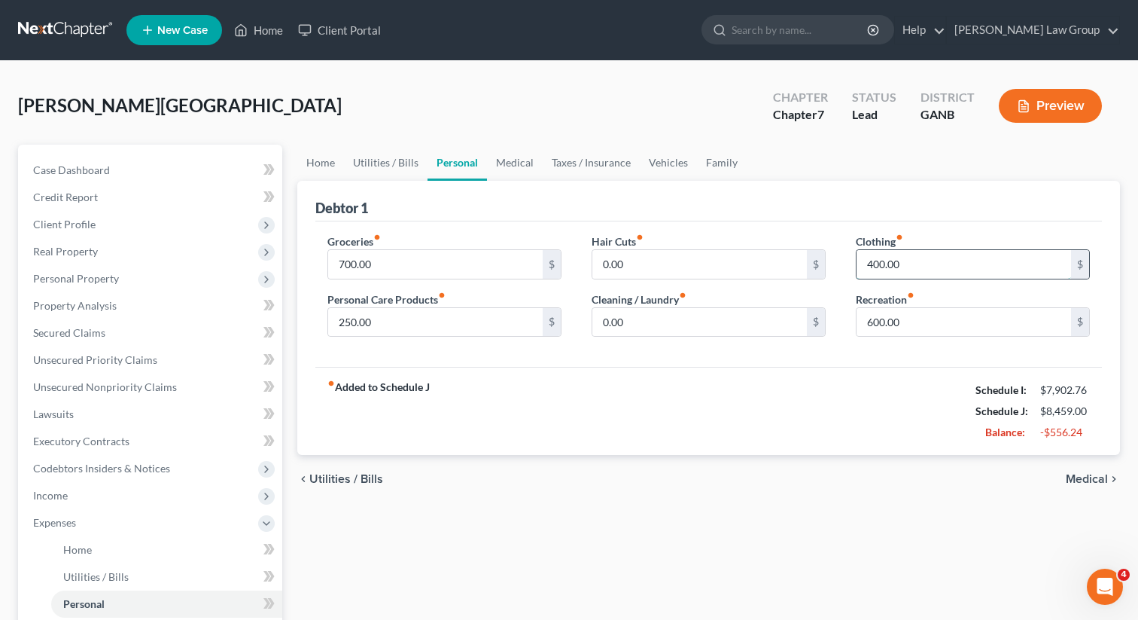
click at [907, 259] on input "400.00" at bounding box center [964, 264] width 215 height 29
type input "200"
click at [960, 327] on input "600.00" at bounding box center [964, 322] width 215 height 29
click at [641, 318] on input "0.00" at bounding box center [699, 322] width 215 height 29
type input "150"
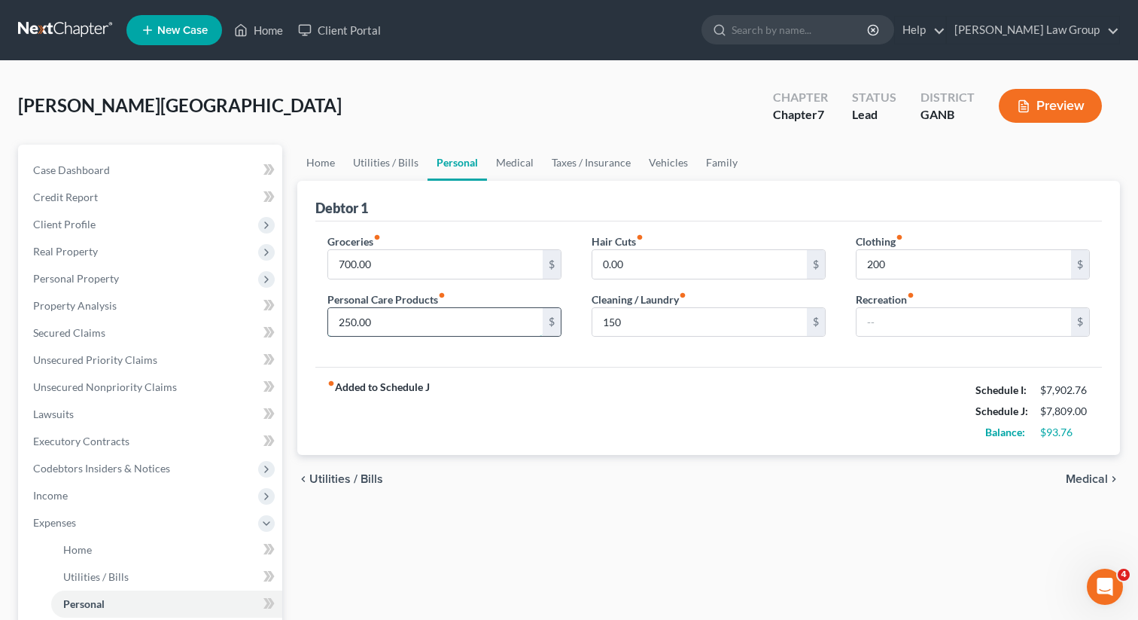
click at [431, 319] on input "250.00" at bounding box center [435, 322] width 215 height 29
type input "300"
click at [365, 166] on link "Utilities / Bills" at bounding box center [386, 163] width 84 height 36
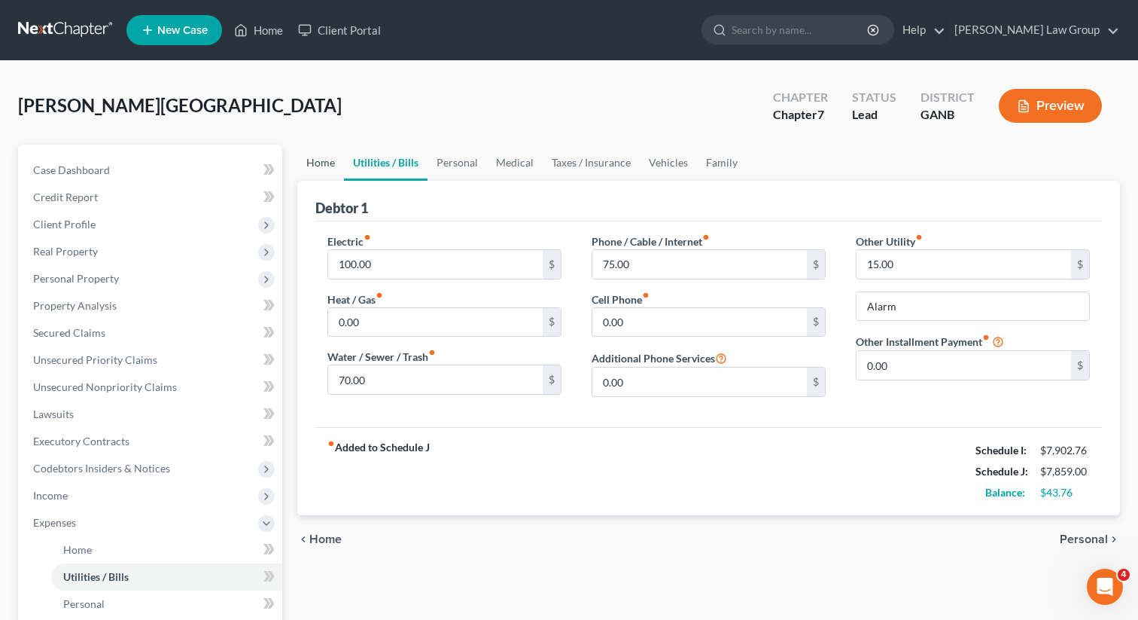
click at [315, 162] on link "Home" at bounding box center [320, 163] width 47 height 36
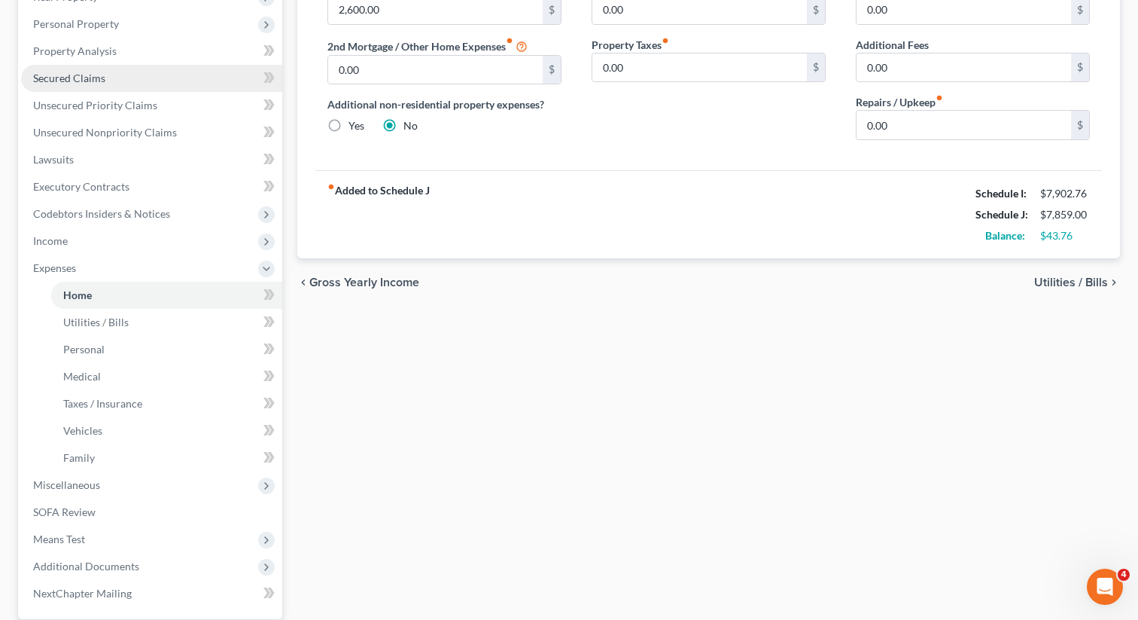
scroll to position [396, 0]
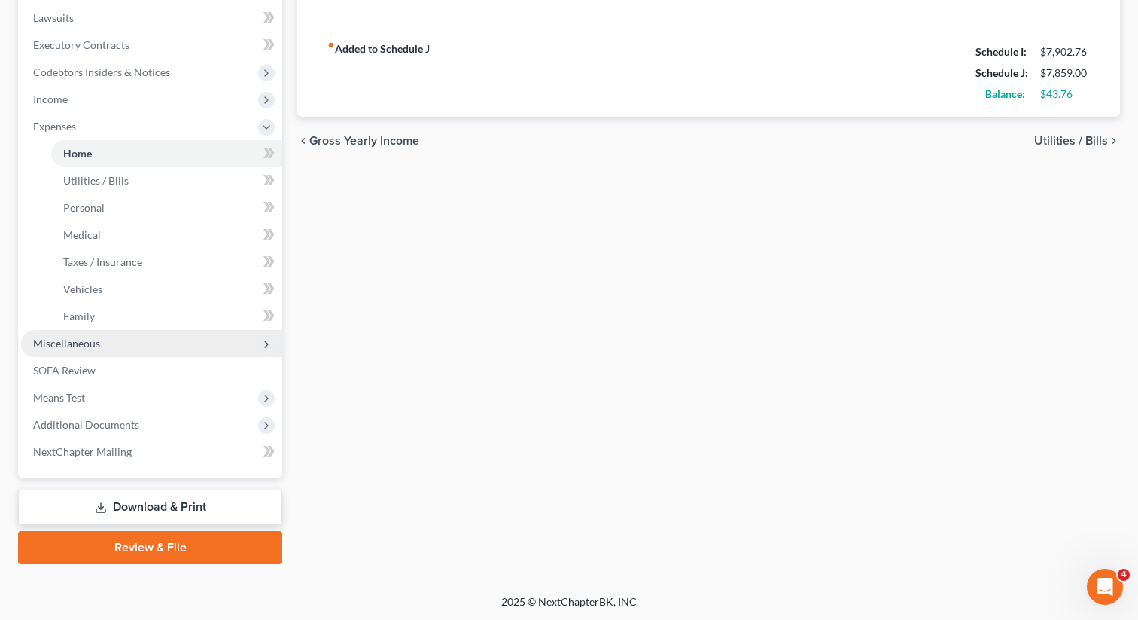
click at [132, 337] on span "Miscellaneous" at bounding box center [151, 343] width 261 height 27
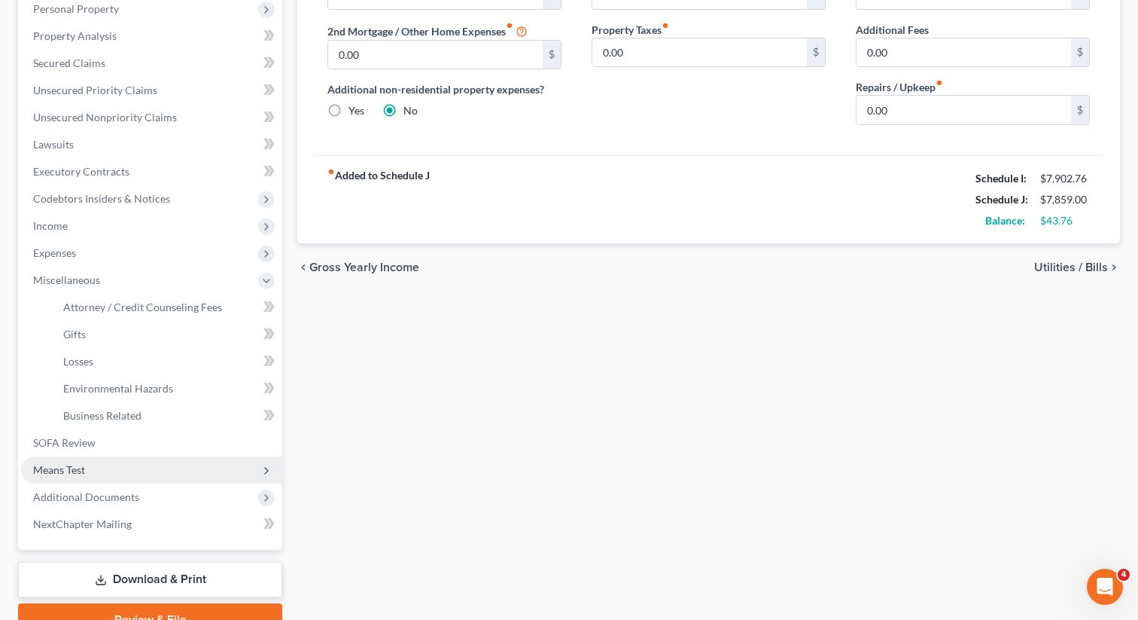
scroll to position [342, 0]
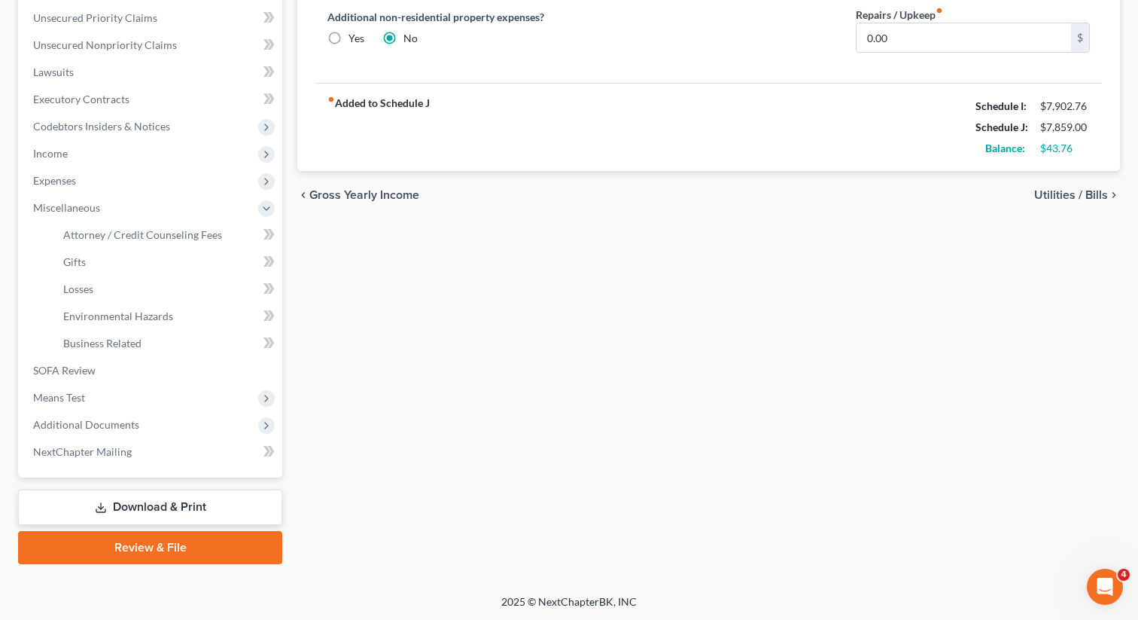
click at [178, 503] on link "Download & Print" at bounding box center [150, 506] width 264 height 35
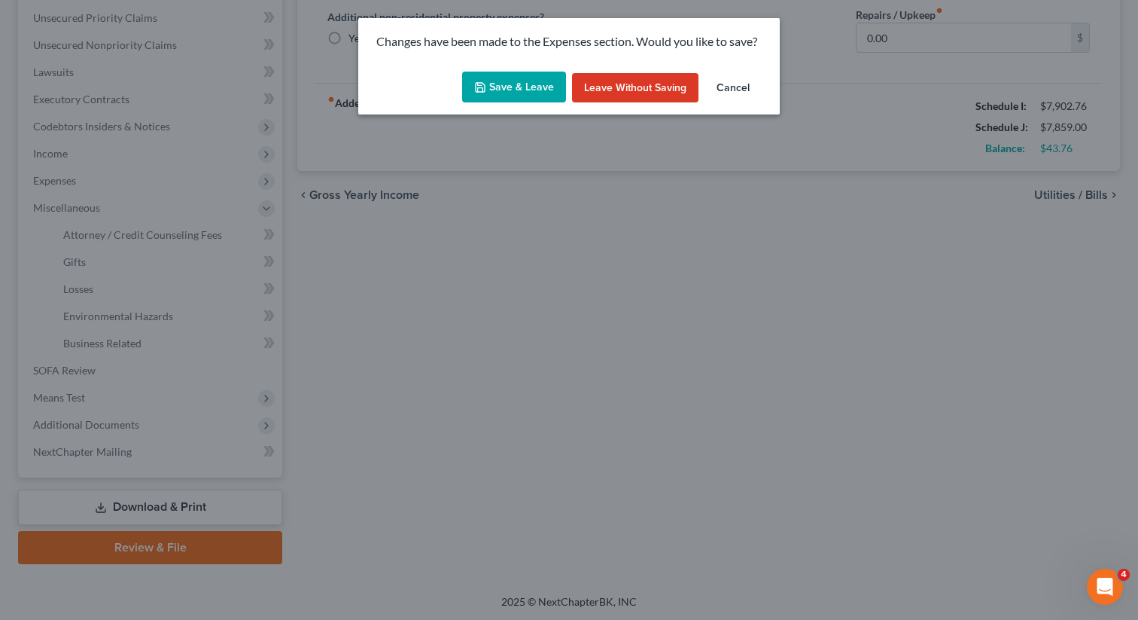
click at [507, 94] on button "Save & Leave" at bounding box center [514, 88] width 104 height 32
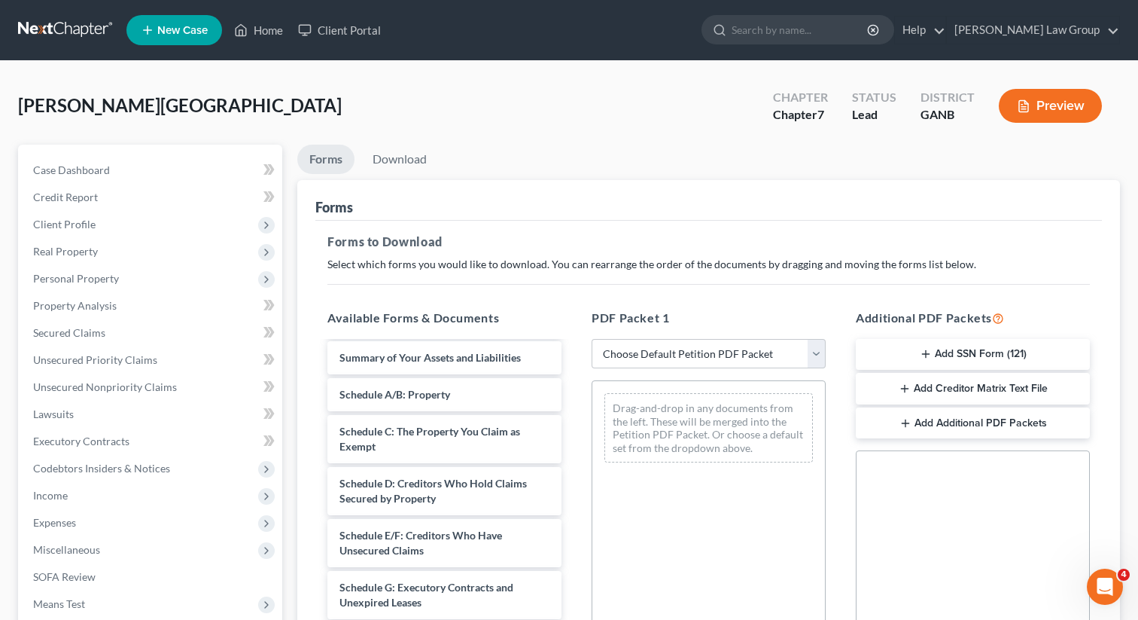
scroll to position [42, 0]
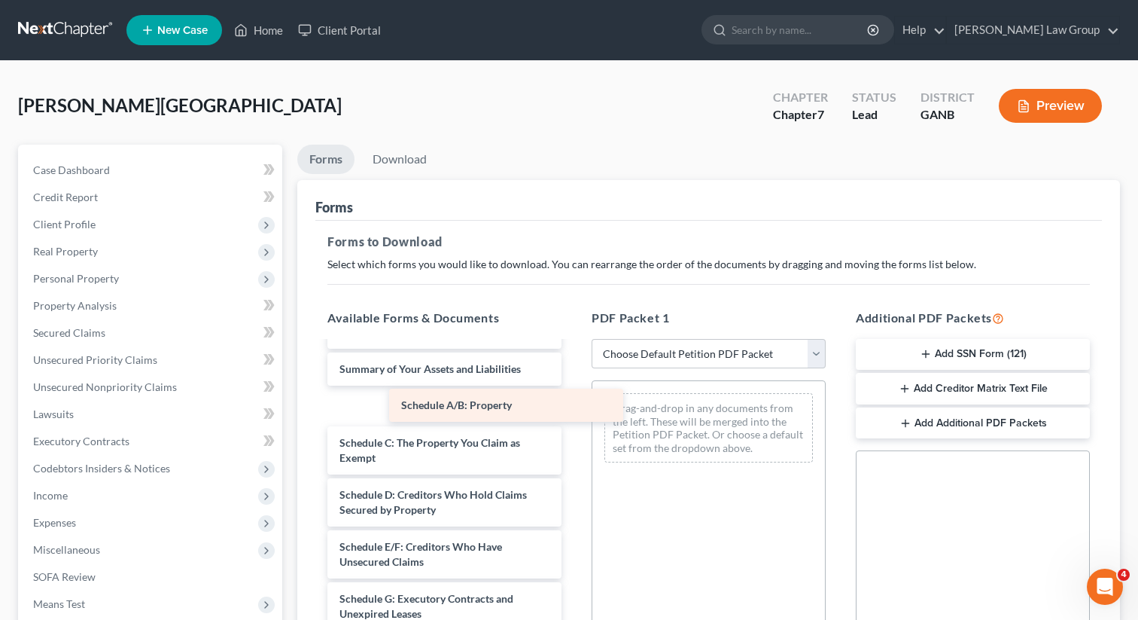
drag, startPoint x: 470, startPoint y: 406, endPoint x: 618, endPoint y: 410, distance: 148.4
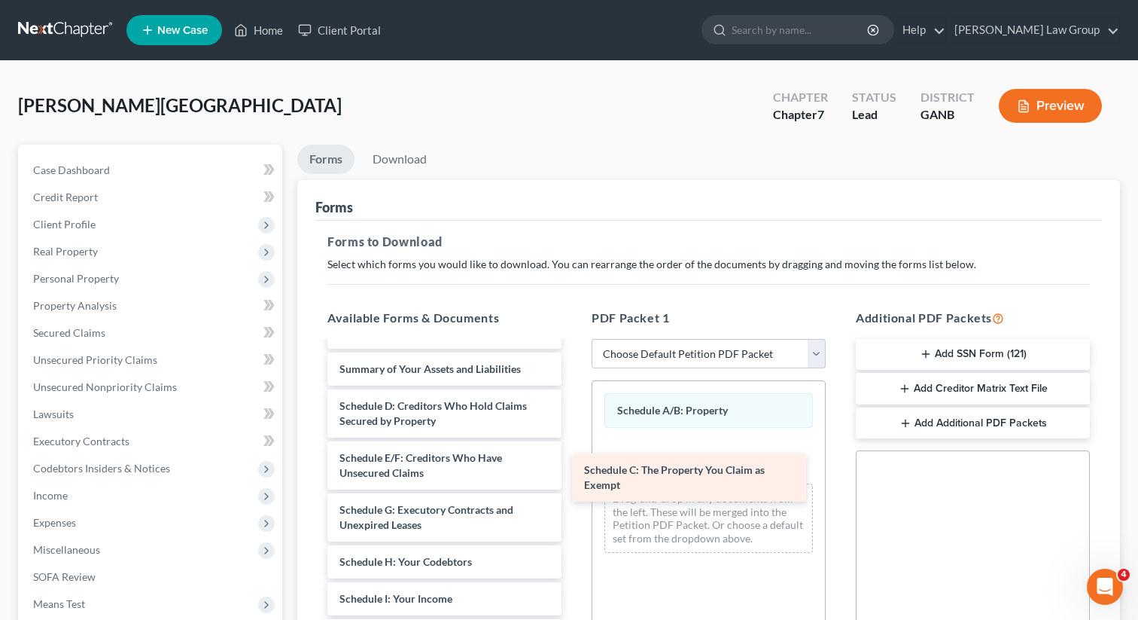
drag, startPoint x: 465, startPoint y: 425, endPoint x: 710, endPoint y: 489, distance: 253.1
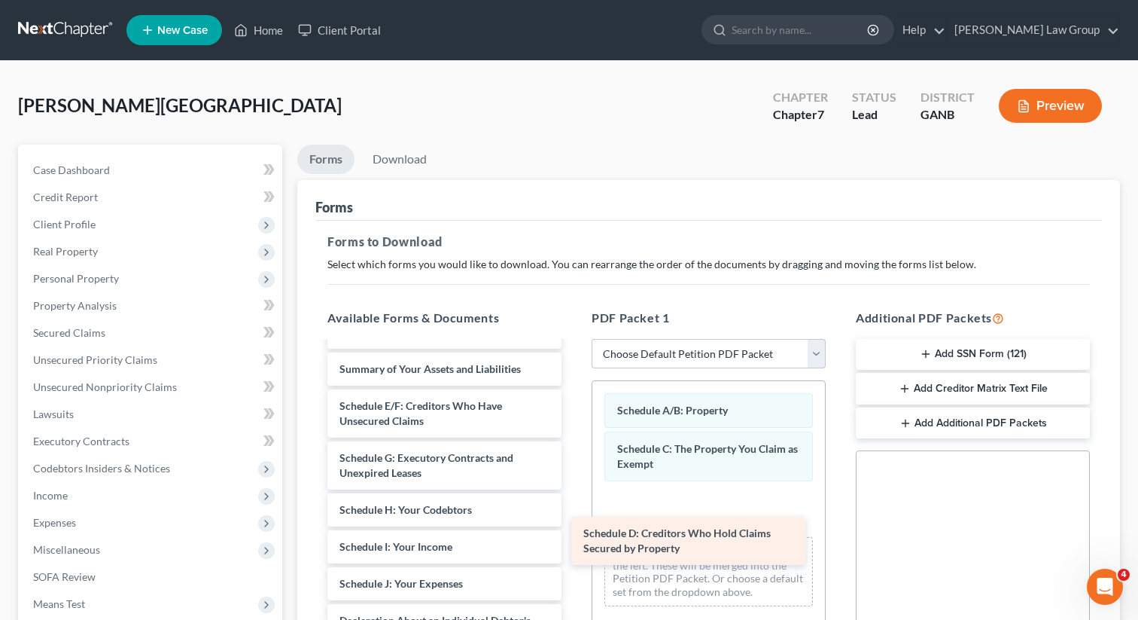
drag, startPoint x: 519, startPoint y: 419, endPoint x: 763, endPoint y: 547, distance: 275.4
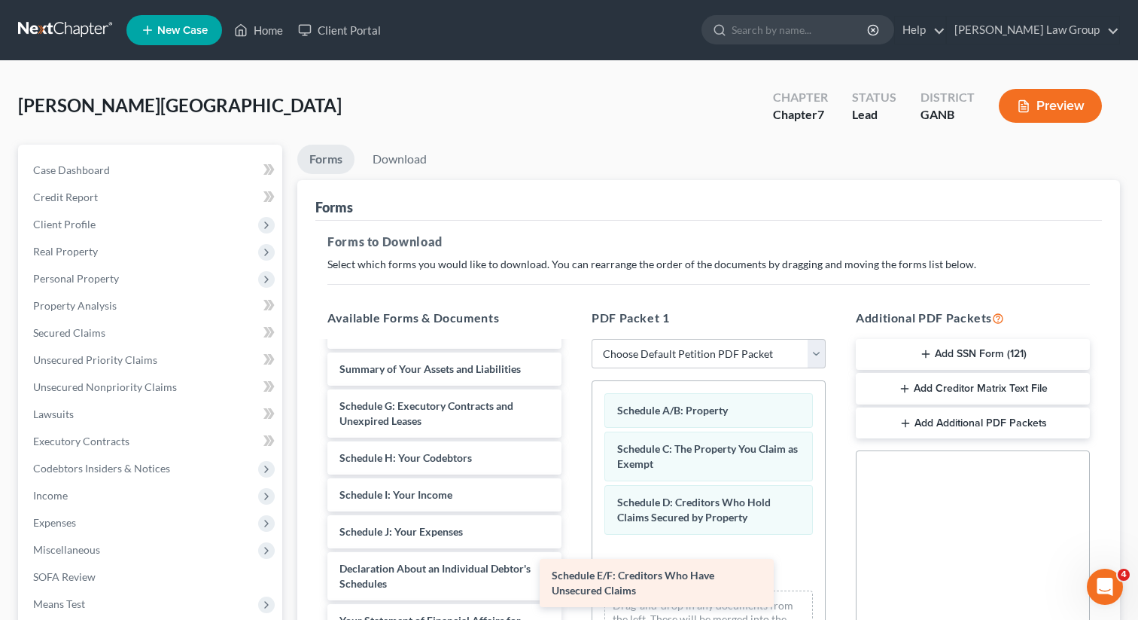
drag, startPoint x: 461, startPoint y: 414, endPoint x: 674, endPoint y: 582, distance: 271.2
click at [574, 582] on div "Schedule E/F: Creditors Who Have Unsecured Claims Voluntary Petition for Indivi…" at bounding box center [444, 609] width 258 height 618
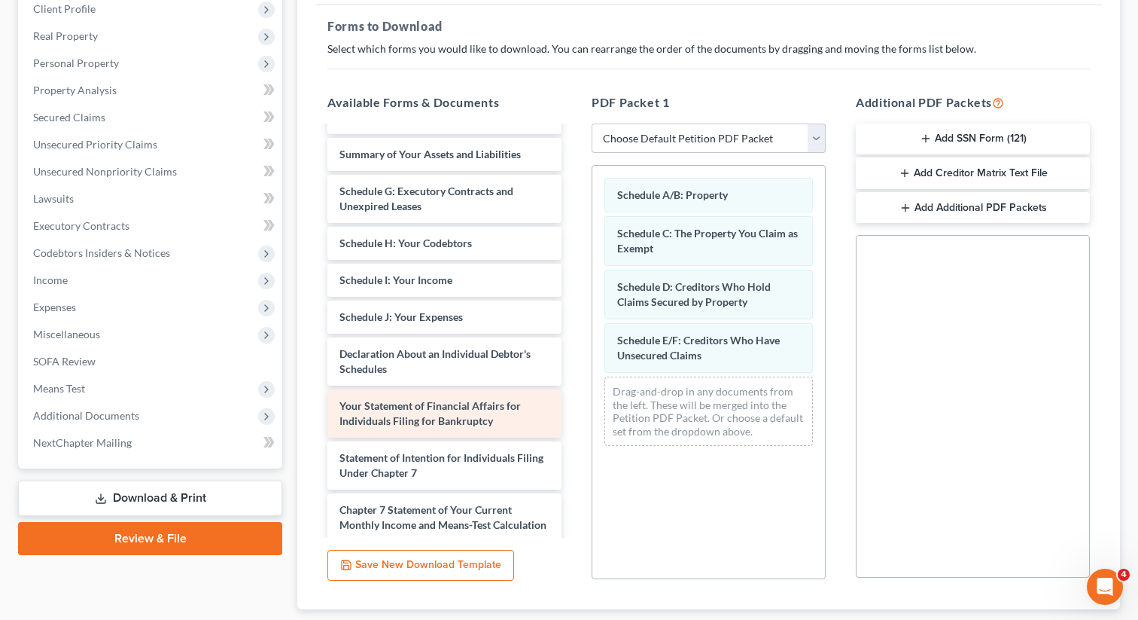
scroll to position [0, 0]
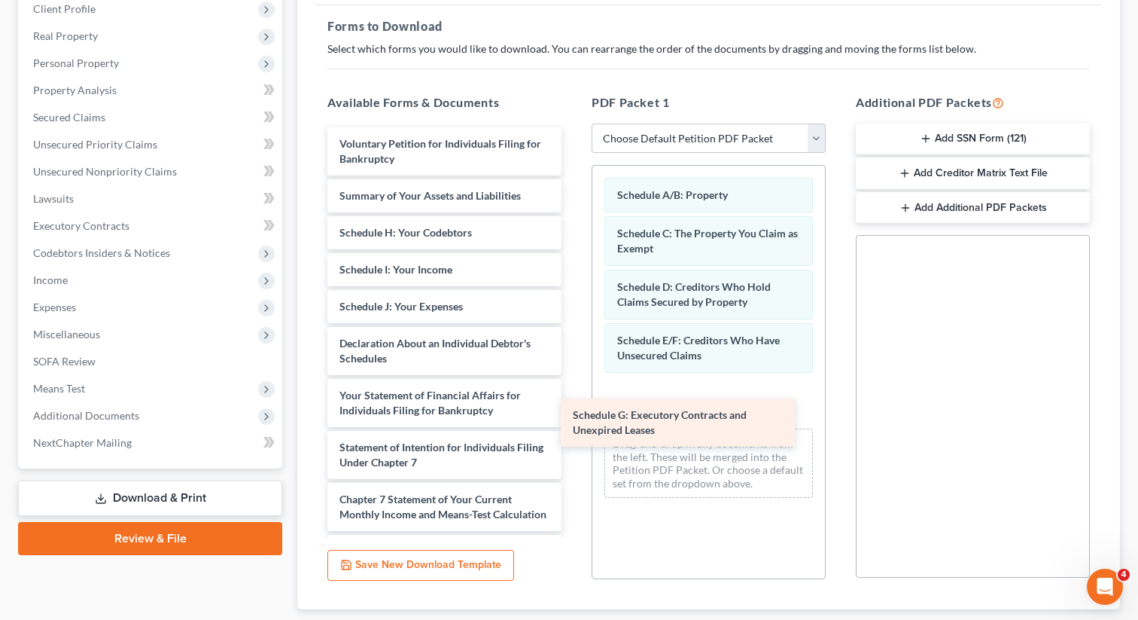
drag, startPoint x: 432, startPoint y: 234, endPoint x: 678, endPoint y: 411, distance: 303.1
click at [574, 411] on div "Schedule G: Executory Contracts and Unexpired Leases Voluntary Petition for Ind…" at bounding box center [444, 410] width 258 height 566
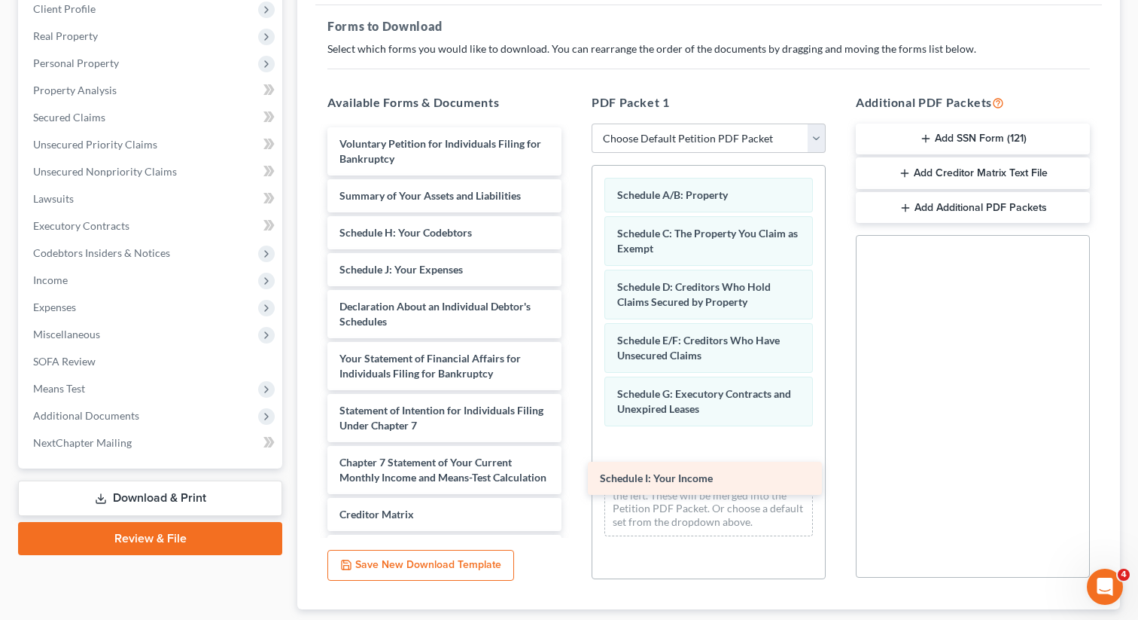
drag, startPoint x: 432, startPoint y: 266, endPoint x: 693, endPoint y: 476, distance: 334.1
click at [574, 476] on div "Schedule I: Your Income Voluntary Petition for Individuals Filing for Bankruptc…" at bounding box center [444, 391] width 258 height 529
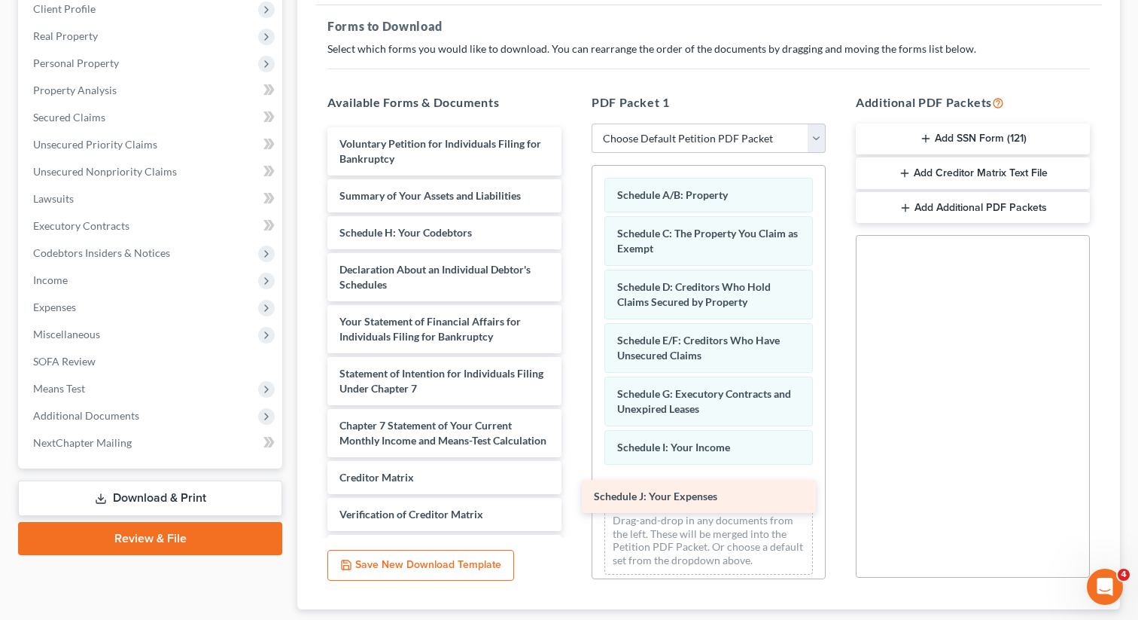
drag, startPoint x: 458, startPoint y: 275, endPoint x: 713, endPoint y: 501, distance: 340.7
click at [574, 501] on div "Schedule J: Your Expenses Voluntary Petition for Individuals Filing for Bankrup…" at bounding box center [444, 373] width 258 height 492
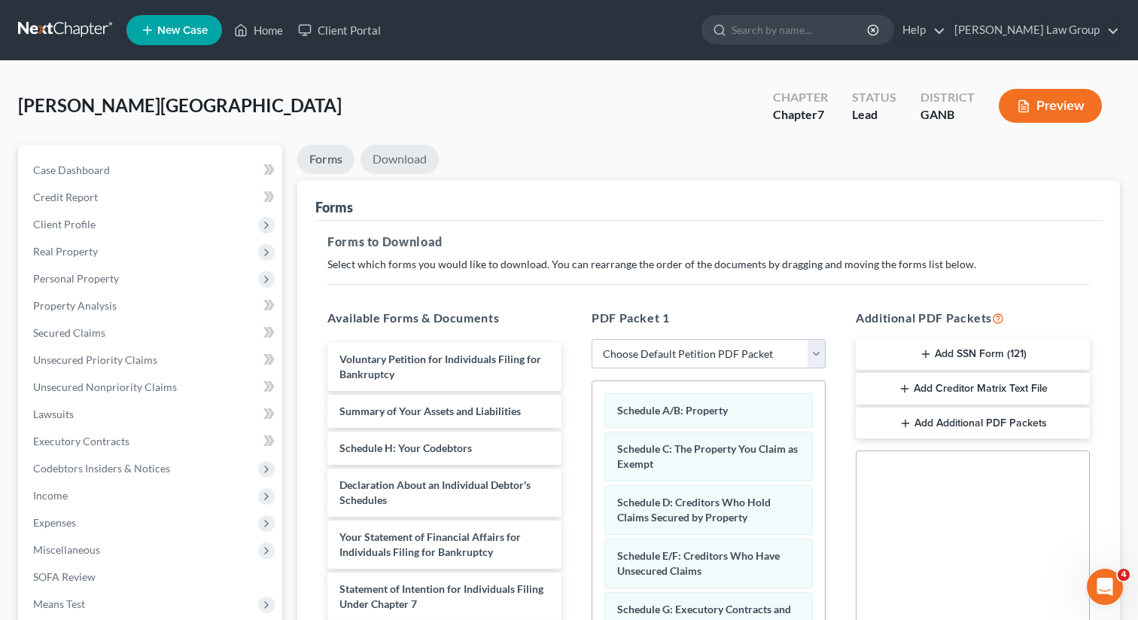
click at [404, 157] on link "Download" at bounding box center [400, 159] width 78 height 29
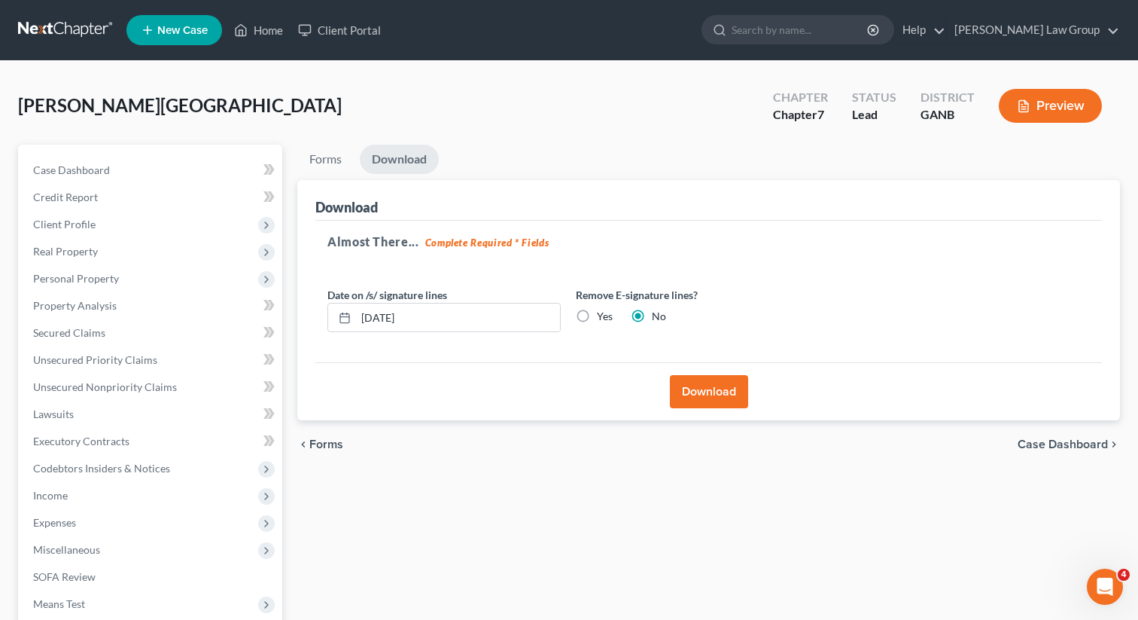
click at [703, 388] on button "Download" at bounding box center [709, 391] width 78 height 33
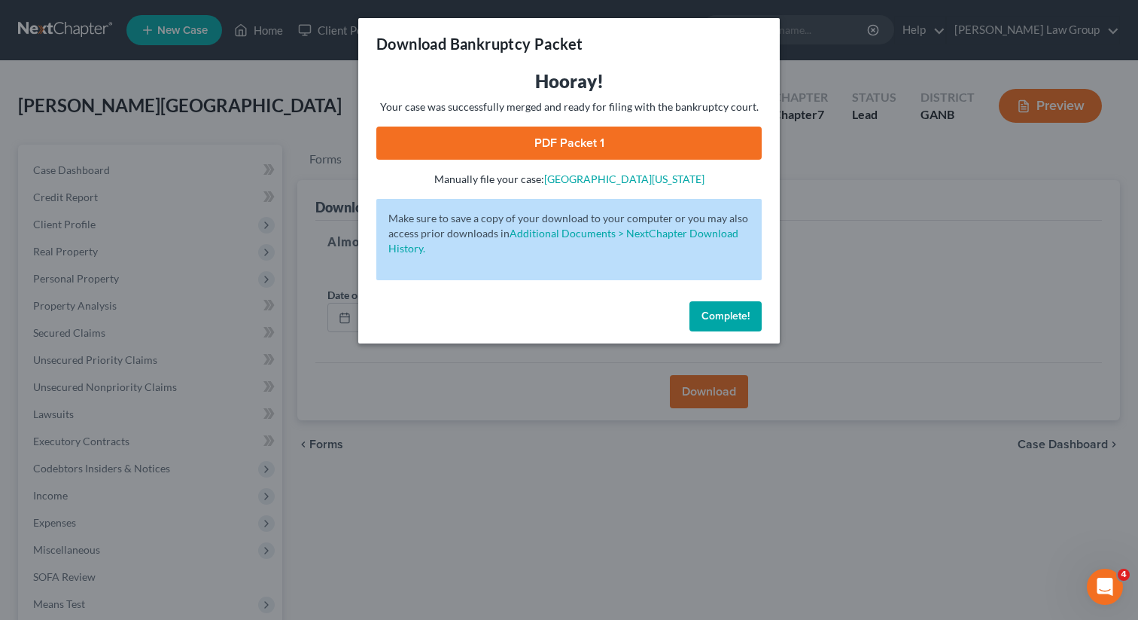
click at [595, 148] on link "PDF Packet 1" at bounding box center [568, 142] width 385 height 33
click at [742, 312] on span "Complete!" at bounding box center [726, 315] width 48 height 13
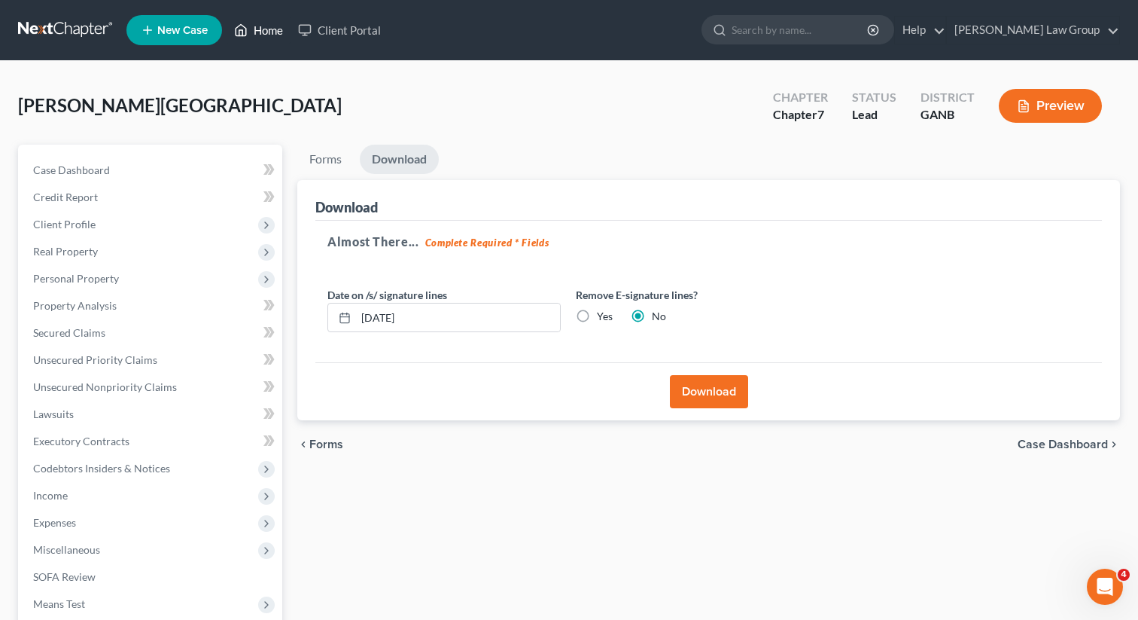
click at [257, 32] on link "Home" at bounding box center [259, 30] width 64 height 27
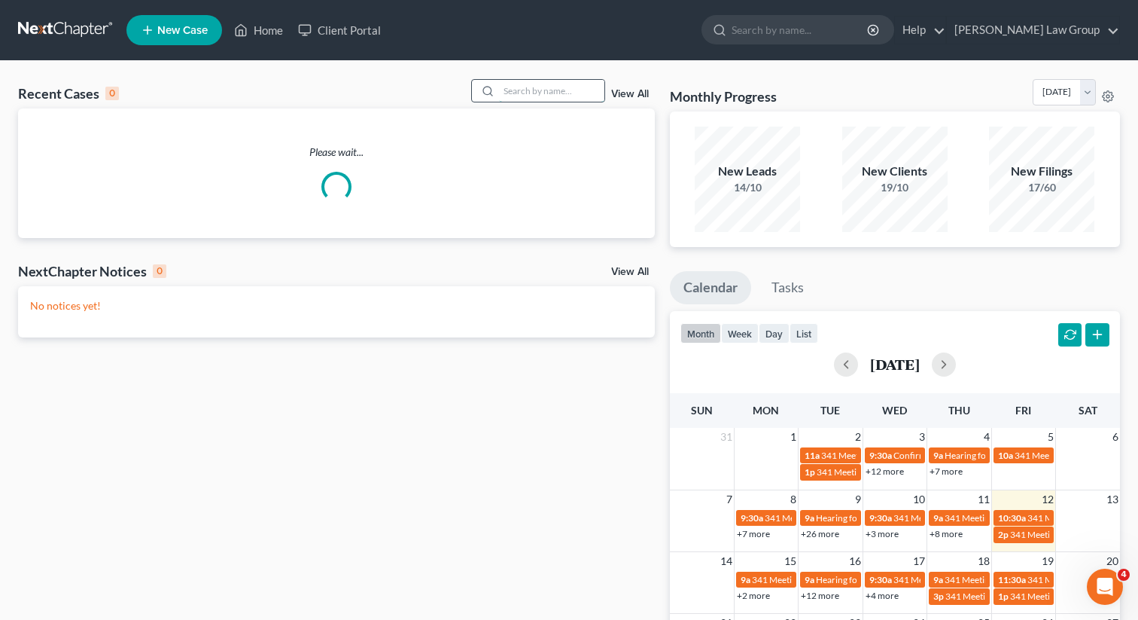
click at [588, 92] on input "search" at bounding box center [551, 91] width 105 height 22
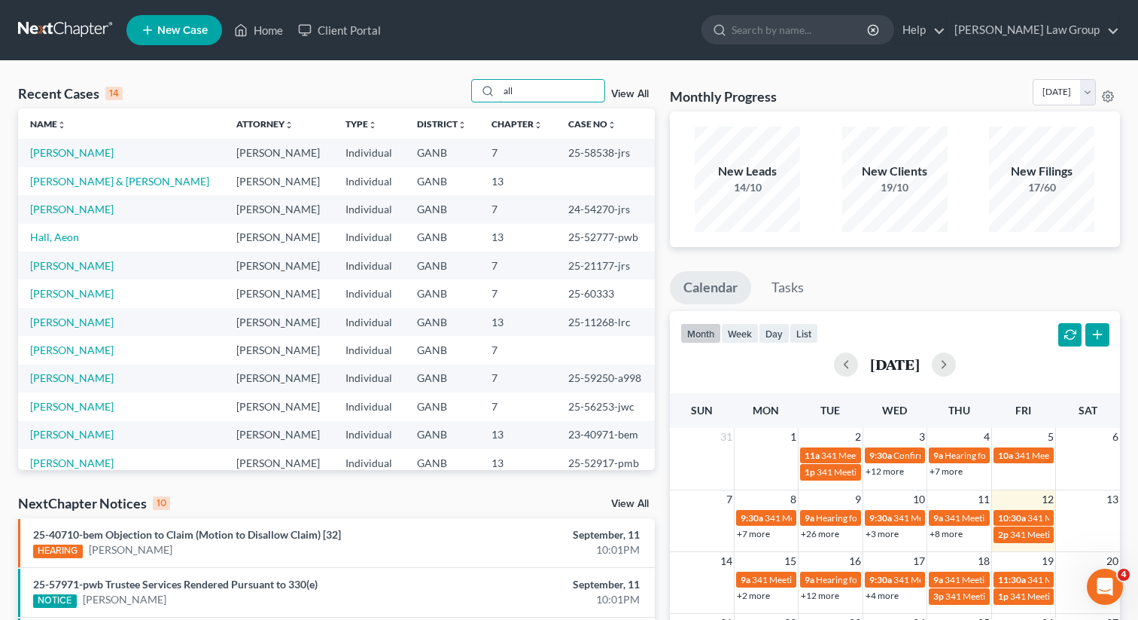
scroll to position [75, 0]
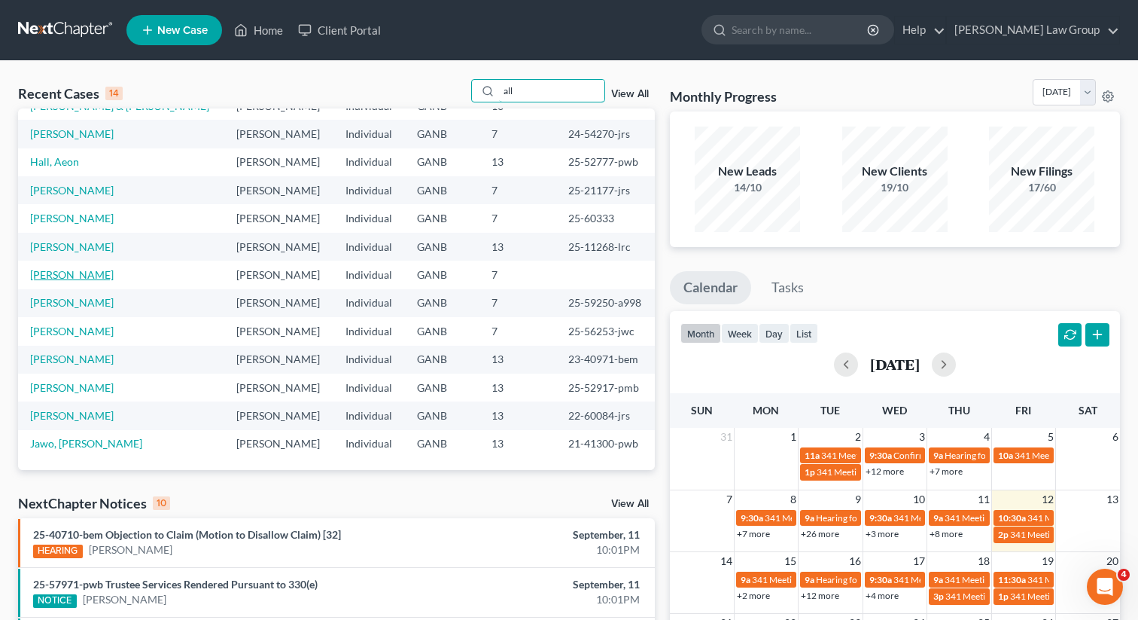
type input "all"
click at [45, 272] on link "[PERSON_NAME]" at bounding box center [72, 274] width 84 height 13
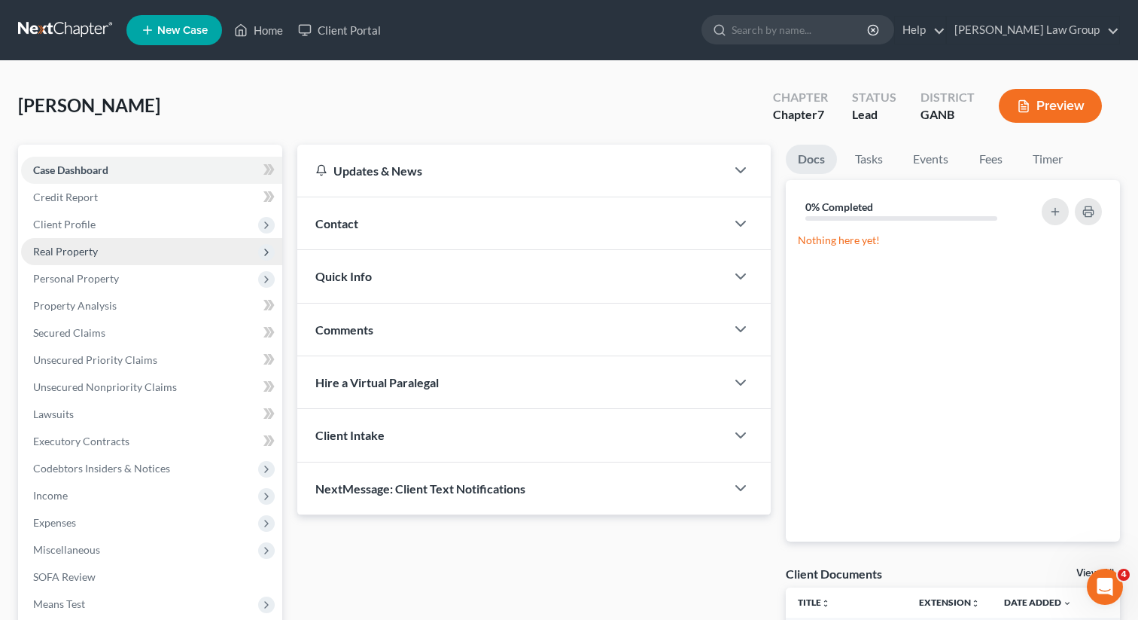
click at [67, 257] on span "Real Property" at bounding box center [65, 251] width 65 height 13
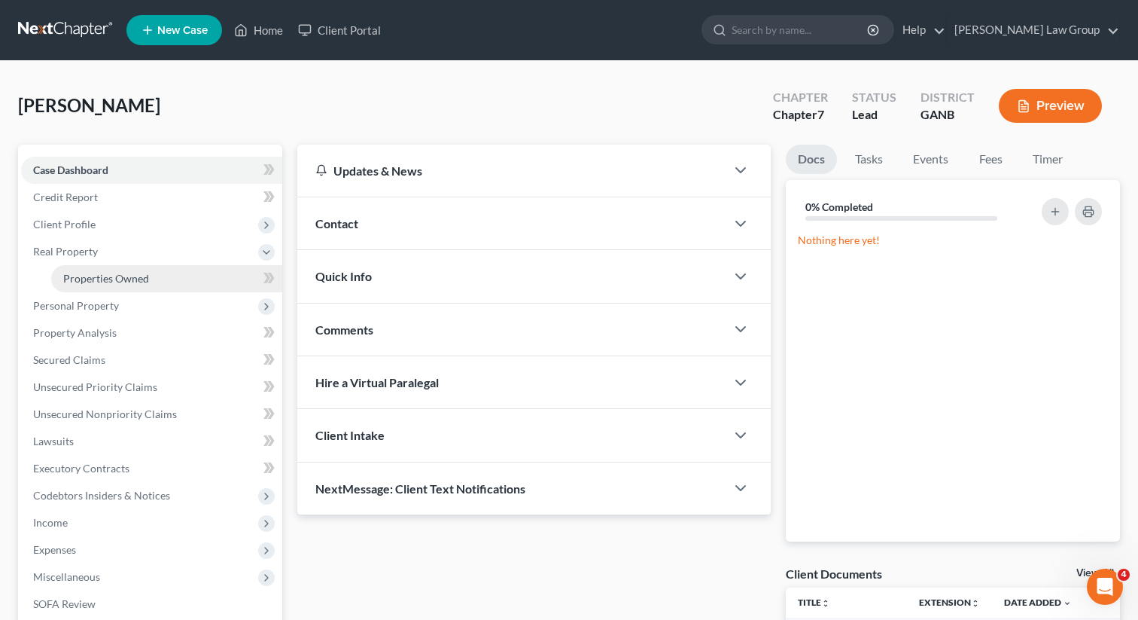
click at [81, 281] on span "Properties Owned" at bounding box center [106, 278] width 86 height 13
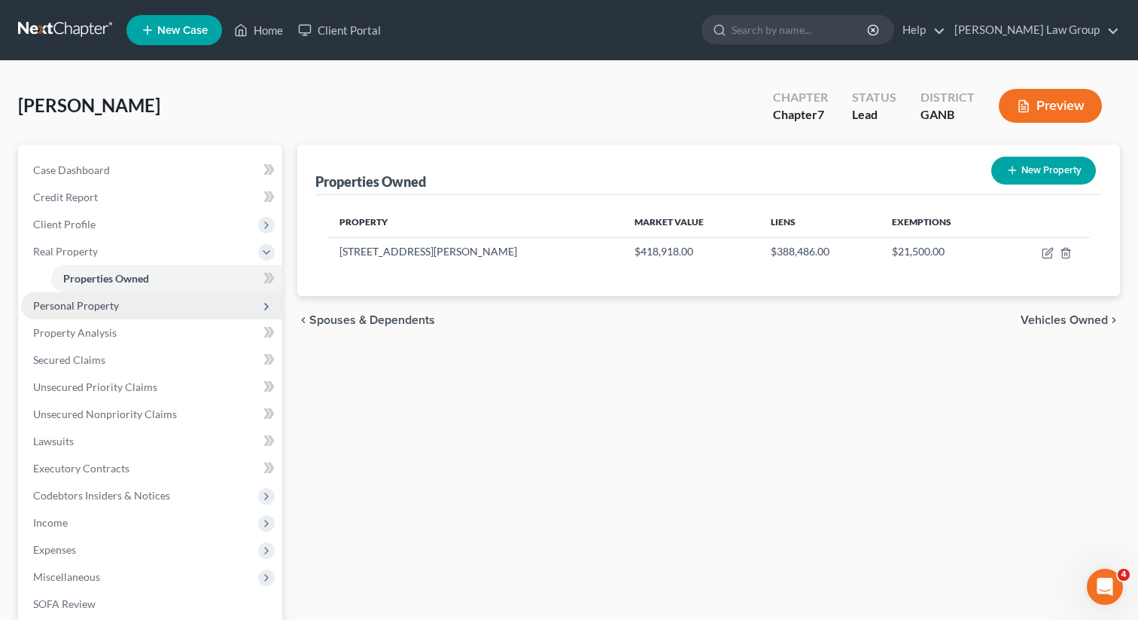
click at [67, 300] on span "Personal Property" at bounding box center [76, 305] width 86 height 13
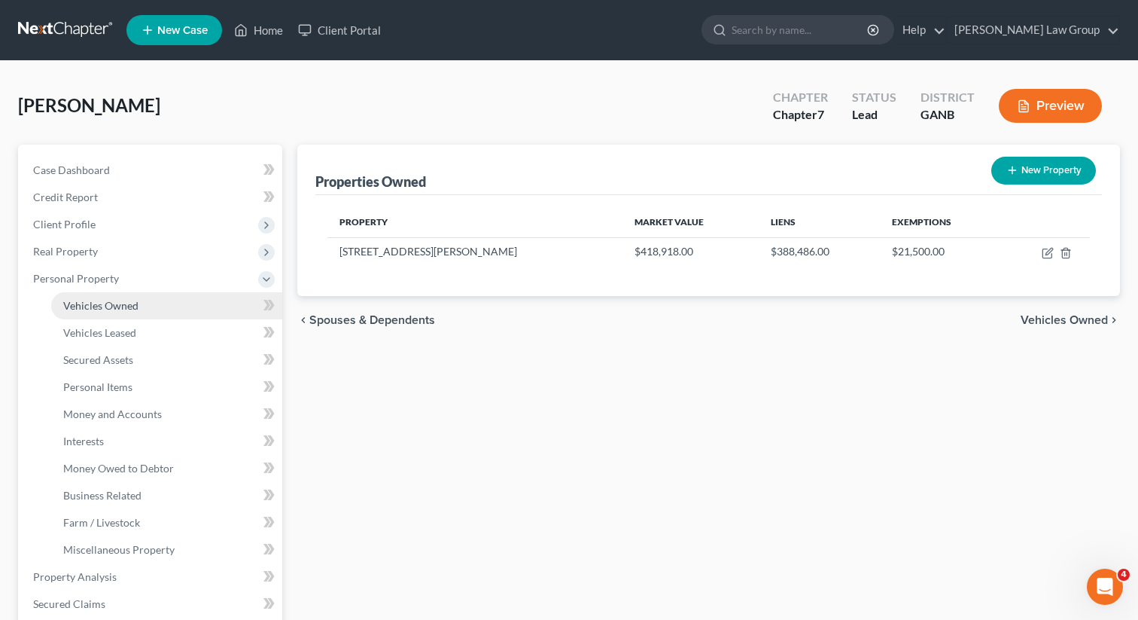
click at [86, 313] on link "Vehicles Owned" at bounding box center [166, 305] width 231 height 27
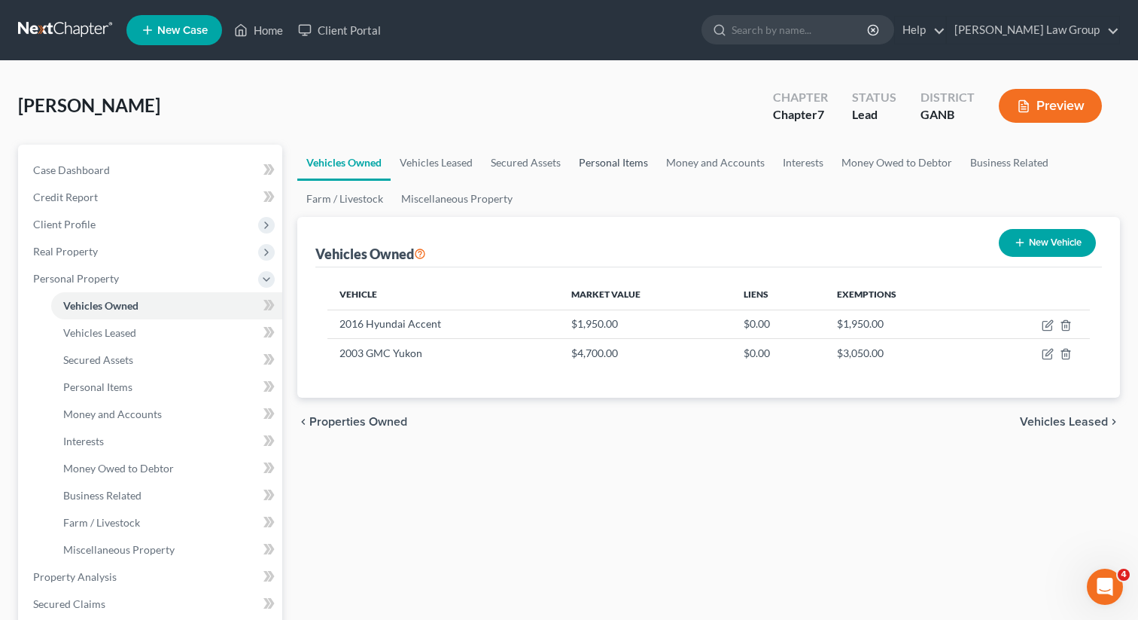
click at [602, 158] on link "Personal Items" at bounding box center [613, 163] width 87 height 36
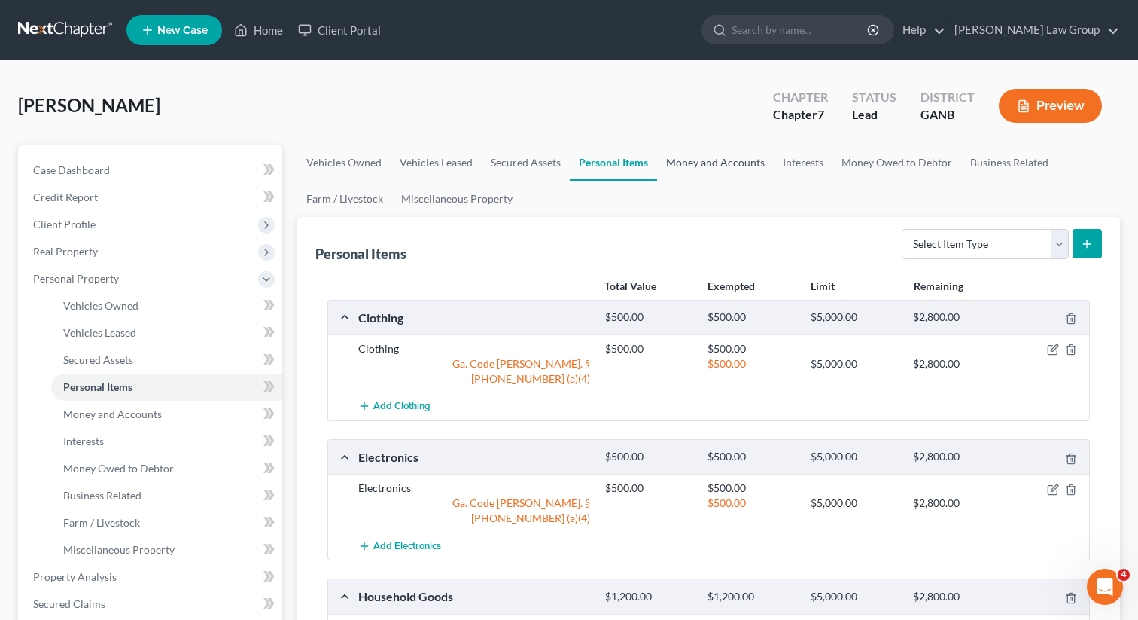
click at [706, 162] on link "Money and Accounts" at bounding box center [715, 163] width 117 height 36
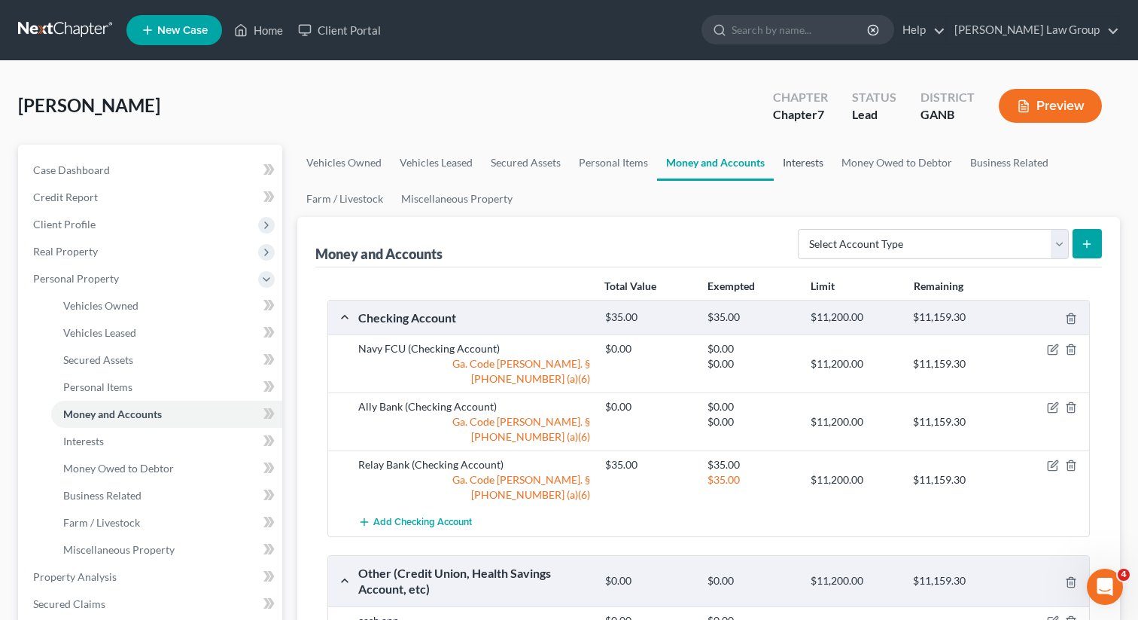
click at [803, 168] on link "Interests" at bounding box center [803, 163] width 59 height 36
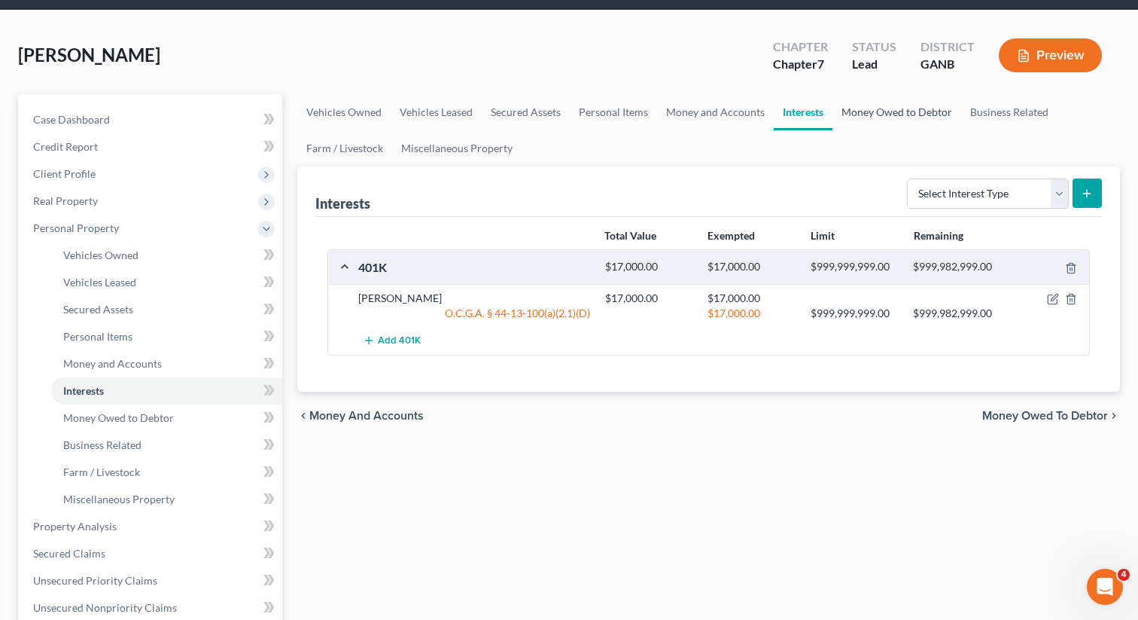
click at [866, 111] on link "Money Owed to Debtor" at bounding box center [897, 112] width 129 height 36
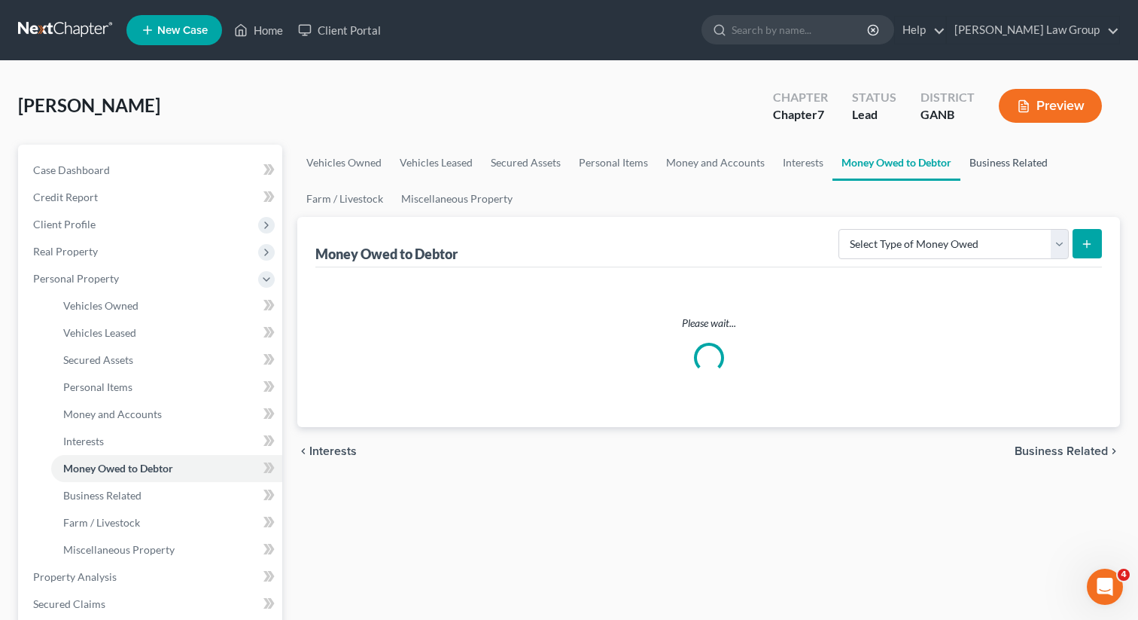
click at [994, 147] on link "Business Related" at bounding box center [1009, 163] width 96 height 36
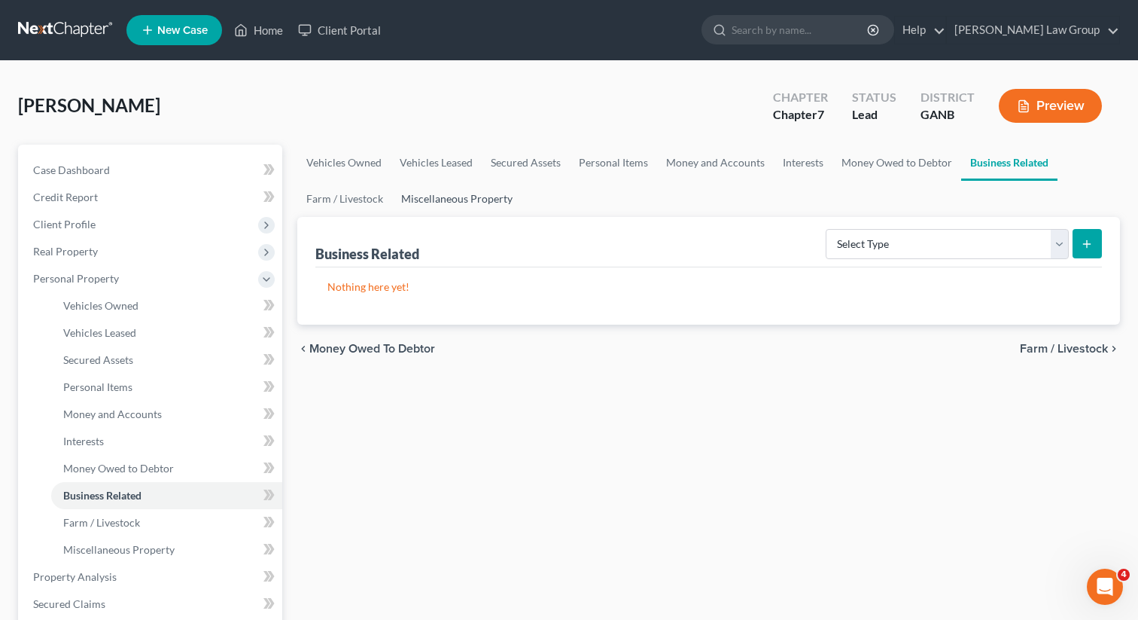
click at [491, 192] on link "Miscellaneous Property" at bounding box center [456, 199] width 129 height 36
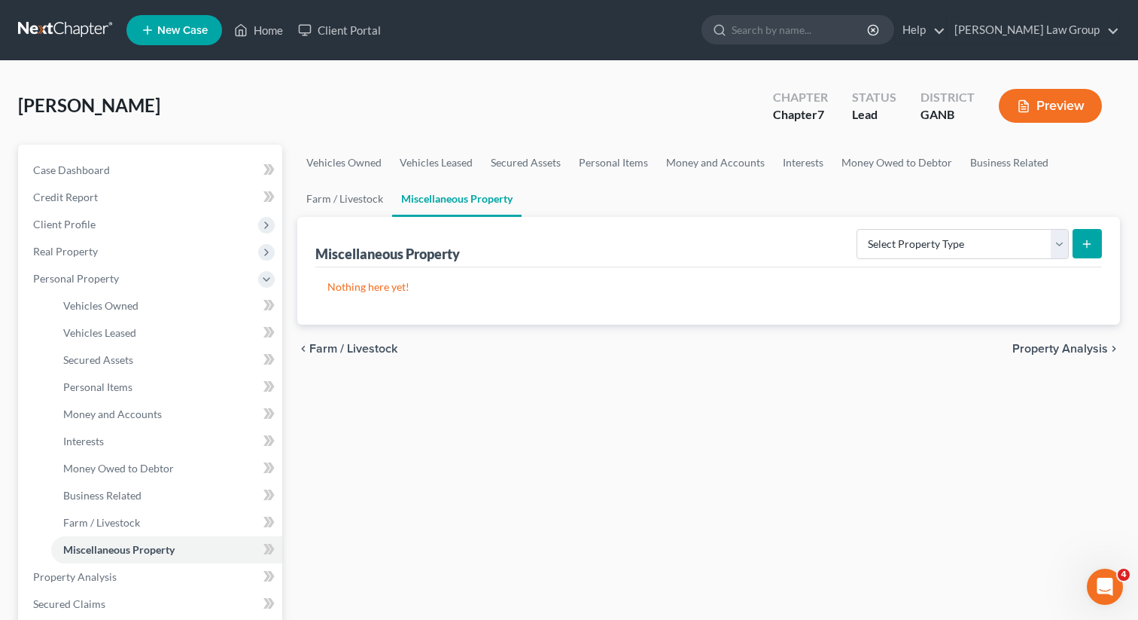
click at [291, 193] on div "Vehicles Owned Vehicles Leased Secured Assets Personal Items Money and Accounts…" at bounding box center [709, 593] width 838 height 897
click at [317, 206] on link "Farm / Livestock" at bounding box center [344, 199] width 95 height 36
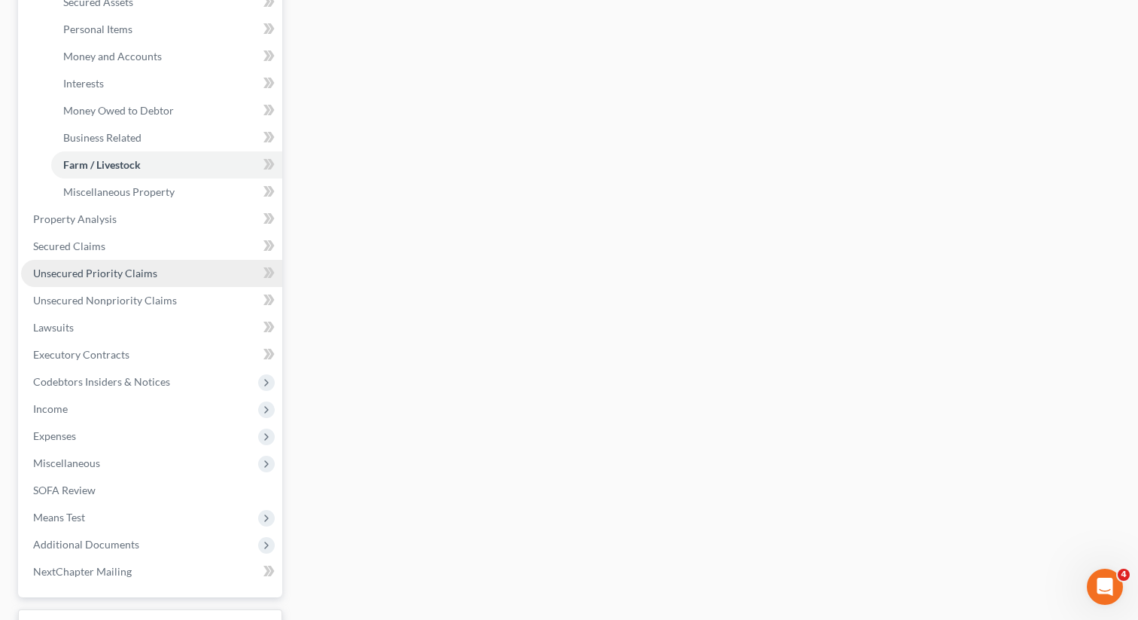
click at [137, 267] on span "Unsecured Priority Claims" at bounding box center [95, 272] width 124 height 13
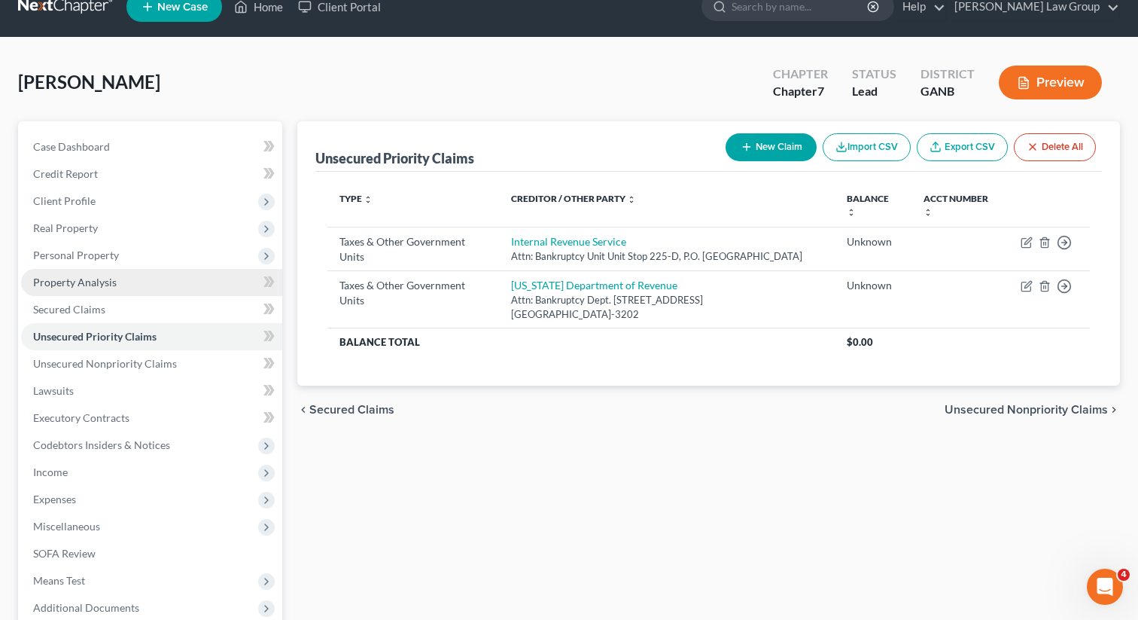
scroll to position [126, 0]
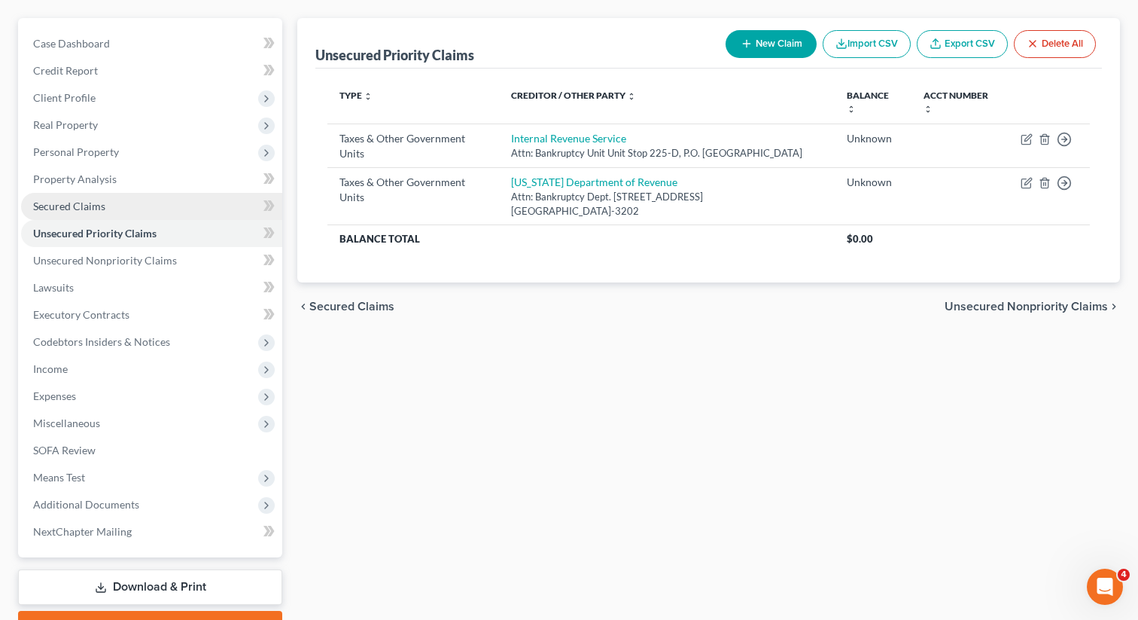
click at [115, 208] on link "Secured Claims" at bounding box center [151, 206] width 261 height 27
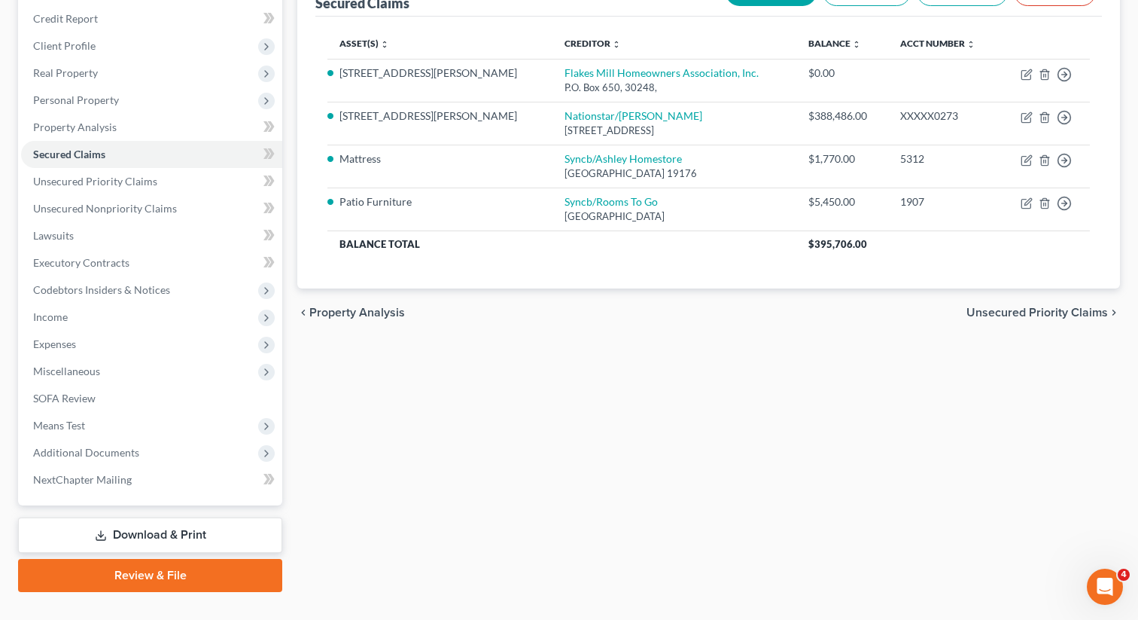
scroll to position [206, 0]
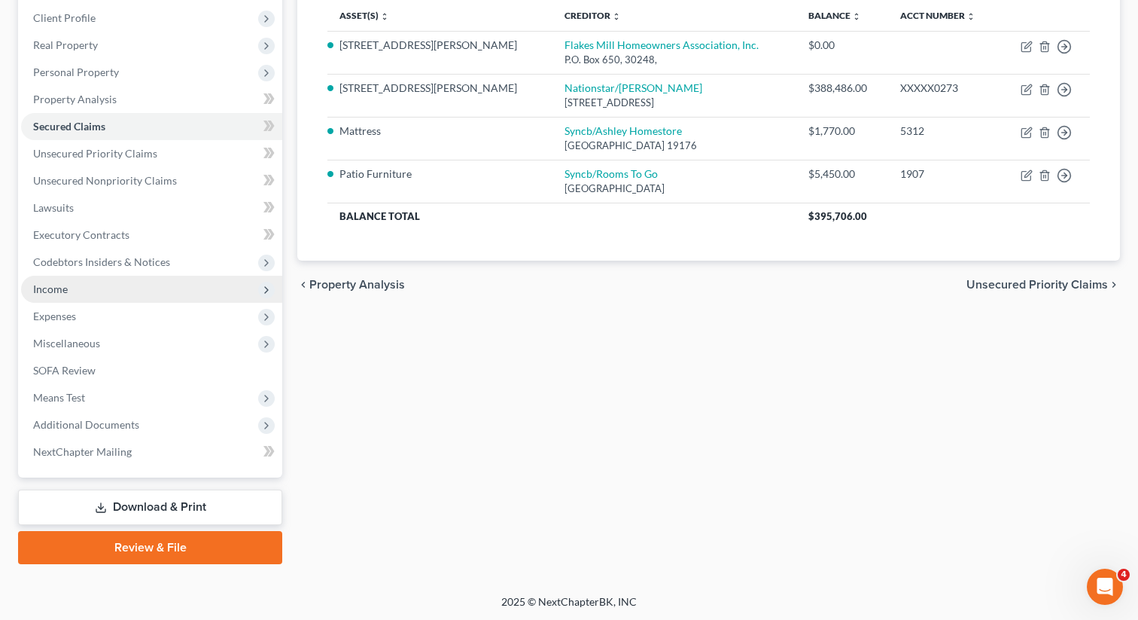
click at [71, 282] on span "Income" at bounding box center [151, 289] width 261 height 27
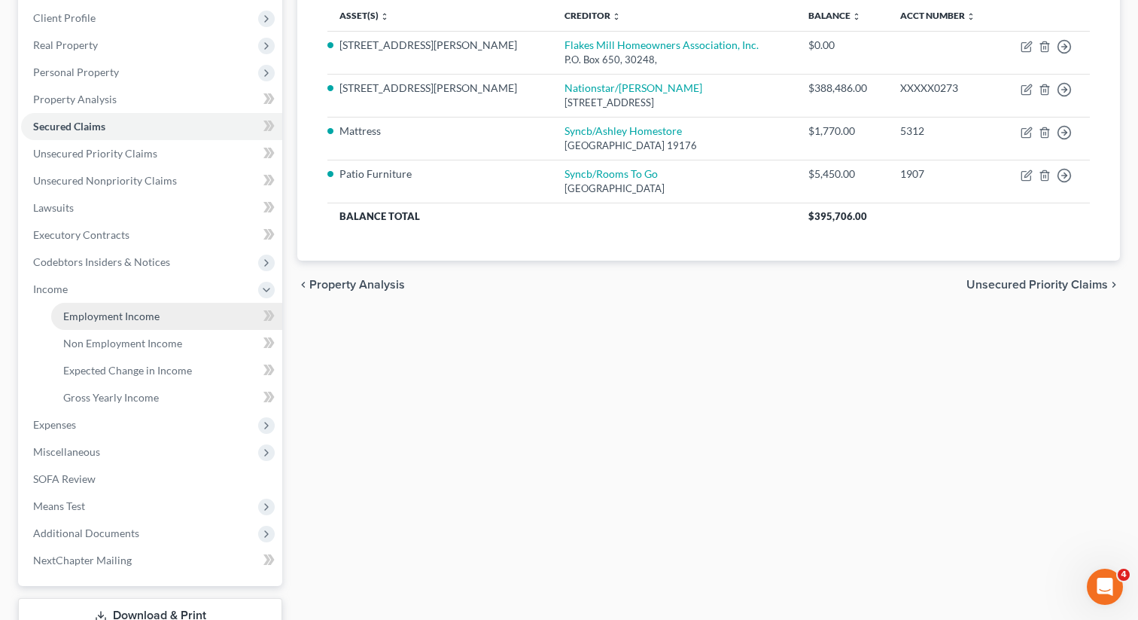
click at [123, 318] on span "Employment Income" at bounding box center [111, 315] width 96 height 13
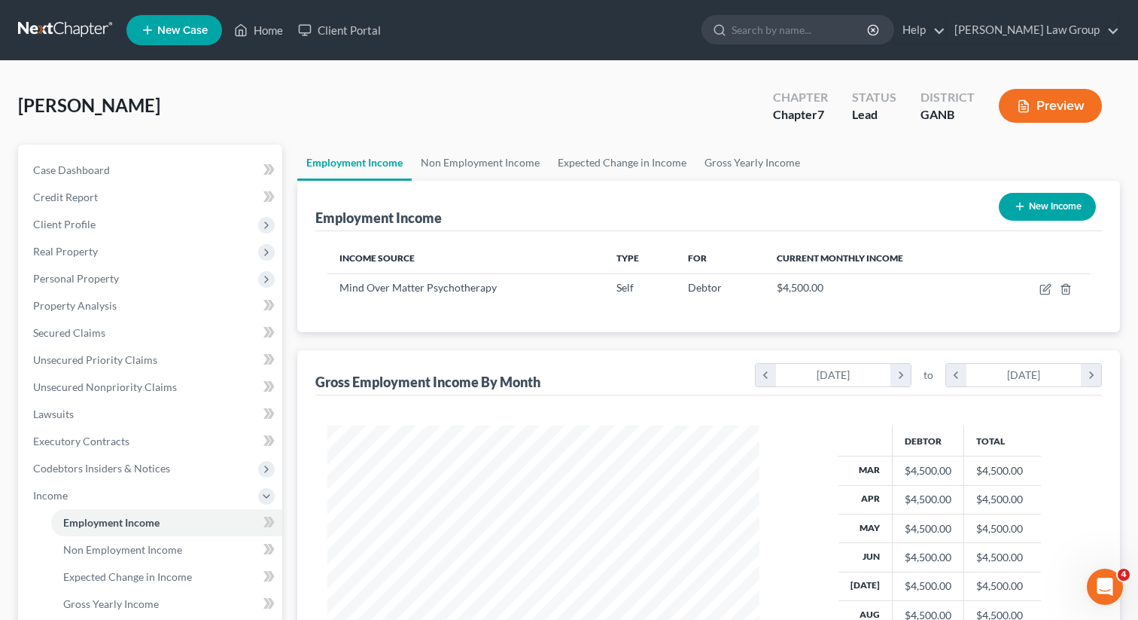
scroll to position [269, 462]
click at [470, 159] on link "Non Employment Income" at bounding box center [480, 163] width 137 height 36
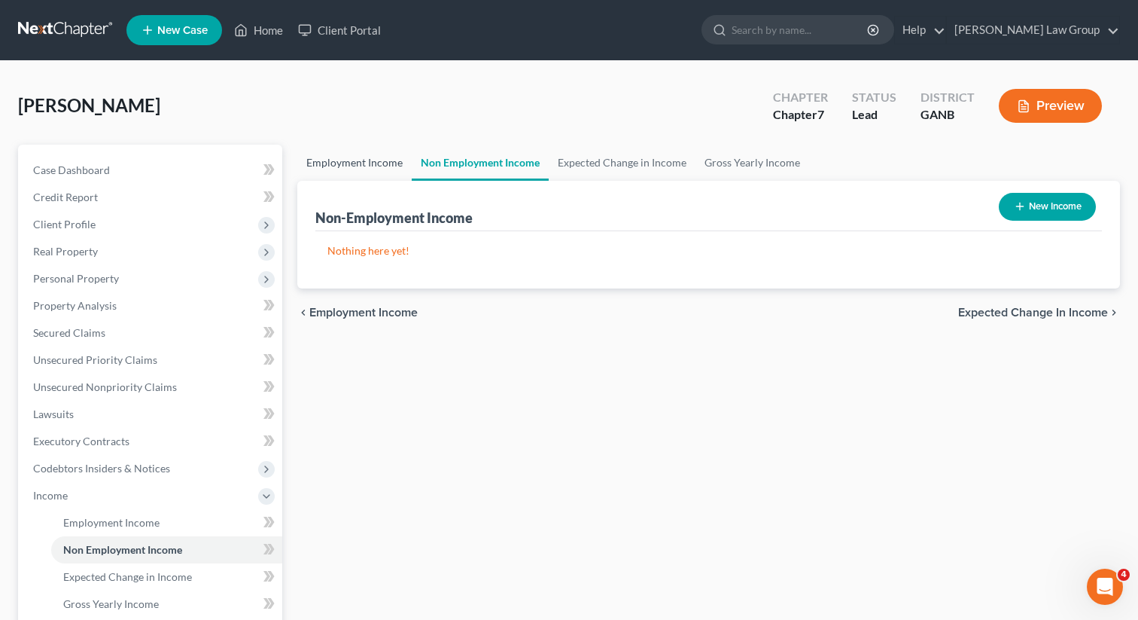
click at [385, 172] on link "Employment Income" at bounding box center [354, 163] width 114 height 36
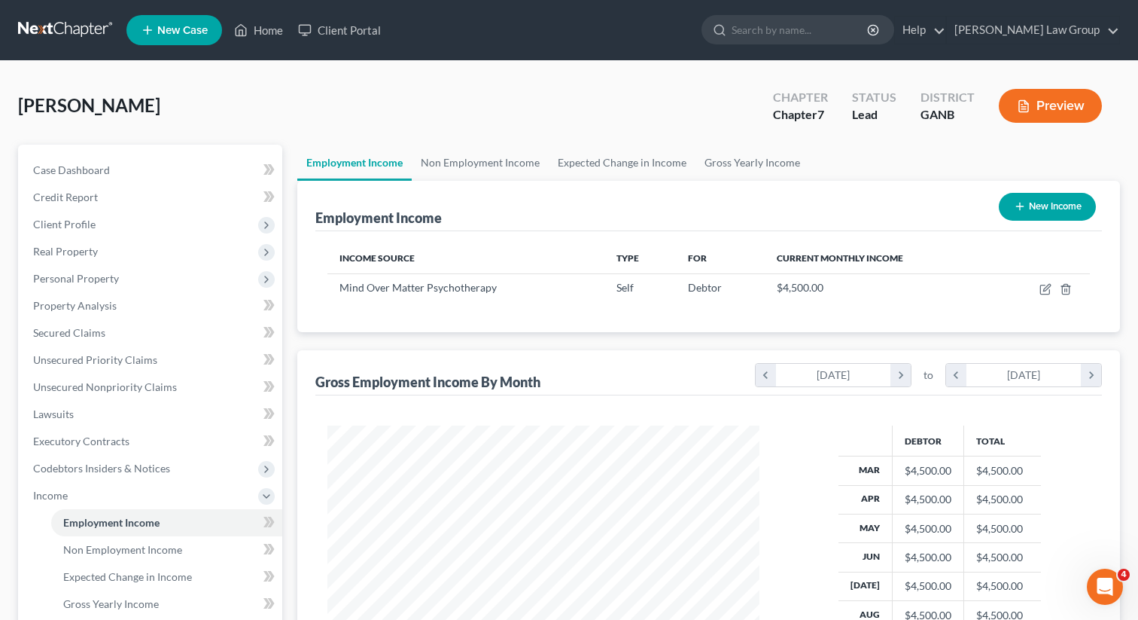
scroll to position [269, 462]
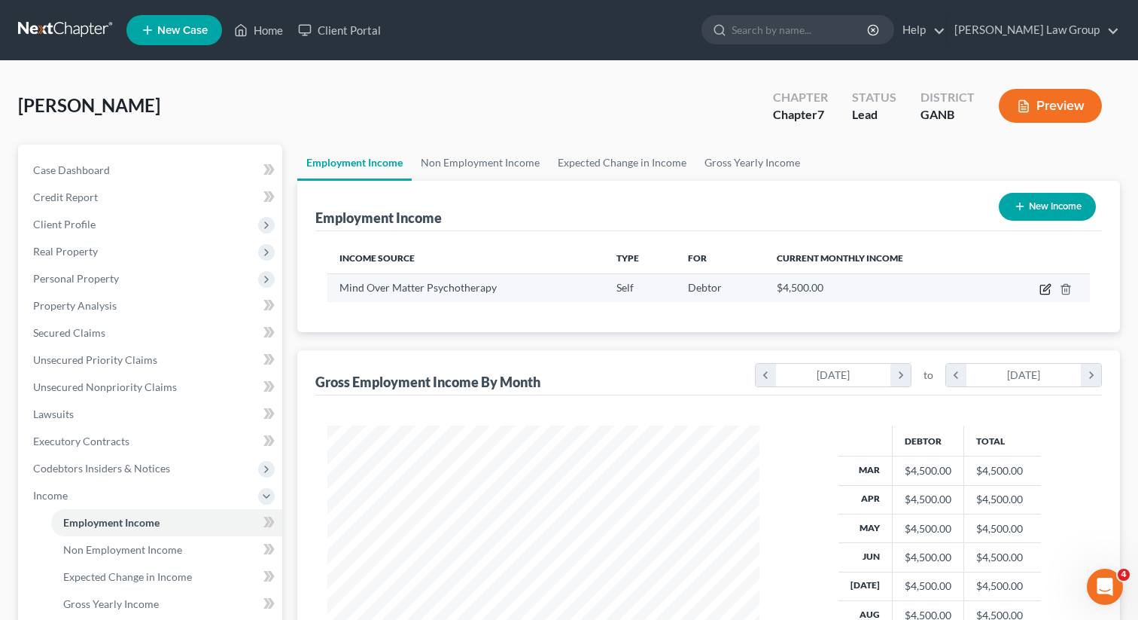
click at [1045, 292] on icon "button" at bounding box center [1046, 289] width 12 height 12
select select "1"
select select "0"
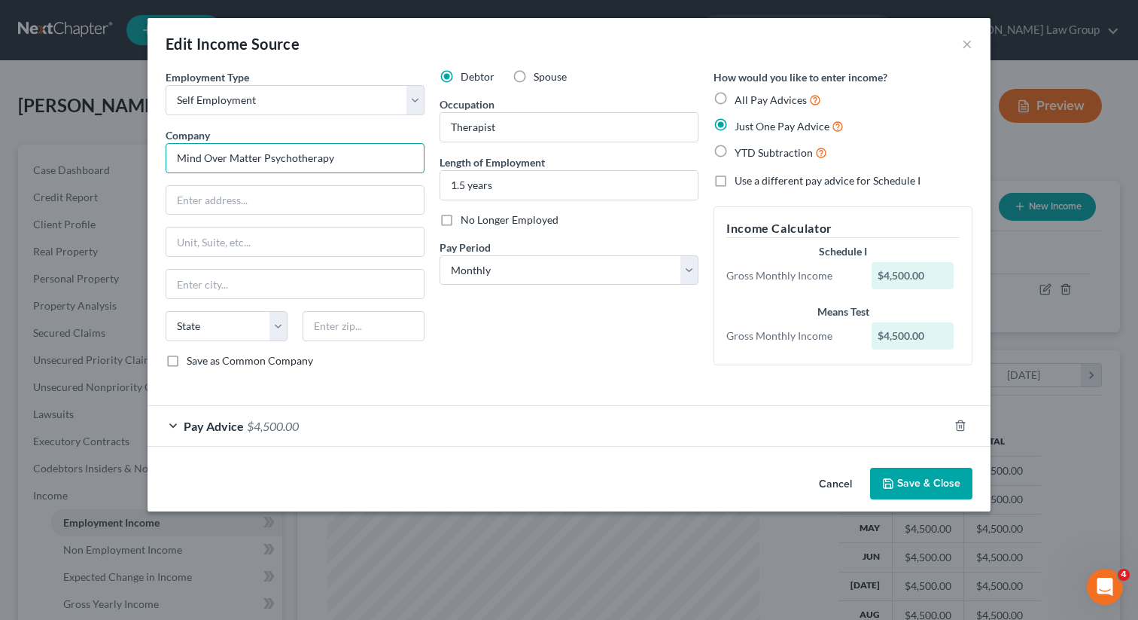
click at [354, 162] on input "Mind Over Matter Psychotherapy" at bounding box center [295, 158] width 259 height 30
drag, startPoint x: 372, startPoint y: 156, endPoint x: 957, endPoint y: 356, distance: 618.2
click at [158, 156] on div "Employment Type * Select Full or [DEMOGRAPHIC_DATA] Employment Self Employment …" at bounding box center [295, 224] width 274 height 311
click at [893, 478] on icon "button" at bounding box center [888, 483] width 12 height 12
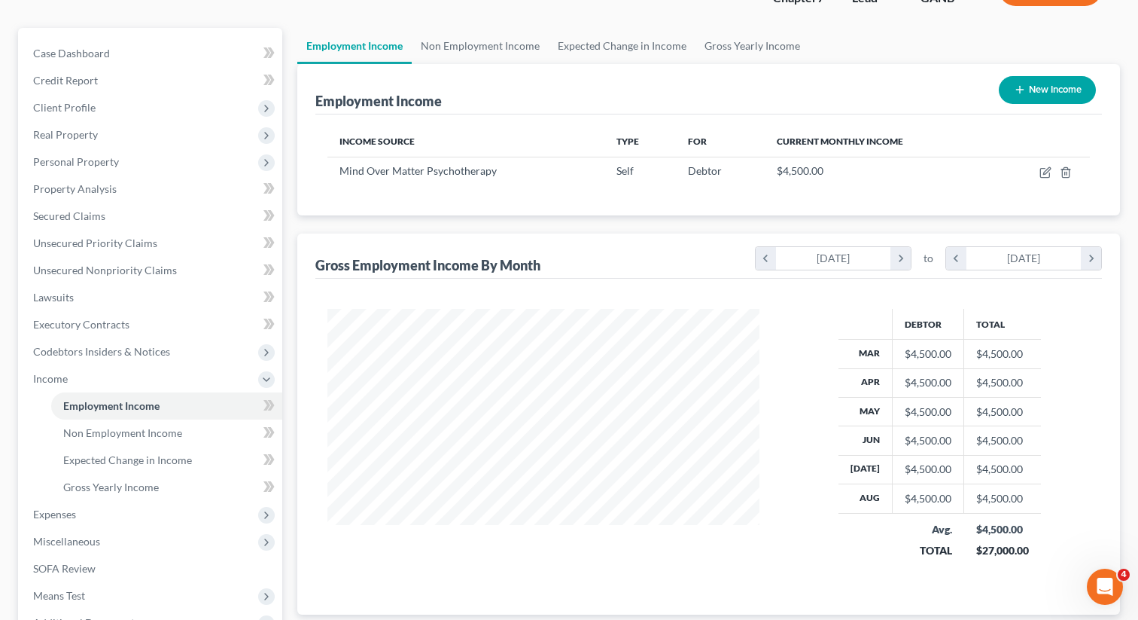
scroll to position [295, 0]
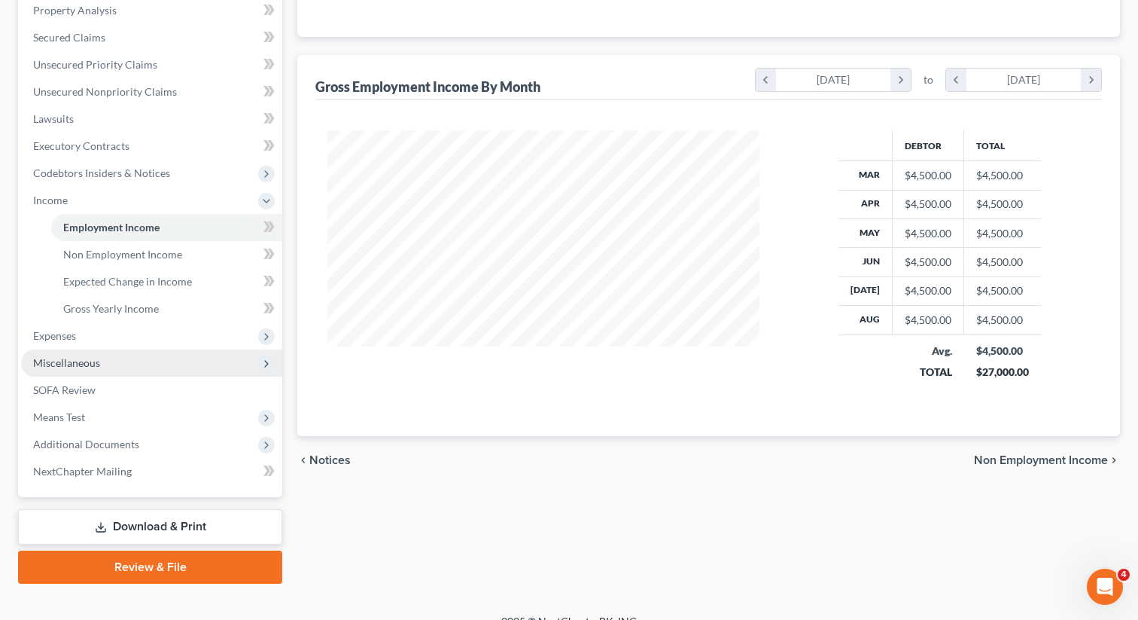
click at [130, 364] on span "Miscellaneous" at bounding box center [151, 362] width 261 height 27
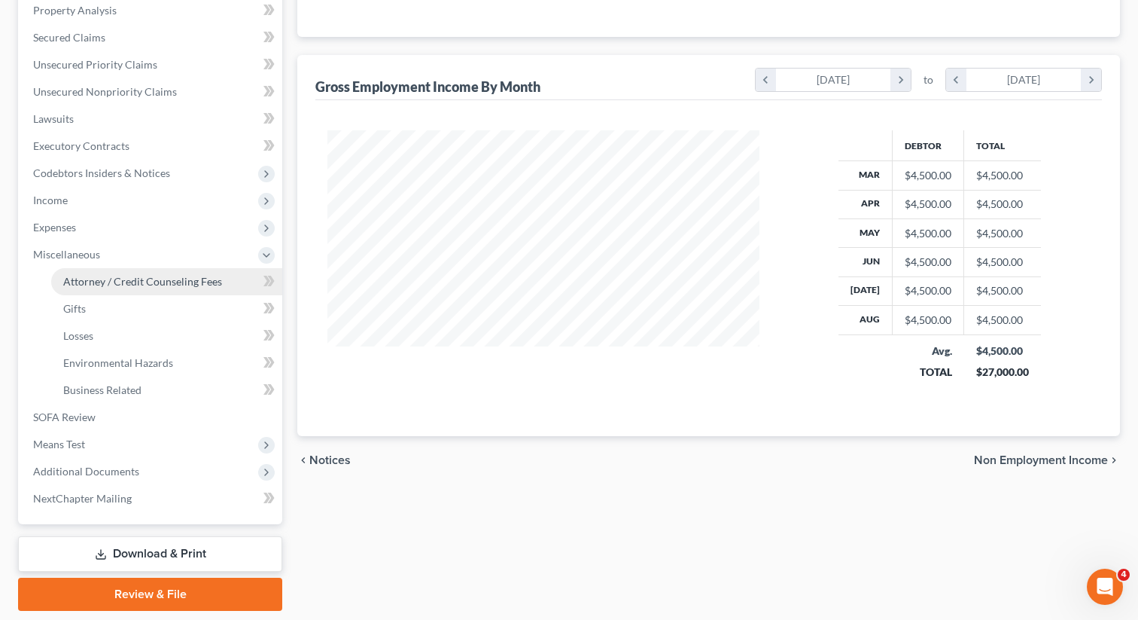
click at [169, 281] on span "Attorney / Credit Counseling Fees" at bounding box center [142, 281] width 159 height 13
select select "0"
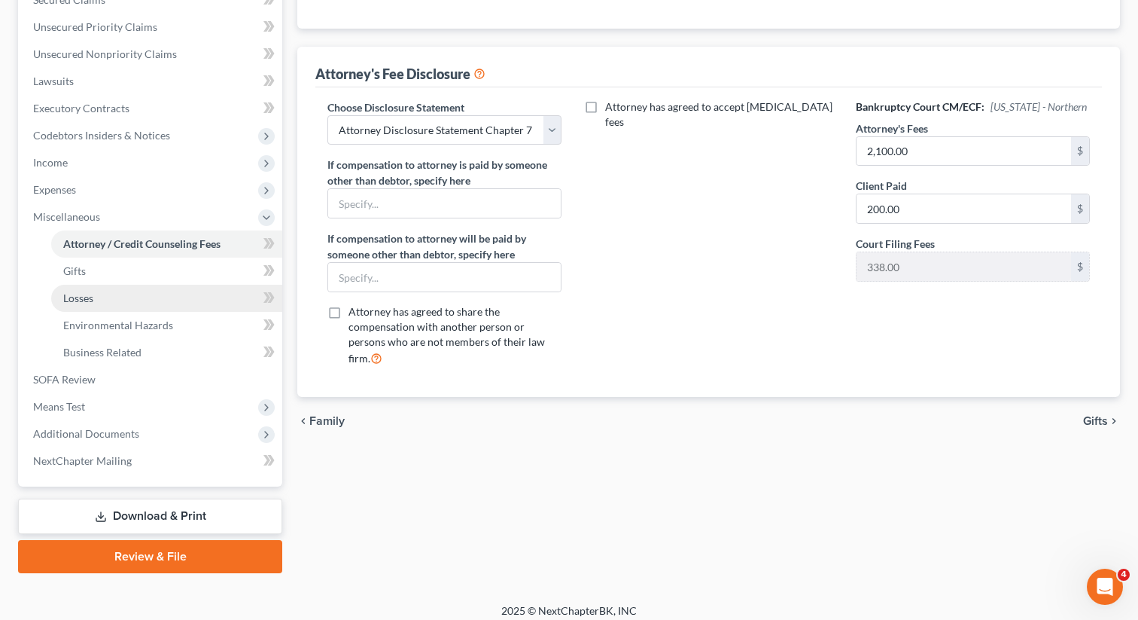
scroll to position [342, 0]
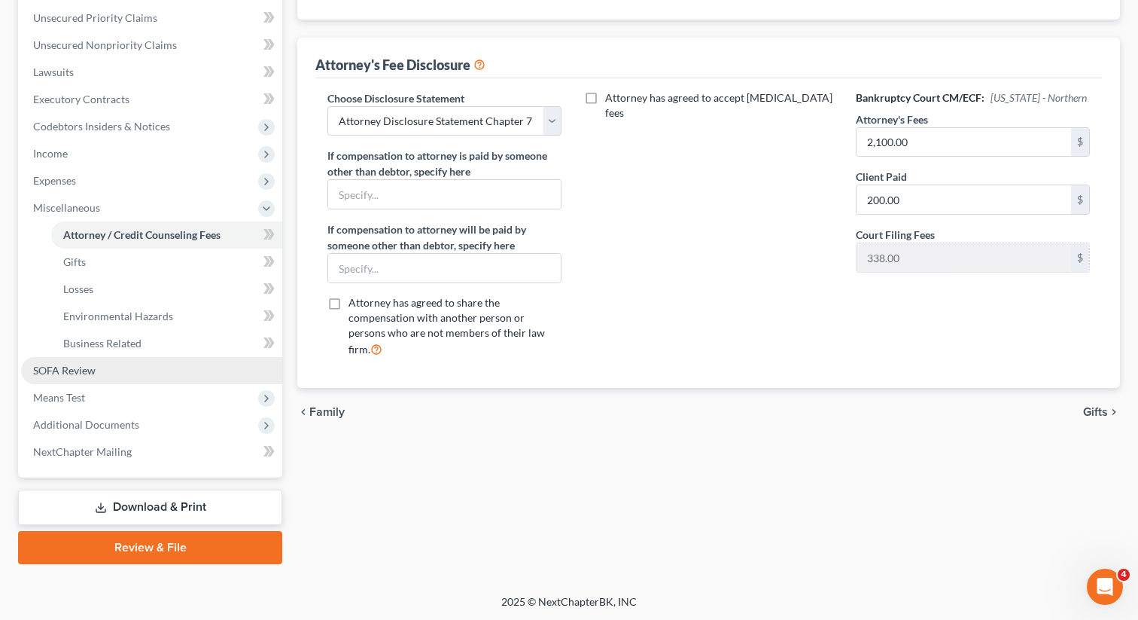
click at [78, 371] on span "SOFA Review" at bounding box center [64, 370] width 62 height 13
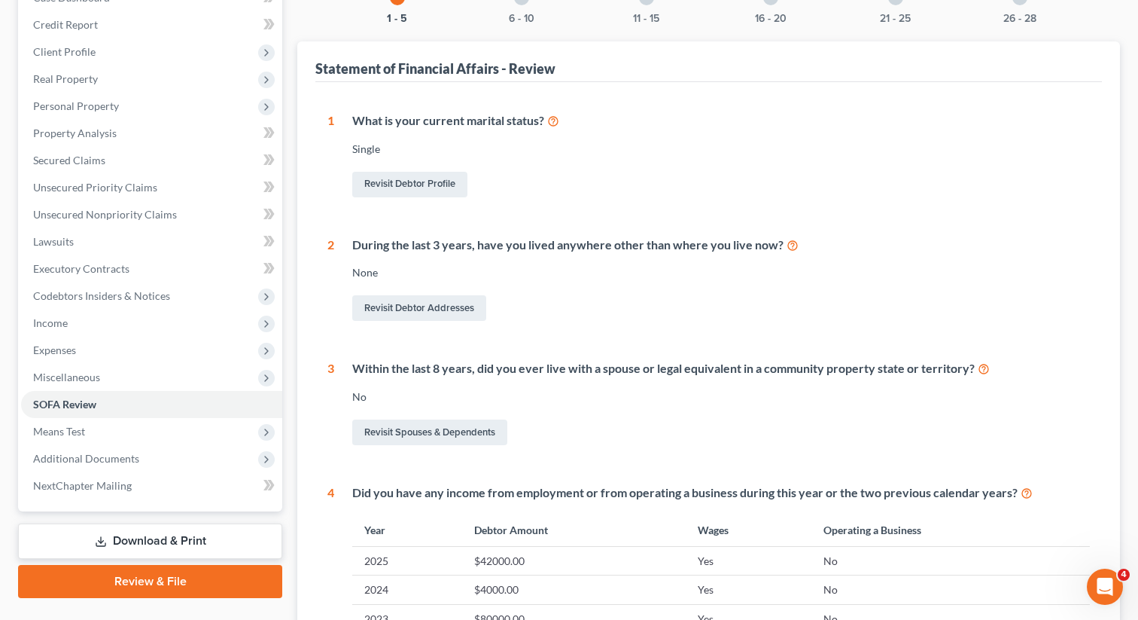
scroll to position [162, 0]
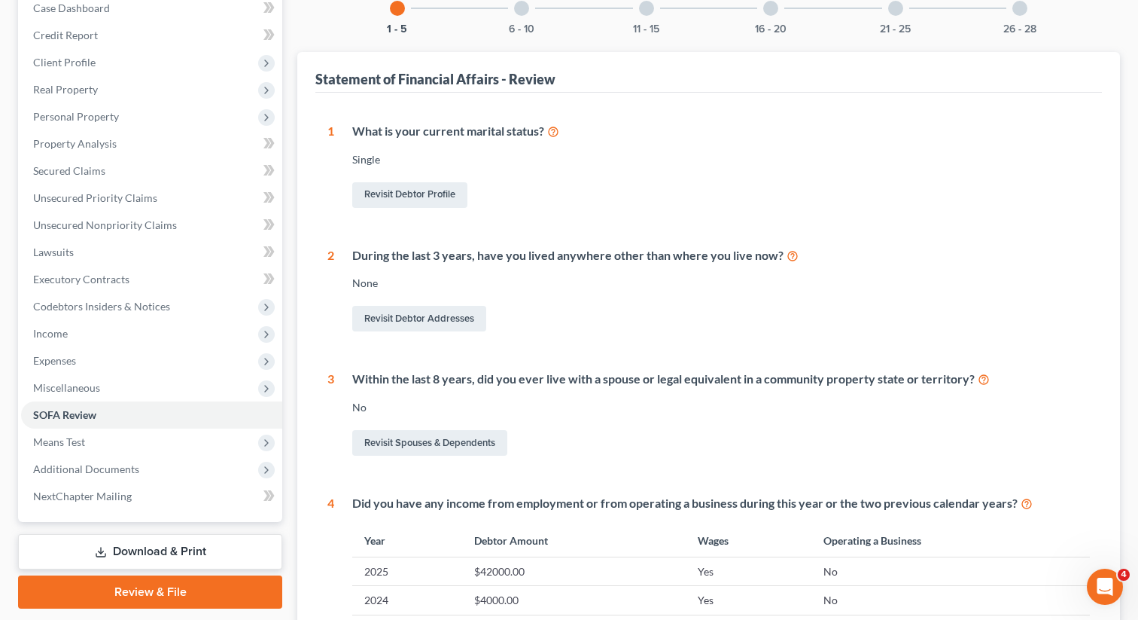
click at [1032, 11] on div "26 - 28" at bounding box center [1019, 8] width 51 height 51
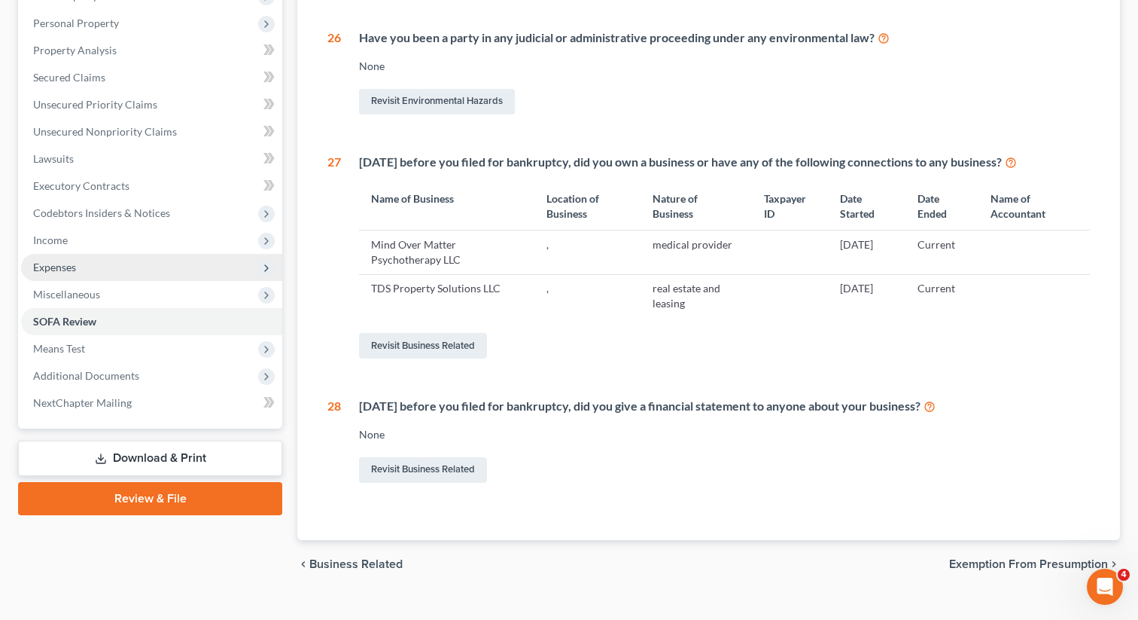
scroll to position [280, 0]
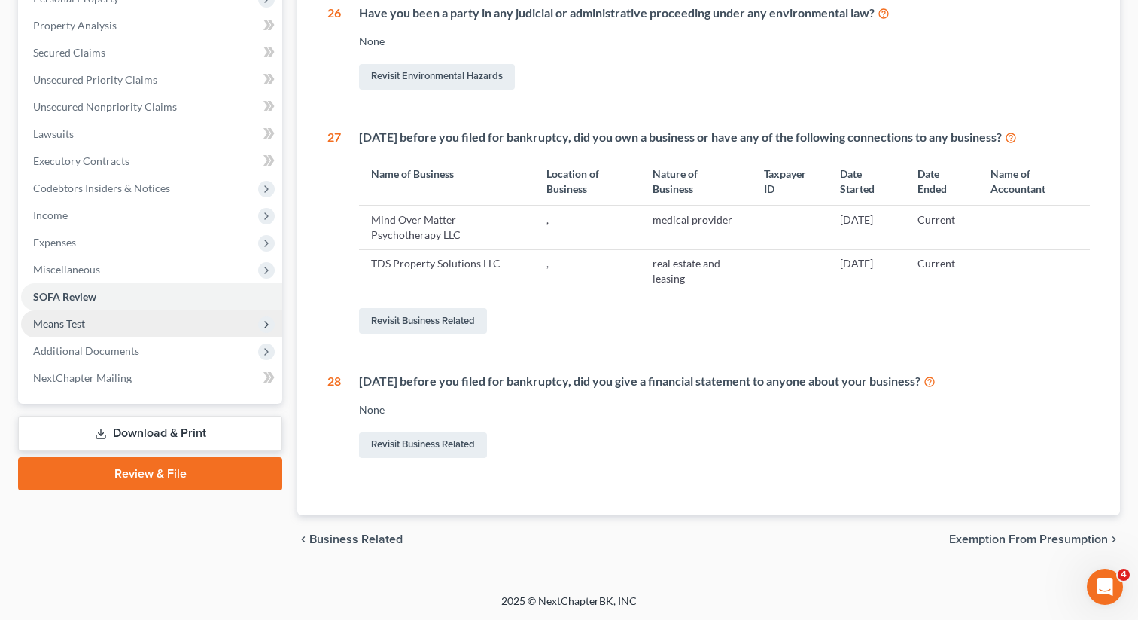
click at [134, 321] on span "Means Test" at bounding box center [151, 323] width 261 height 27
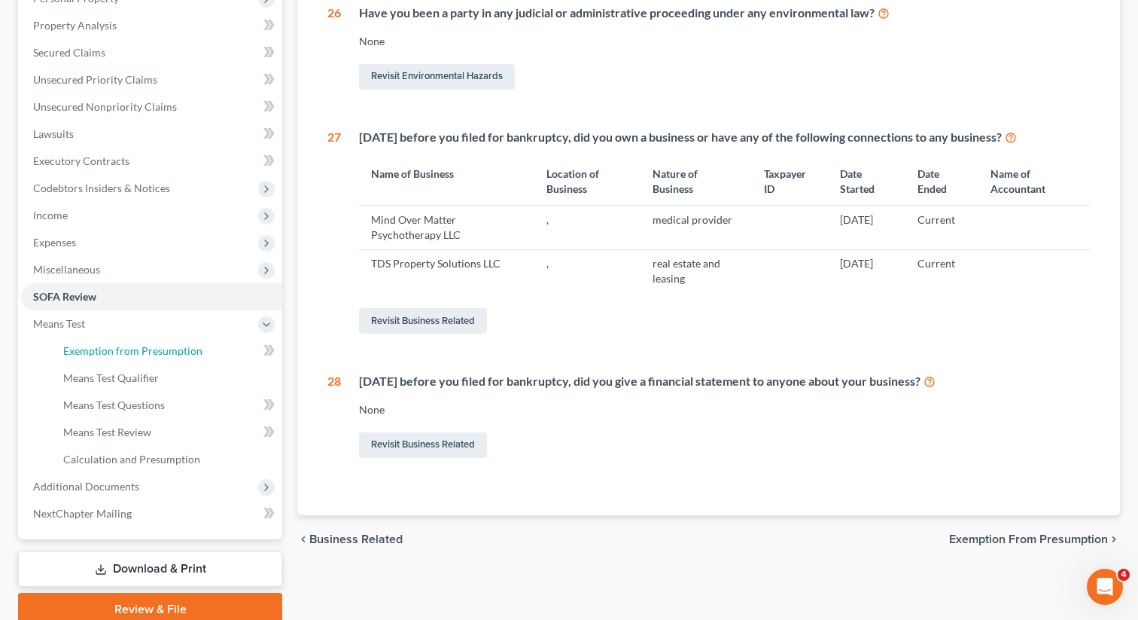
click at [195, 359] on link "Exemption from Presumption" at bounding box center [166, 350] width 231 height 27
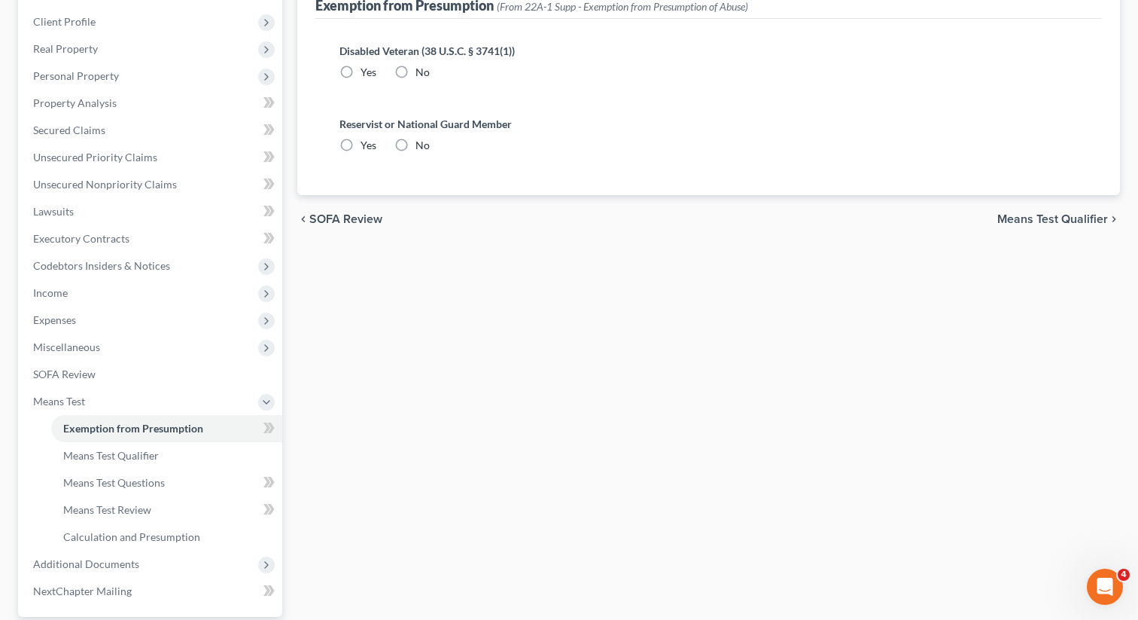
radio input "true"
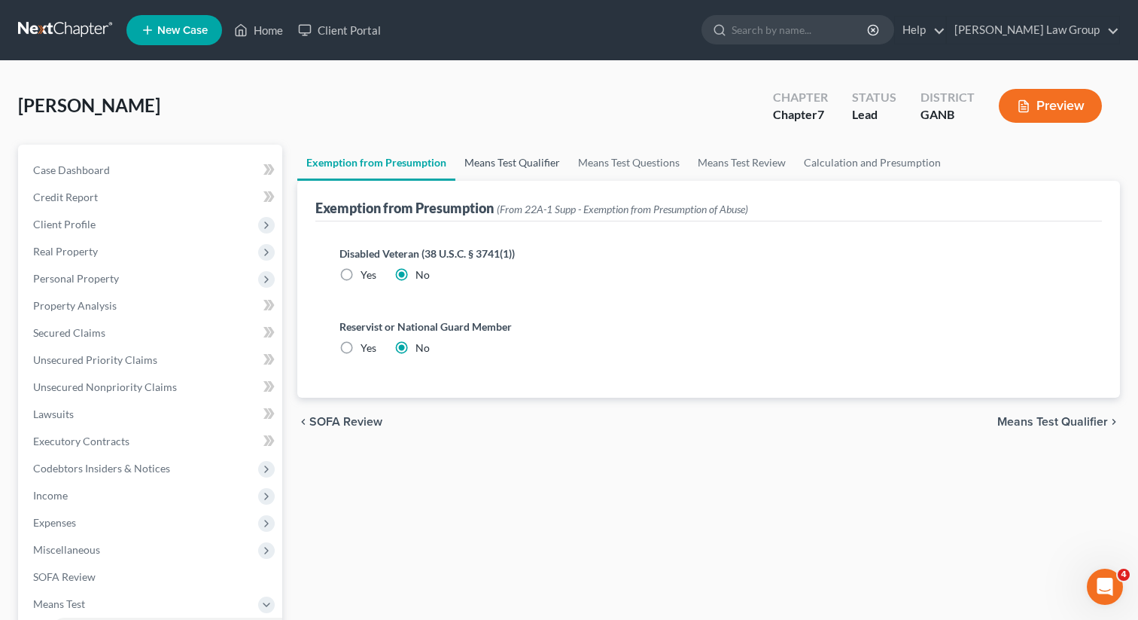
click at [537, 147] on link "Means Test Qualifier" at bounding box center [512, 163] width 114 height 36
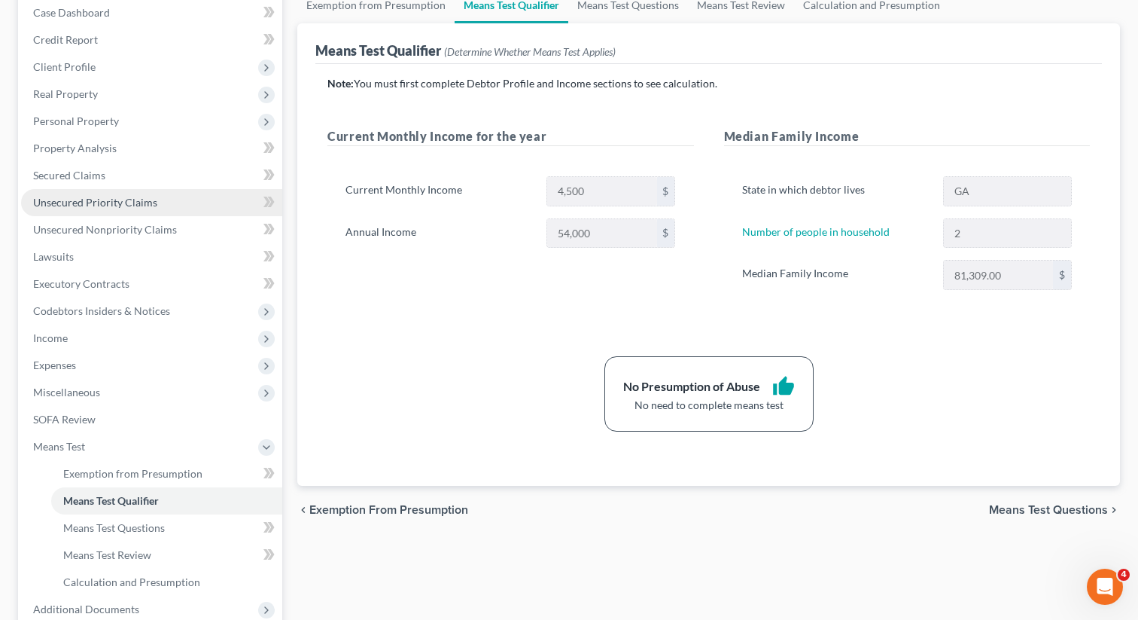
scroll to position [342, 0]
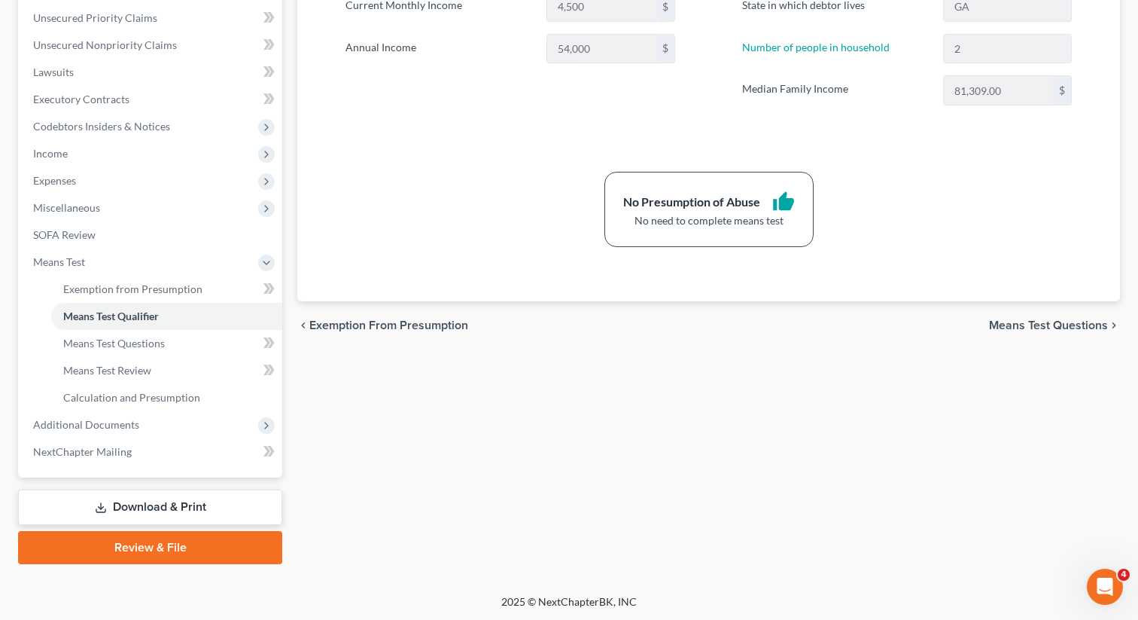
click at [150, 516] on link "Download & Print" at bounding box center [150, 506] width 264 height 35
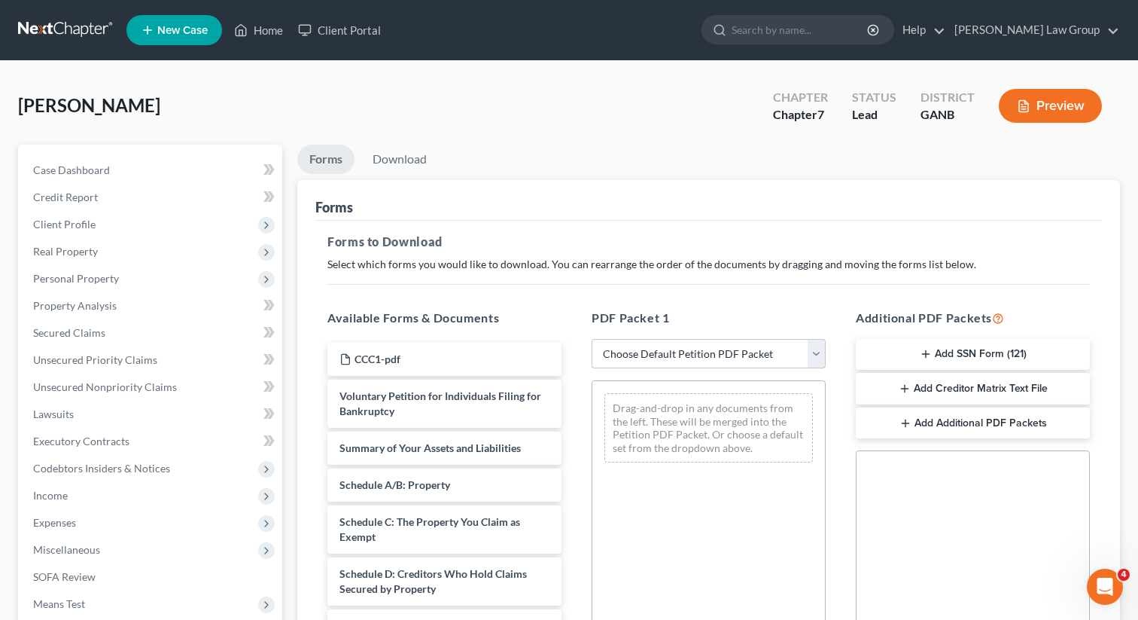
click at [651, 349] on select "Choose Default Petition PDF Packet Complete Bankruptcy Petition (all forms and …" at bounding box center [709, 354] width 234 height 30
select select "0"
click at [592, 339] on select "Choose Default Petition PDF Packet Complete Bankruptcy Petition (all forms and …" at bounding box center [709, 354] width 234 height 30
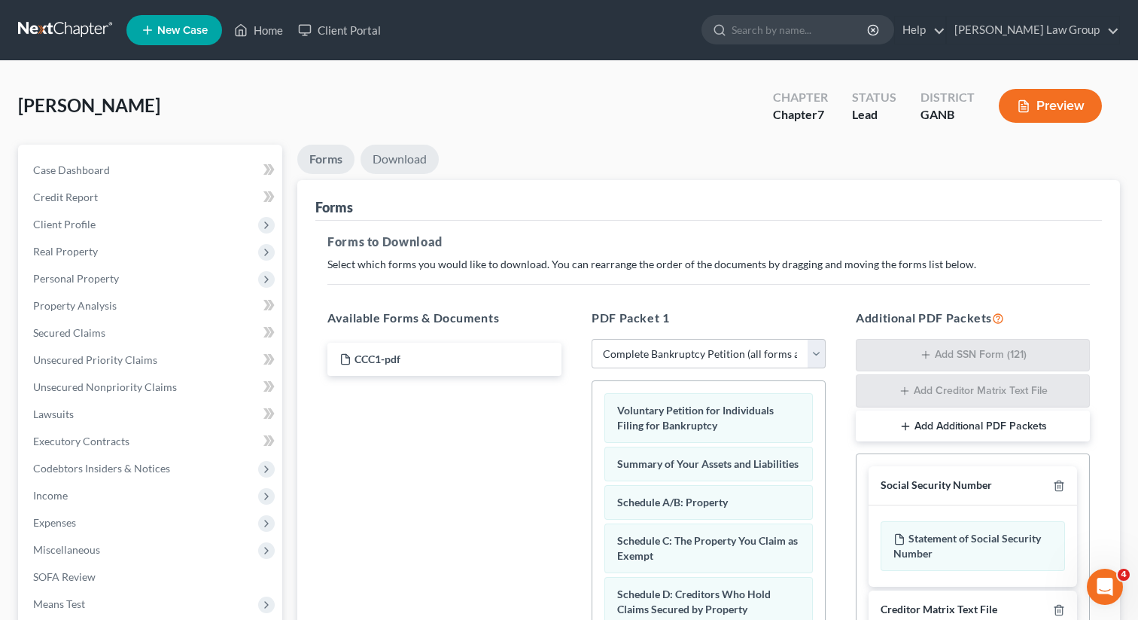
click at [399, 158] on link "Download" at bounding box center [400, 159] width 78 height 29
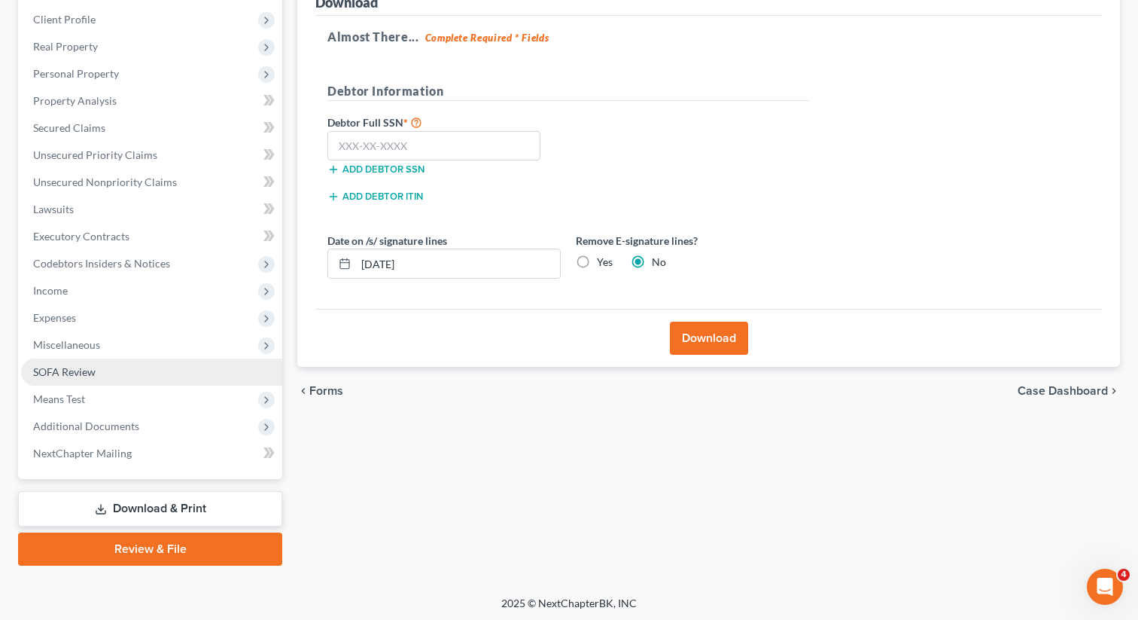
scroll to position [206, 0]
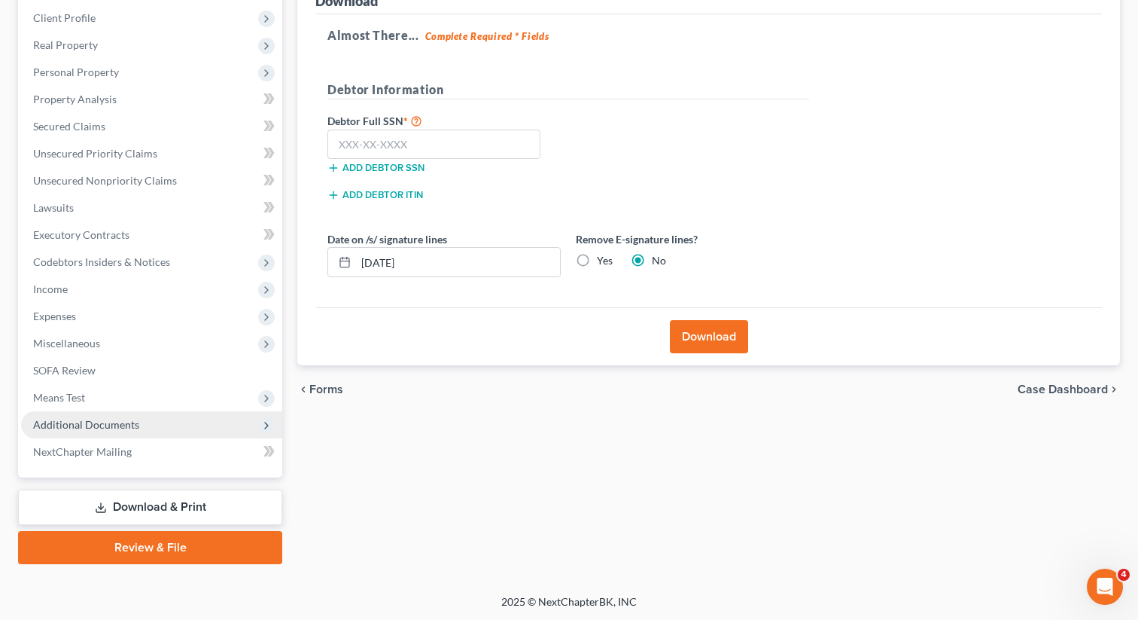
click at [102, 421] on span "Additional Documents" at bounding box center [86, 424] width 106 height 13
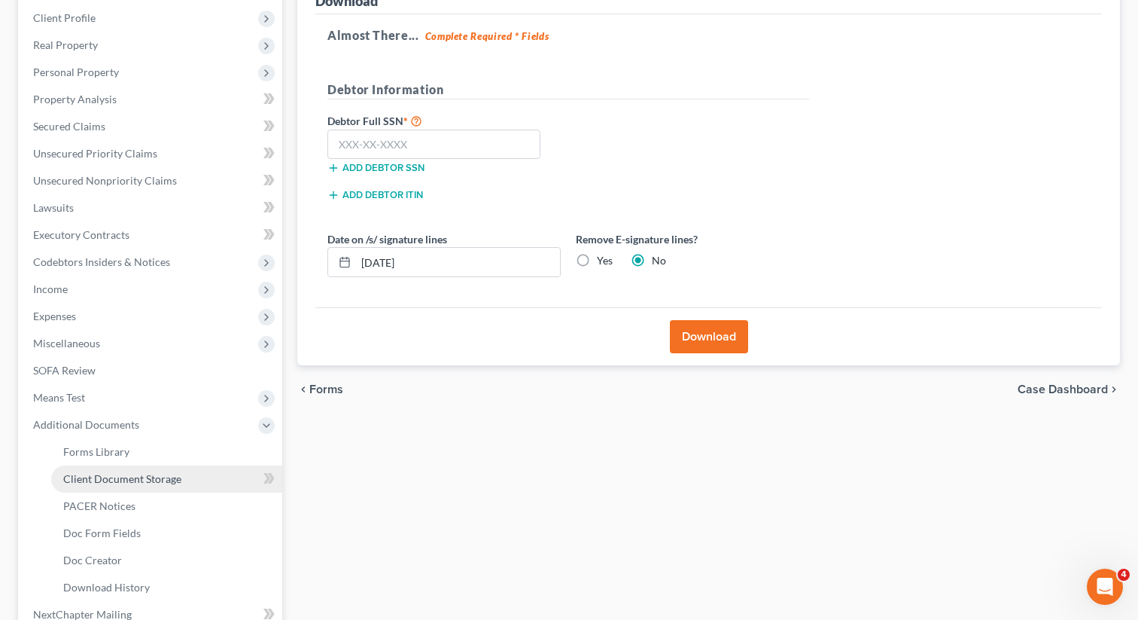
click at [122, 477] on span "Client Document Storage" at bounding box center [122, 478] width 118 height 13
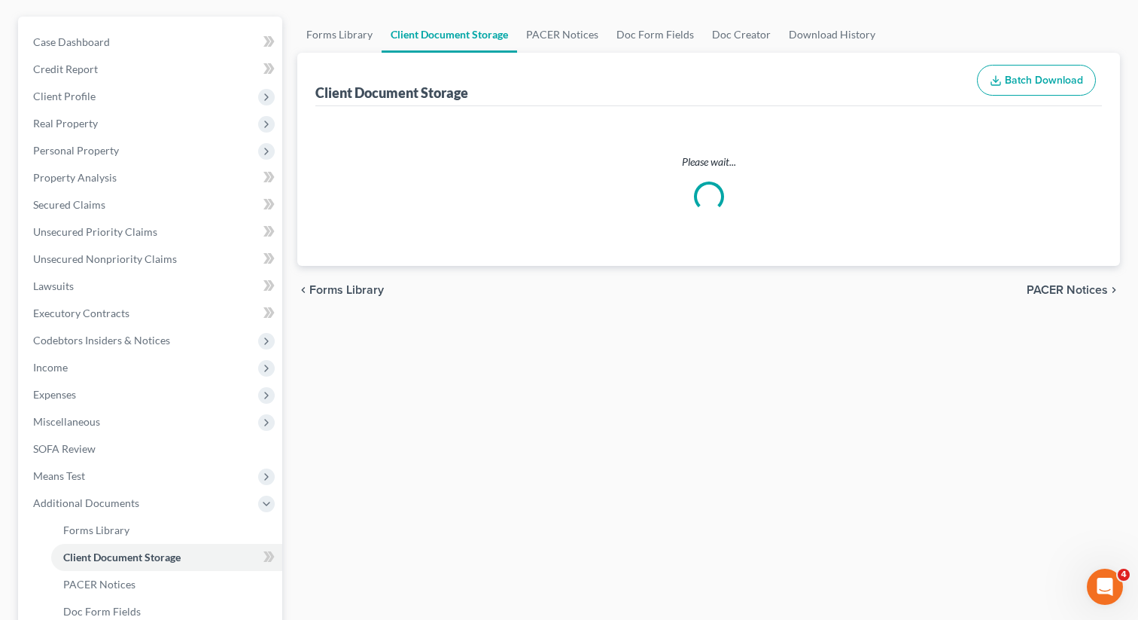
select select "5"
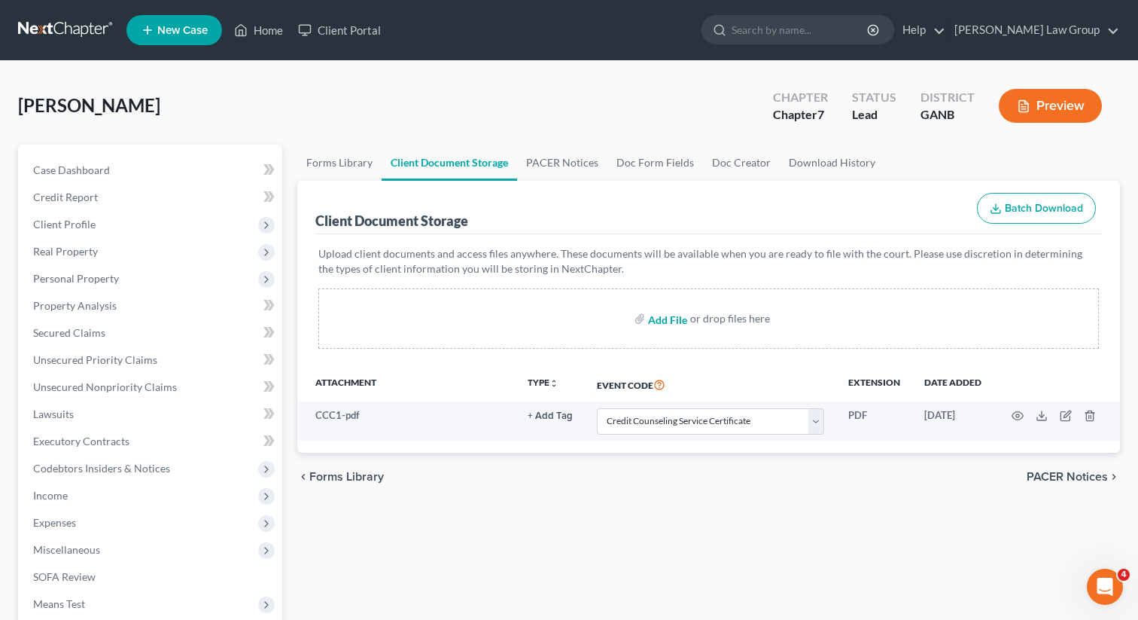
click at [666, 318] on input "file" at bounding box center [666, 318] width 36 height 27
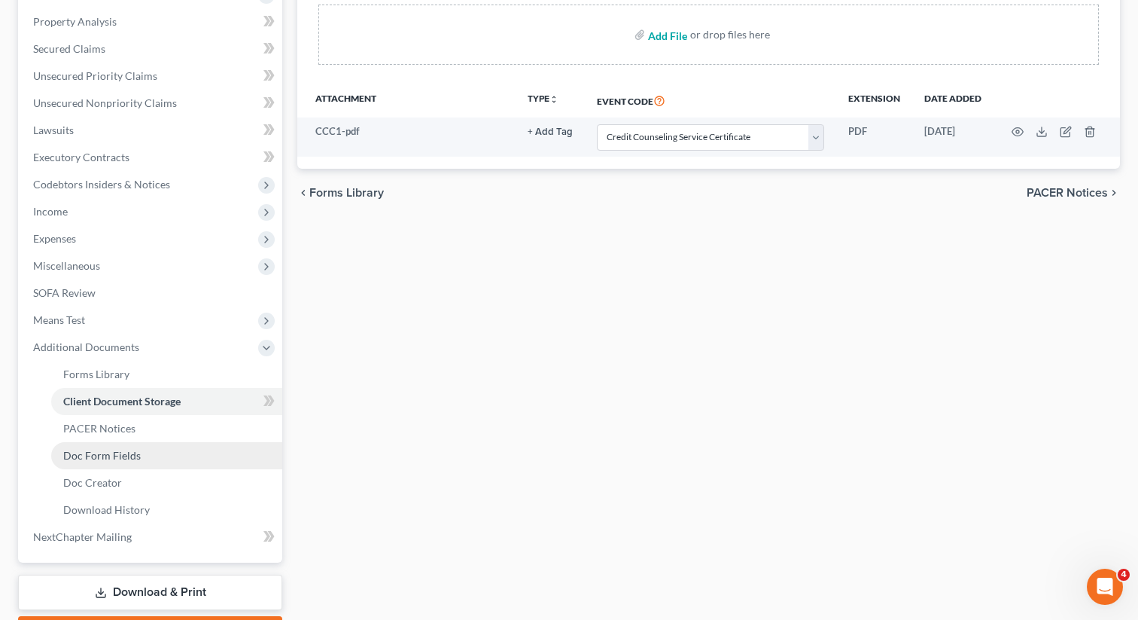
scroll to position [369, 0]
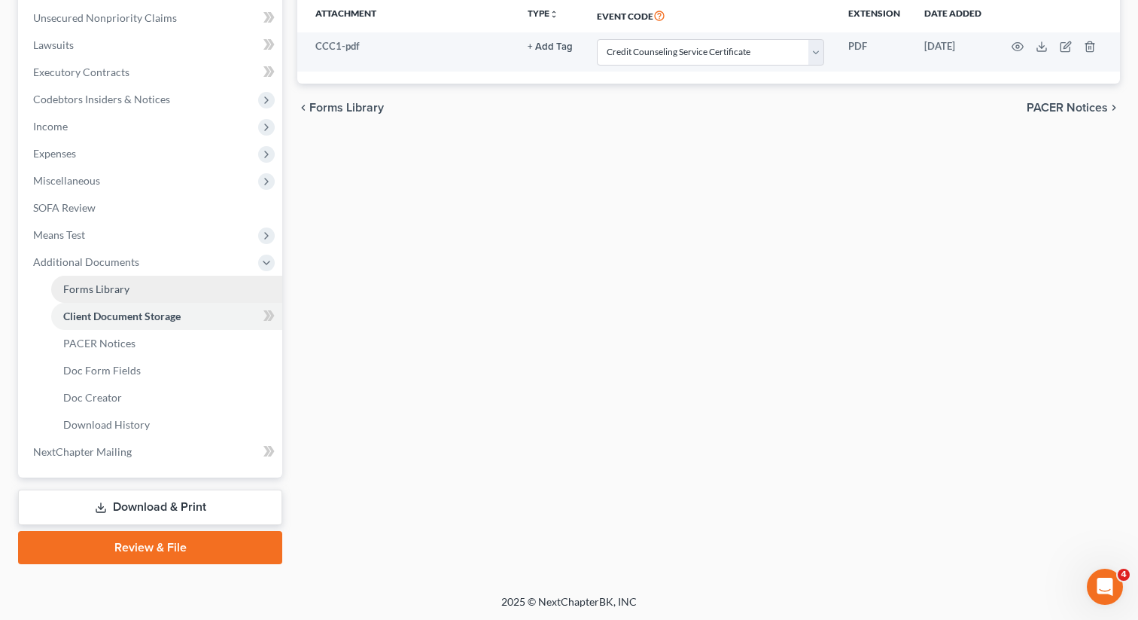
click at [127, 297] on link "Forms Library" at bounding box center [166, 289] width 231 height 27
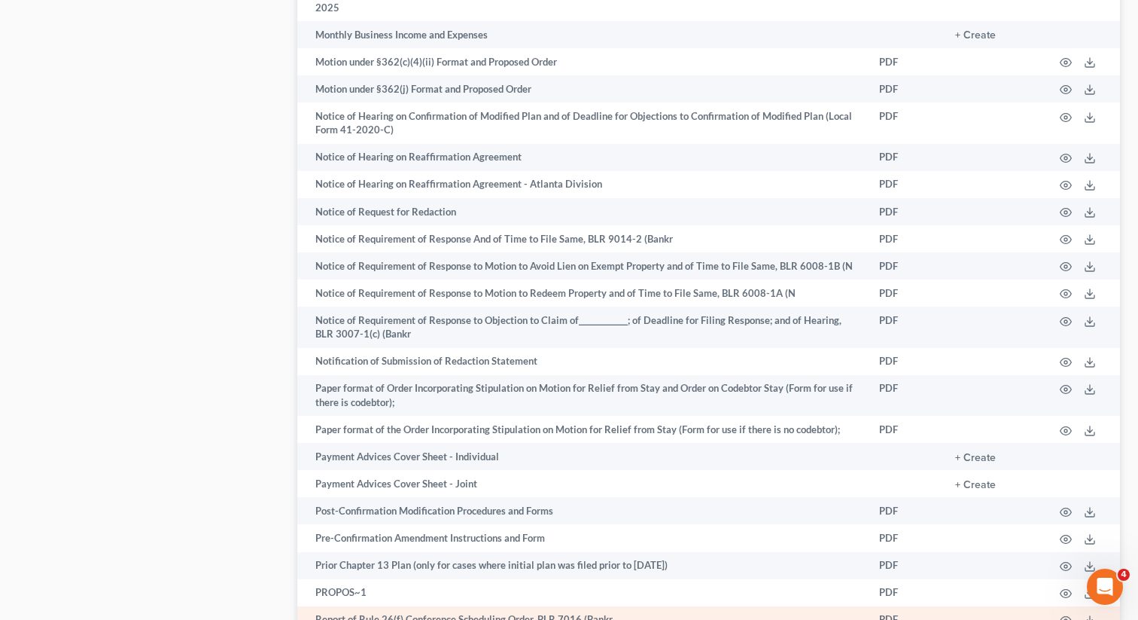
scroll to position [1010, 0]
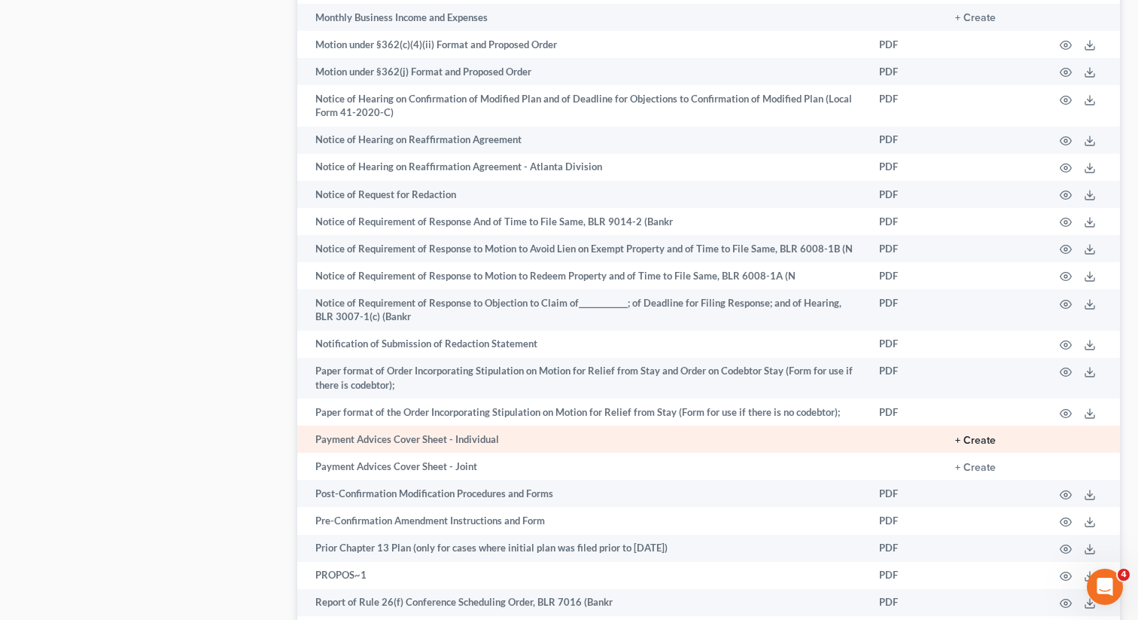
click at [977, 435] on button "+ Create" at bounding box center [975, 440] width 41 height 11
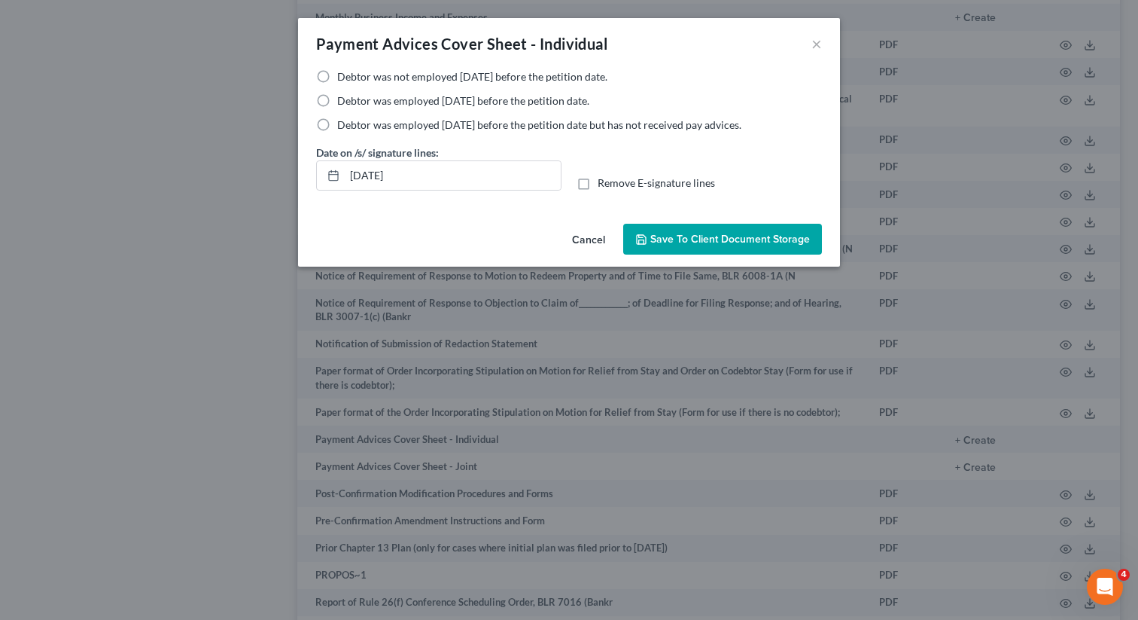
click at [337, 120] on label "Debtor was employed [DATE] before the petition date but has not received pay ad…" at bounding box center [539, 124] width 404 height 15
click at [343, 120] on input "Debtor was employed [DATE] before the petition date but has not received pay ad…" at bounding box center [348, 122] width 10 height 10
radio input "true"
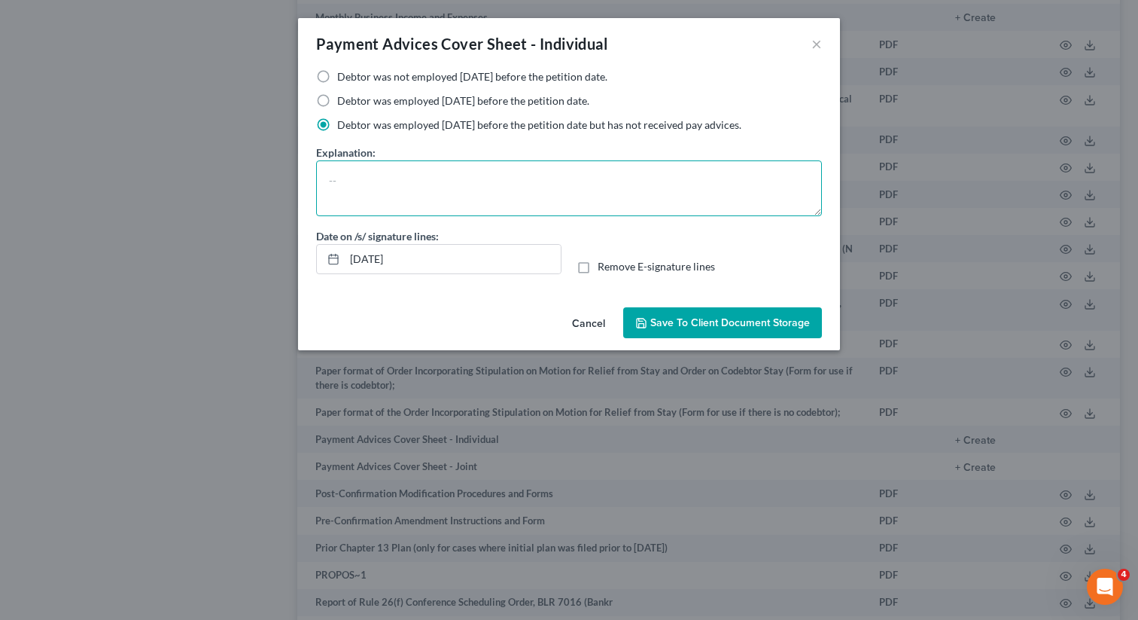
click at [385, 184] on textarea at bounding box center [569, 188] width 506 height 56
type textarea "Self-employed"
click at [684, 315] on button "Save to Client Document Storage" at bounding box center [722, 323] width 199 height 32
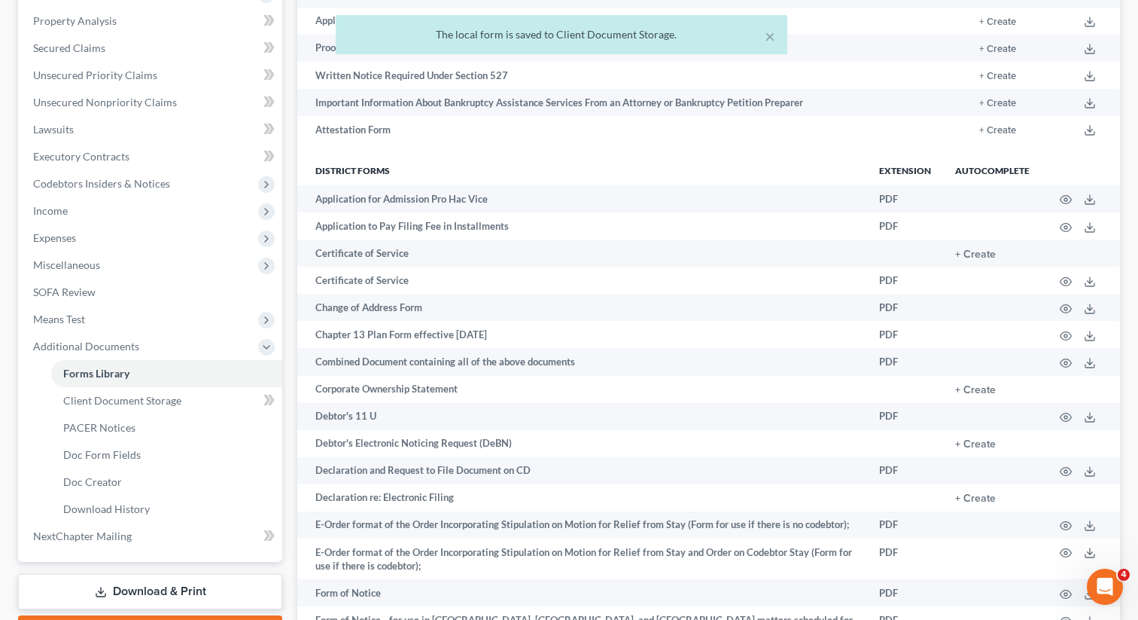
scroll to position [260, 0]
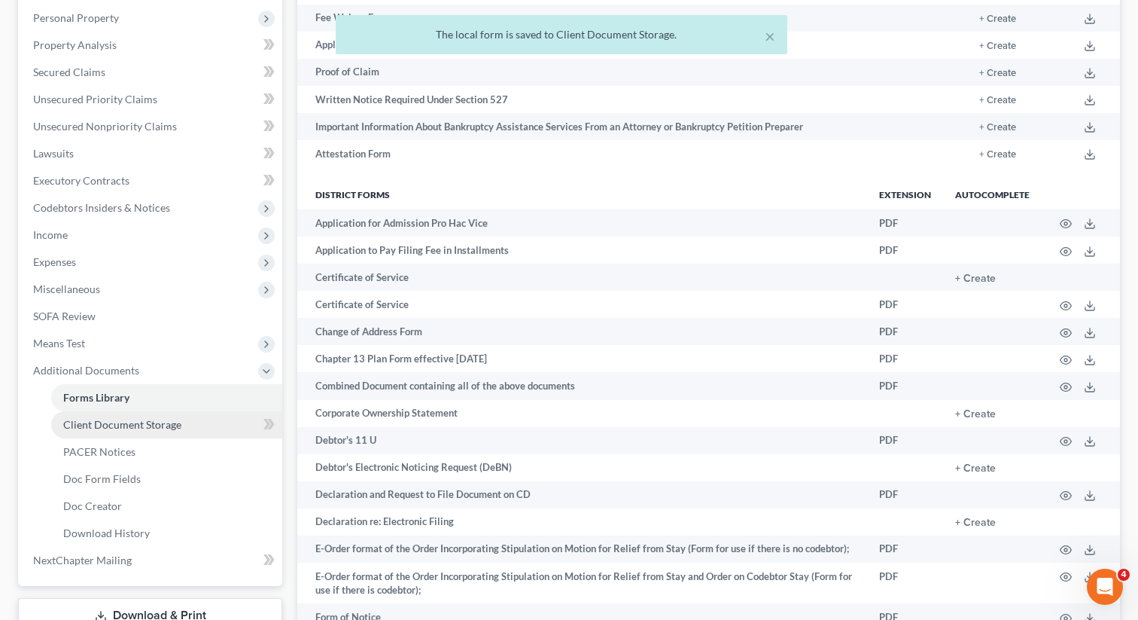
click at [157, 425] on span "Client Document Storage" at bounding box center [122, 424] width 118 height 13
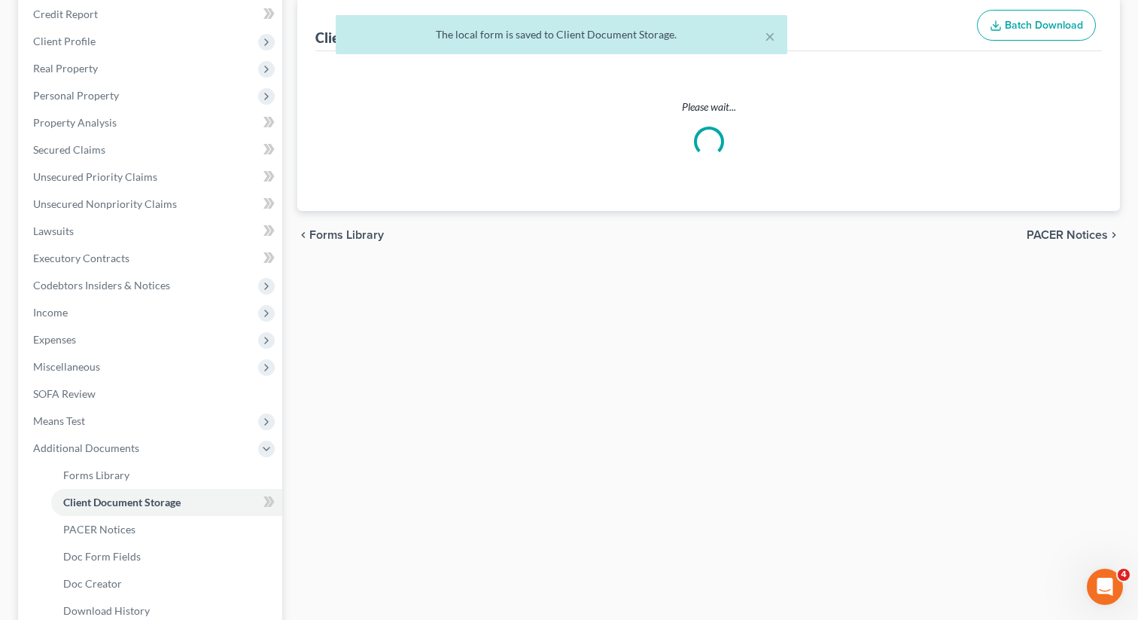
select select "5"
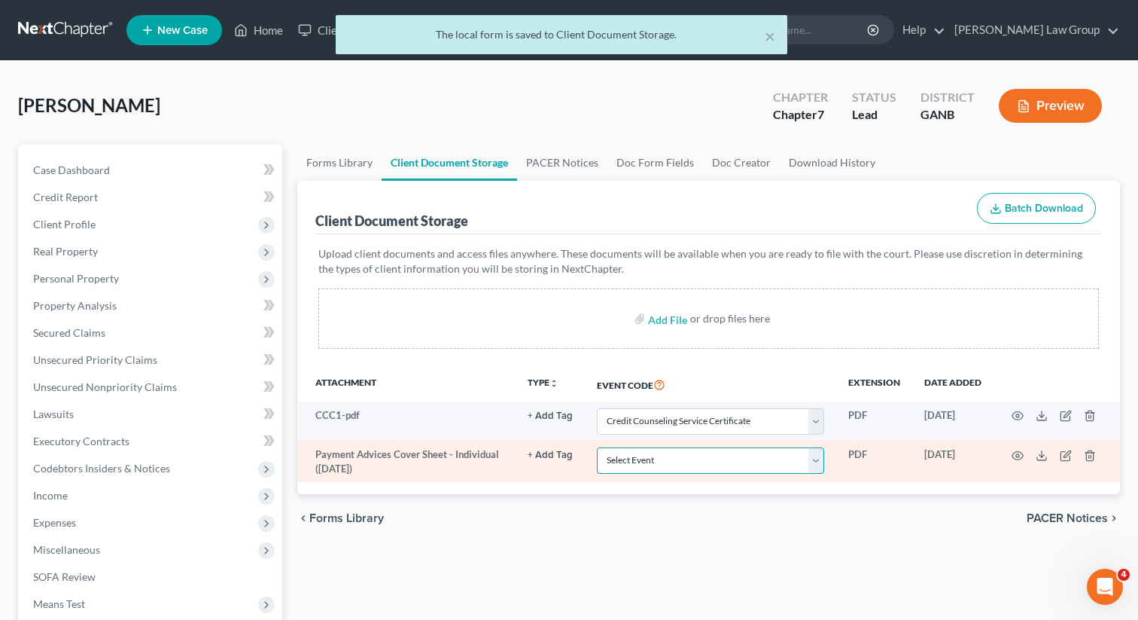
click at [638, 457] on select "Select Event 01 - Chapter 13 Plan - Initial Plan 02-Application to Pay Filing F…" at bounding box center [710, 460] width 227 height 26
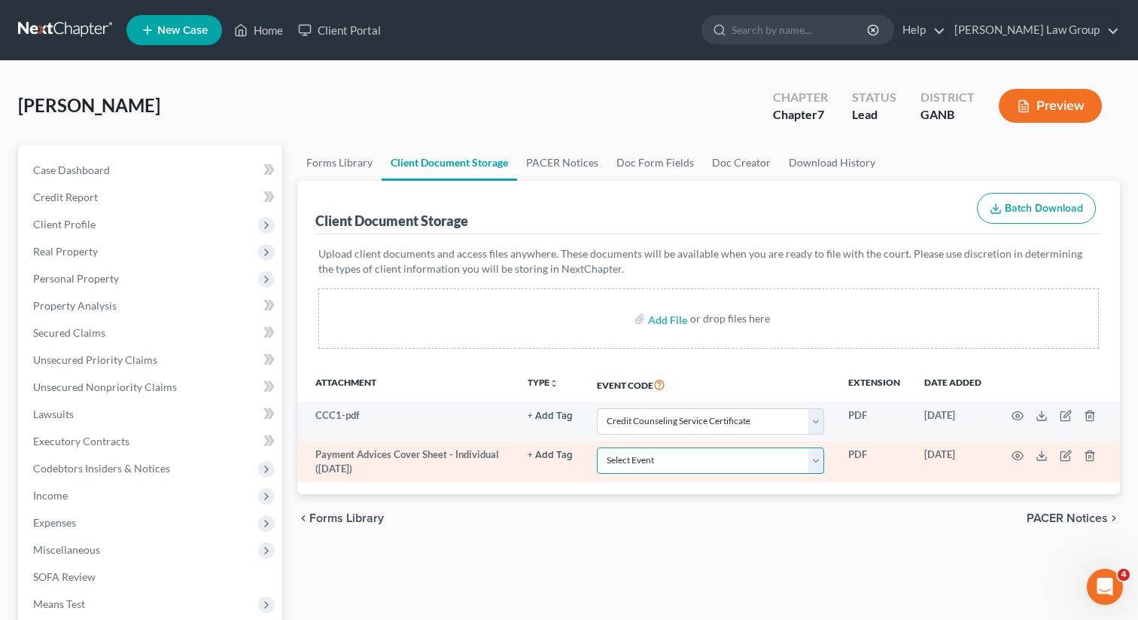
select select "35"
click at [597, 447] on select "Select Event 01 - Chapter 13 Plan - Initial Plan 02-Application to Pay Filing F…" at bounding box center [710, 460] width 227 height 26
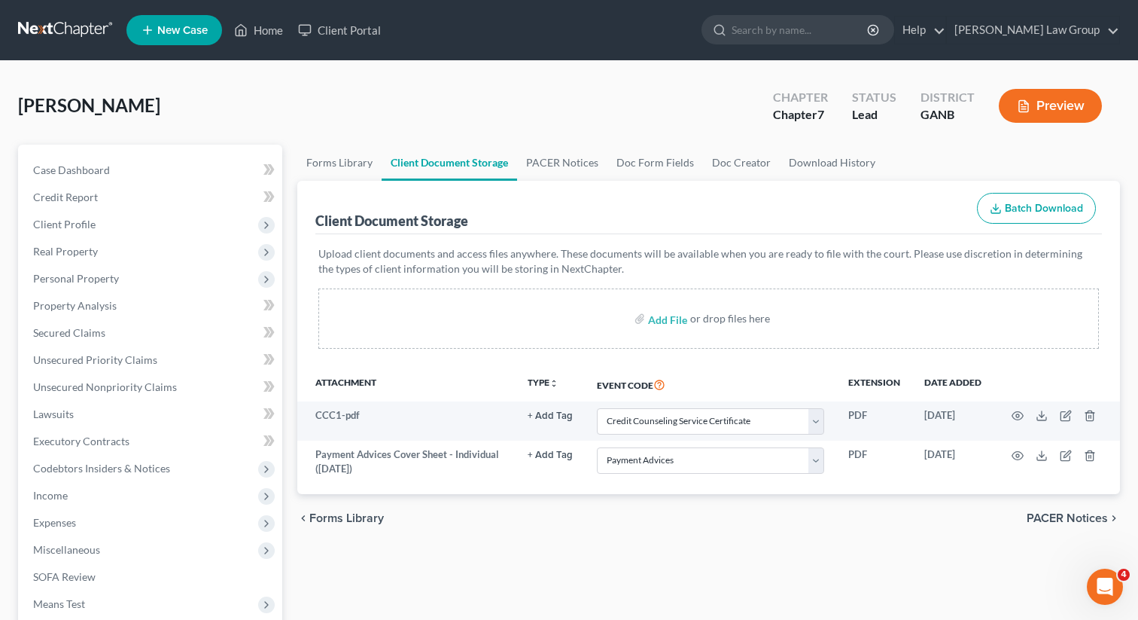
click at [431, 536] on div "chevron_left Forms Library PACER Notices chevron_right" at bounding box center [708, 518] width 823 height 48
click at [119, 220] on span "Client Profile" at bounding box center [151, 224] width 261 height 27
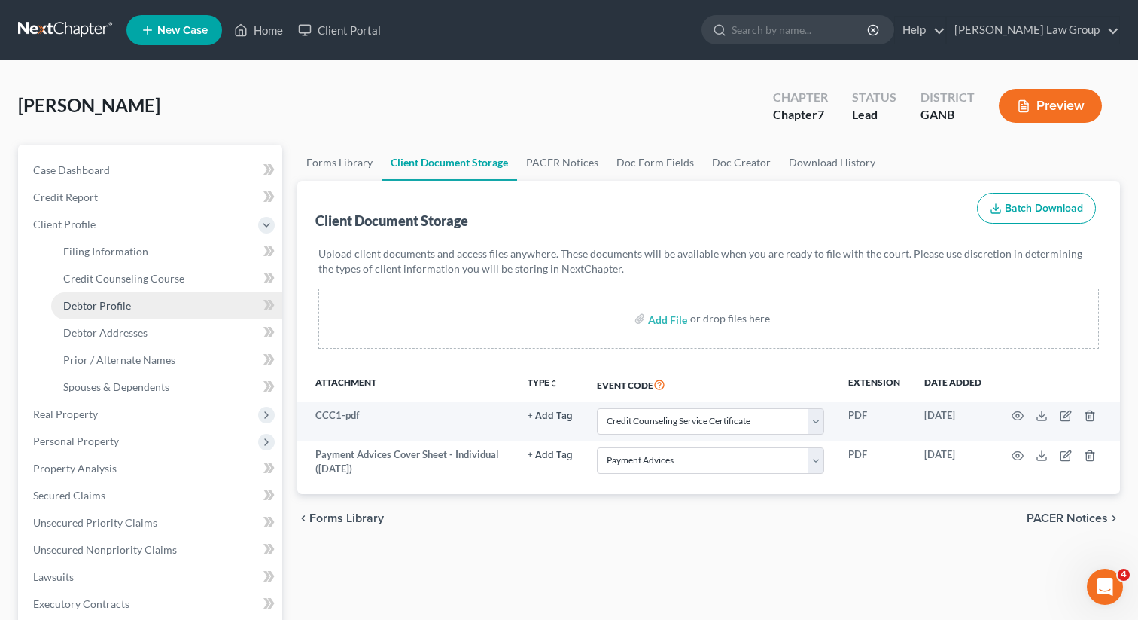
click at [88, 305] on span "Debtor Profile" at bounding box center [97, 305] width 68 height 13
select select "0"
select select "1"
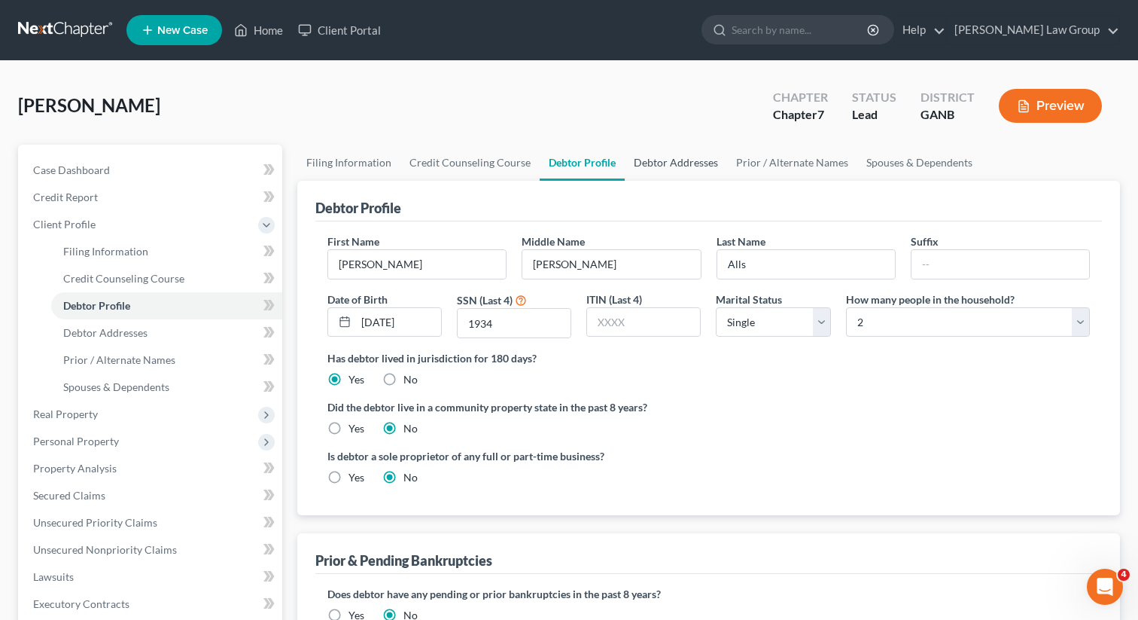
click at [640, 169] on link "Debtor Addresses" at bounding box center [676, 163] width 102 height 36
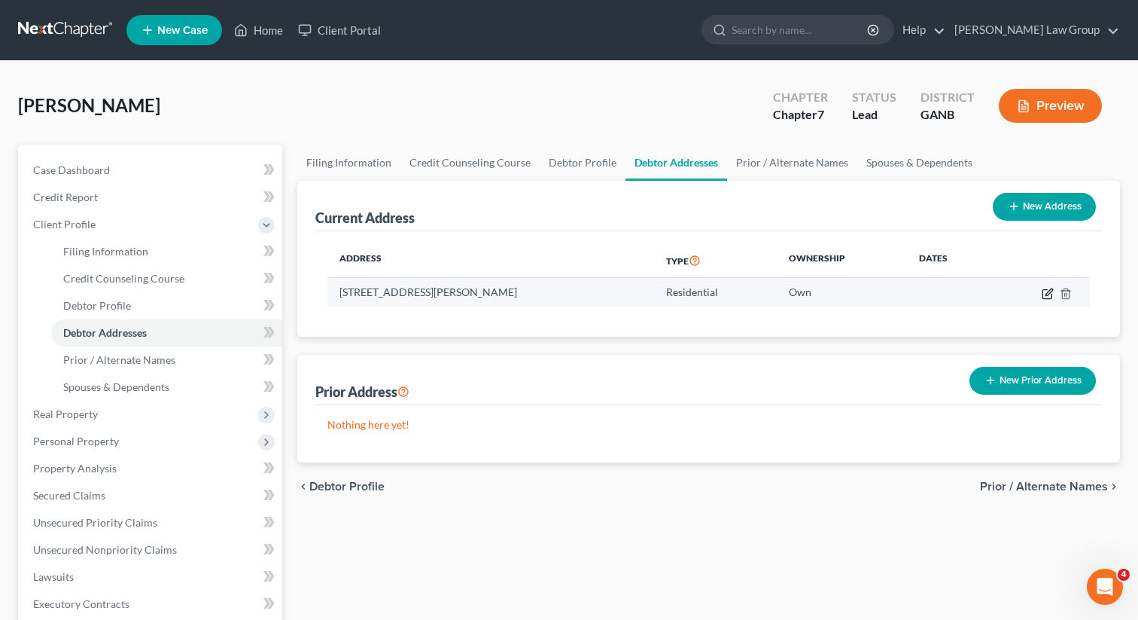
click at [1047, 293] on icon "button" at bounding box center [1048, 294] width 12 height 12
select select "10"
select select "74"
select select "0"
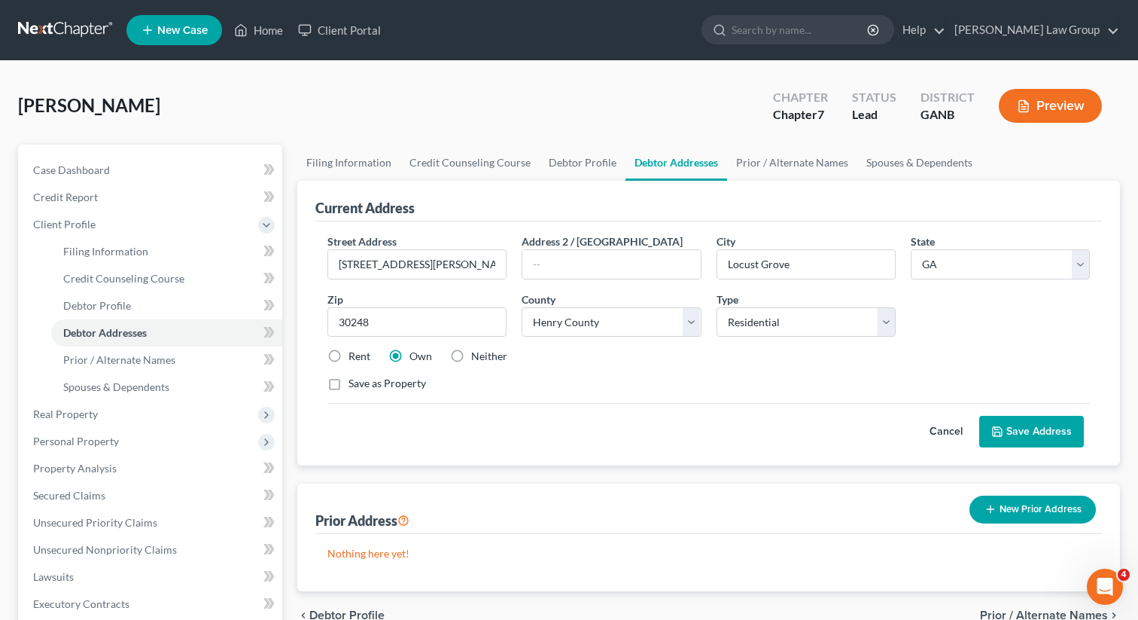
click at [1022, 432] on button "Save Address" at bounding box center [1031, 432] width 105 height 32
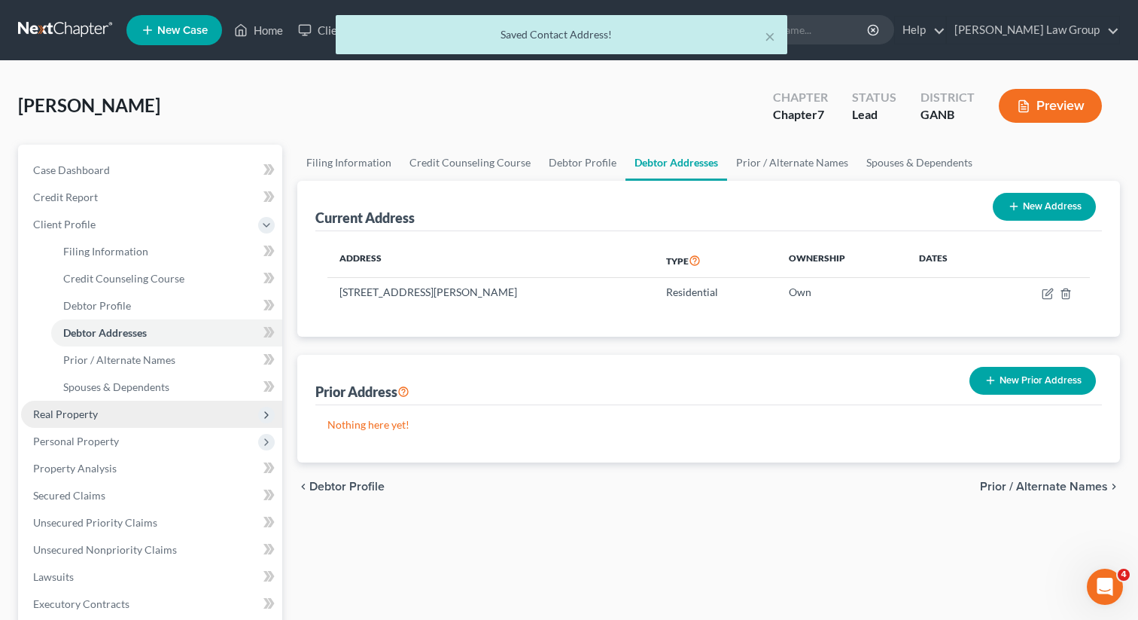
click at [67, 401] on span "Real Property" at bounding box center [151, 413] width 261 height 27
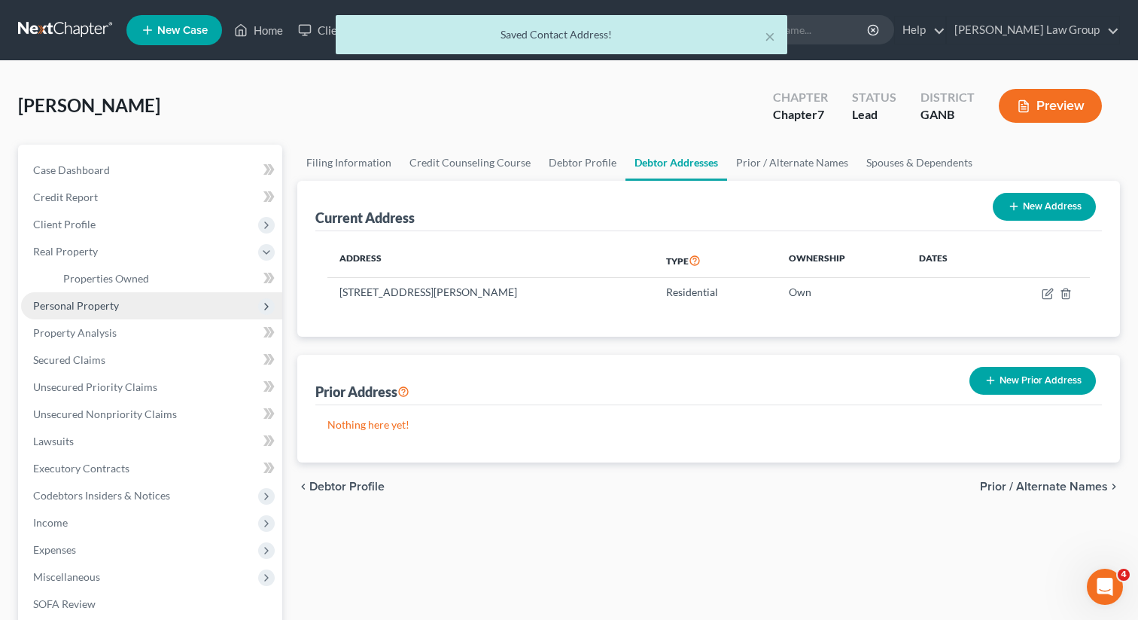
click at [103, 311] on span "Personal Property" at bounding box center [151, 305] width 261 height 27
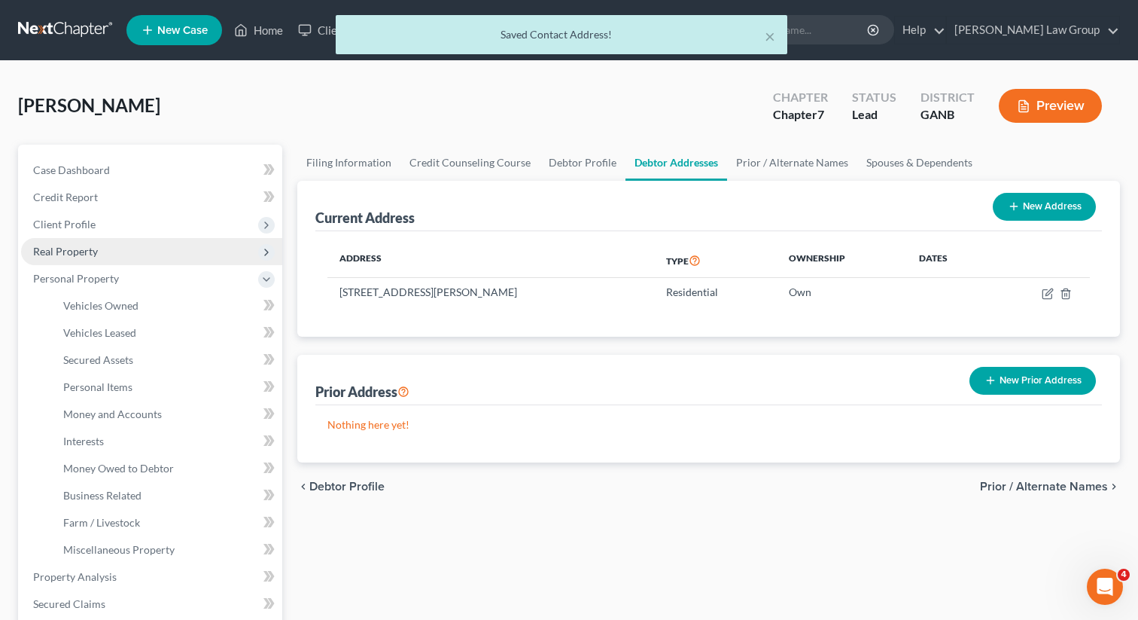
click at [96, 258] on span "Real Property" at bounding box center [151, 251] width 261 height 27
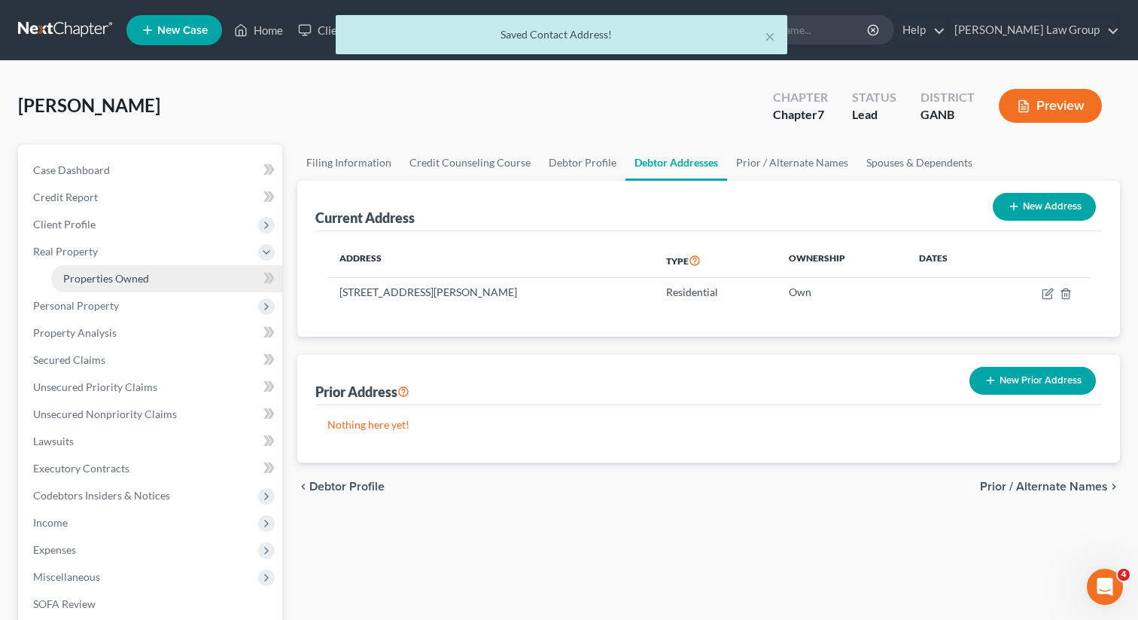
click at [93, 273] on span "Properties Owned" at bounding box center [106, 278] width 86 height 13
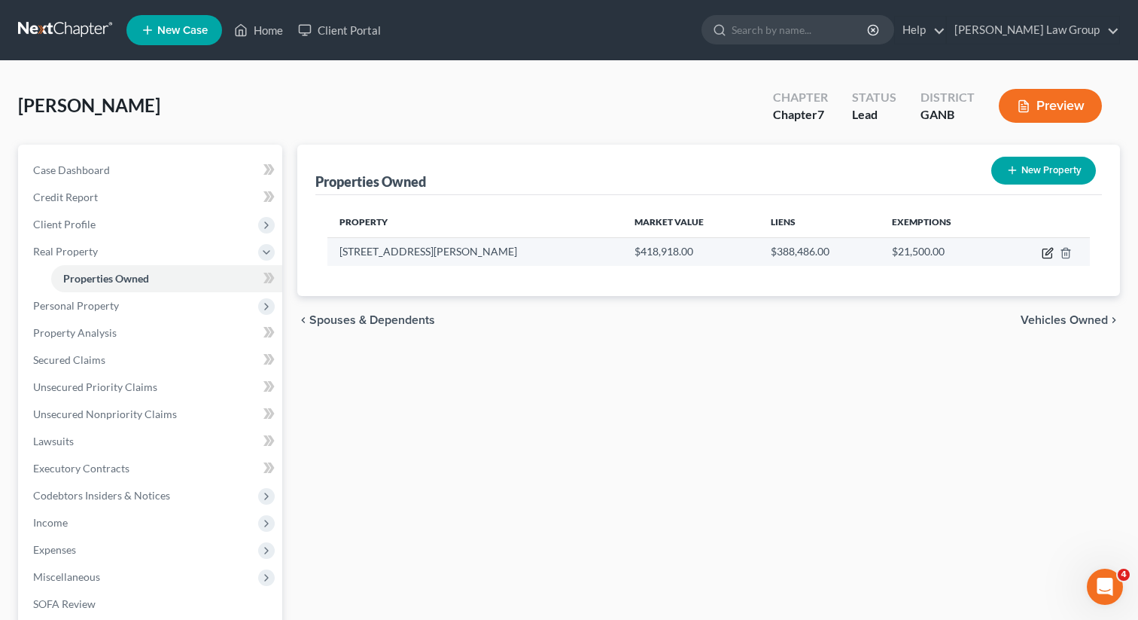
click at [1046, 249] on icon "button" at bounding box center [1047, 253] width 9 height 9
select select "10"
select select "74"
select select "0"
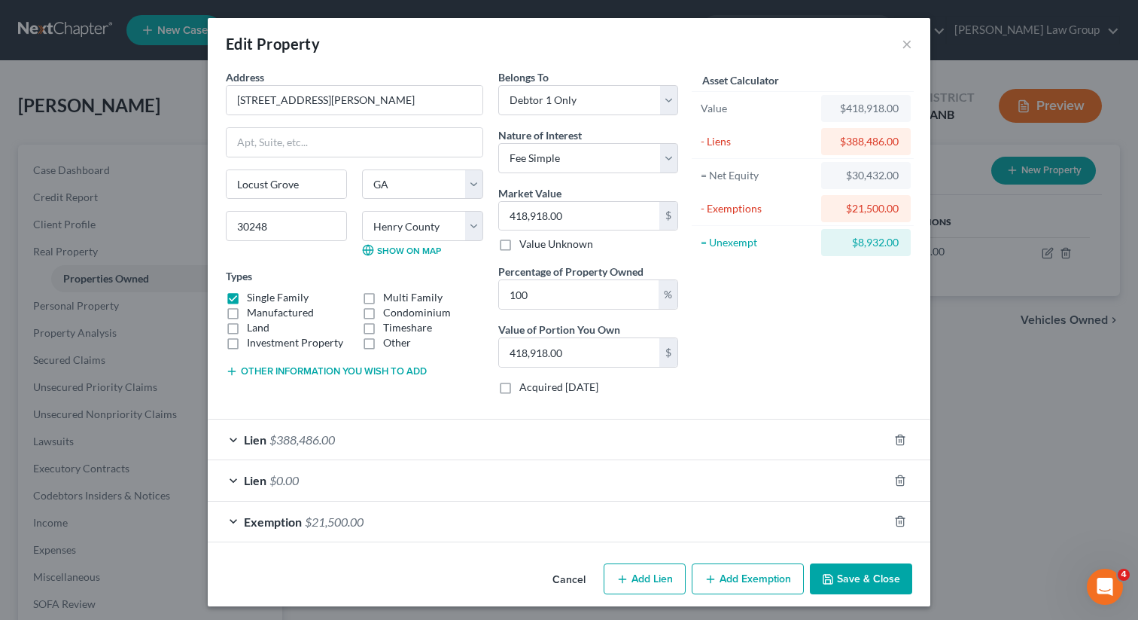
click at [848, 586] on button "Save & Close" at bounding box center [861, 579] width 102 height 32
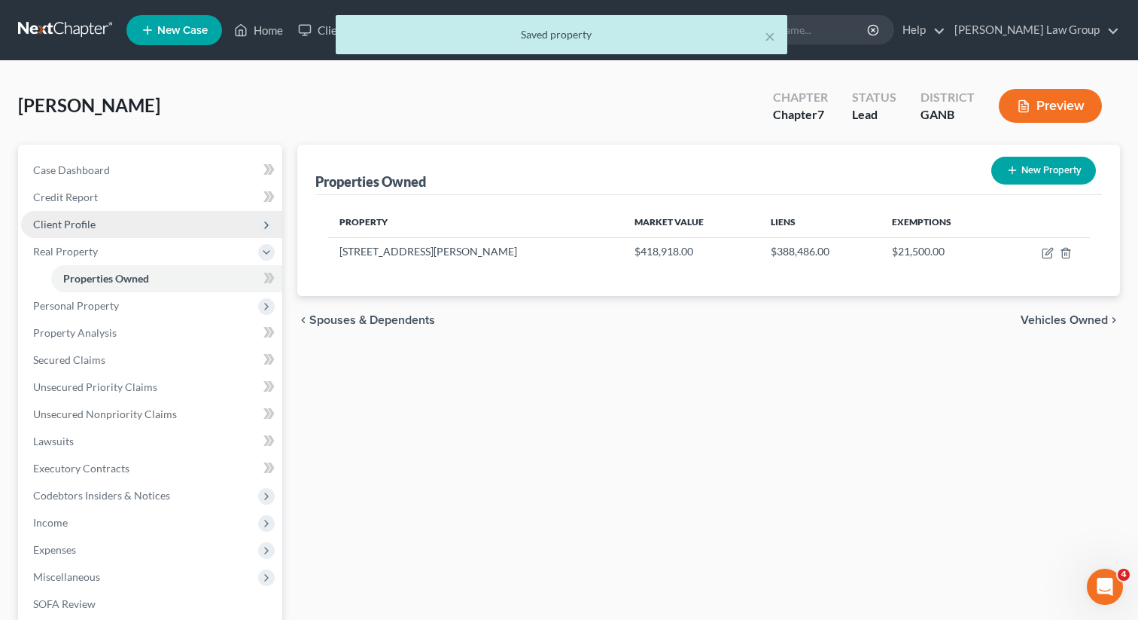
click at [72, 220] on span "Client Profile" at bounding box center [64, 224] width 62 height 13
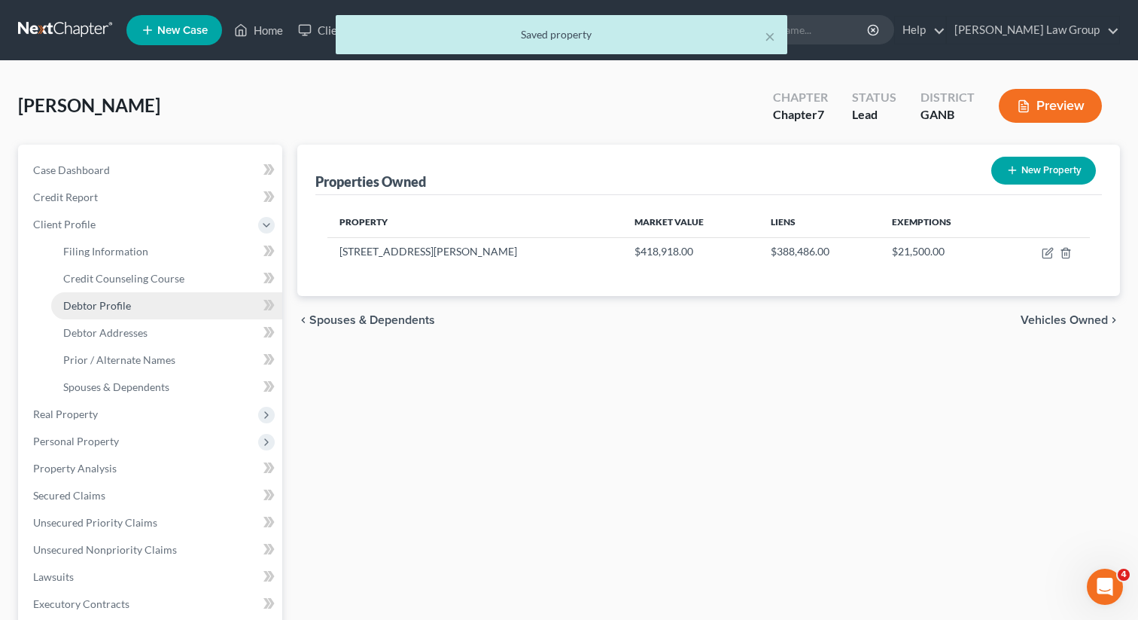
click at [105, 301] on span "Debtor Profile" at bounding box center [97, 305] width 68 height 13
select select "0"
select select "1"
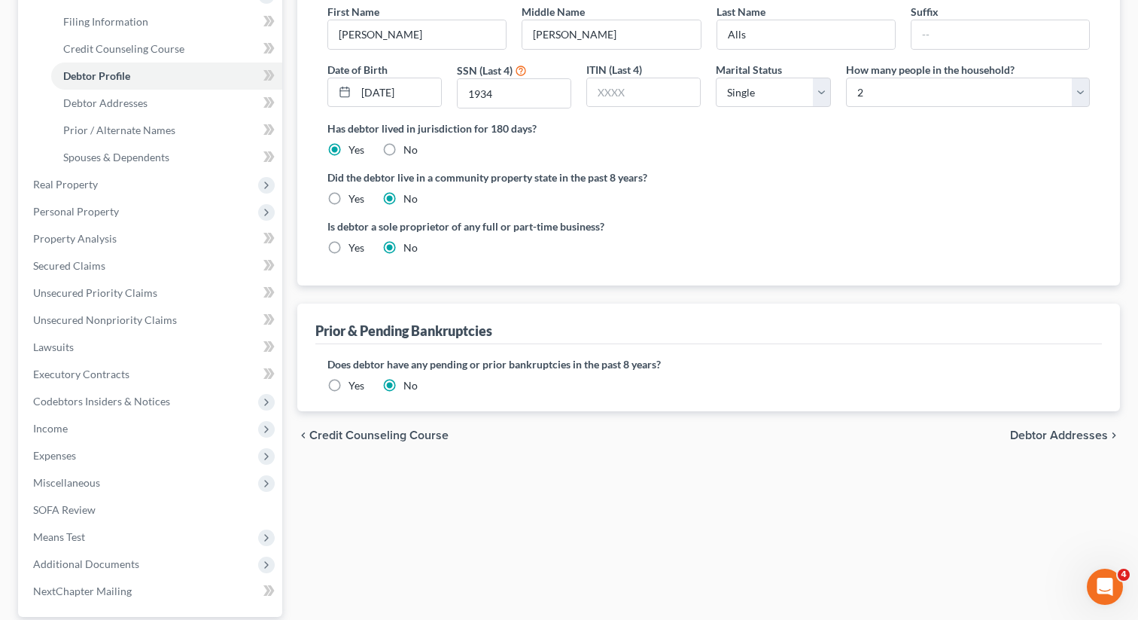
scroll to position [369, 0]
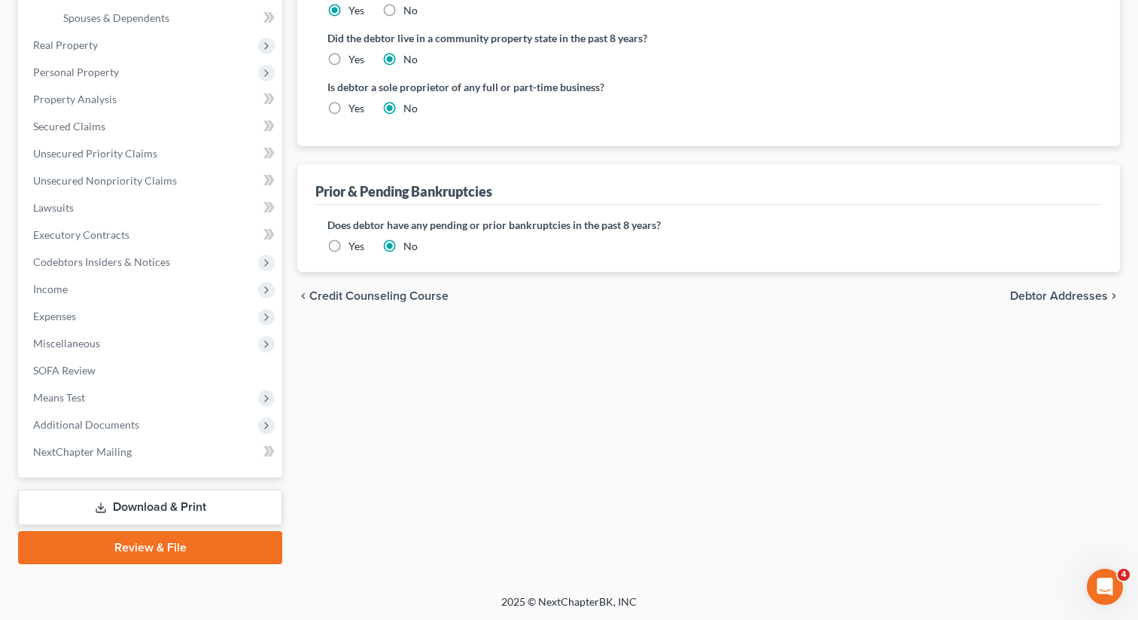
click at [115, 552] on link "Review & File" at bounding box center [150, 547] width 264 height 33
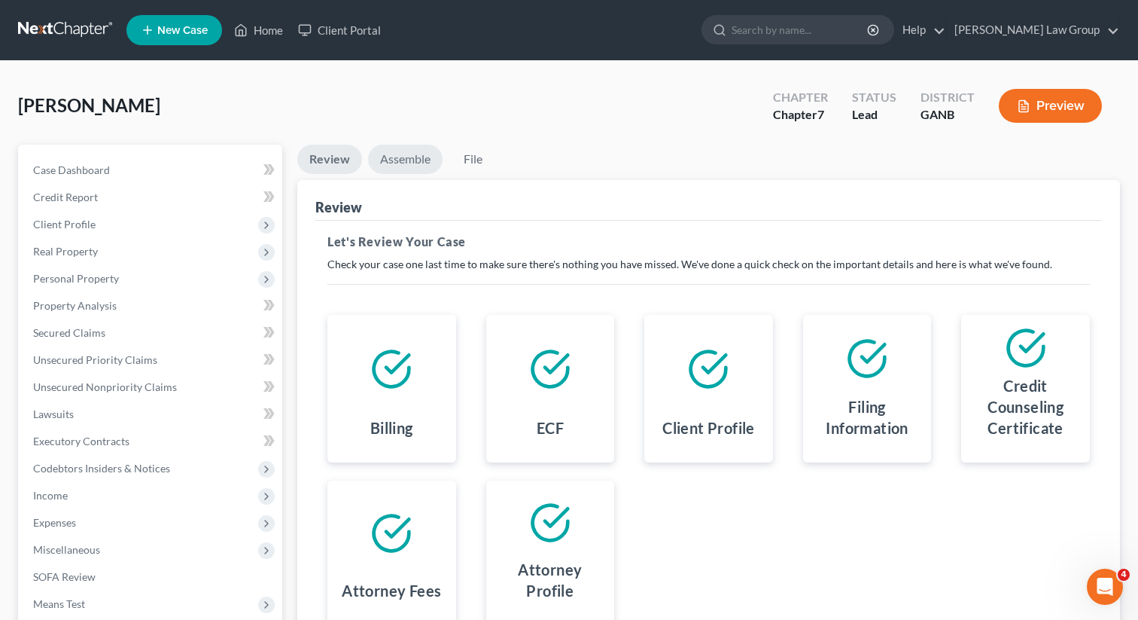
click at [412, 164] on link "Assemble" at bounding box center [405, 159] width 75 height 29
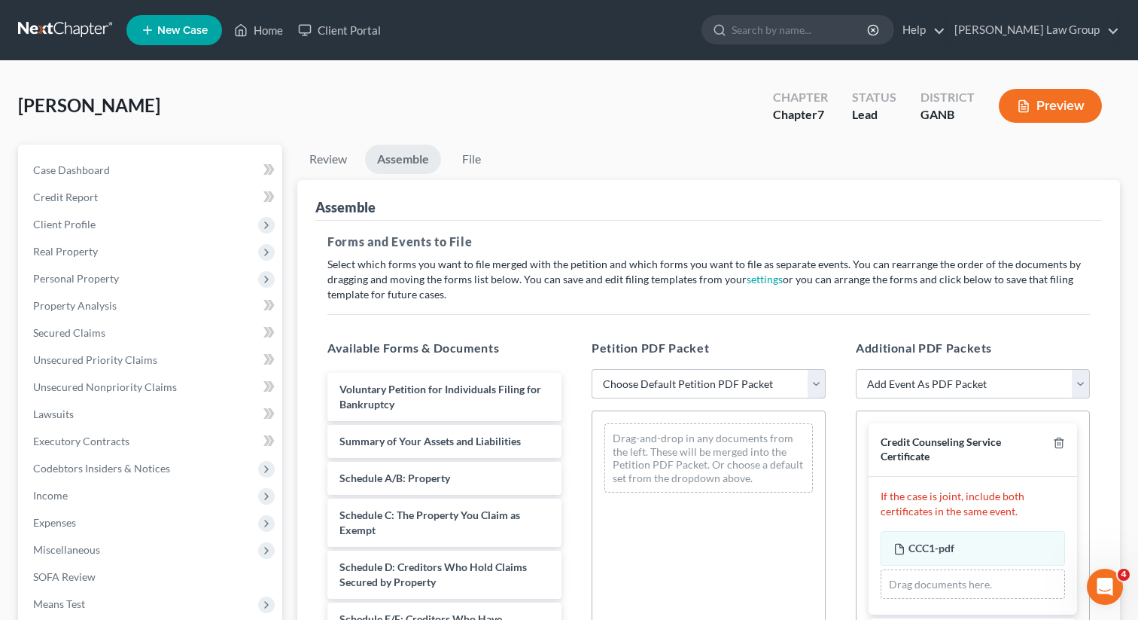
click at [690, 380] on select "Choose Default Petition PDF Packet Complete Bankruptcy Petition (all forms and …" at bounding box center [709, 384] width 234 height 30
select select "0"
click at [592, 369] on select "Choose Default Petition PDF Packet Complete Bankruptcy Petition (all forms and …" at bounding box center [709, 384] width 234 height 30
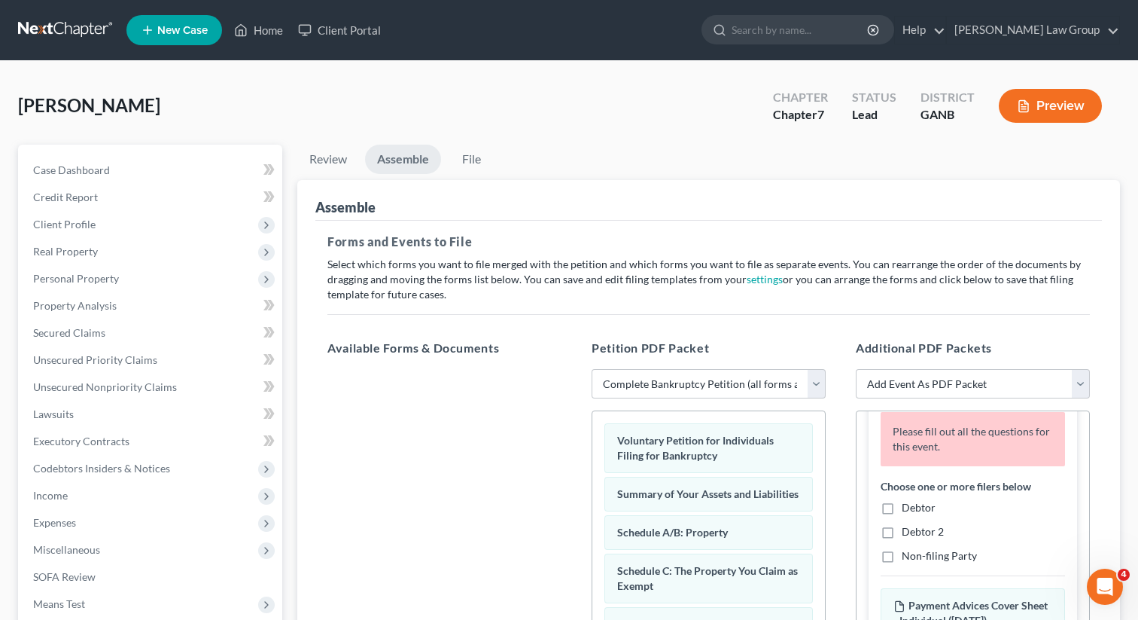
click at [902, 507] on label "Debtor" at bounding box center [919, 507] width 34 height 15
click at [908, 507] on input "Debtor" at bounding box center [913, 505] width 10 height 10
checkbox input "true"
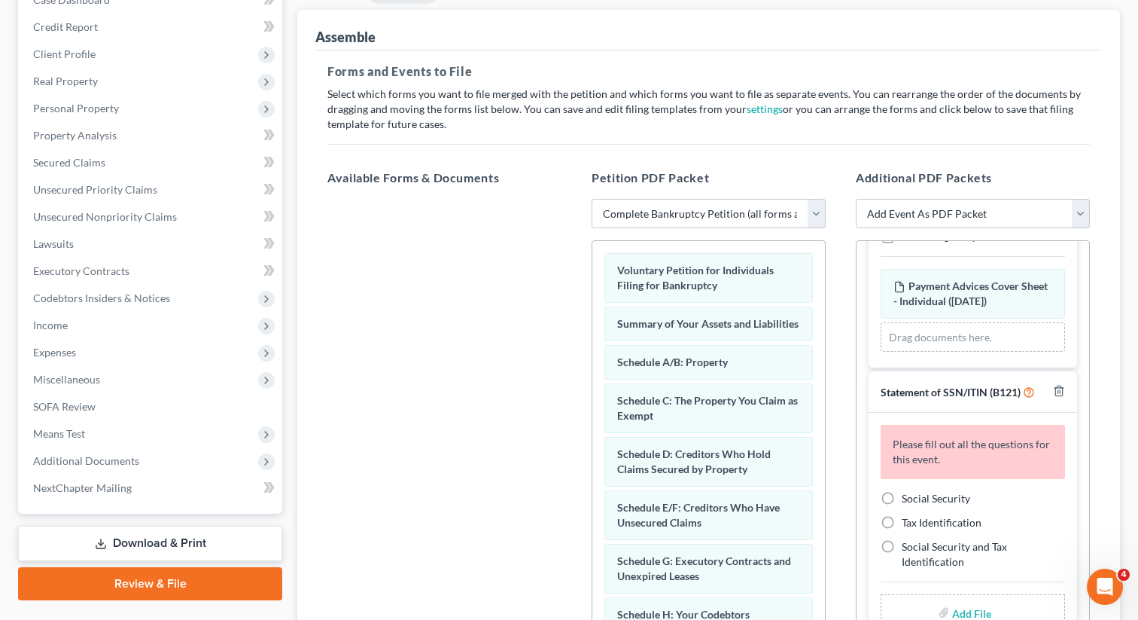
scroll to position [245, 0]
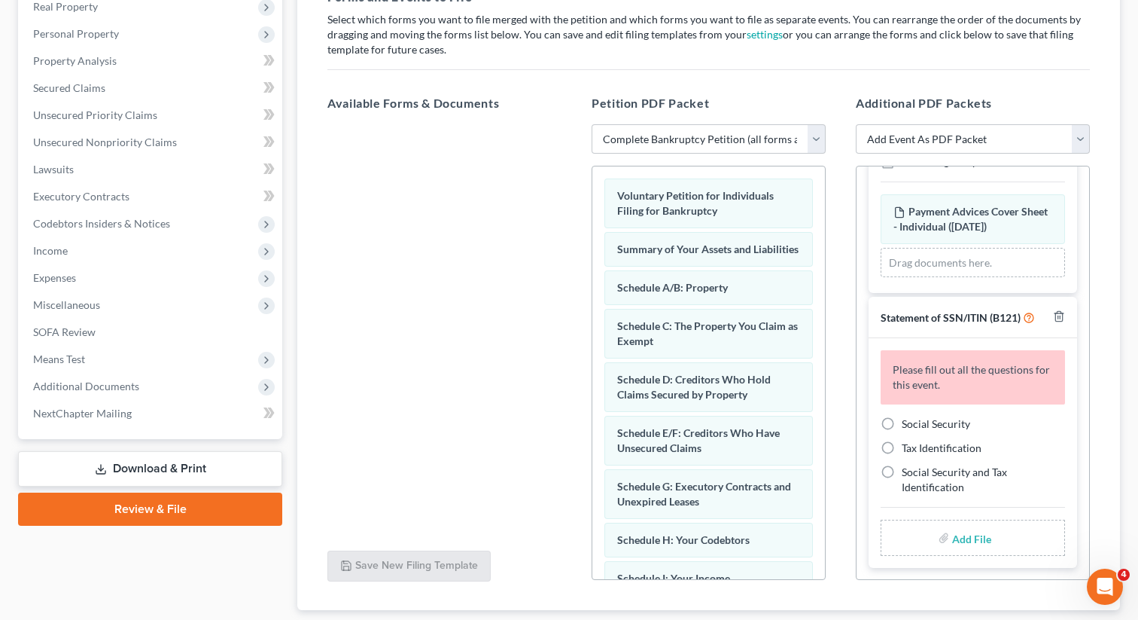
click at [902, 425] on label "Social Security" at bounding box center [936, 423] width 69 height 15
click at [908, 425] on input "Social Security" at bounding box center [913, 421] width 10 height 10
radio input "true"
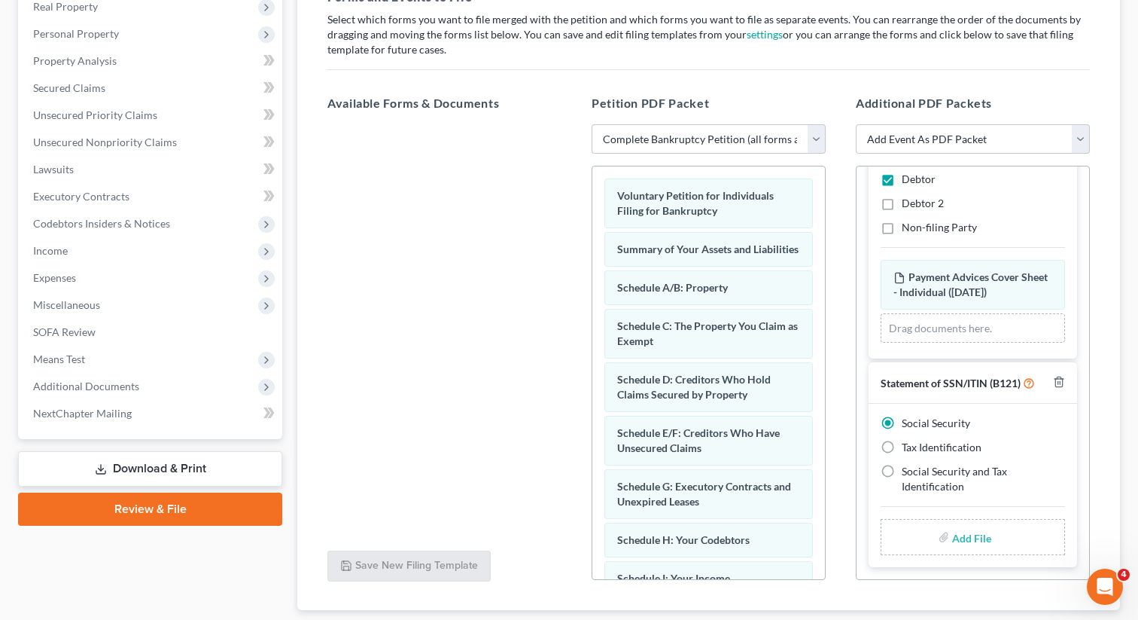
scroll to position [274, 0]
click at [971, 537] on input "file" at bounding box center [970, 537] width 36 height 27
type input "C:\fakepath\SSN to file in case ALLS.pdf"
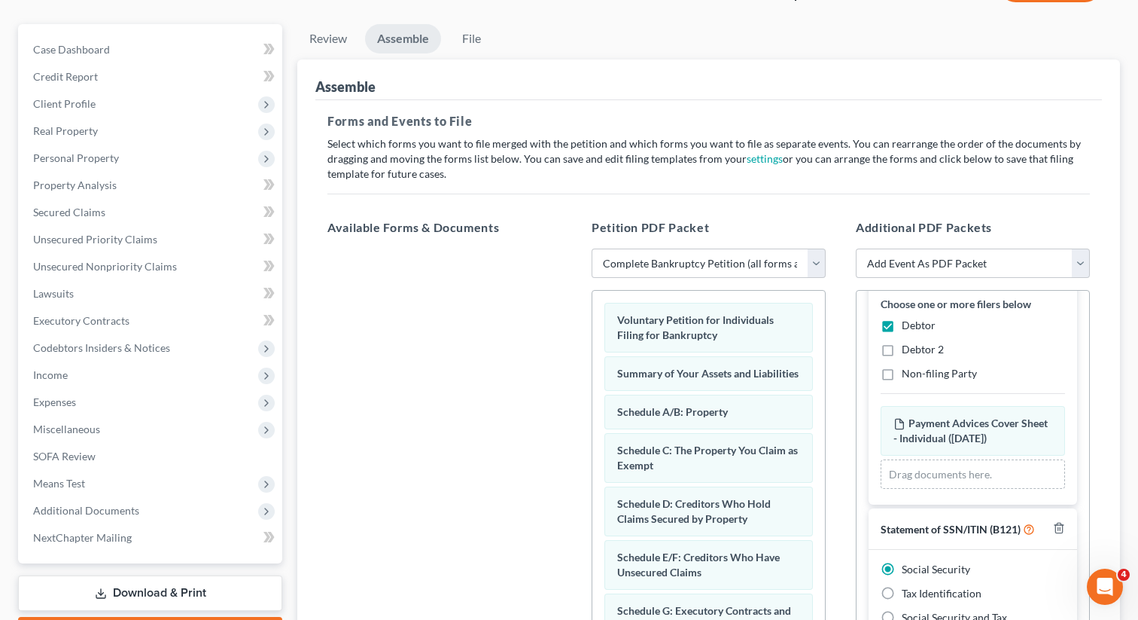
scroll to position [0, 0]
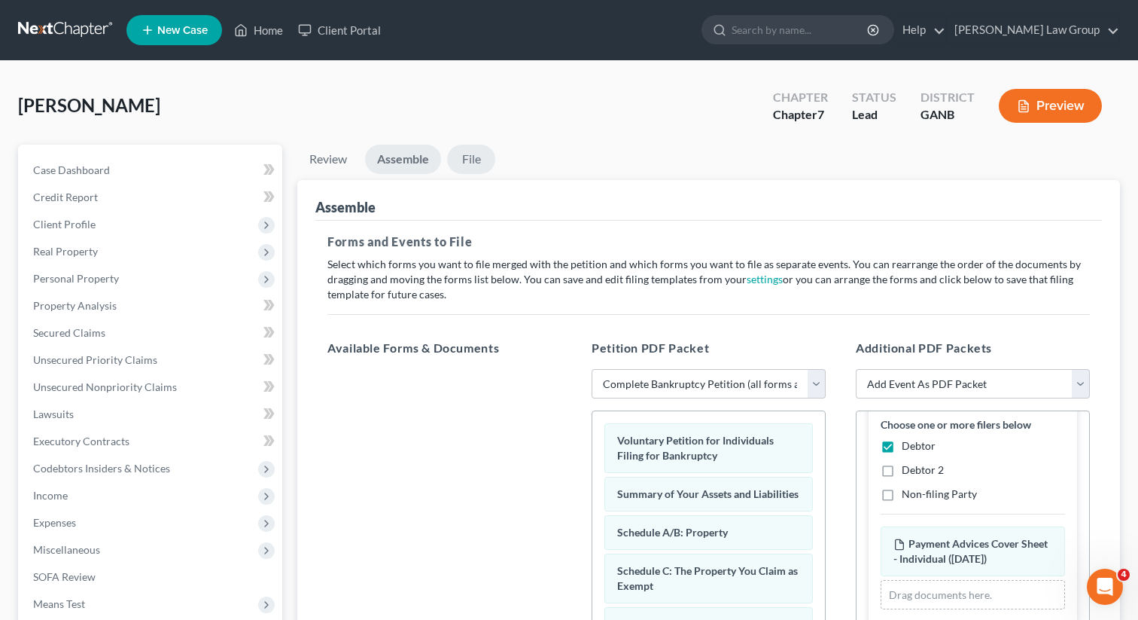
click at [470, 167] on link "File" at bounding box center [471, 159] width 48 height 29
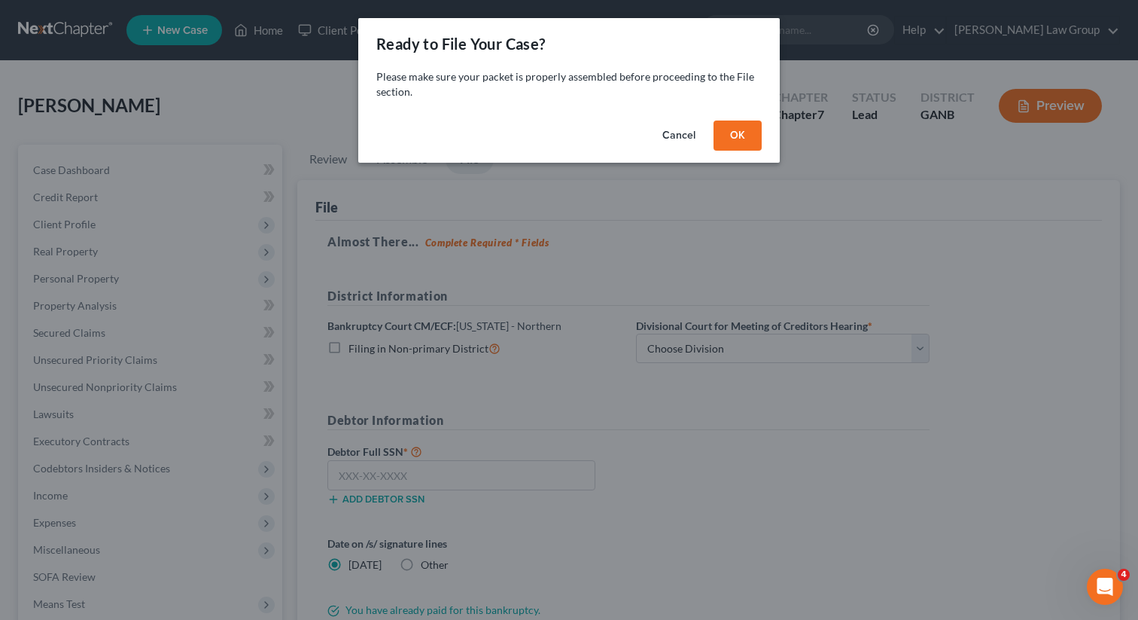
click at [735, 136] on button "OK" at bounding box center [738, 135] width 48 height 30
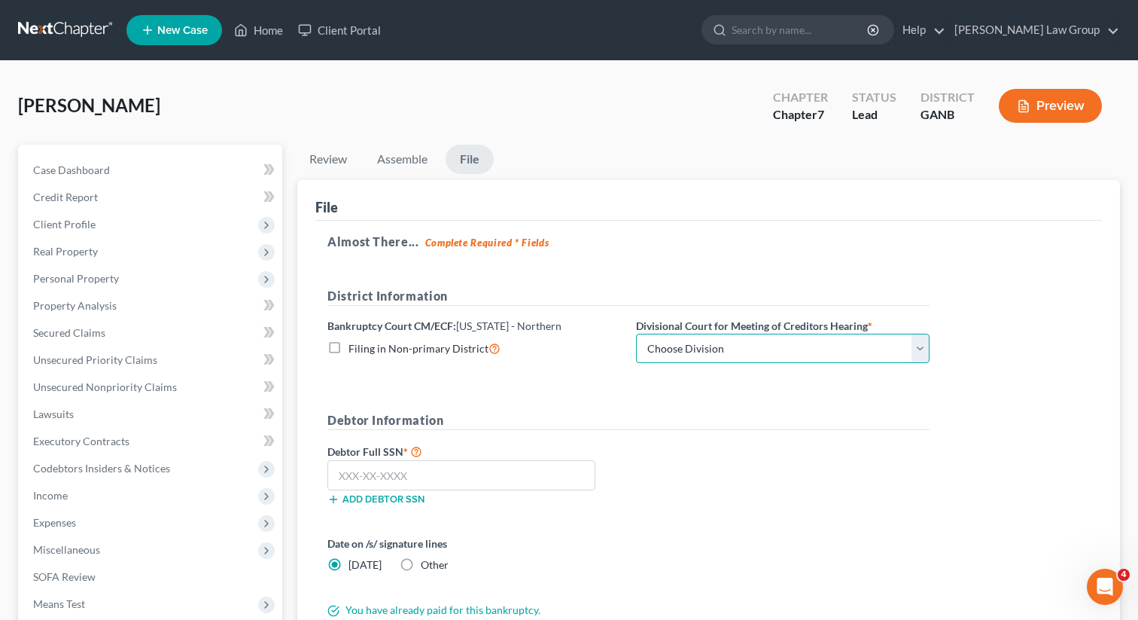
click at [647, 349] on select "Choose Division [GEOGRAPHIC_DATA] [GEOGRAPHIC_DATA] [GEOGRAPHIC_DATA] [GEOGRAPH…" at bounding box center [783, 348] width 294 height 30
select select "0"
click at [636, 333] on select "Choose Division [GEOGRAPHIC_DATA] [GEOGRAPHIC_DATA] [GEOGRAPHIC_DATA] [GEOGRAPH…" at bounding box center [783, 348] width 294 height 30
click at [381, 479] on input "text" at bounding box center [461, 475] width 268 height 30
paste input "253-31-1934"
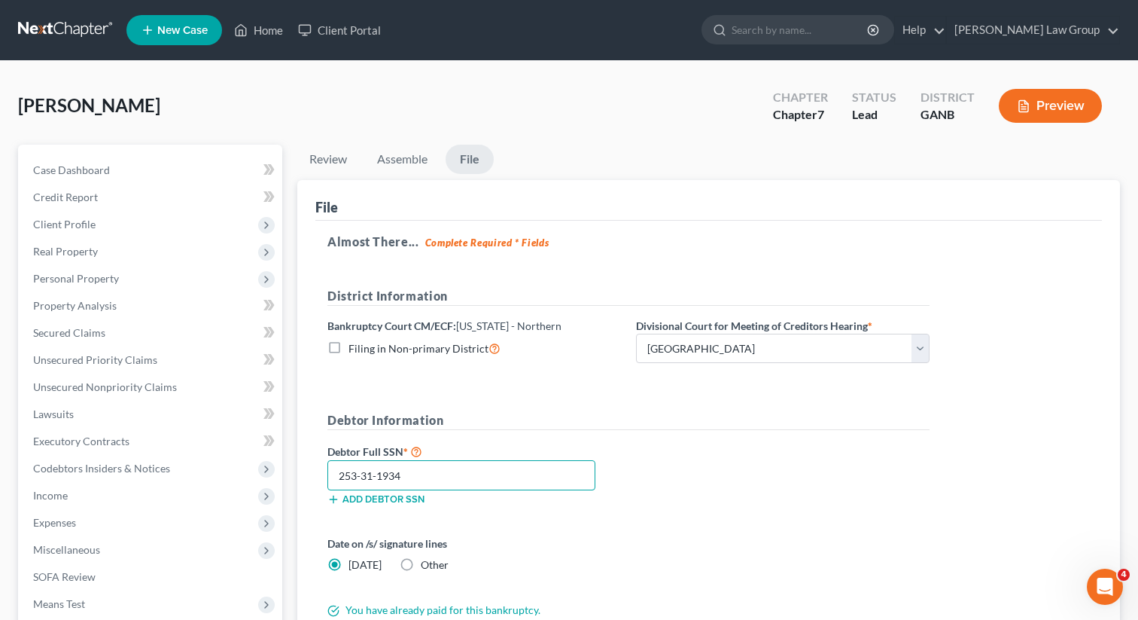
type input "253-31-1934"
drag, startPoint x: 403, startPoint y: 472, endPoint x: 298, endPoint y: 467, distance: 104.7
click at [292, 471] on div "Review Assemble File Review This court does not allow electronic filing for cas…" at bounding box center [709, 458] width 838 height 626
click at [674, 425] on h5 "Debtor Information" at bounding box center [628, 420] width 602 height 19
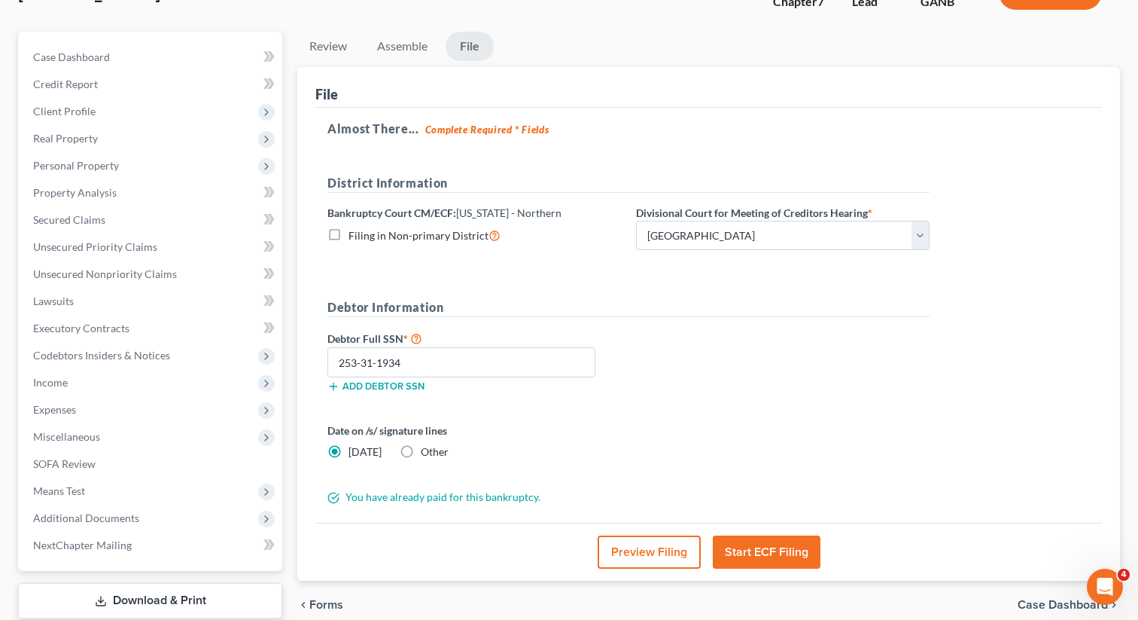
scroll to position [148, 0]
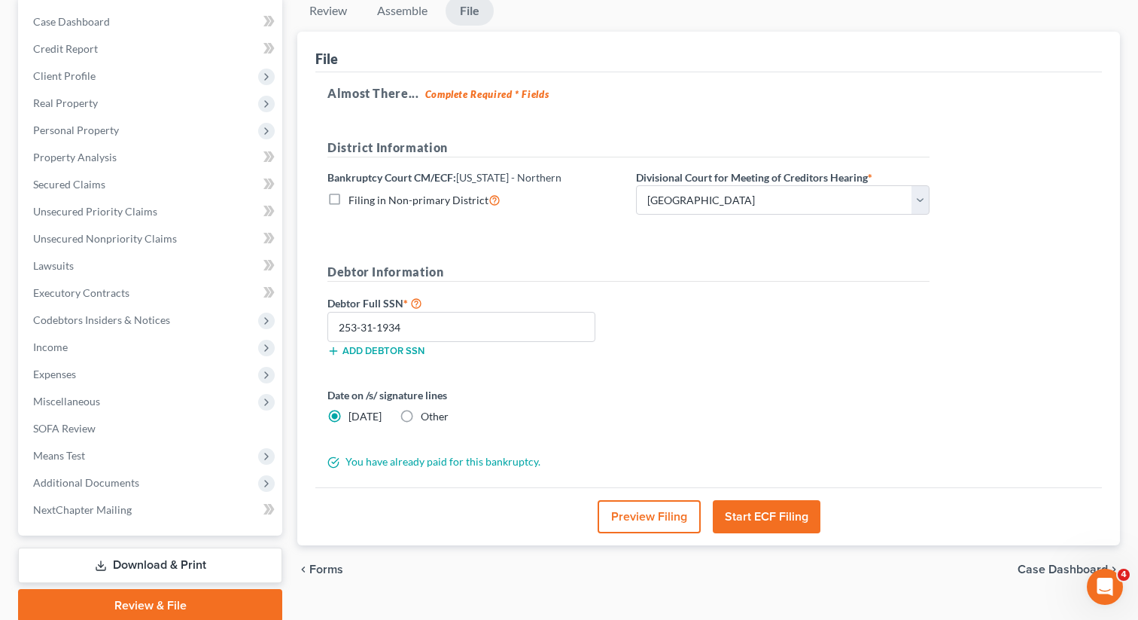
click at [737, 516] on button "Start ECF Filing" at bounding box center [767, 516] width 108 height 33
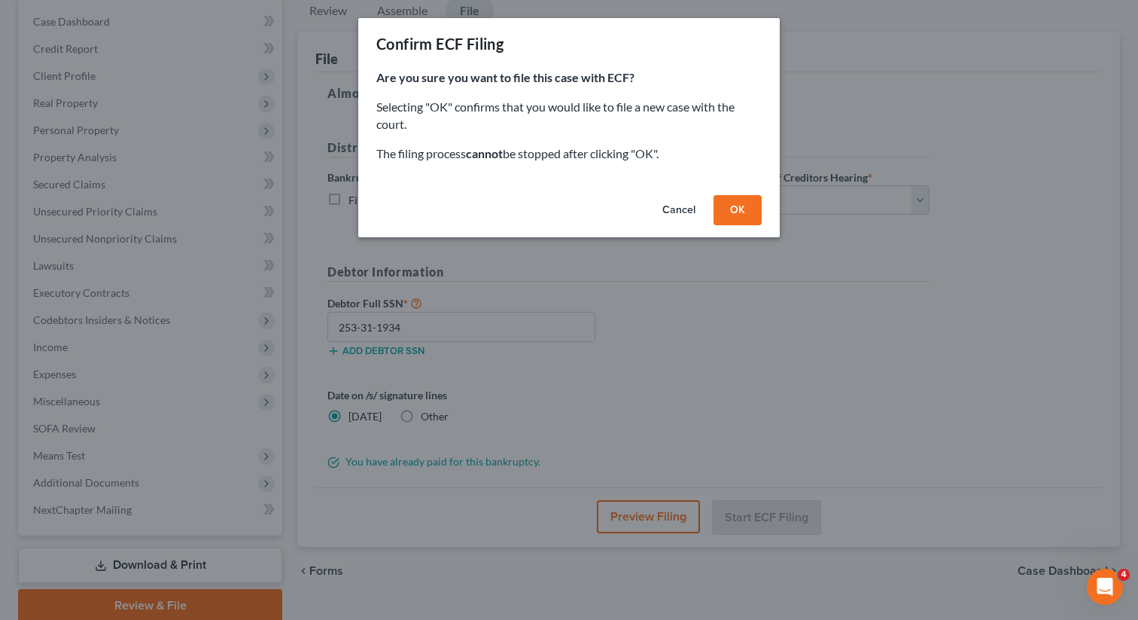
click at [730, 211] on button "OK" at bounding box center [738, 210] width 48 height 30
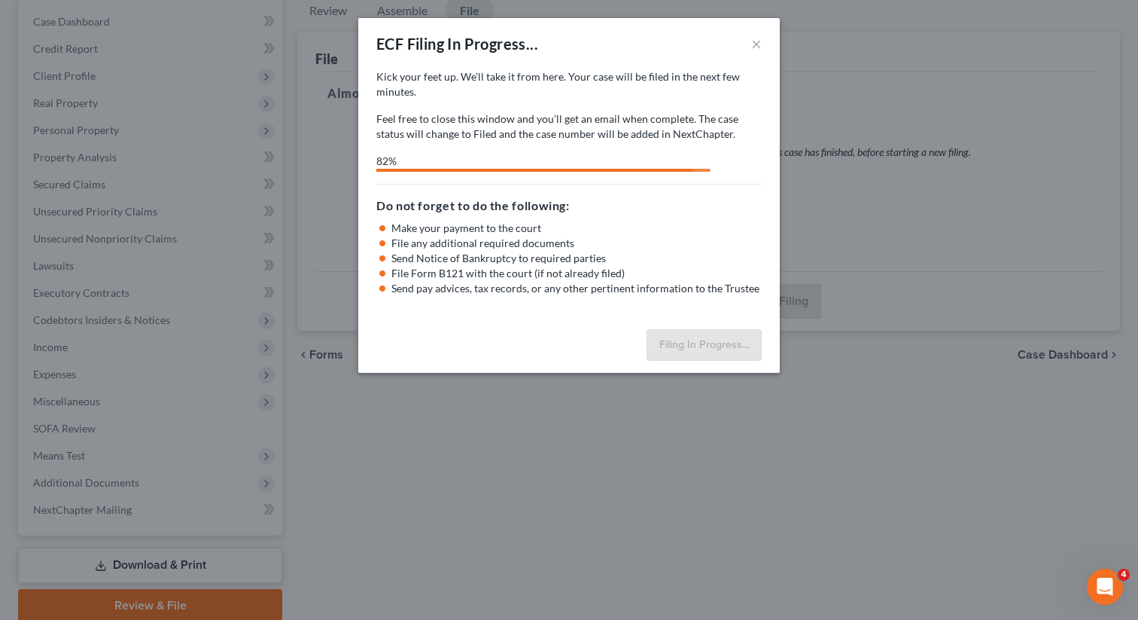
select select "0"
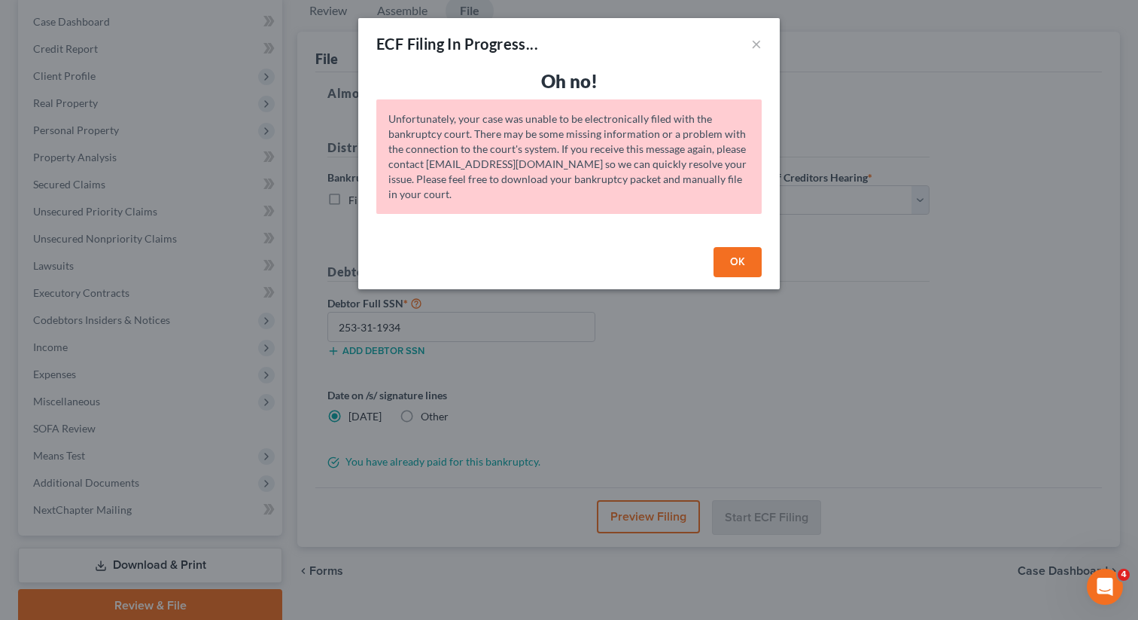
click at [738, 266] on button "OK" at bounding box center [738, 262] width 48 height 30
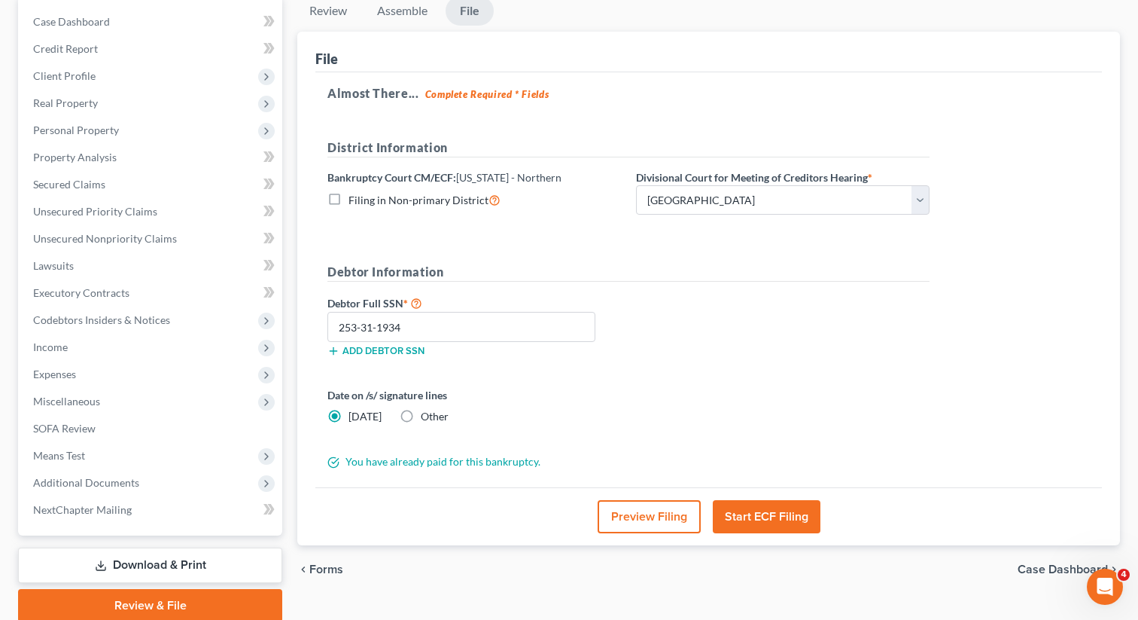
click at [745, 513] on button "Start ECF Filing" at bounding box center [767, 516] width 108 height 33
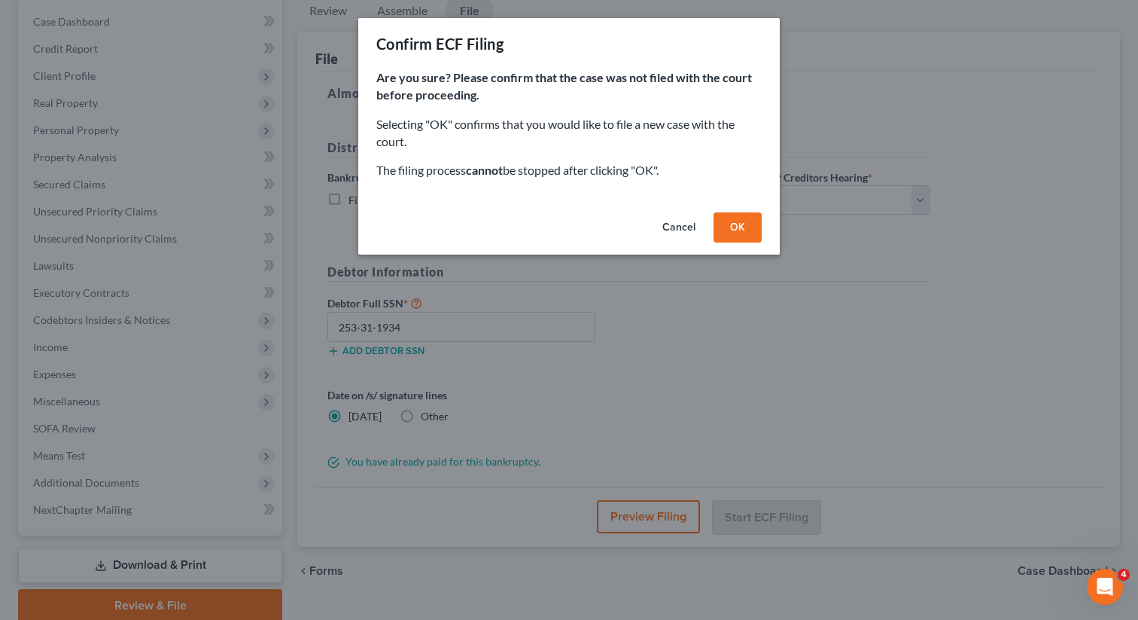
click at [683, 231] on button "Cancel" at bounding box center [678, 227] width 57 height 30
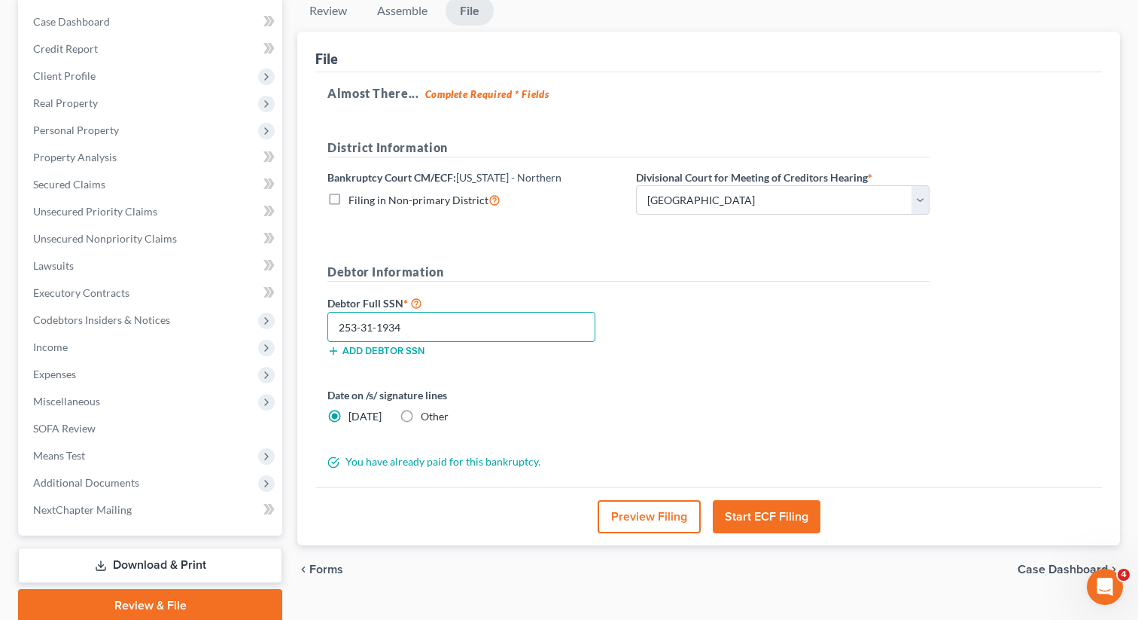
drag, startPoint x: 440, startPoint y: 319, endPoint x: 309, endPoint y: 318, distance: 130.2
click at [309, 318] on div "File Almost There... Complete Required * Fields District Information Bankruptcy…" at bounding box center [708, 289] width 823 height 514
click at [724, 273] on h5 "Debtor Information" at bounding box center [628, 272] width 602 height 19
click at [751, 514] on button "Start ECF Filing" at bounding box center [767, 516] width 108 height 33
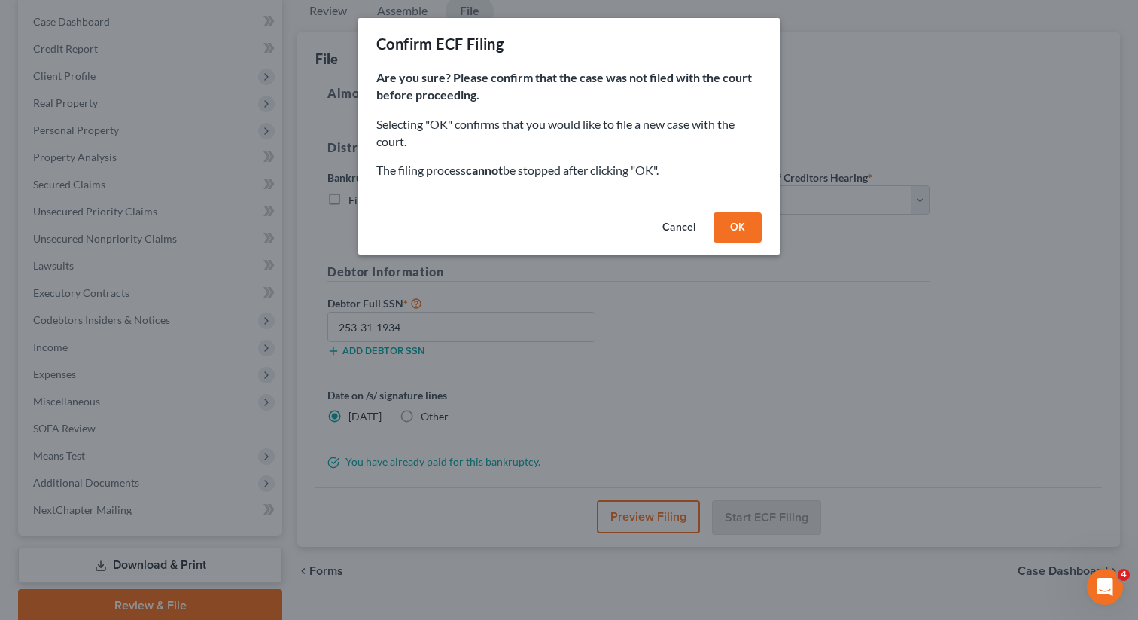
click at [729, 233] on button "OK" at bounding box center [738, 227] width 48 height 30
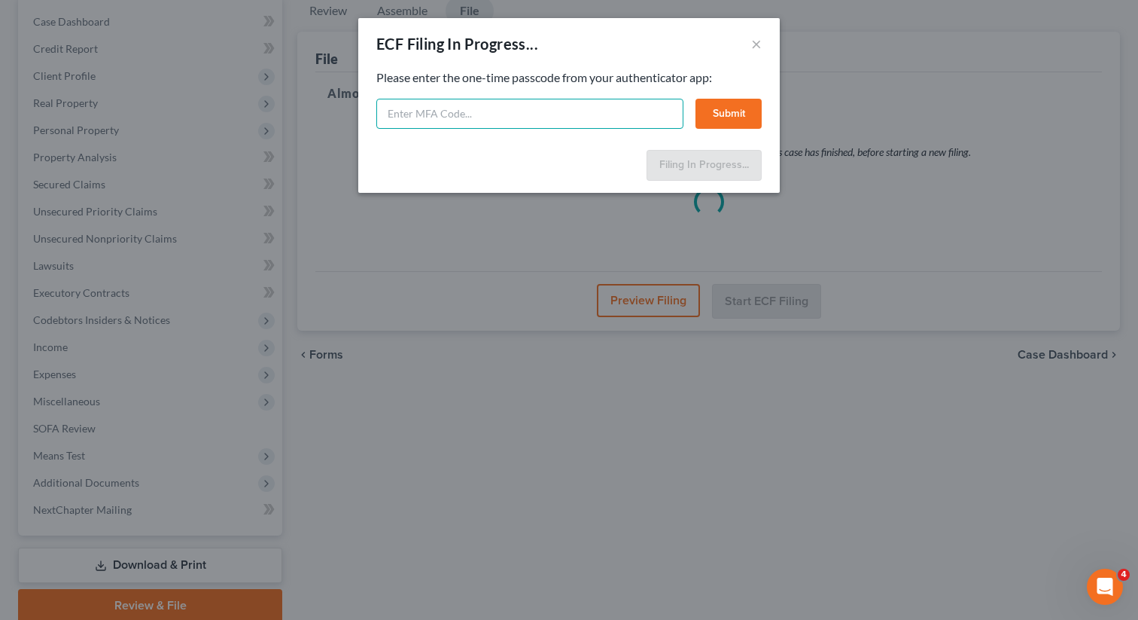
click at [489, 111] on input "text" at bounding box center [529, 114] width 307 height 30
type input "1"
type input "571016"
click at [722, 113] on button "Submit" at bounding box center [729, 114] width 66 height 30
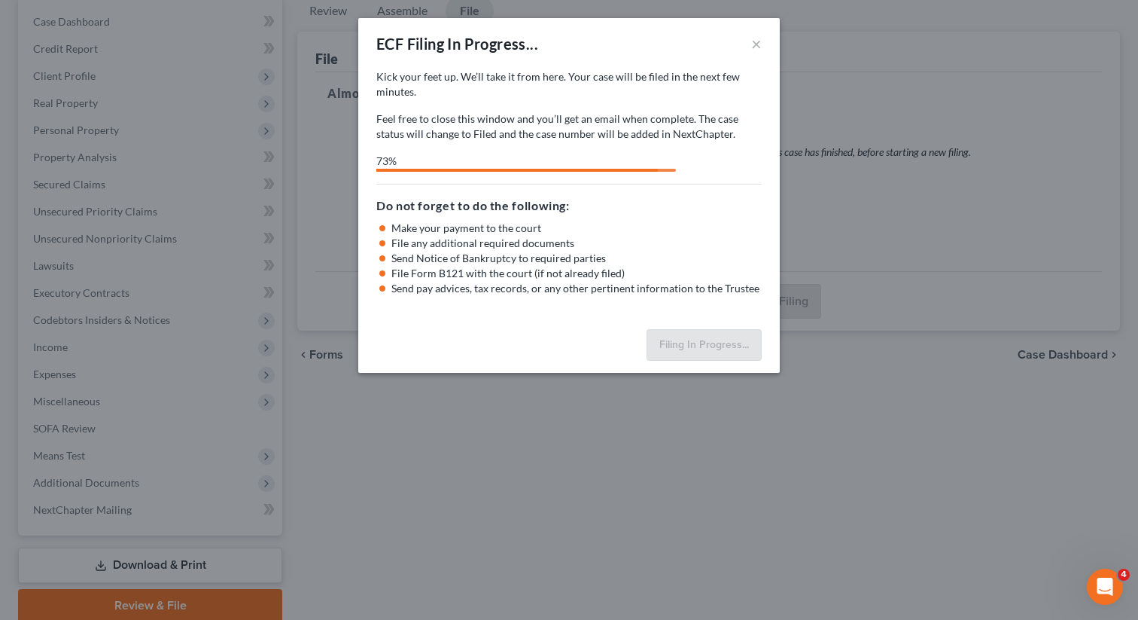
select select "0"
